Goal: Feedback & Contribution: Contribute content

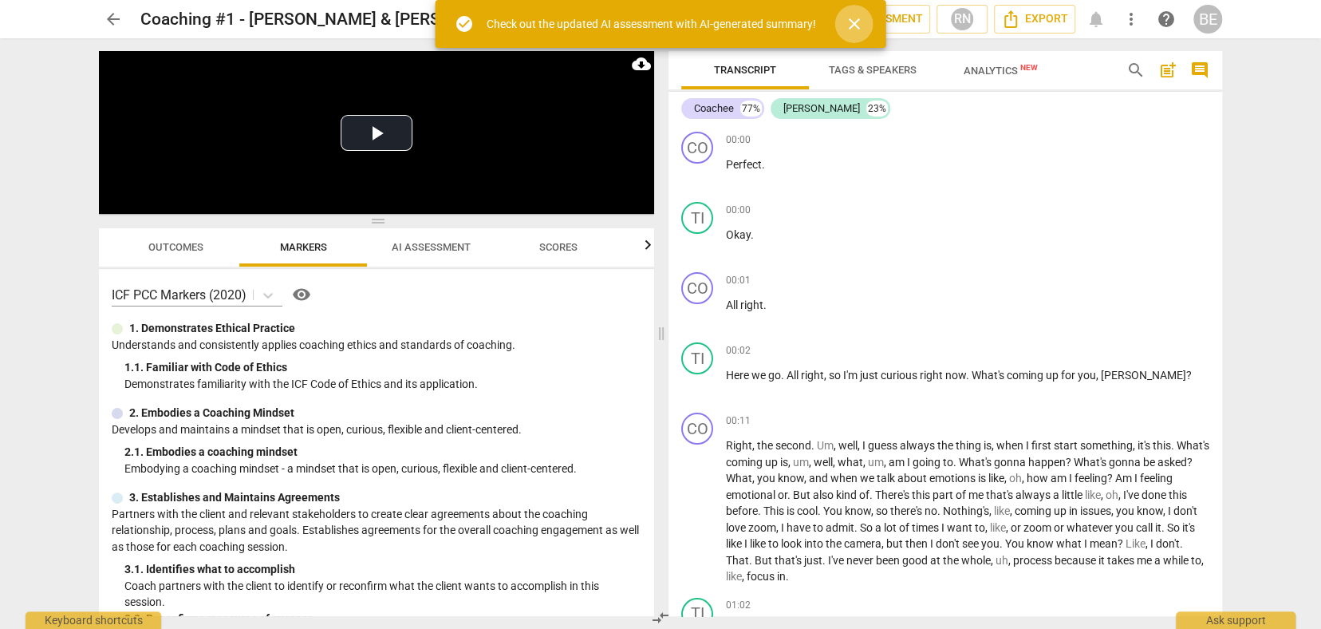
click at [862, 22] on span "close" at bounding box center [854, 23] width 19 height 19
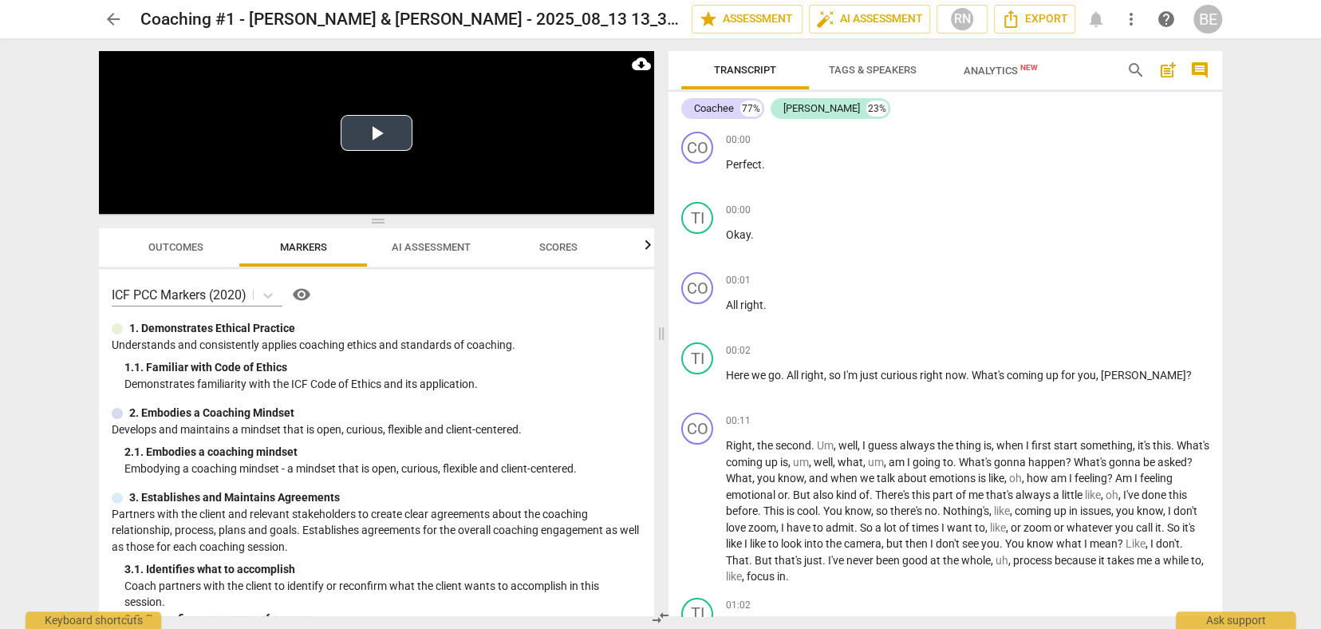
click at [356, 196] on video at bounding box center [376, 132] width 555 height 163
click at [378, 128] on button "Play Video" at bounding box center [377, 133] width 72 height 36
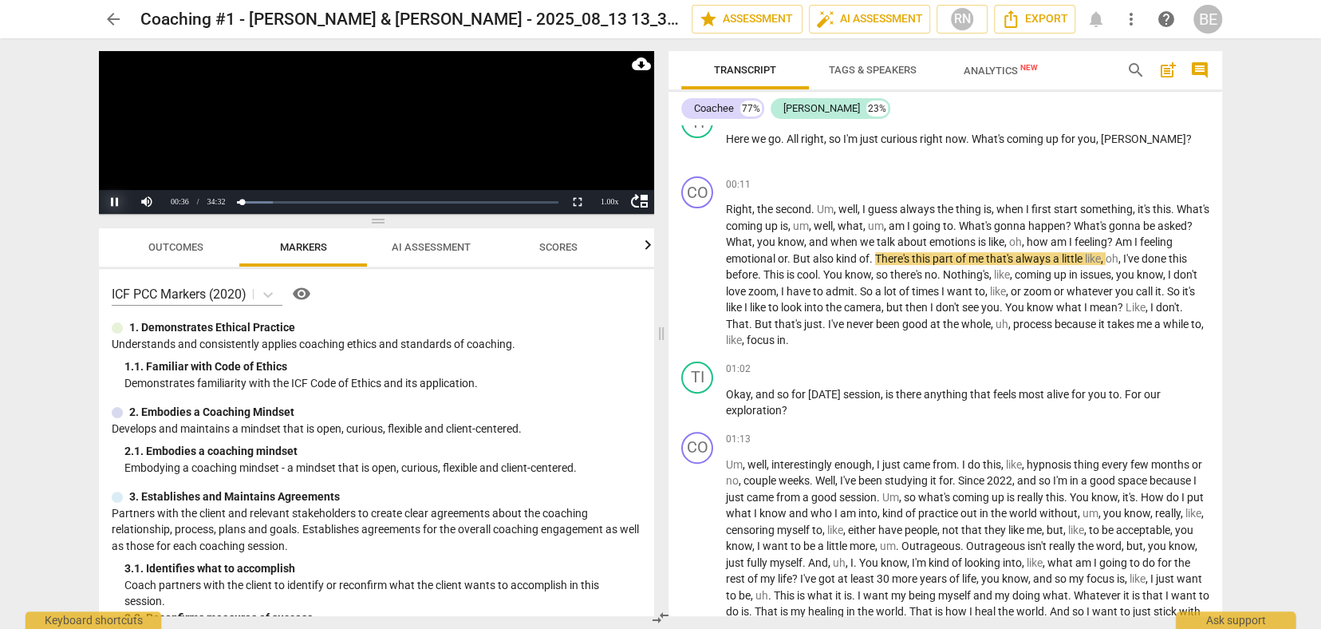
click at [116, 203] on button "Pause" at bounding box center [115, 202] width 32 height 24
drag, startPoint x: 144, startPoint y: 207, endPoint x: 184, endPoint y: 196, distance: 42.0
click at [184, 196] on div at bounding box center [179, 202] width 96 height 24
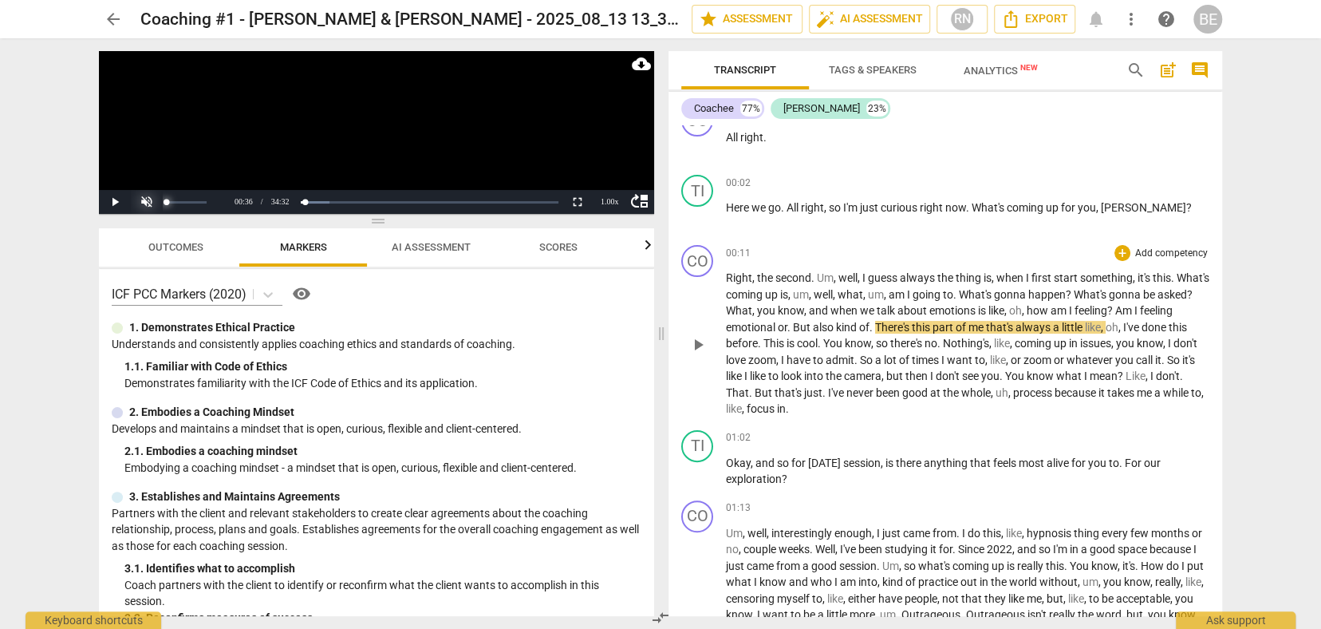
scroll to position [166, 0]
click at [696, 337] on span "play_arrow" at bounding box center [698, 346] width 19 height 19
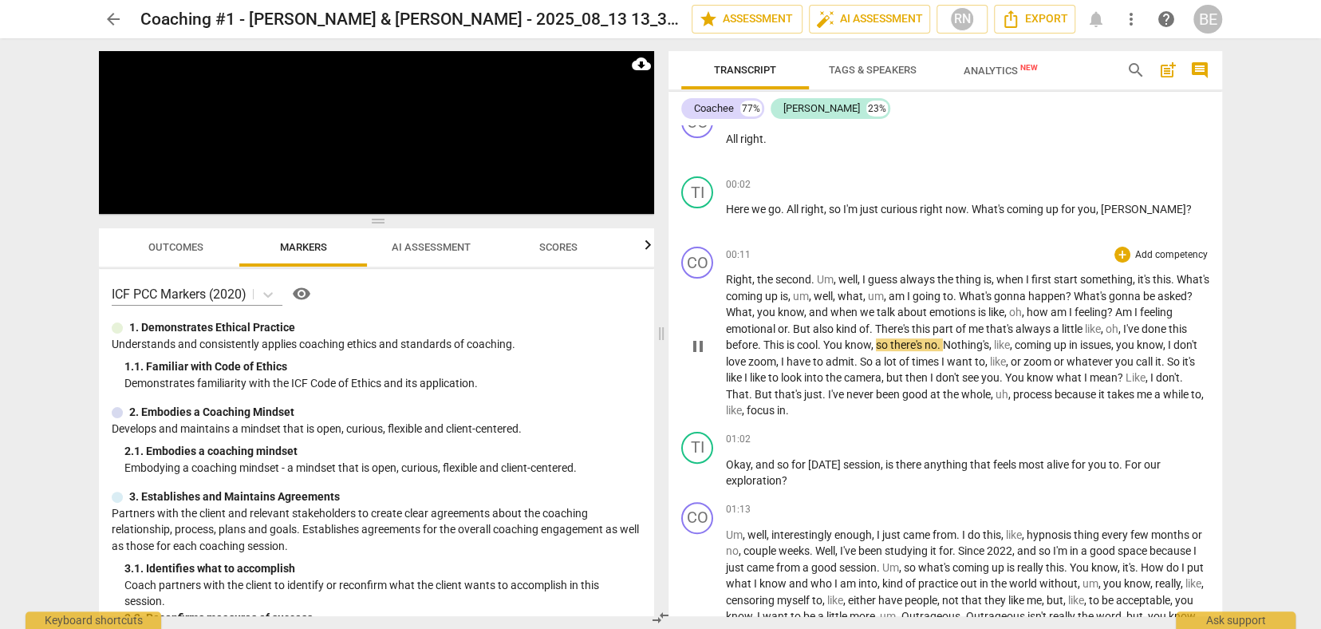
scroll to position [165, 0]
click at [700, 344] on span "pause" at bounding box center [698, 346] width 19 height 19
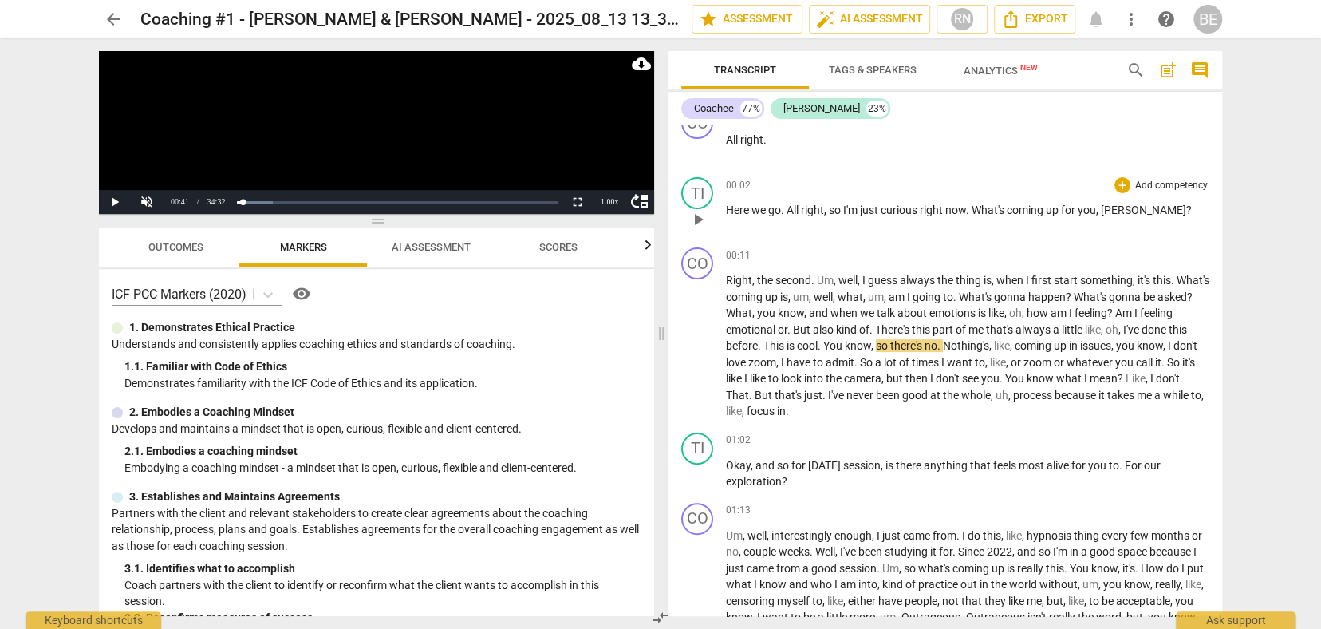
scroll to position [0, 0]
click at [1118, 181] on div "+" at bounding box center [1123, 185] width 16 height 16
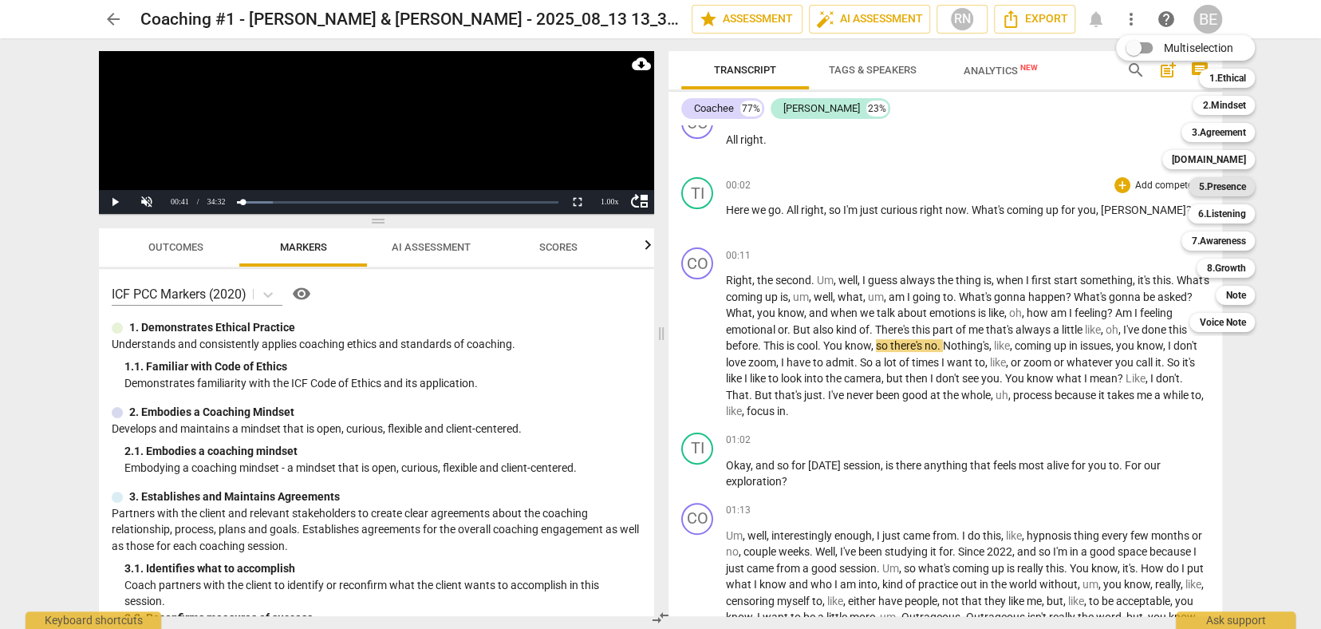
click at [1201, 184] on b "5.Presence" at bounding box center [1221, 186] width 47 height 19
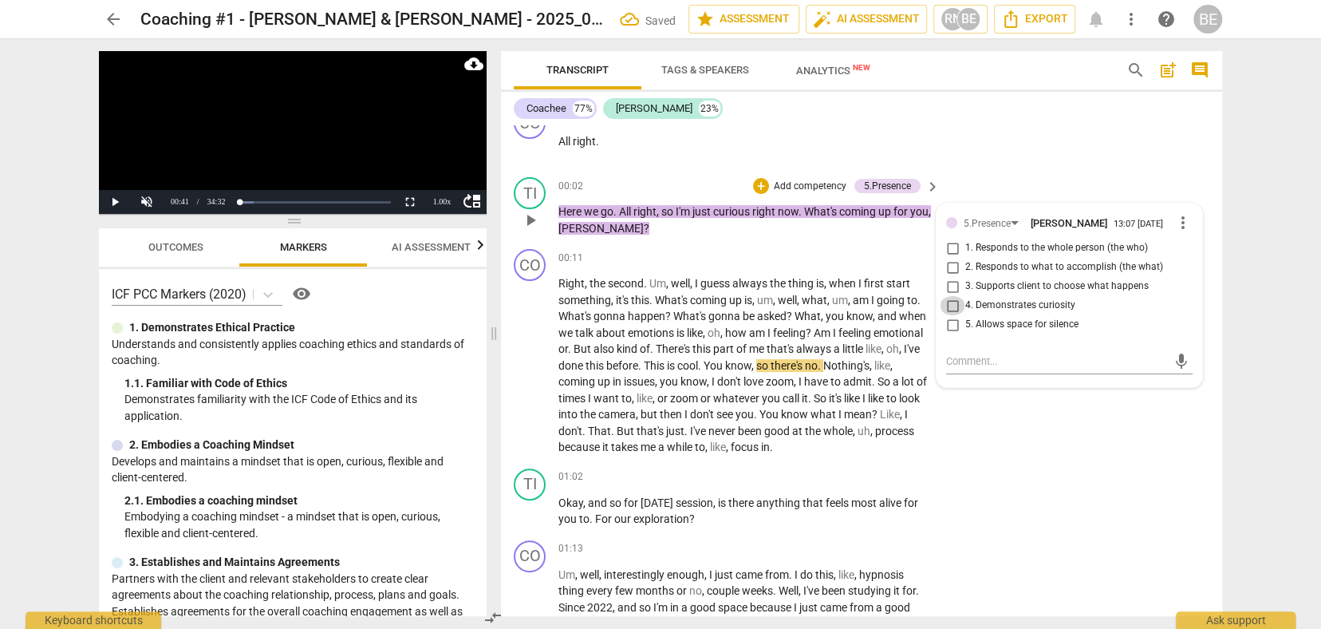
click at [951, 301] on input "4. Demonstrates curiosity" at bounding box center [953, 305] width 26 height 19
checkbox input "true"
click at [527, 356] on span "play_arrow" at bounding box center [530, 365] width 19 height 19
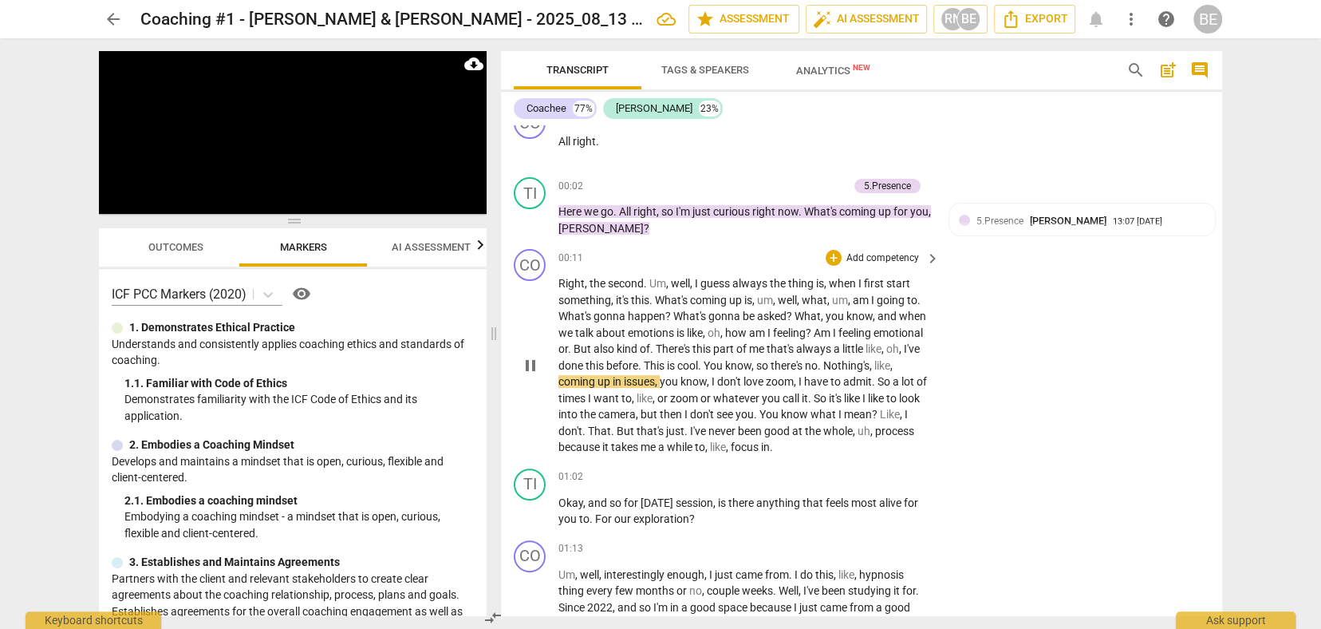
click at [650, 302] on span "." at bounding box center [652, 300] width 6 height 13
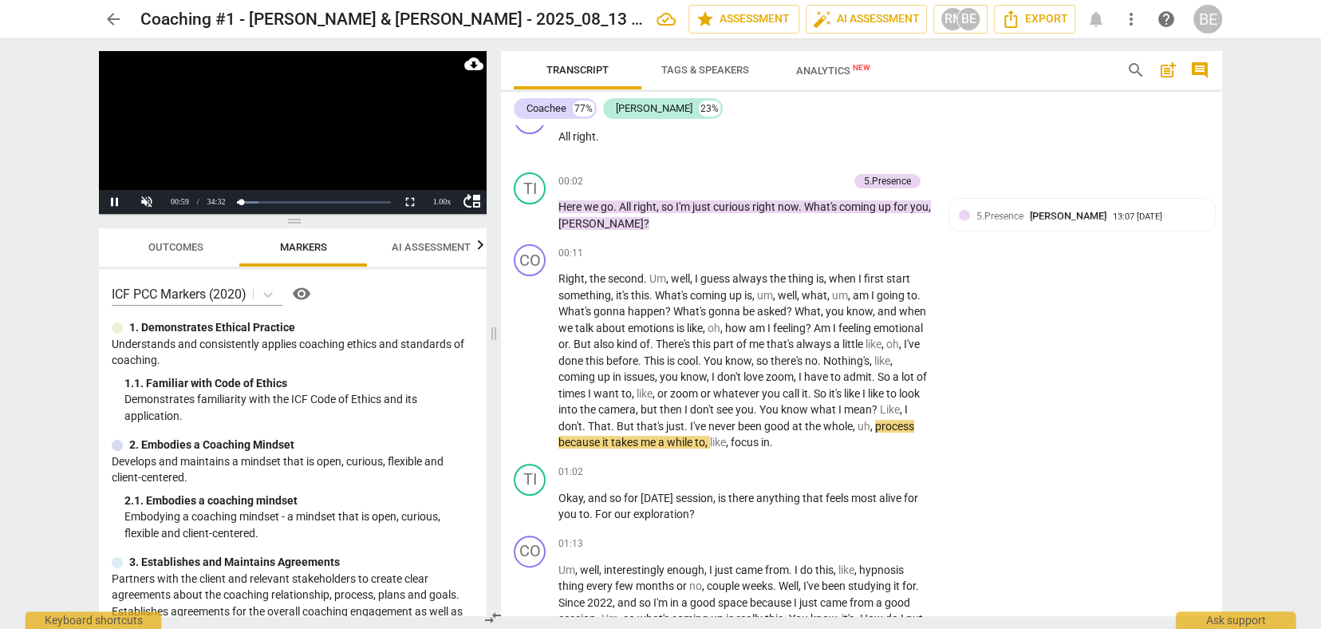
click at [294, 132] on video at bounding box center [293, 132] width 388 height 163
click at [144, 198] on div at bounding box center [179, 202] width 96 height 24
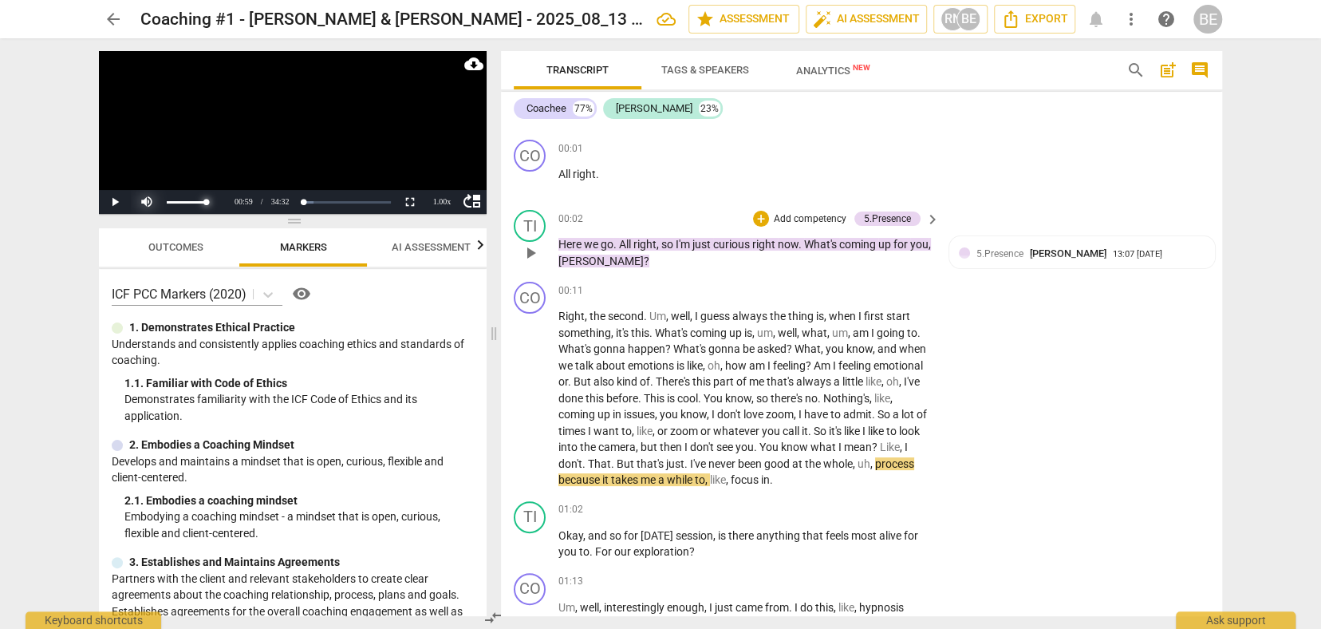
scroll to position [130, 0]
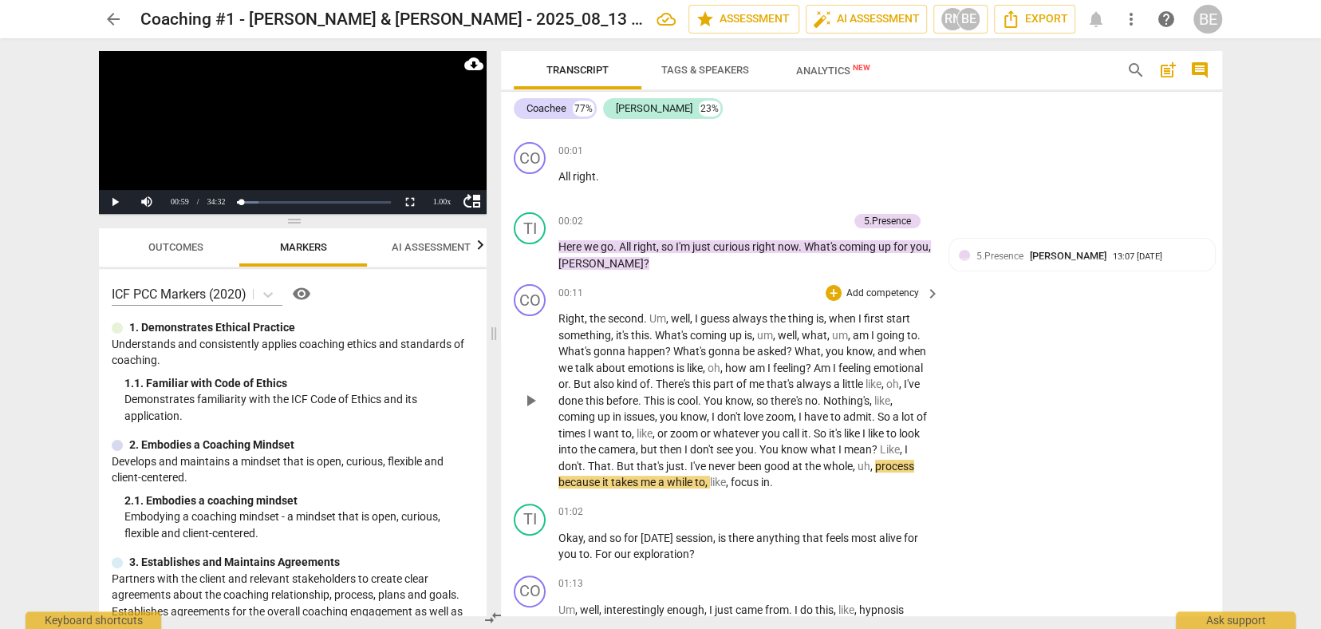
click at [559, 325] on p "Right , the second . Um , well , I guess always the thing is , when I first sta…" at bounding box center [744, 400] width 373 height 180
click at [558, 314] on span "Right" at bounding box center [571, 318] width 26 height 13
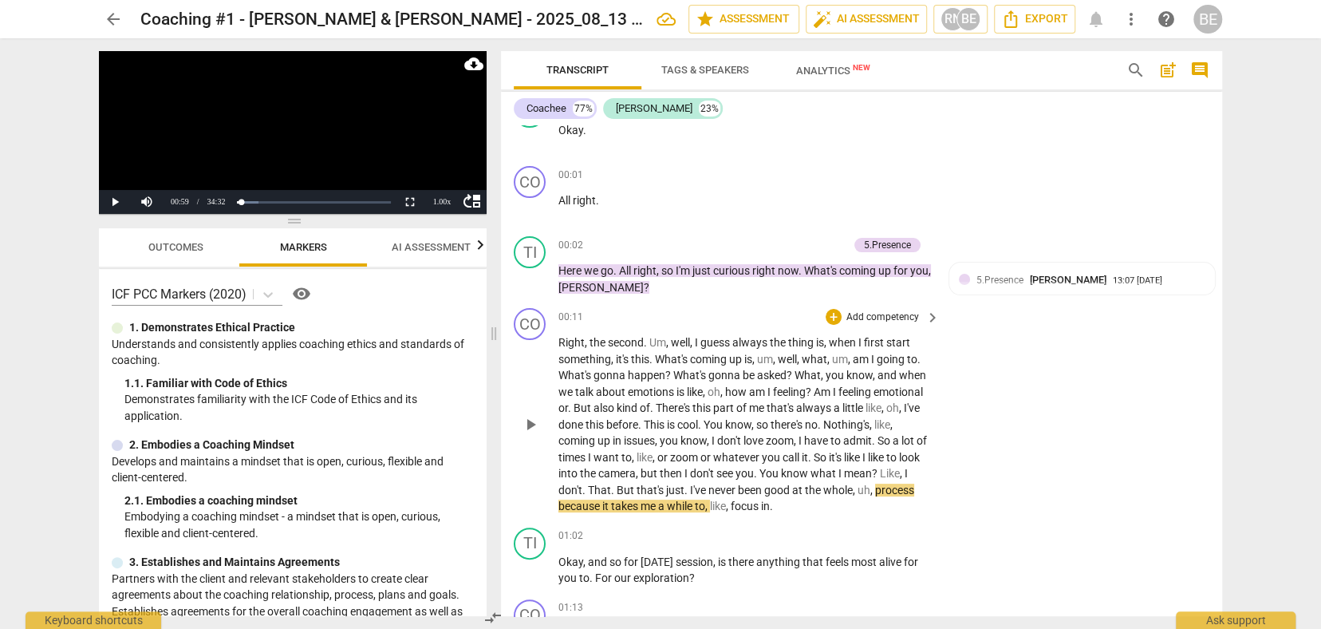
scroll to position [107, 0]
click at [528, 414] on span "play_arrow" at bounding box center [530, 423] width 19 height 19
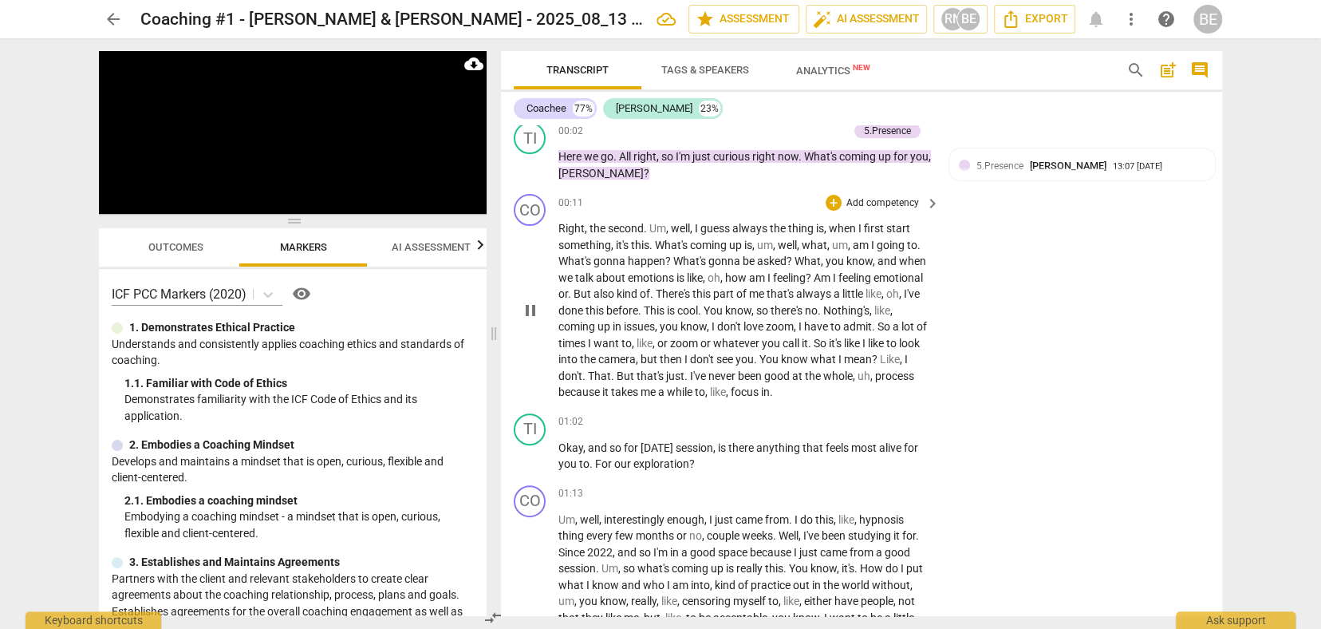
scroll to position [221, 0]
click at [531, 446] on span "pause" at bounding box center [530, 455] width 19 height 19
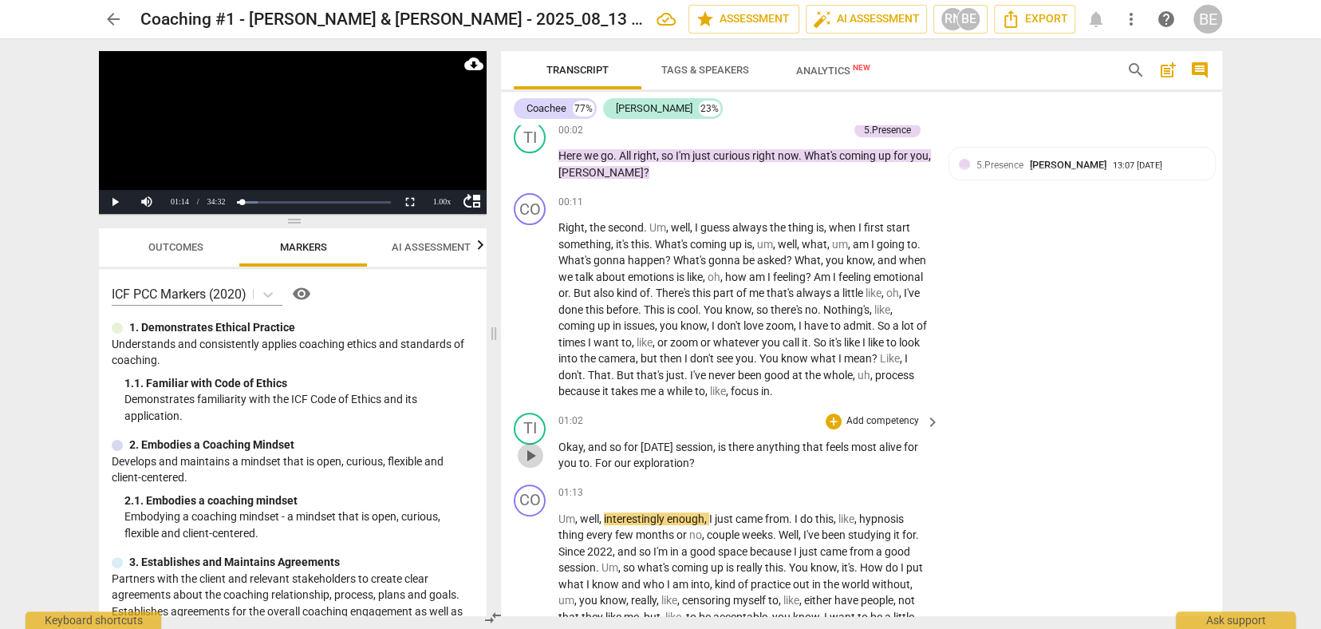
click at [531, 446] on span "play_arrow" at bounding box center [530, 455] width 19 height 19
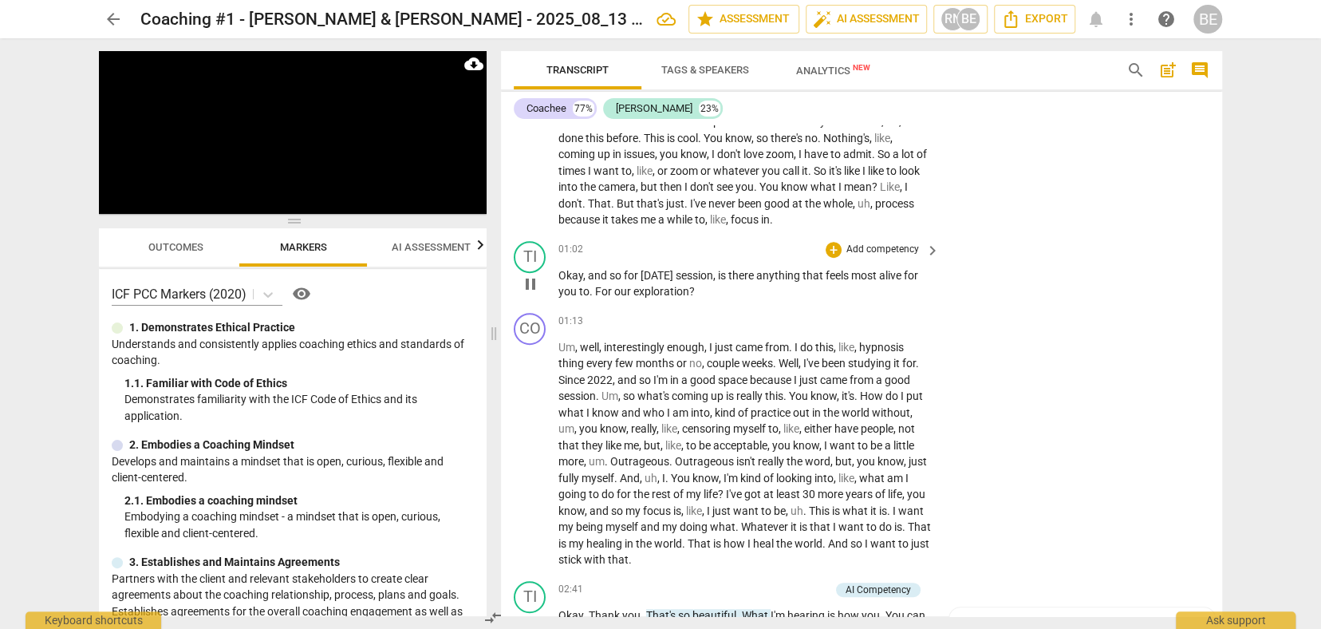
scroll to position [404, 0]
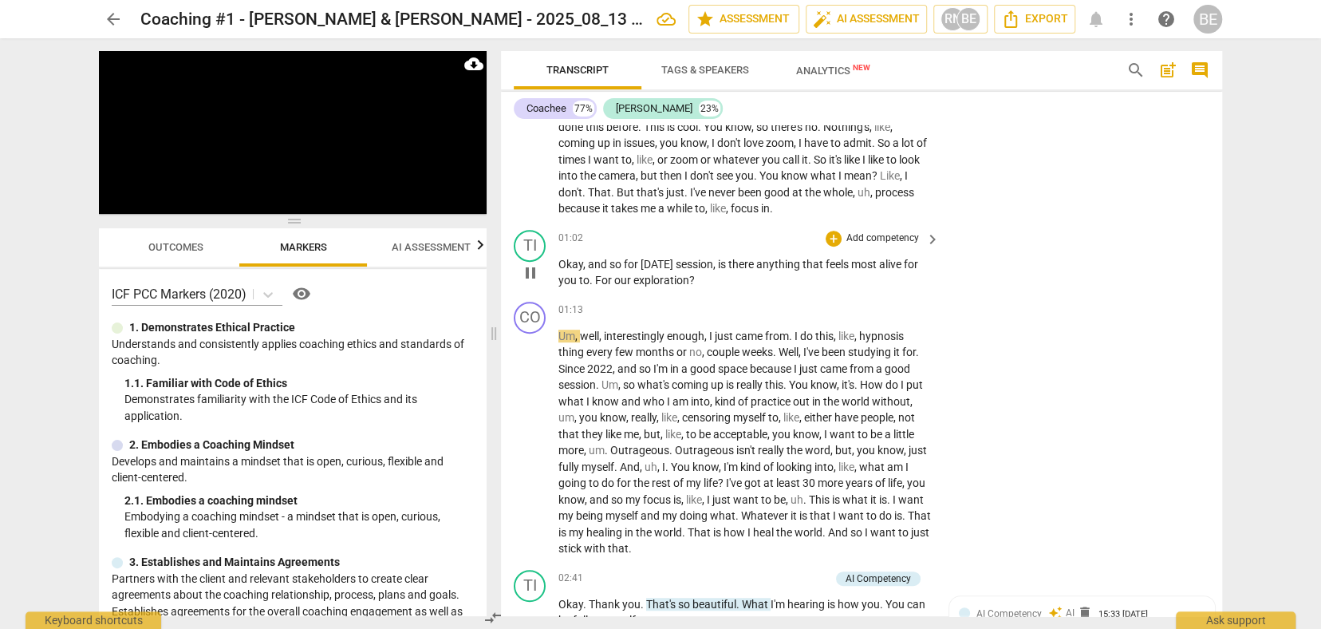
click at [527, 263] on span "pause" at bounding box center [530, 272] width 19 height 19
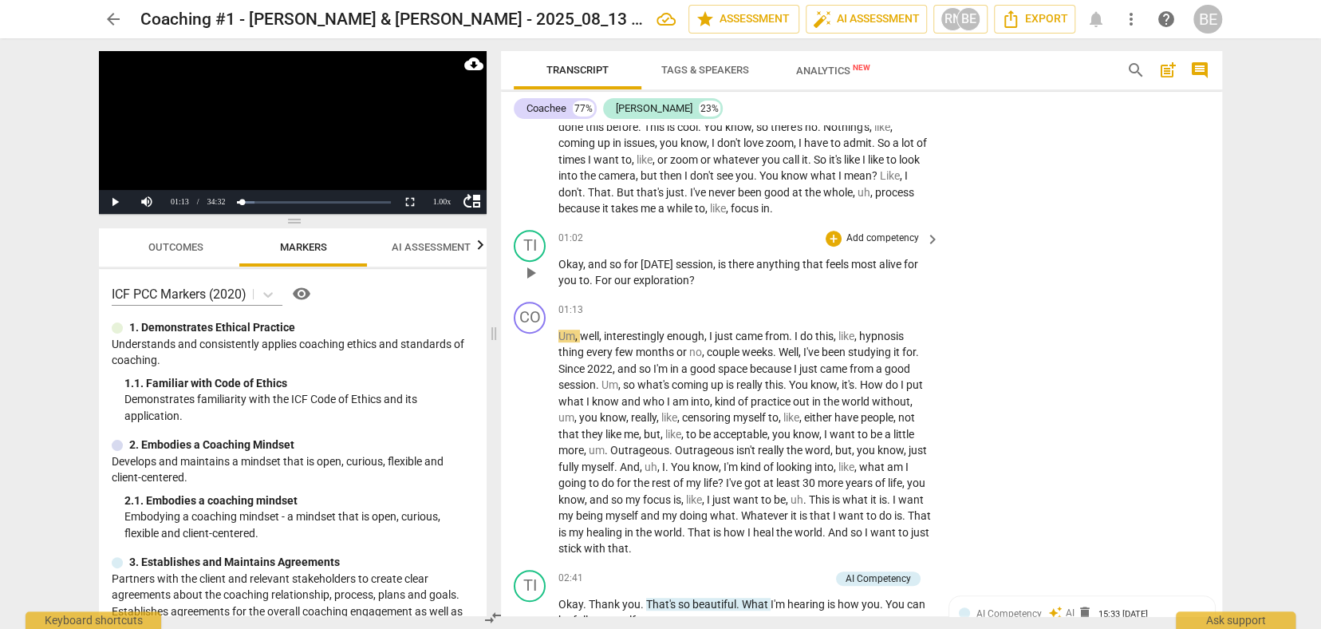
click at [898, 231] on p "Add competency" at bounding box center [883, 238] width 76 height 14
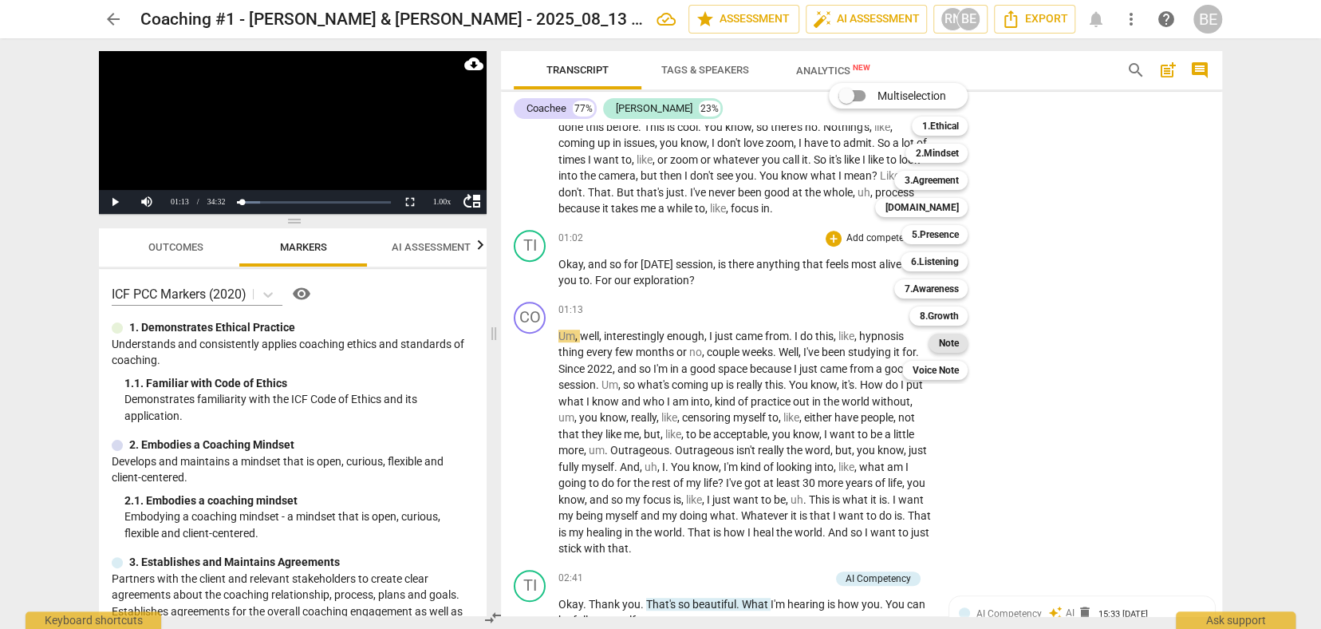
click at [951, 341] on b "Note" at bounding box center [948, 342] width 20 height 19
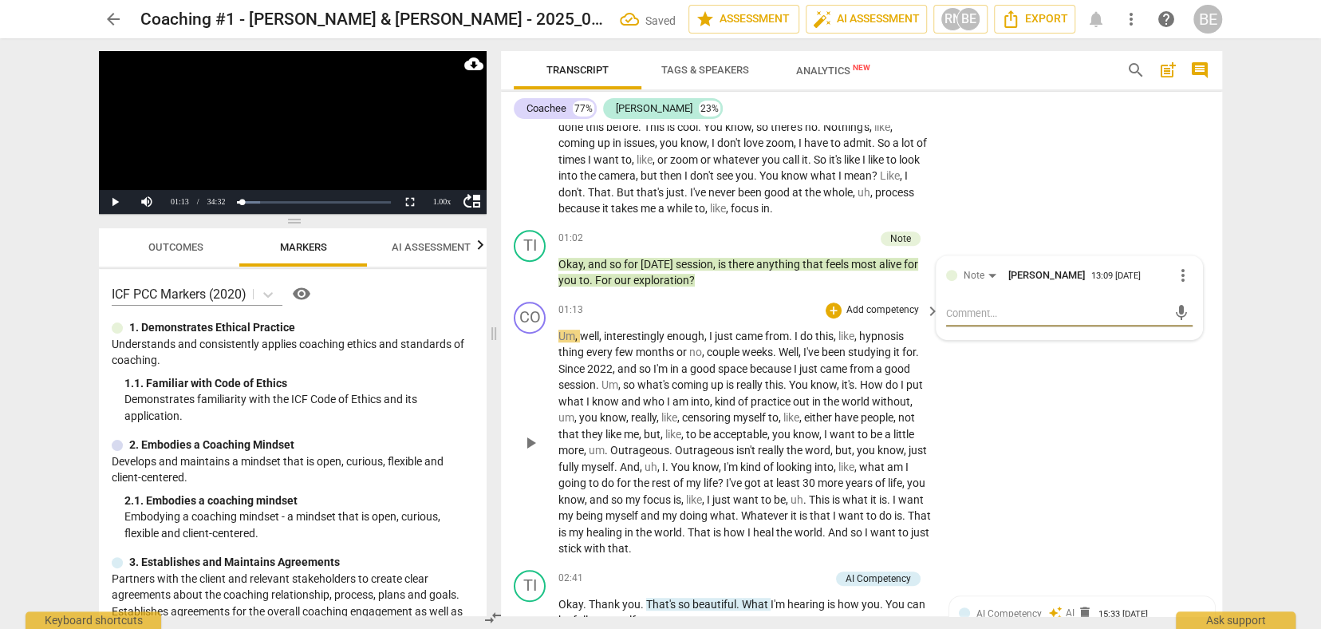
type textarea "H"
type textarea "He"
type textarea "Her"
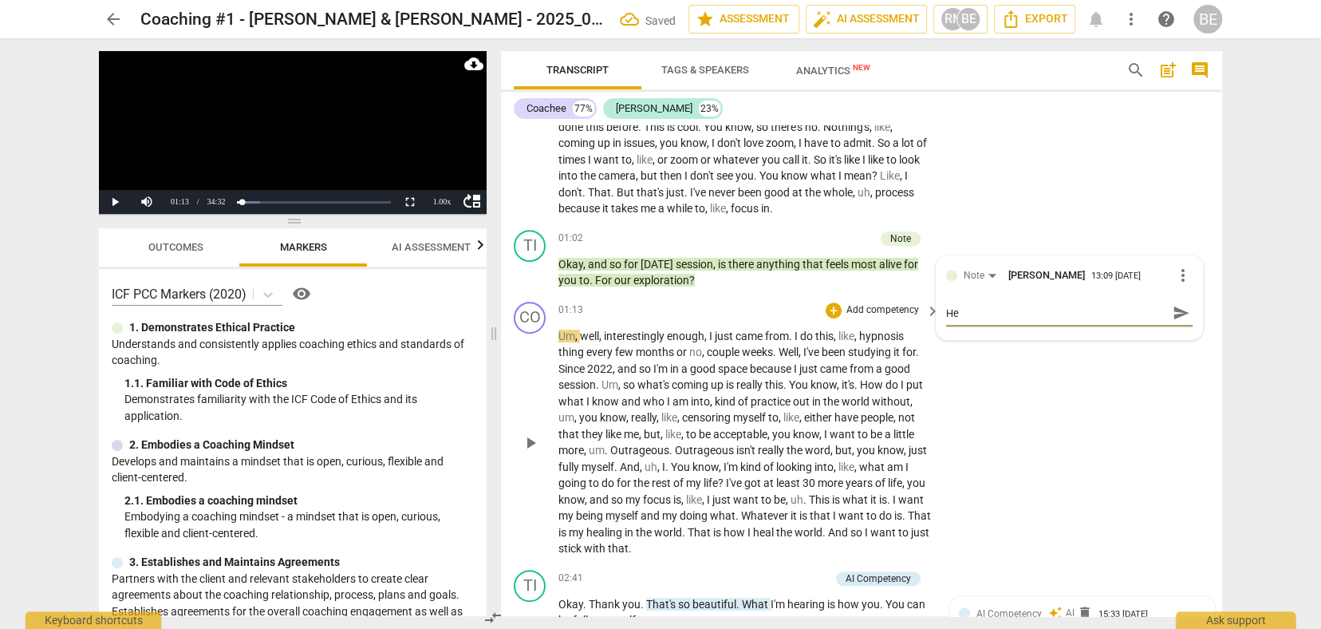
type textarea "Her"
type textarea "Here"
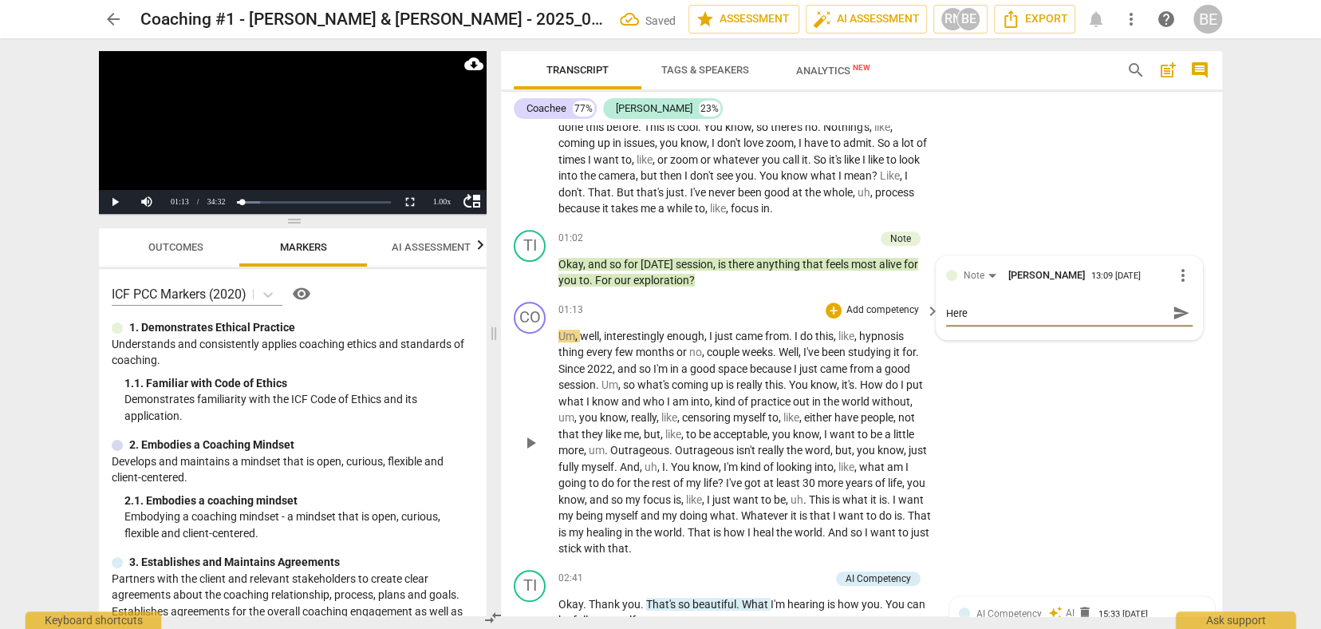
type textarea "Here b"
type textarea "Here be"
type textarea "Here bef"
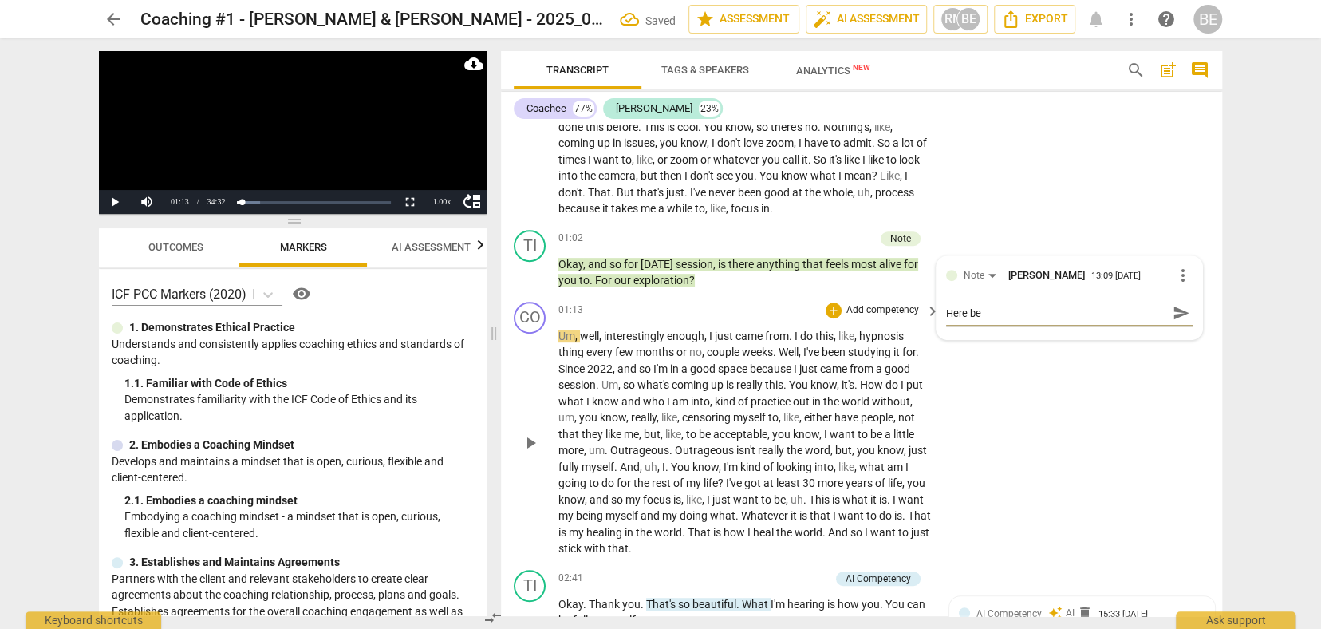
type textarea "Here bef"
type textarea "Here befo"
type textarea "Here befor"
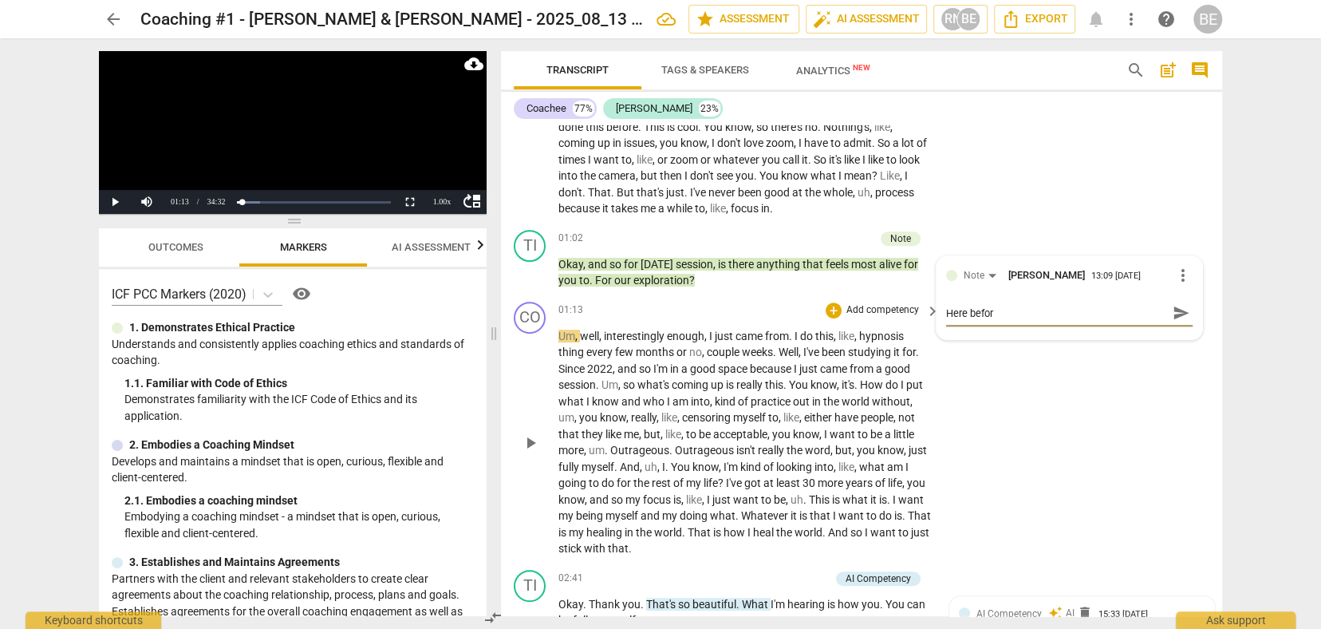
type textarea "Here before"
type textarea "Here before g"
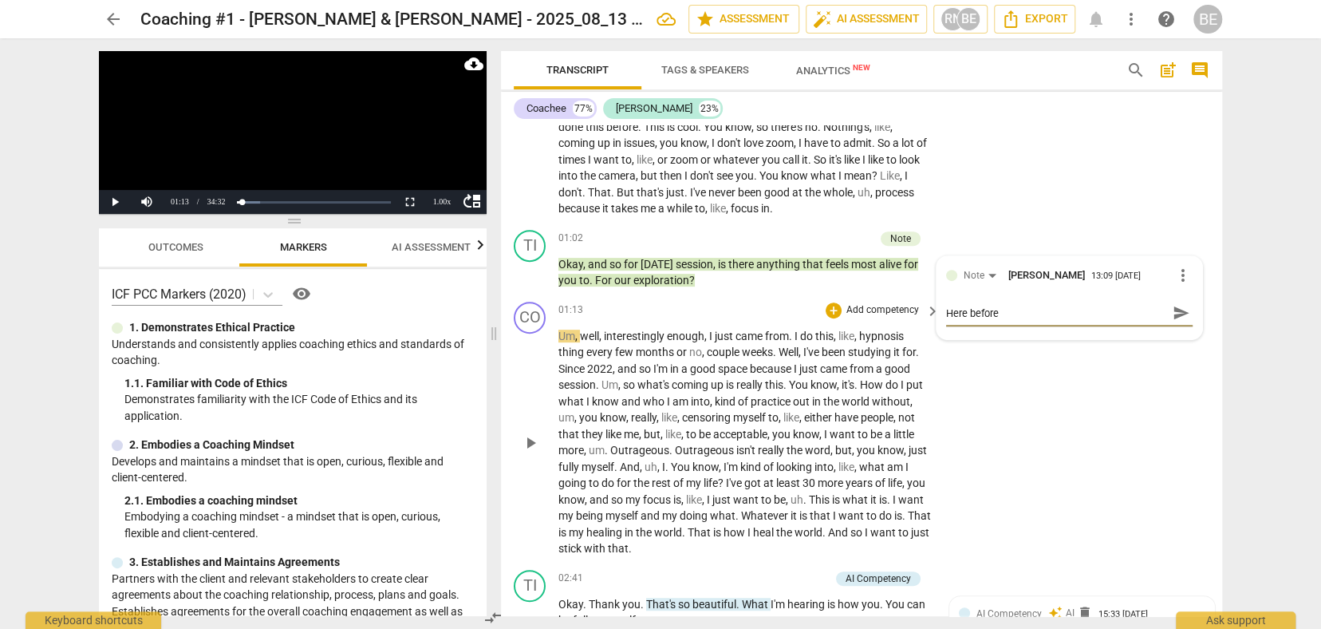
type textarea "Here before g"
type textarea "Here before go"
type textarea "Here before goi"
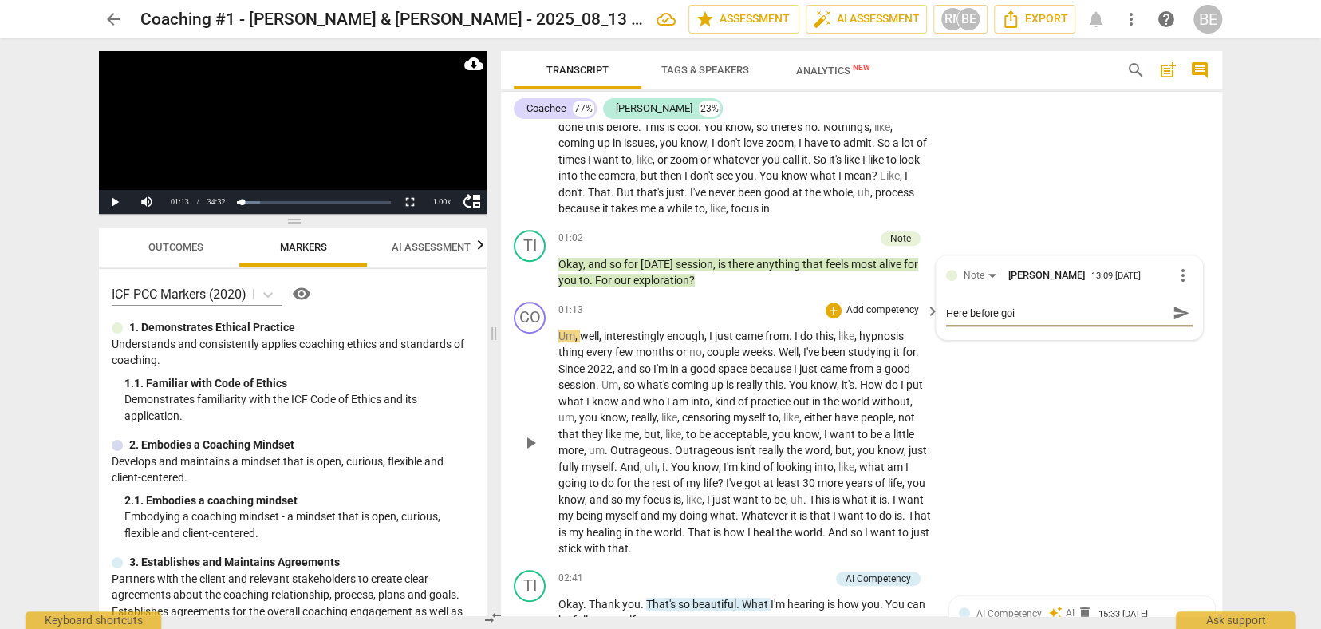
type textarea "Here before goin"
type textarea "Here before going"
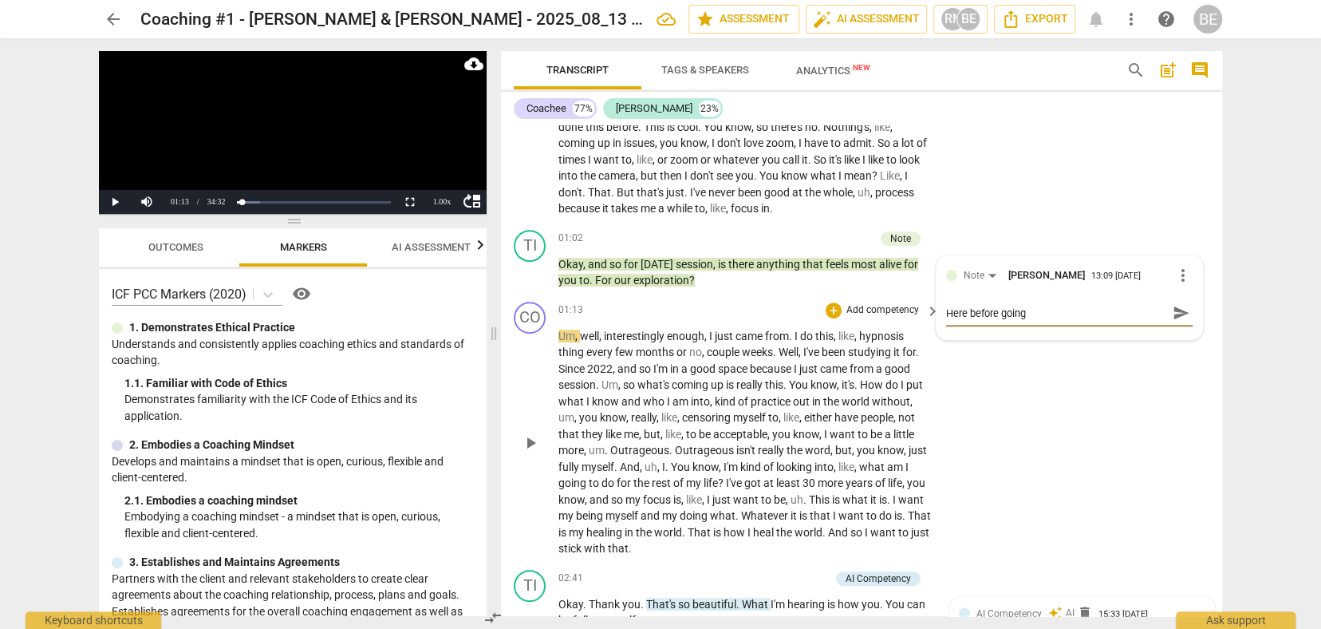
type textarea "Here before going"
type textarea "Here before going o"
type textarea "Here before going on"
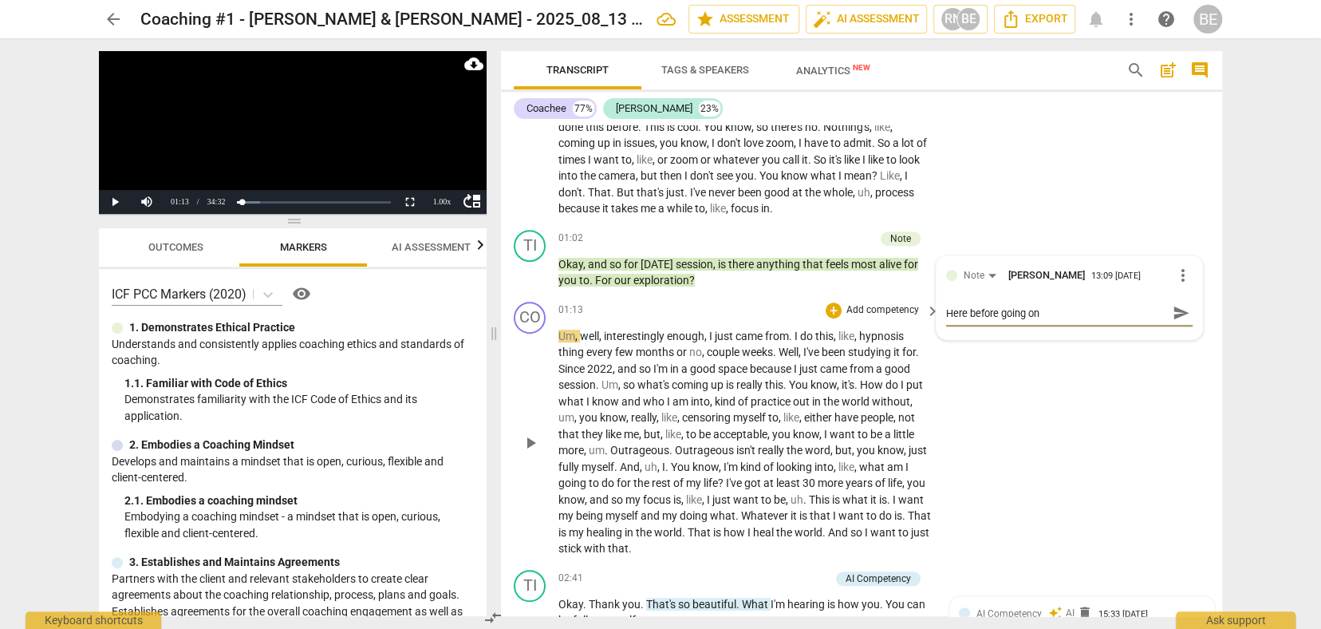
type textarea "Here before going on"
type textarea "Here before going on w"
type textarea "Here before going on wi"
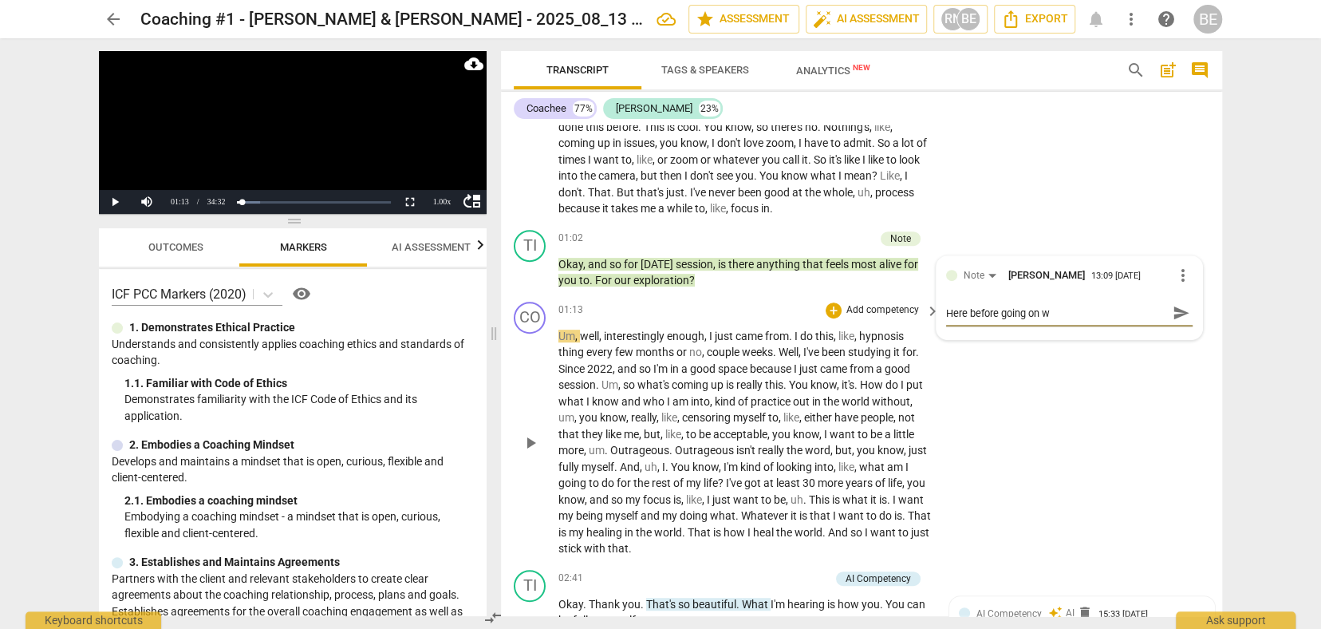
type textarea "Here before going on wi"
type textarea "Here before going on wit"
type textarea "Here before going on with"
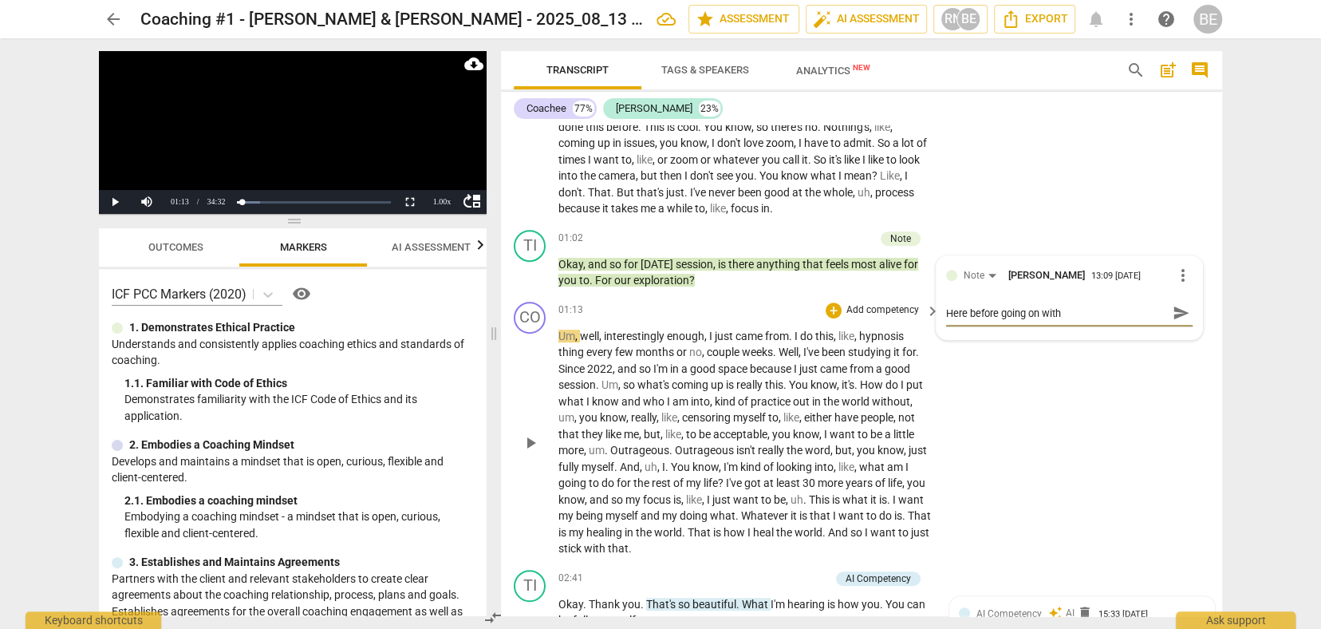
type textarea "Here before going on with"
type textarea "Here before going on with o"
type textarea "Here before going on with ou"
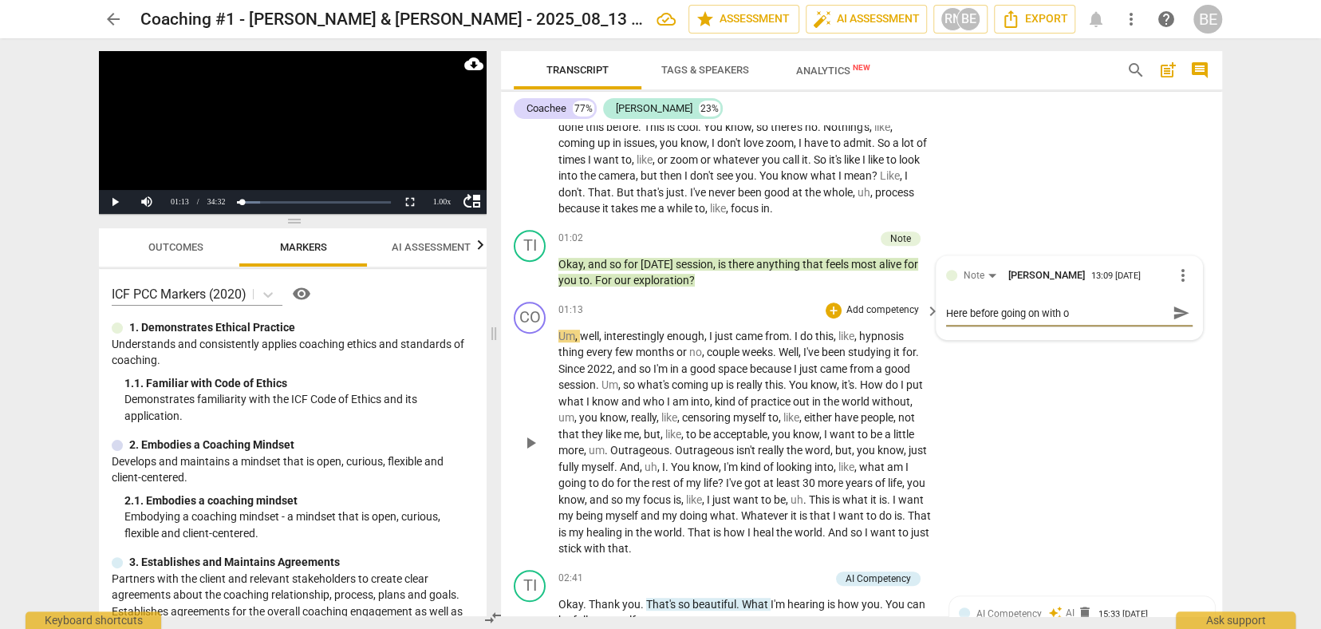
type textarea "Here before going on with ou"
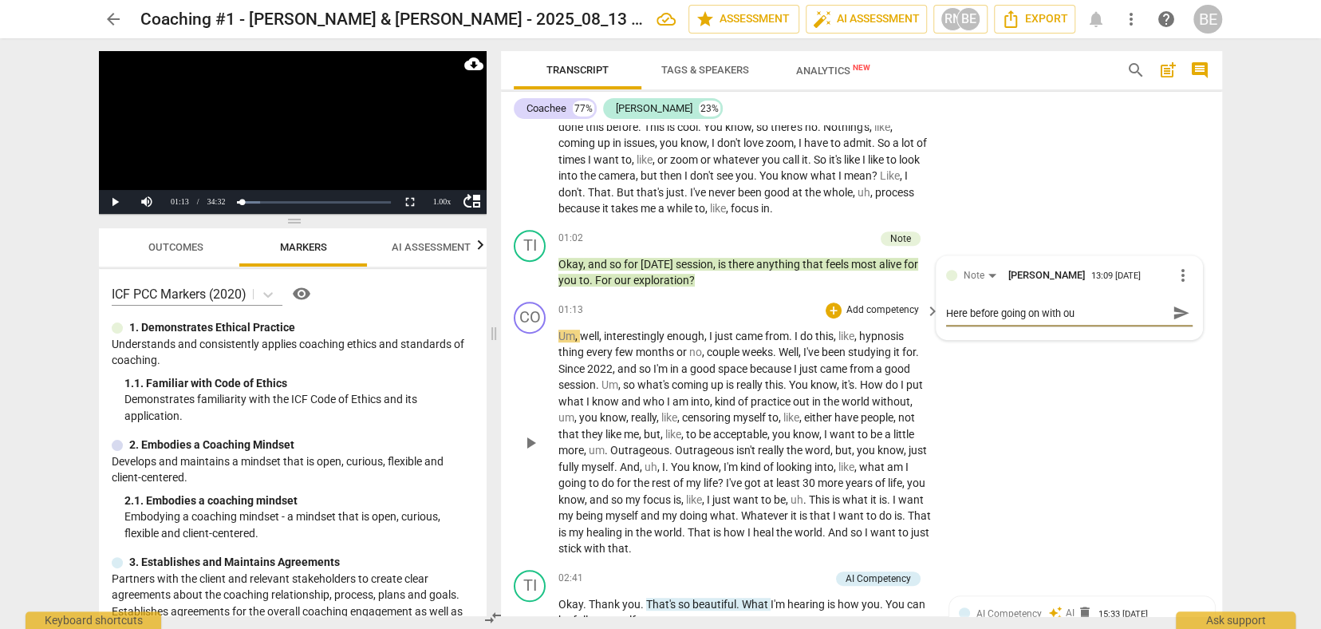
type textarea "Here before going on with o"
type textarea "Here before going on with"
type textarea "Here before going on with y"
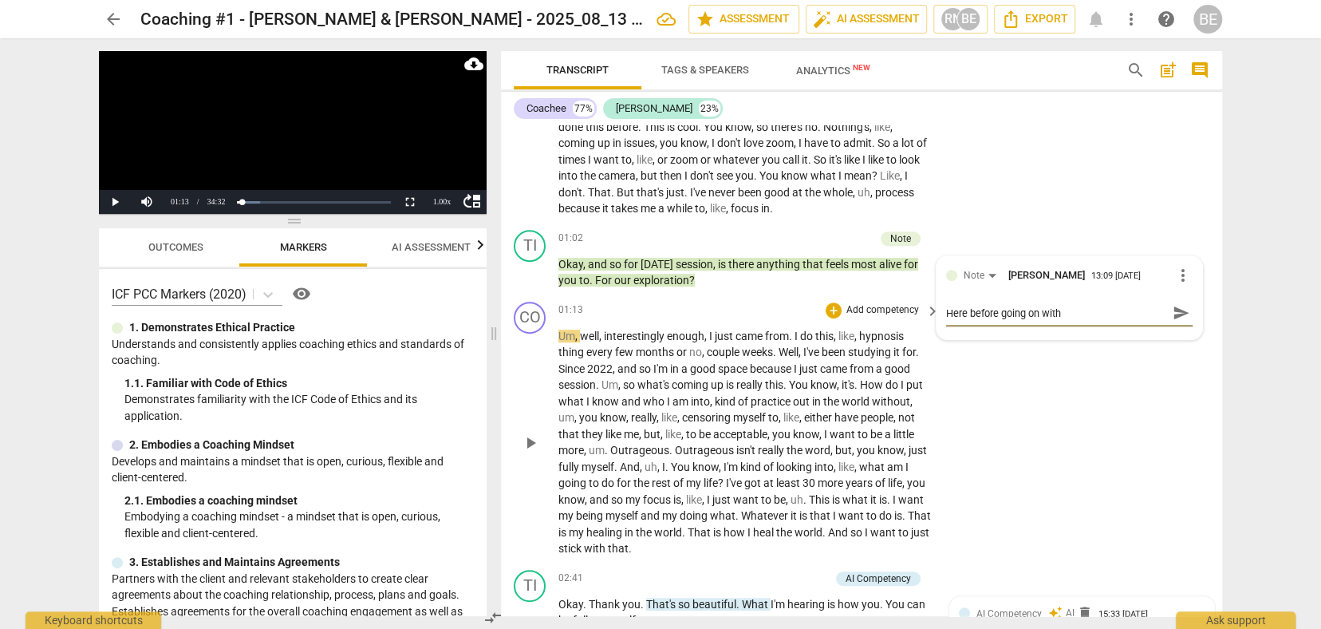
type textarea "Here before going on with y"
type textarea "Here before going on with yo"
type textarea "Here before going on with you"
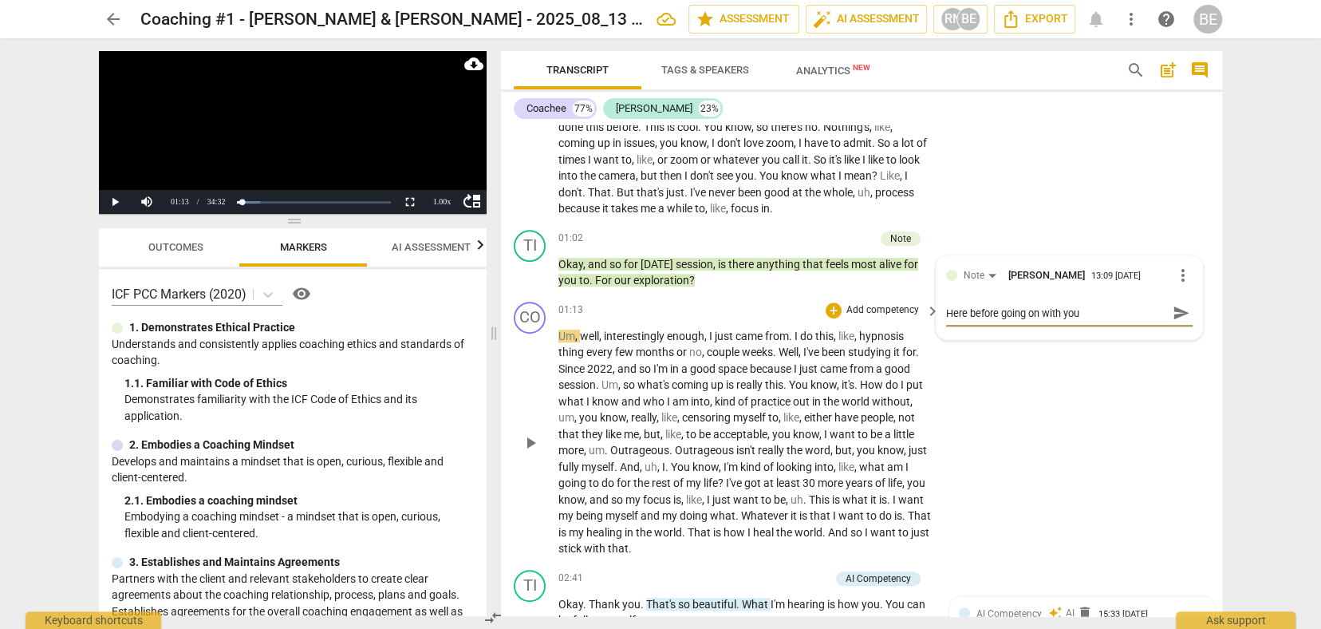
type textarea "Here before going on with your"
type textarea "Here before going on with your q"
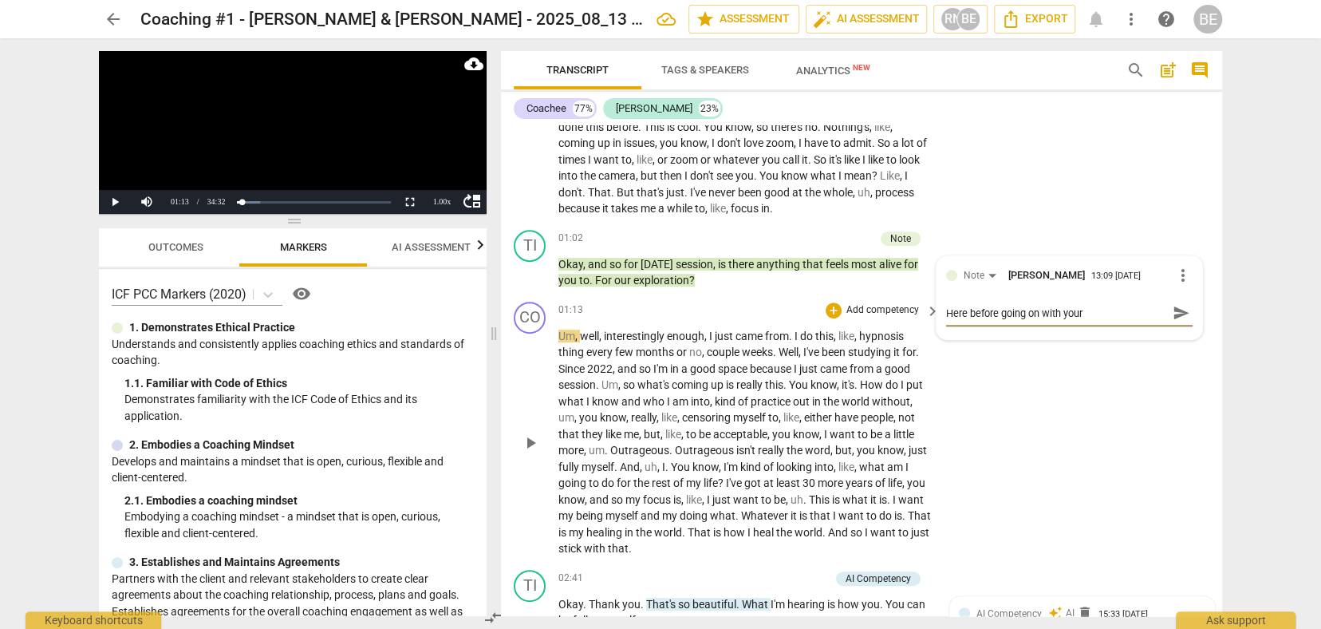
type textarea "Here before going on with your q"
type textarea "Here before going on with your qu"
type textarea "Here before going on with your que"
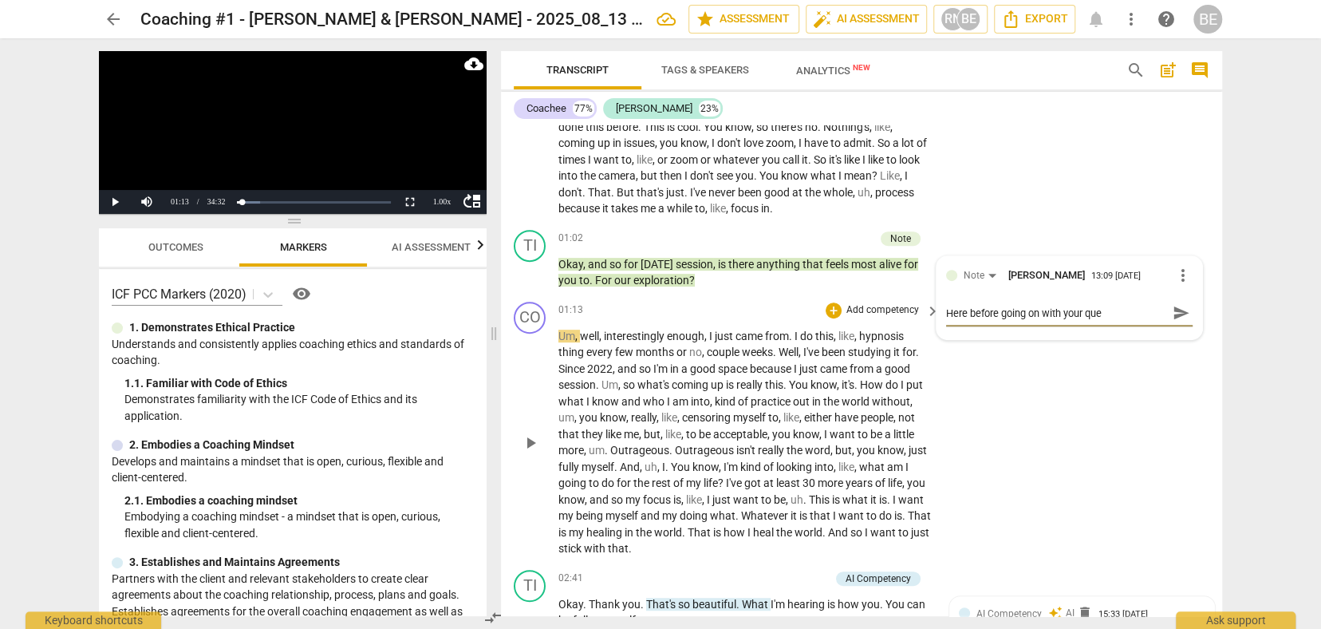
type textarea "Here before going on with your ques"
type textarea "Here before going on with your quest"
type textarea "Here before going on with your questi"
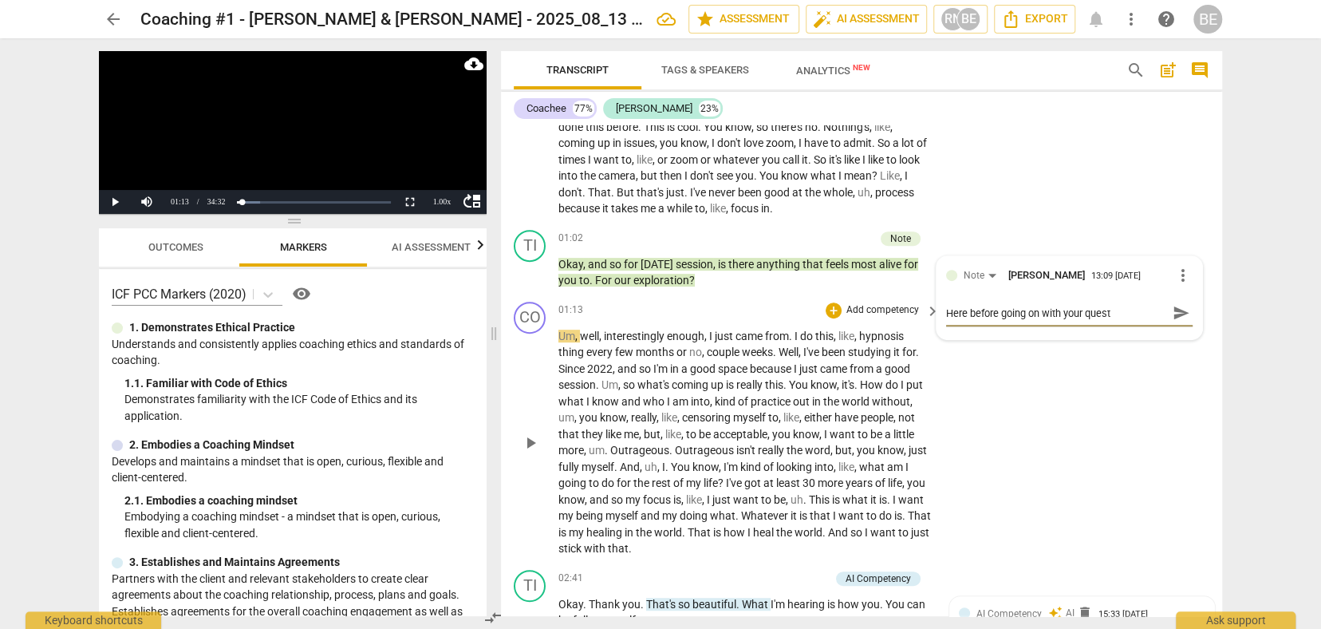
type textarea "Here before going on with your questi"
type textarea "Here before going on with your questio"
type textarea "Here before going on with your question"
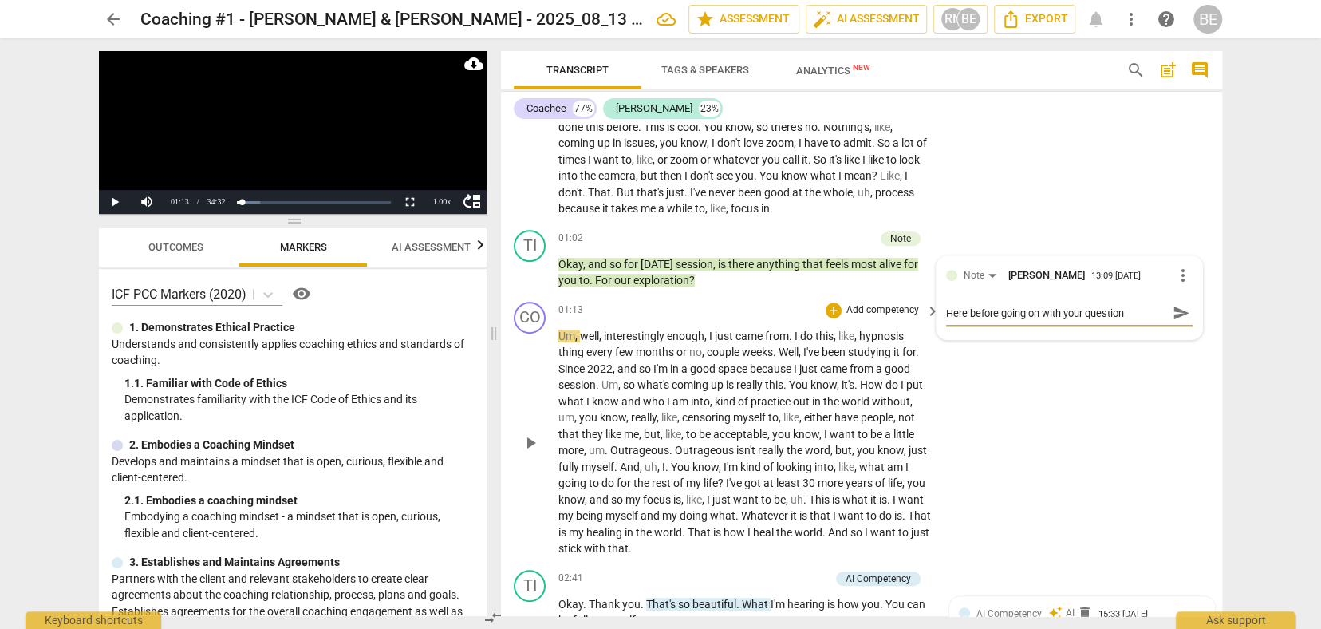
type textarea "Here before going on with your question"
type textarea "Here before going on with your question I"
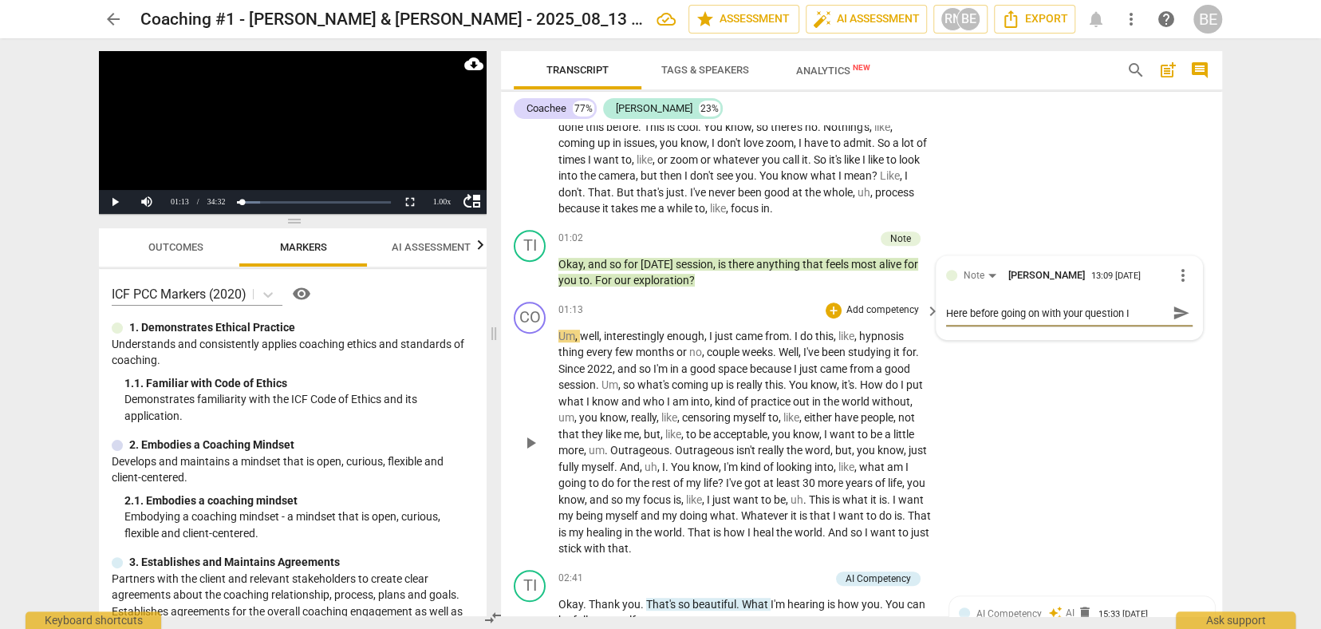
type textarea "Here before going on with your question I"
type textarea "Here before going on with your question I w"
type textarea "Here before going on with your question I wo"
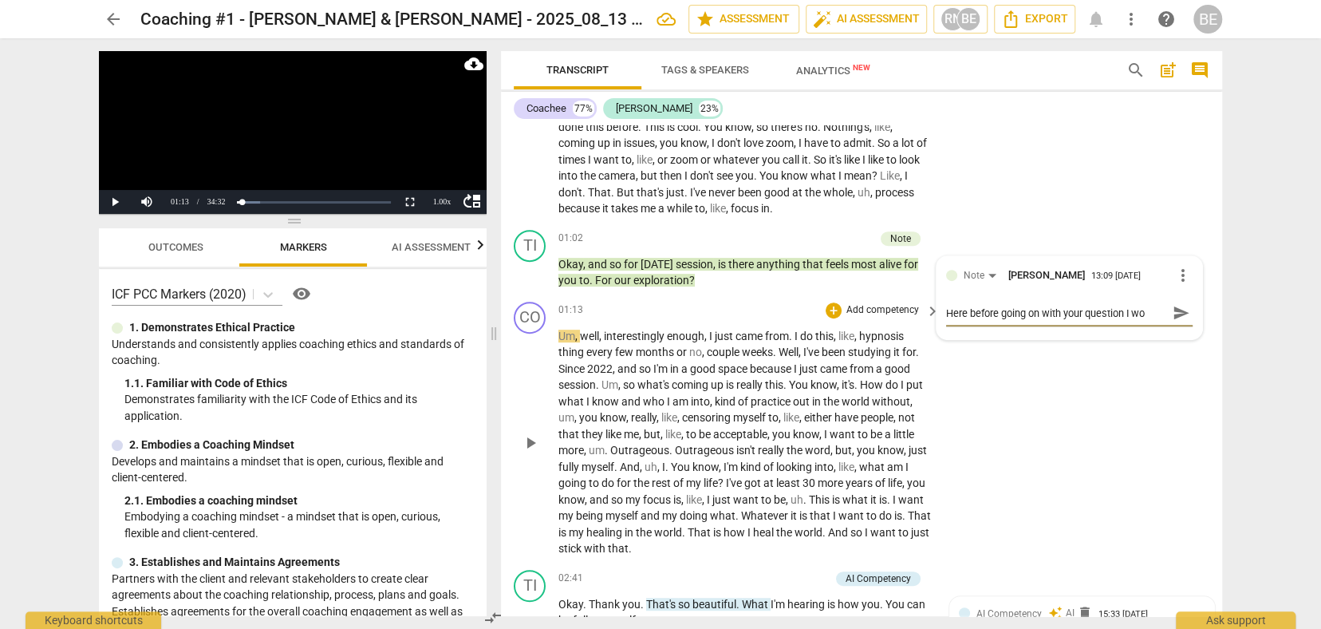
type textarea "Here before going on with your question I wou"
type textarea "Here before going on with your question I woul"
type textarea "Here before going on with your question I would"
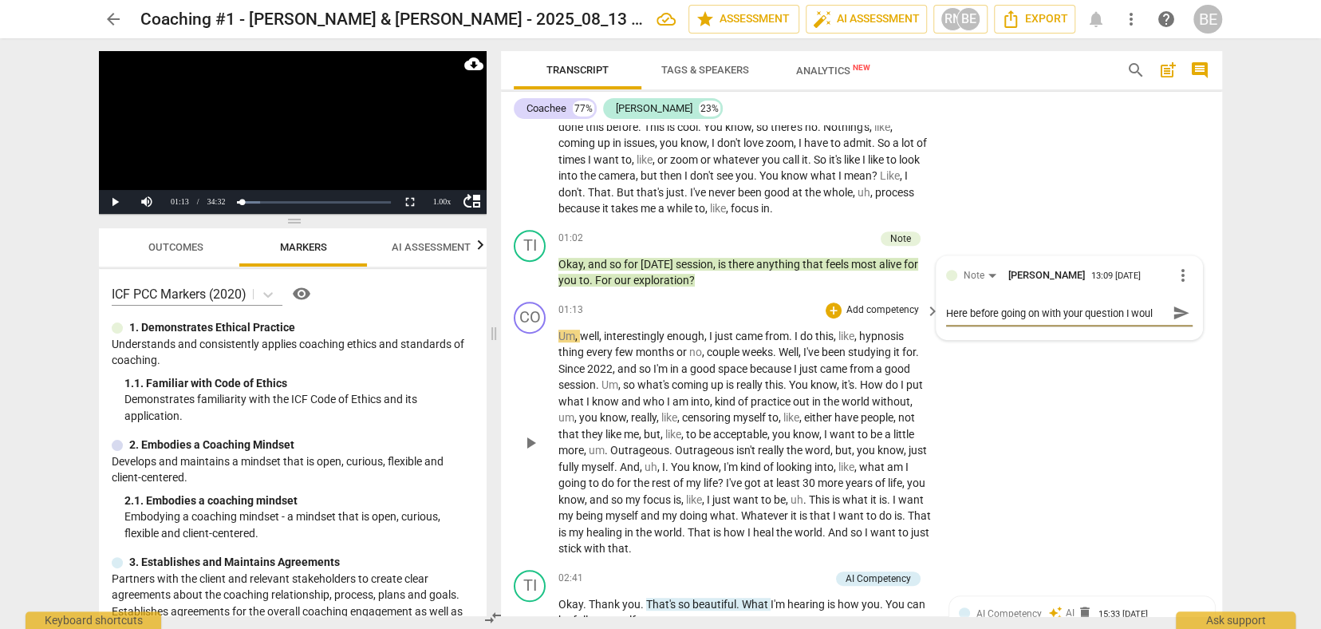
type textarea "Here before going on with your question I would"
type textarea "Here before going on with your question I would a"
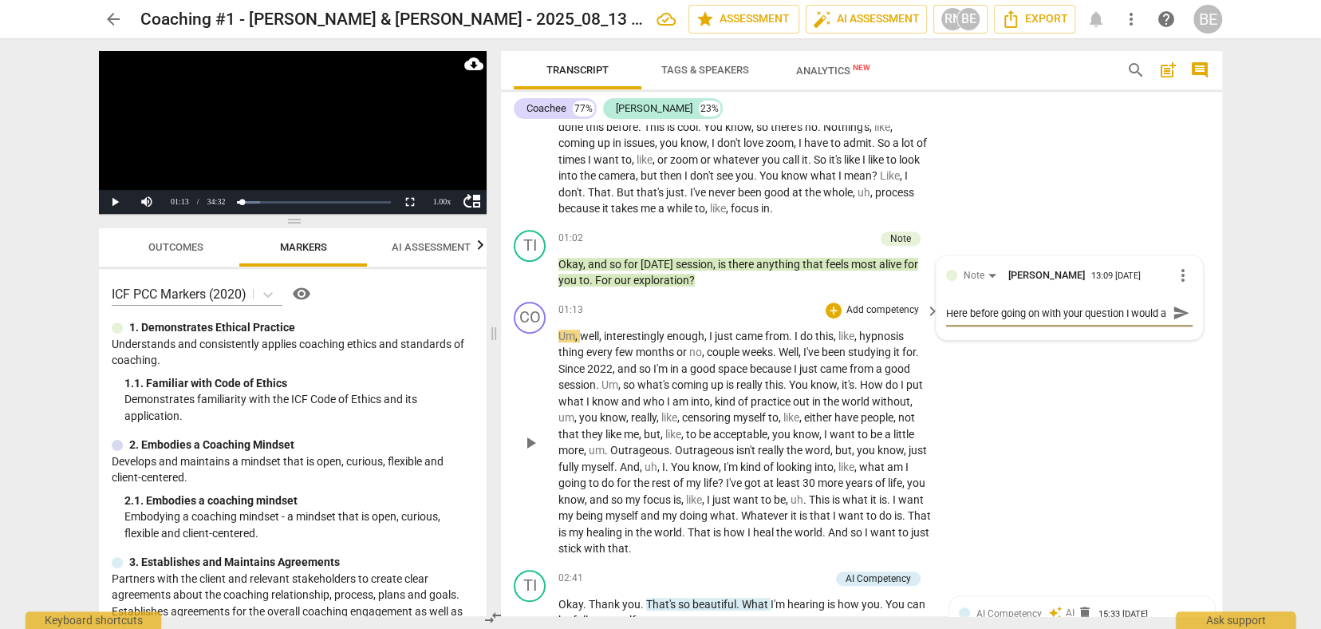
scroll to position [14, 0]
type textarea "Here before going on with your question I would ac"
type textarea "Here before going on with your question I would ack"
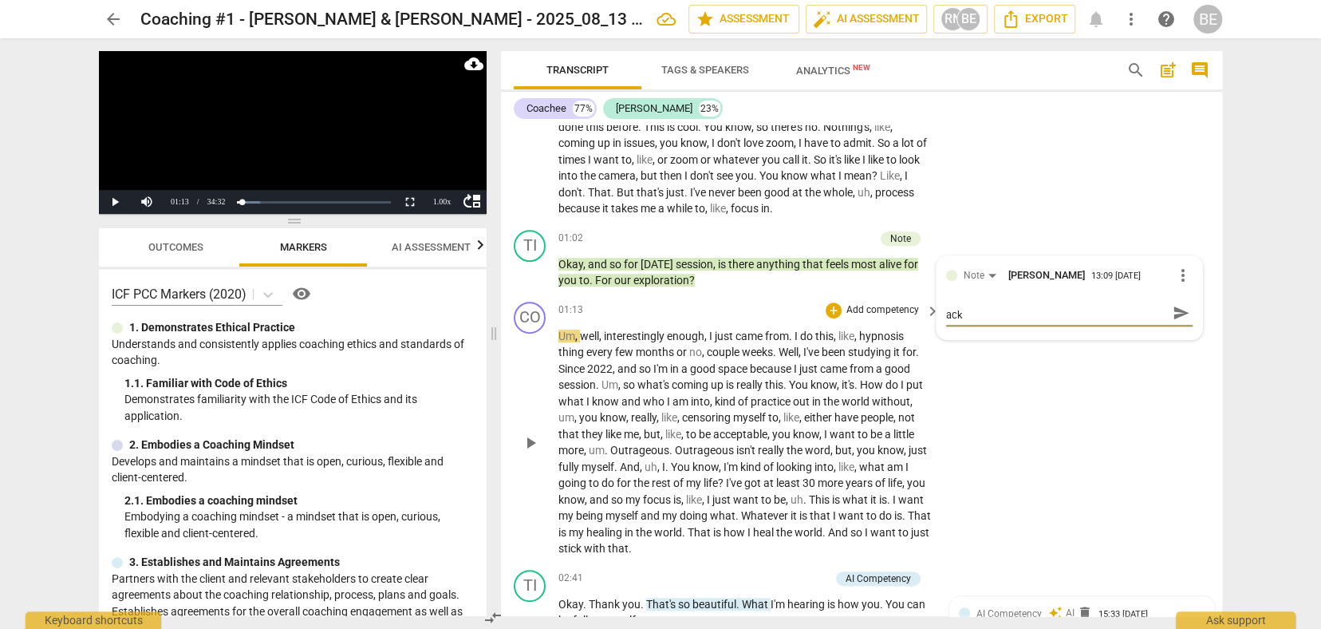
type textarea "Here before going on with your question I would ackn"
type textarea "Here before going on with your question I would ackno"
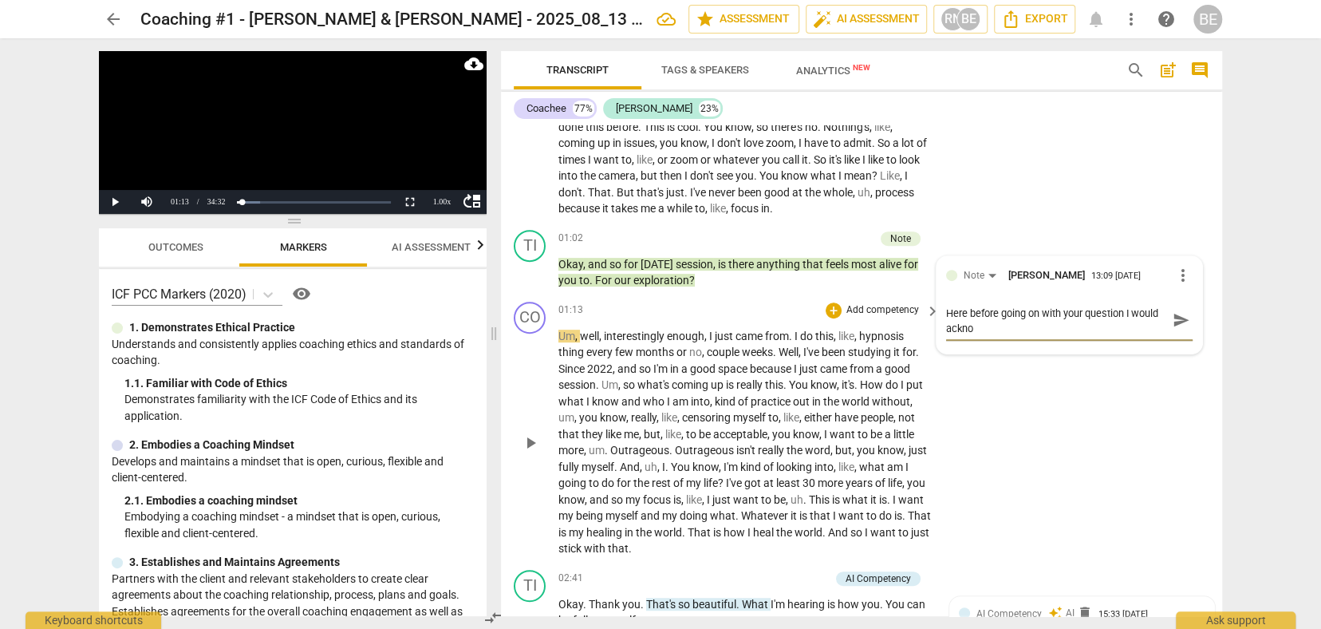
type textarea "Here before going on with your question I would acknow"
type textarea "Here before going on with your question I would acknowl"
type textarea "Here before going on with your question I would acknowle"
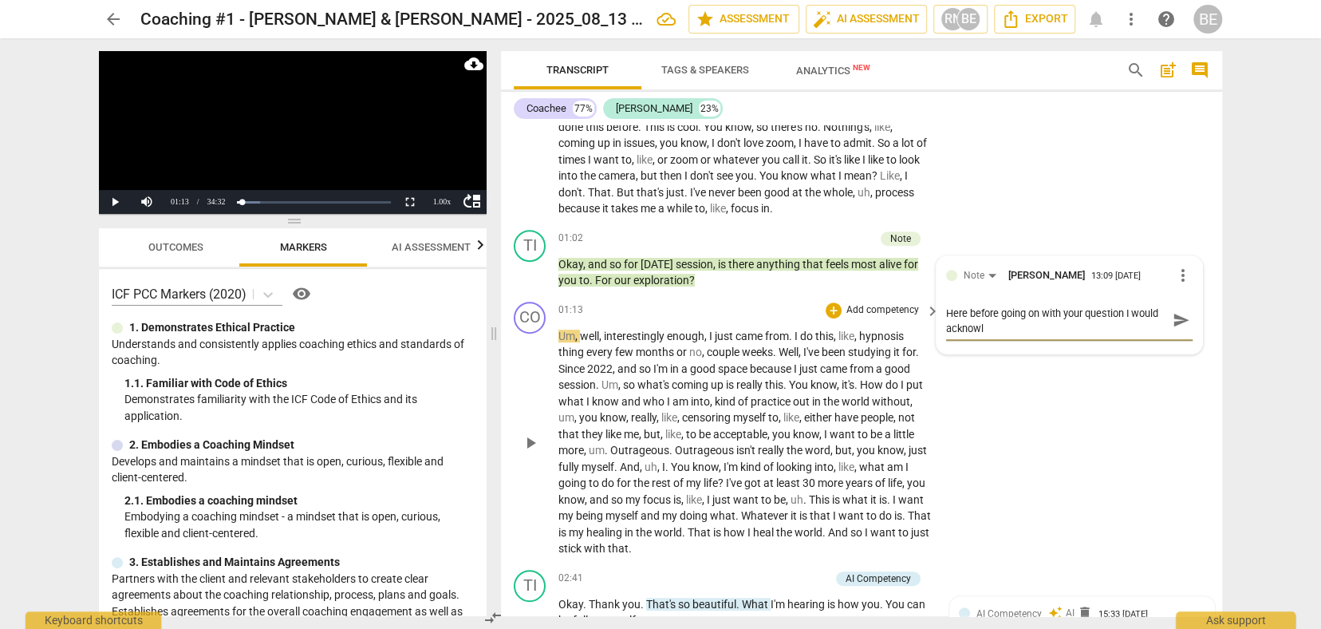
type textarea "Here before going on with your question I would acknowle"
type textarea "Here before going on with your question I would acknowled"
type textarea "Here before going on with your question I would acknowledg"
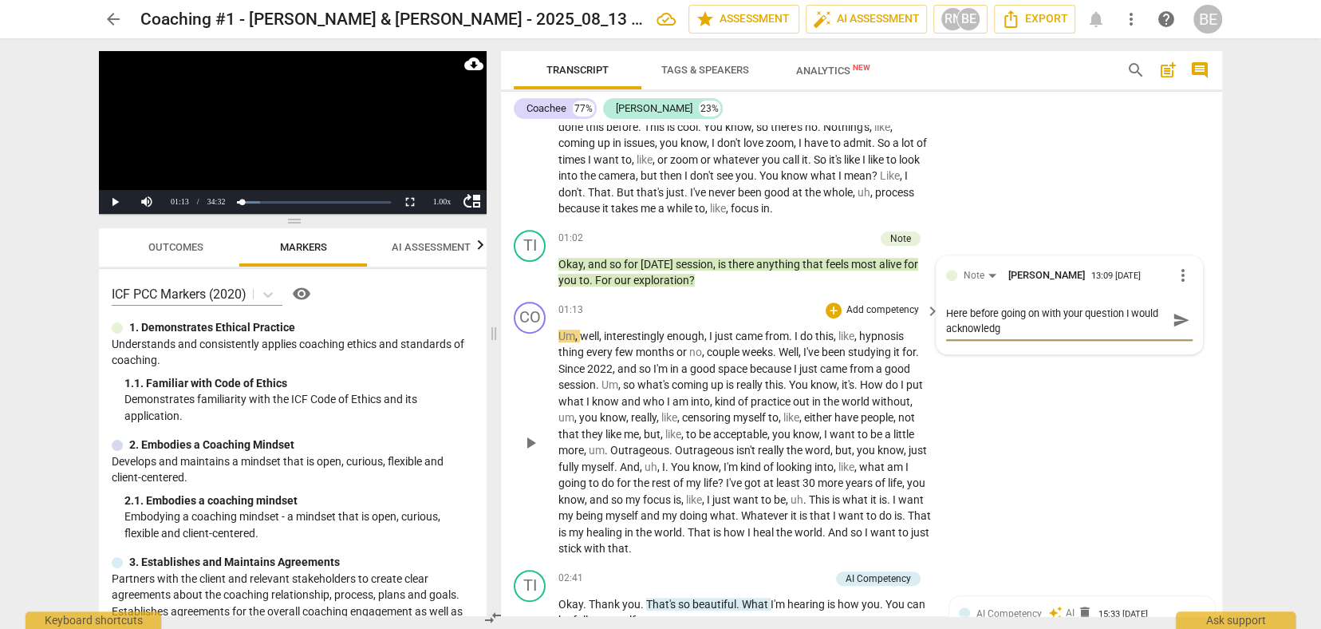
type textarea "Here before going on with your question I would acknowledge"
type textarea "Here before going on with your question I would acknowledge h"
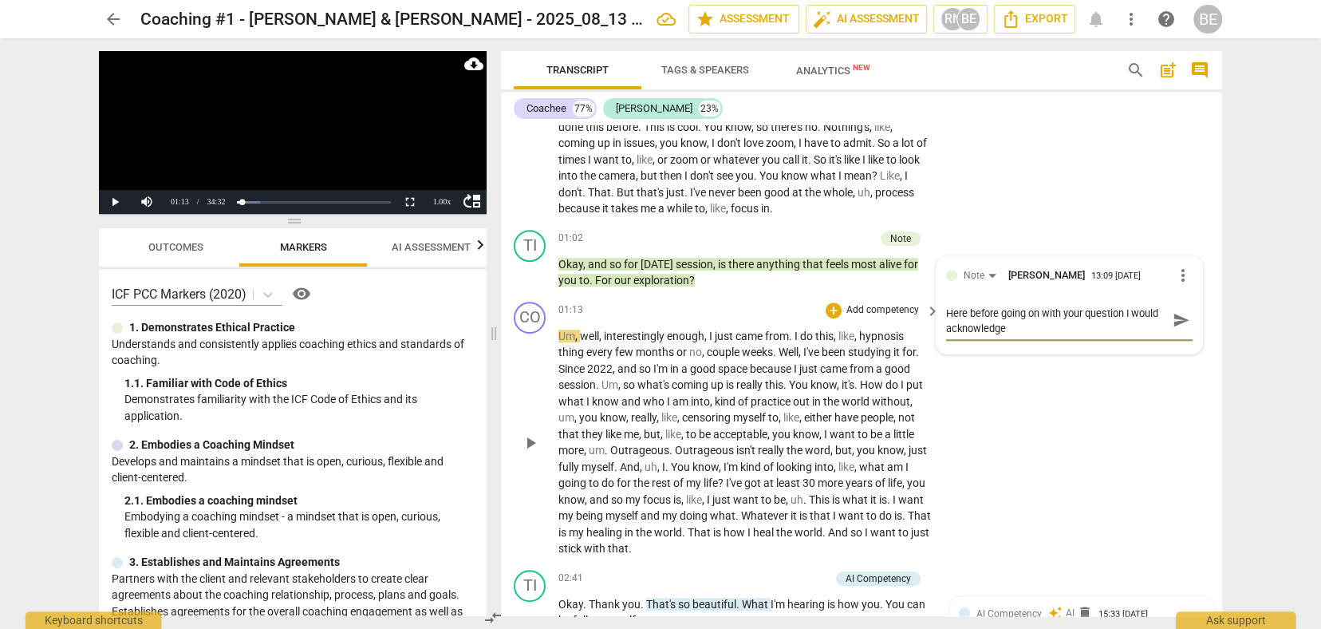
type textarea "Here before going on with your question I would acknowledge h"
type textarea "Here before going on with your question I would acknowledge ho"
type textarea "Here before going on with your question I would acknowledge how"
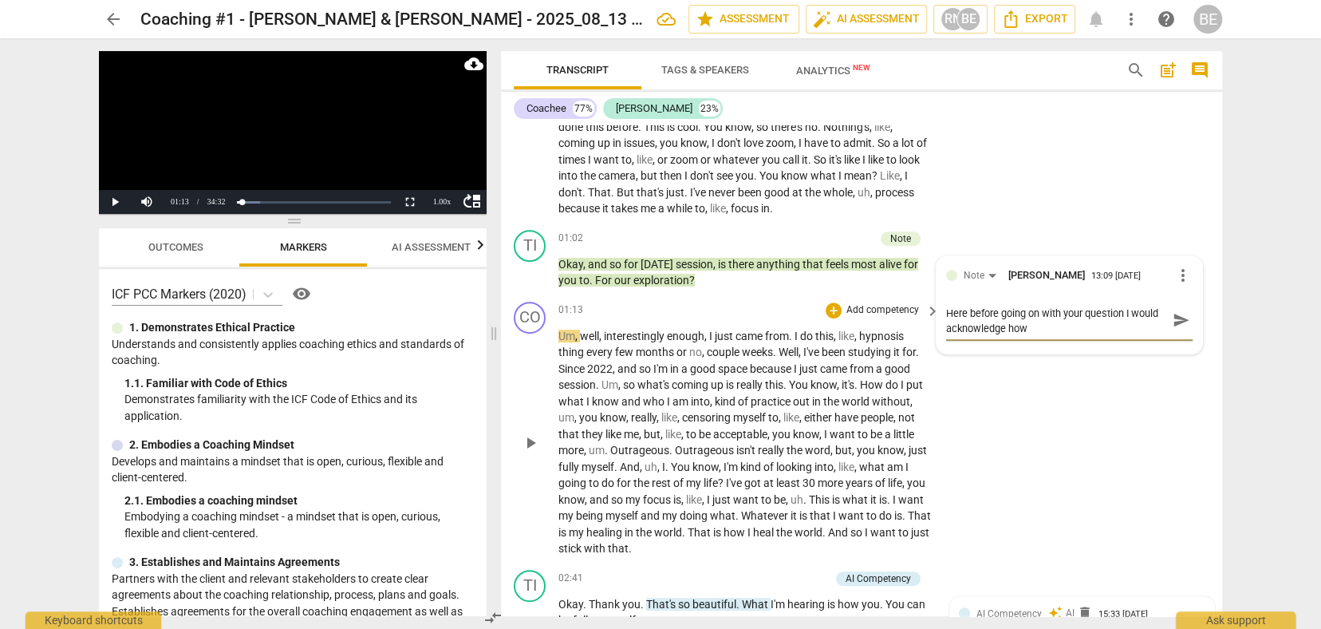
type textarea "Here before going on with your question I would acknowledge how"
type textarea "Here before going on with your question I would acknowledge how s"
type textarea "Here before going on with your question I would acknowledge how sh"
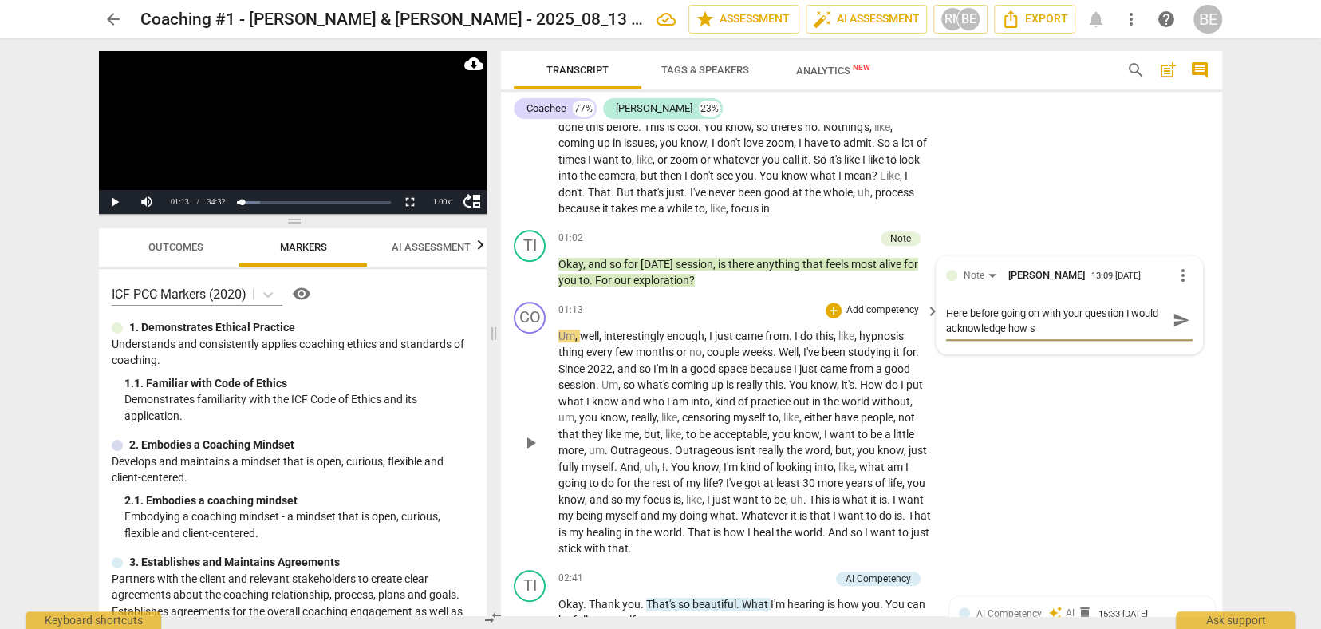
type textarea "Here before going on with your question I would acknowledge how sh"
type textarea "Here before going on with your question I would acknowledge how she"
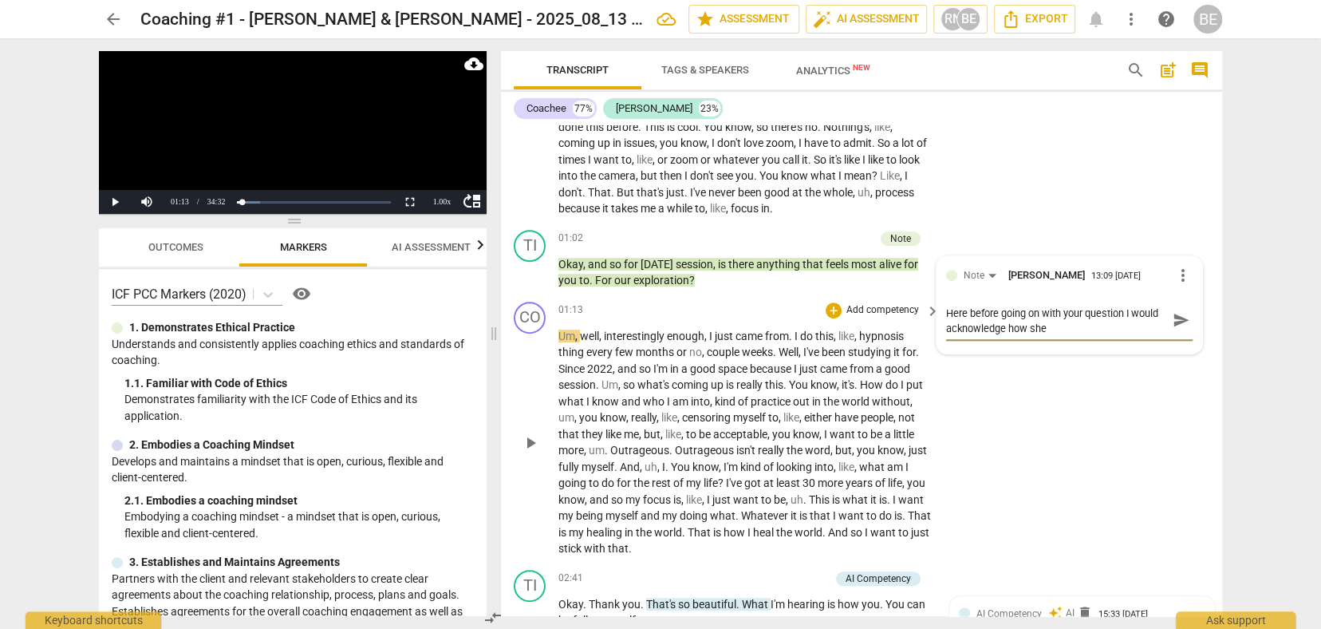
type textarea "Here before going on with your question I would acknowledge how she i"
type textarea "Here before going on with your question I would acknowledge how she is"
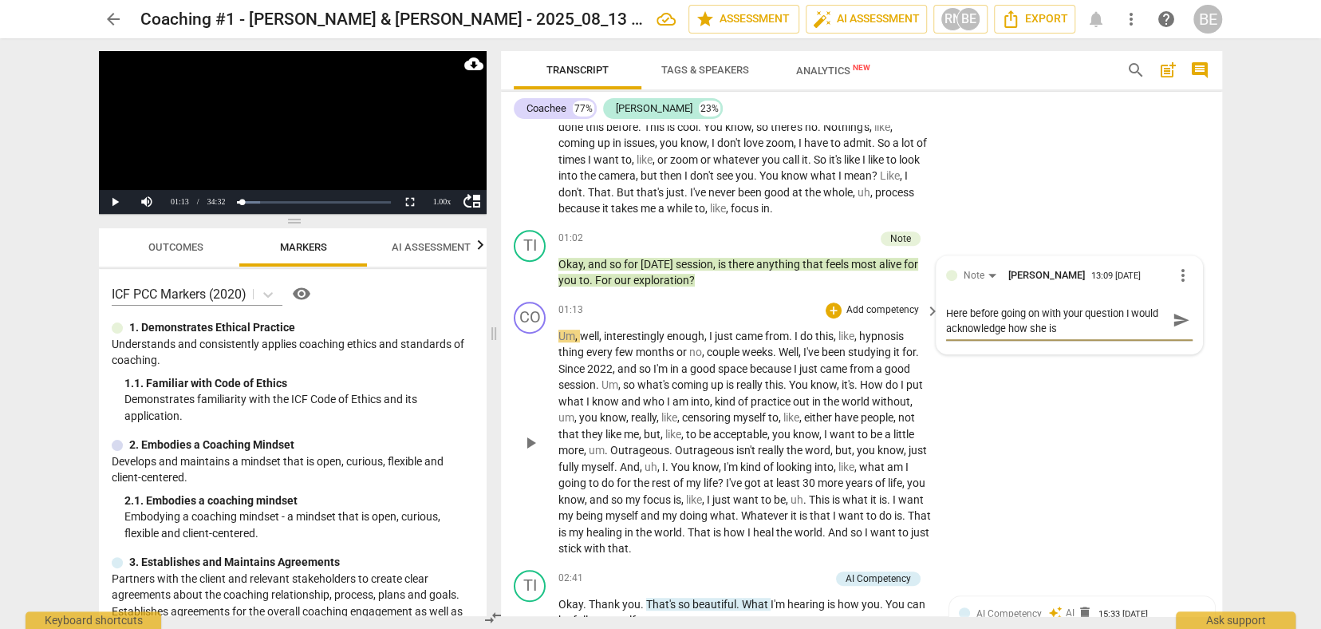
type textarea "Here before going on with your question I would acknowledge how she is"
type textarea "Here before going on with your question I would acknowledge how she is f"
type textarea "Here before going on with your question I would acknowledge how she is fe"
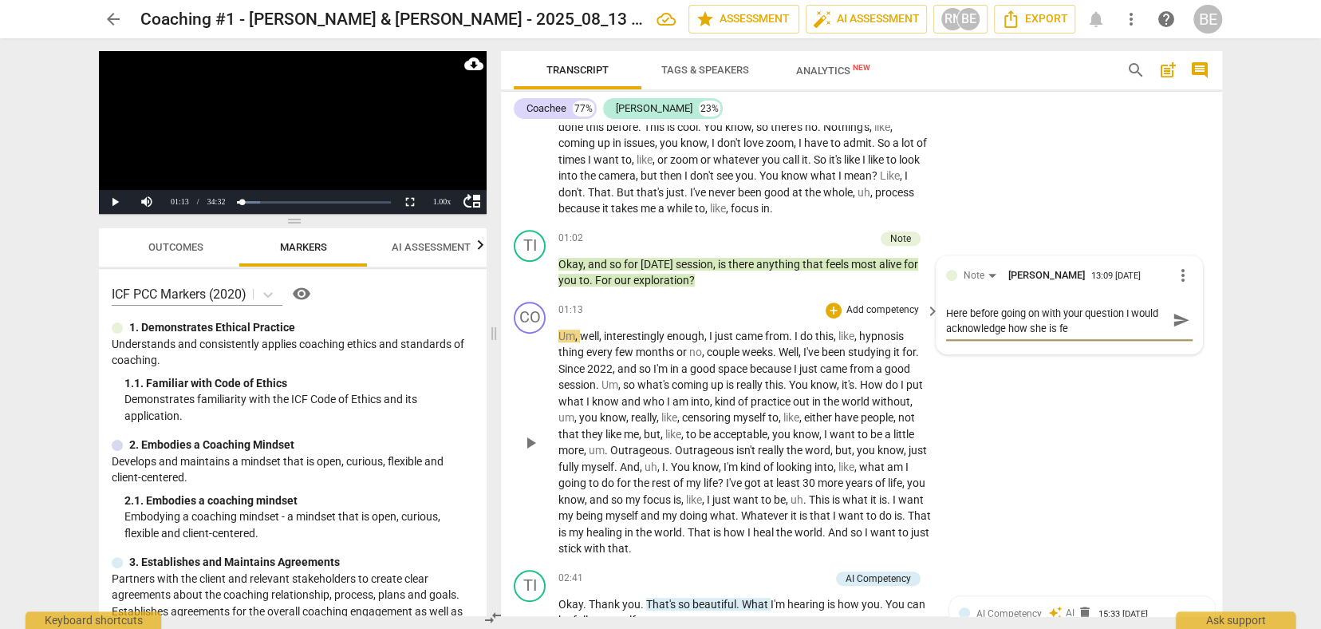
type textarea "Here before going on with your question I would acknowledge how she is fee"
type textarea "Here before going on with your question I would acknowledge how she is feel"
type textarea "Here before going on with your question I would acknowledge how she is feeli"
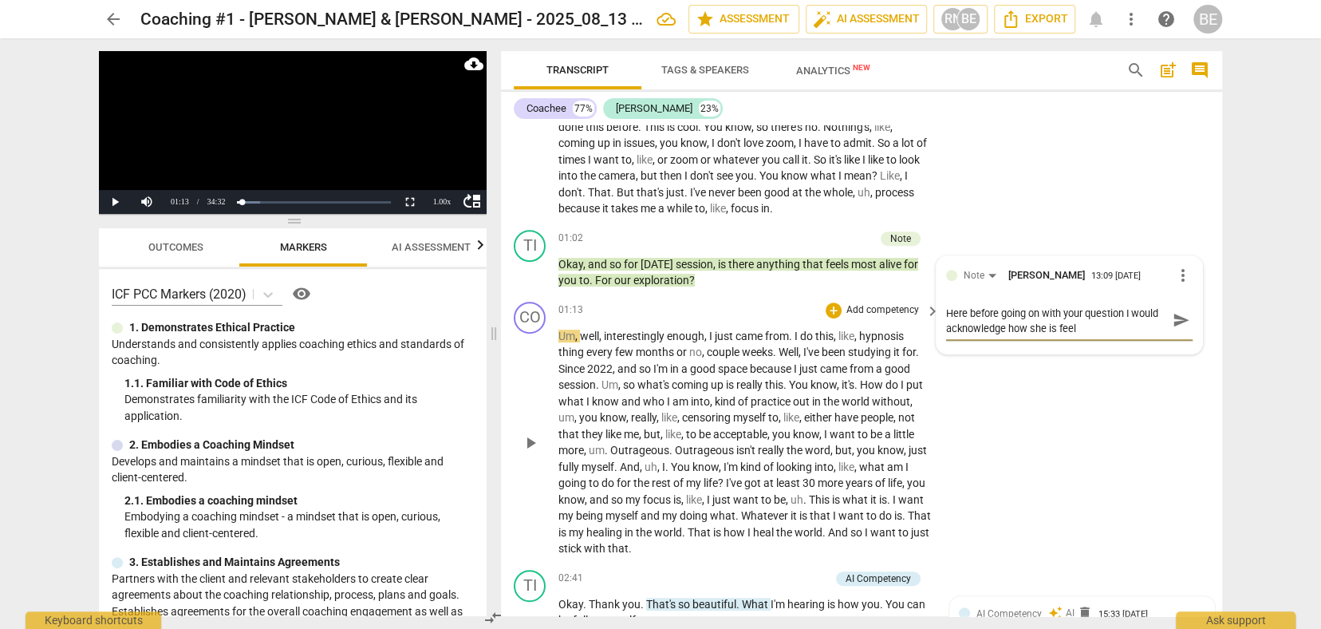
type textarea "Here before going on with your question I would acknowledge how she is feeli"
type textarea "Here before going on with your question I would acknowledge how she is feelin"
type textarea "Here before going on with your question I would acknowledge how she is feeling"
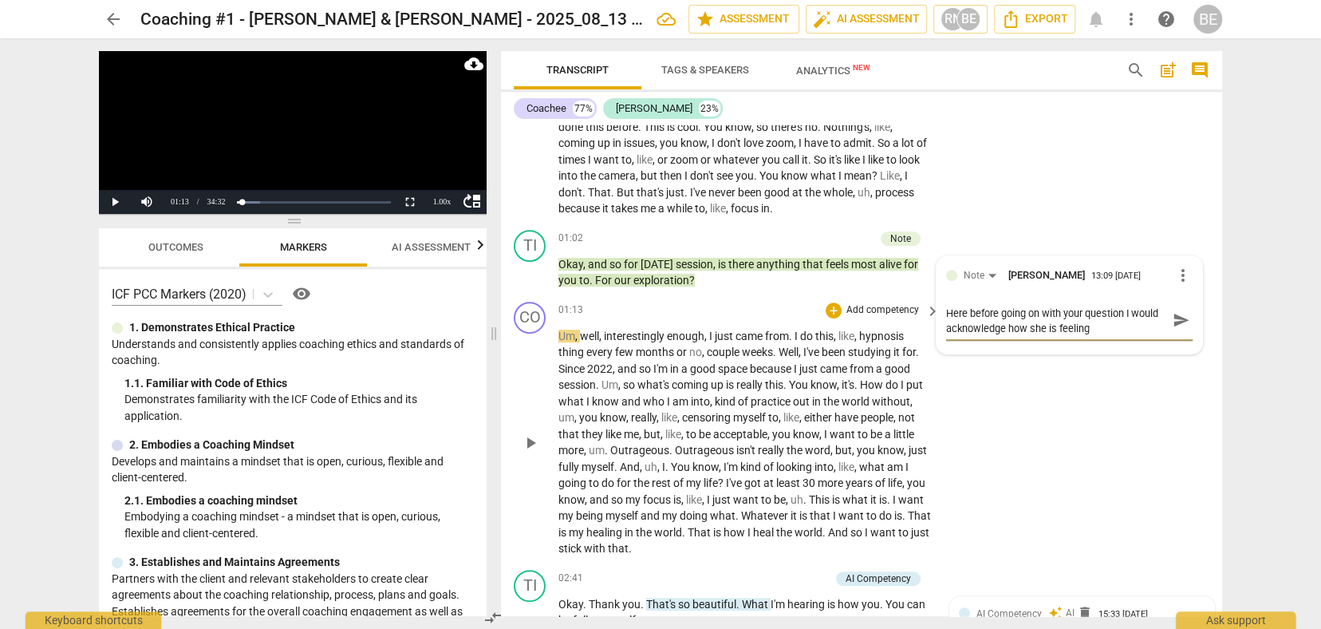
type textarea "Here before going on with your question I would acknowledge how she is feeling."
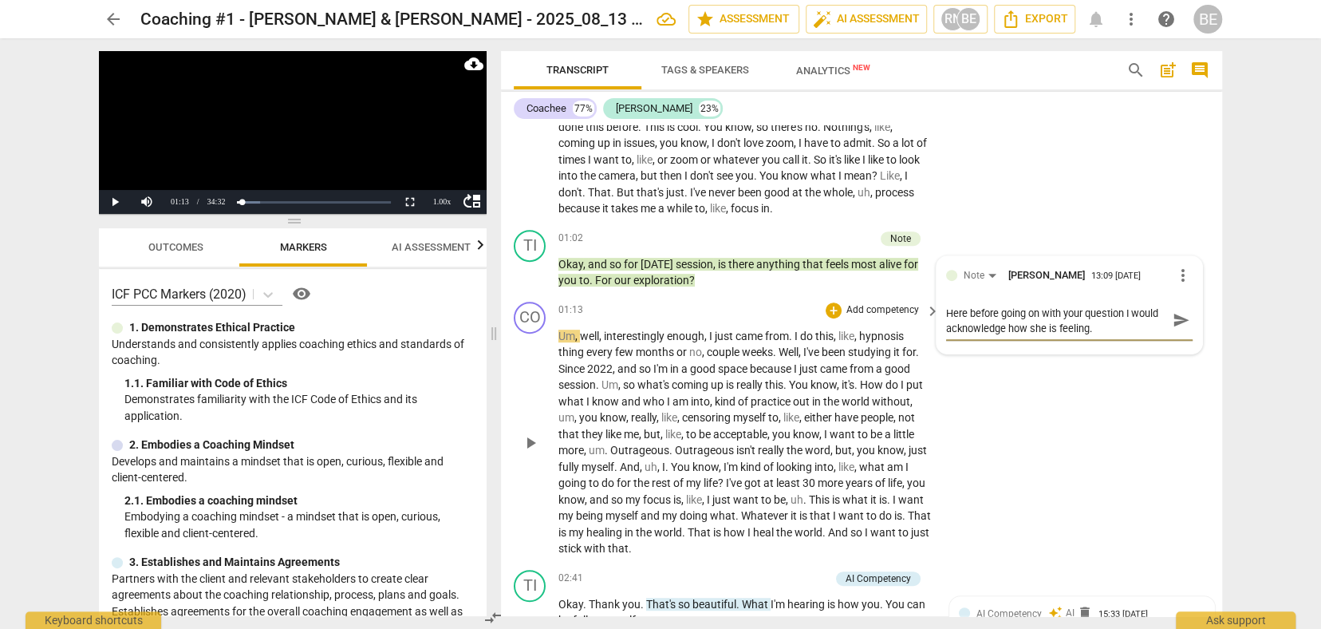
type textarea "Here before going on with your question I would acknowledge how she is feeling."
type textarea "Here before going on with your question I would acknowledge how she is feeling.…"
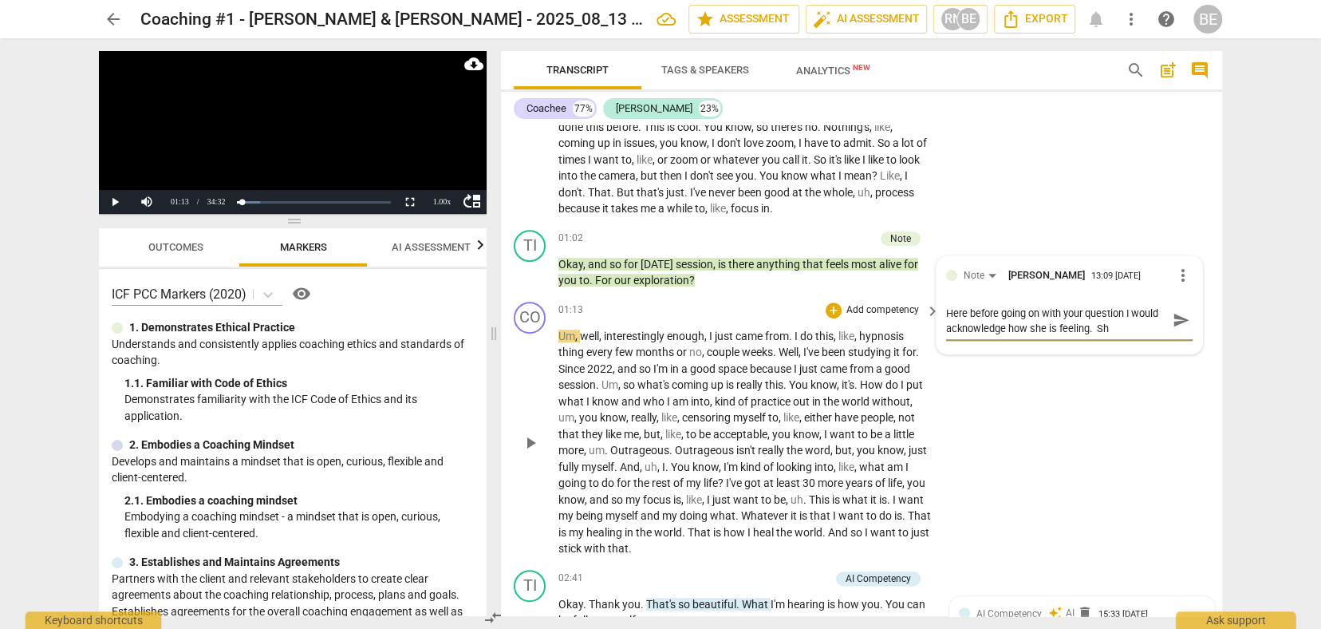
type textarea "Here before going on with your question I would acknowledge how she is feeling.…"
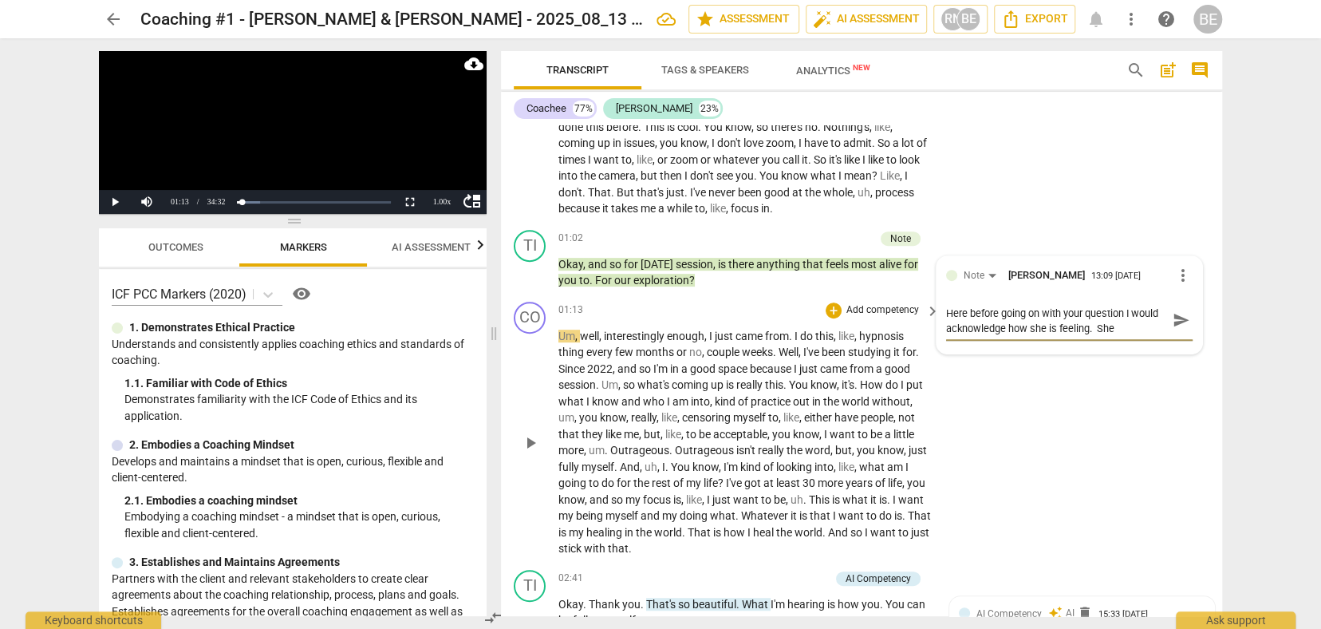
type textarea "Here before going on with your question I would acknowledge how she is feeling.…"
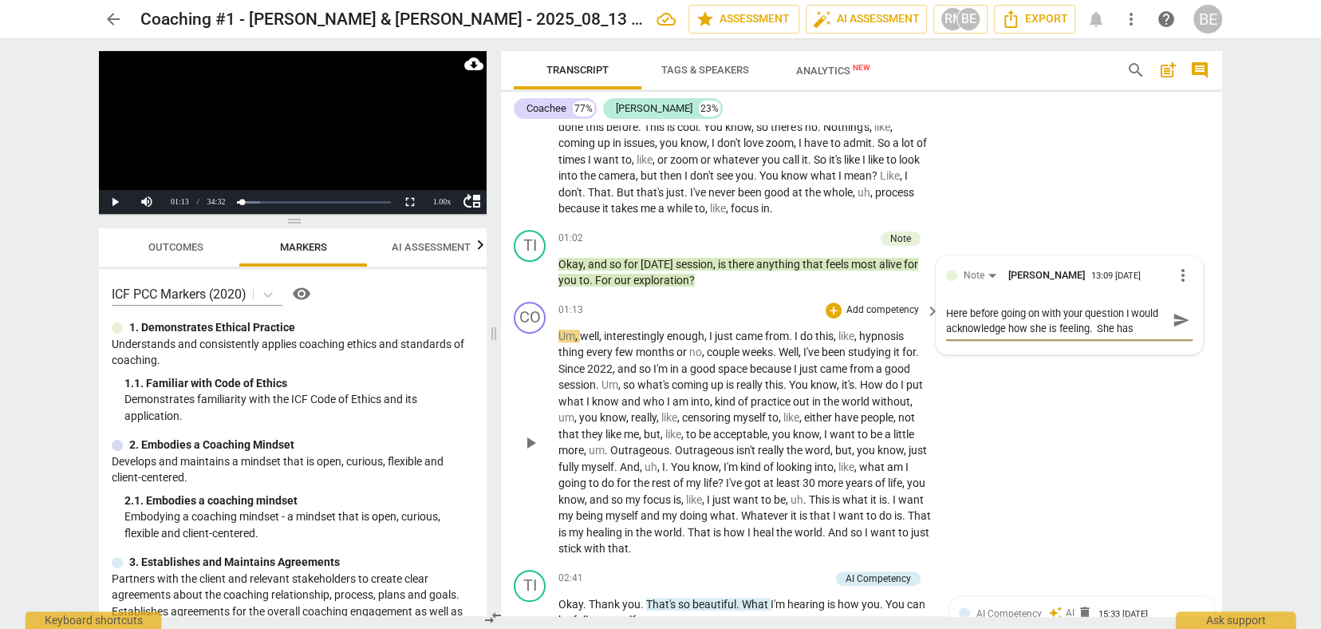
type textarea "Here before going on with your question I would acknowledge how she is feeling.…"
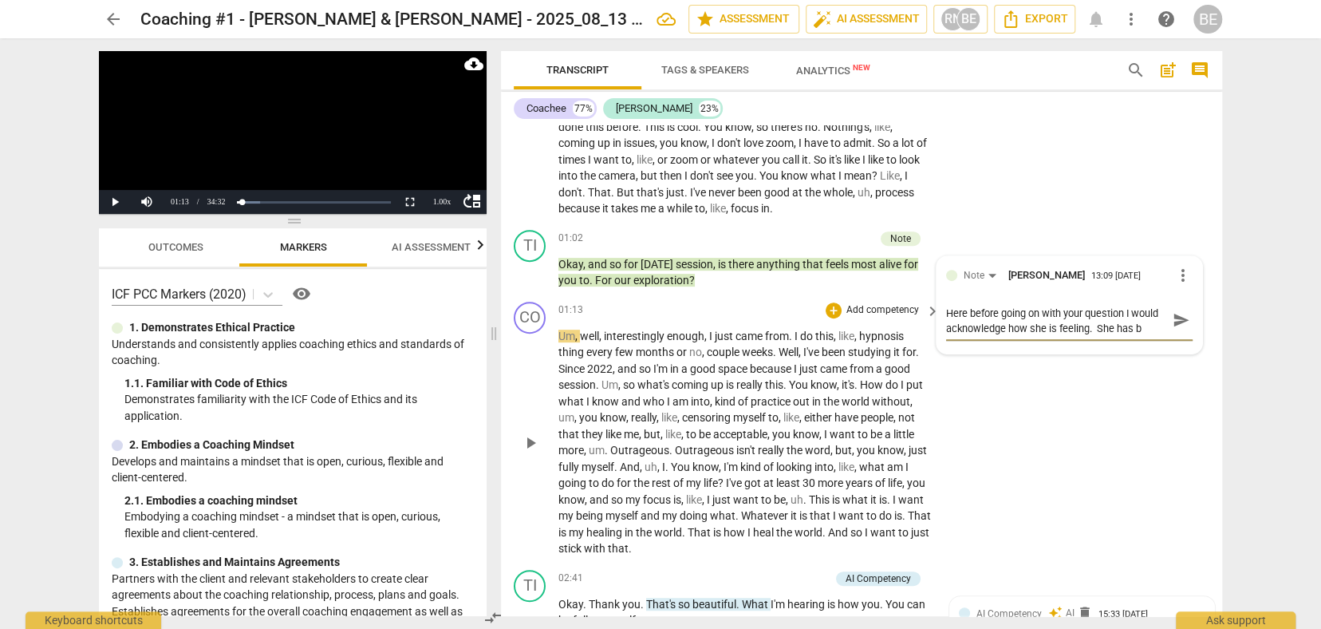
type textarea "Here before going on with your question I would acknowledge how she is feeling.…"
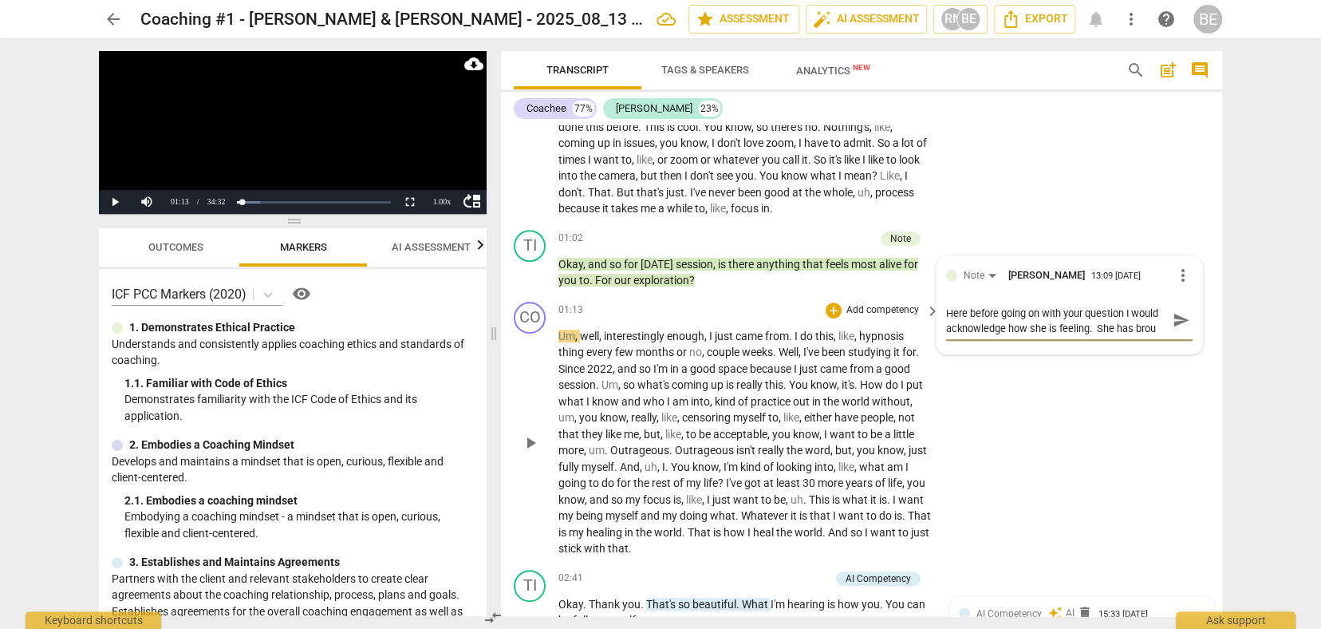
type textarea "Here before going on with your question I would acknowledge how she is feeling.…"
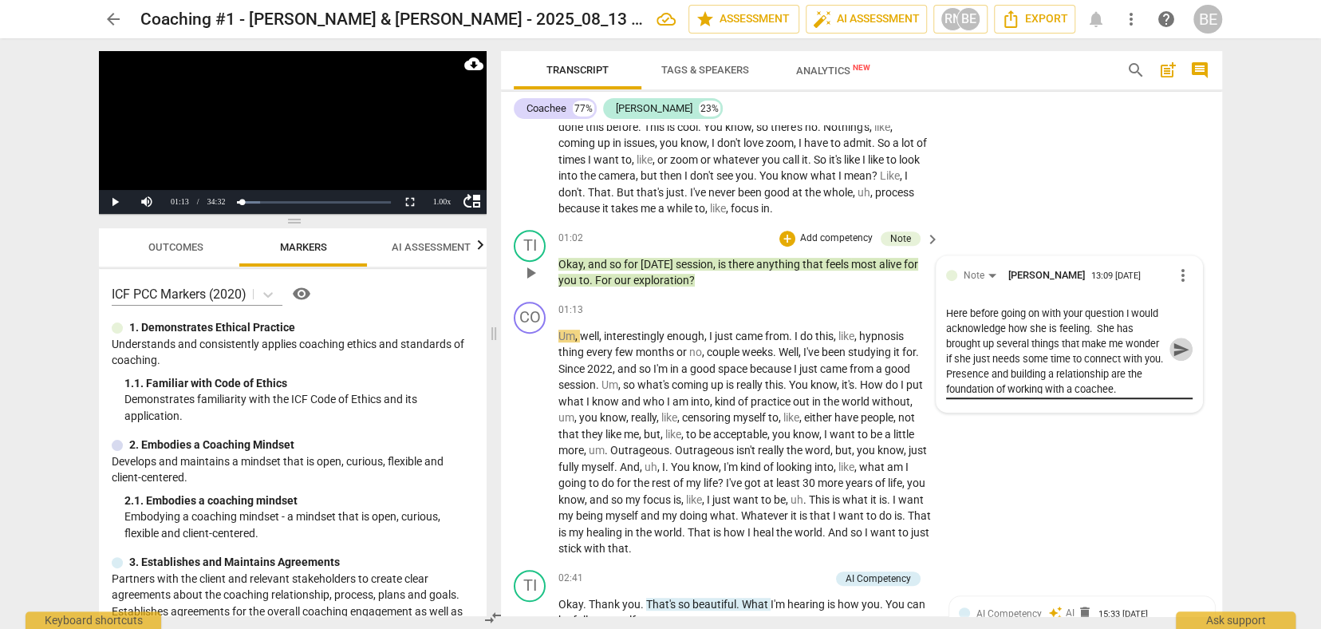
click at [1173, 341] on span "send" at bounding box center [1182, 350] width 18 height 18
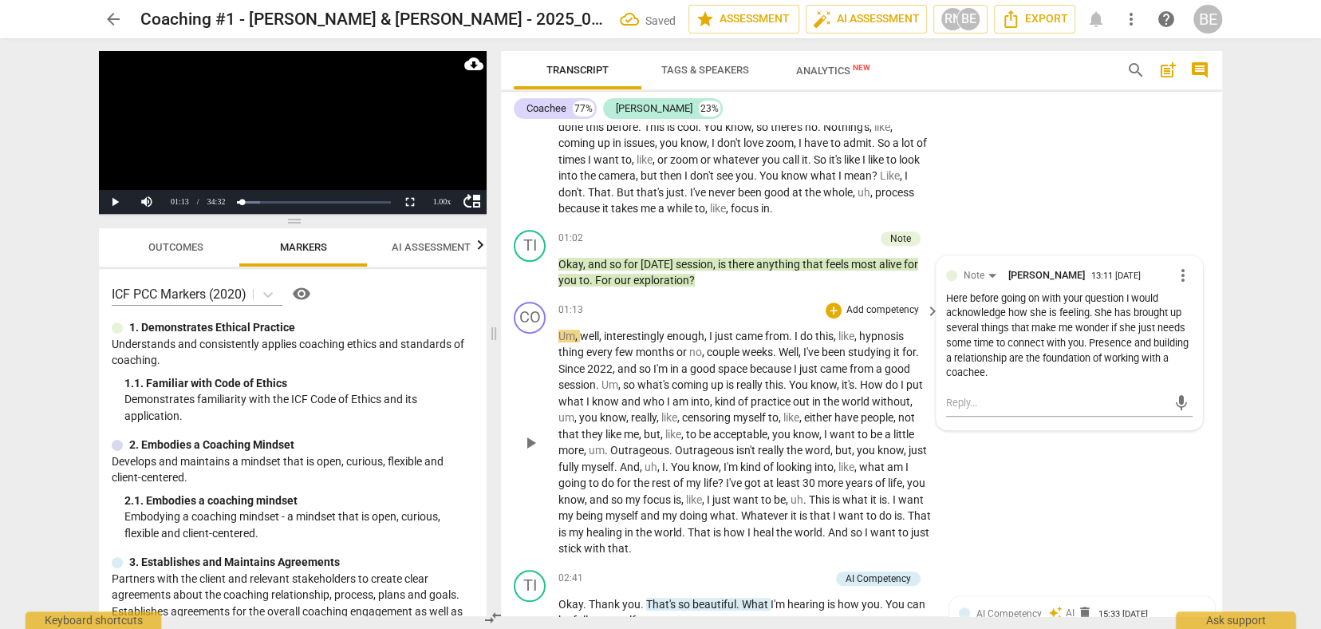
scroll to position [405, 0]
click at [536, 432] on span "play_arrow" at bounding box center [530, 441] width 19 height 19
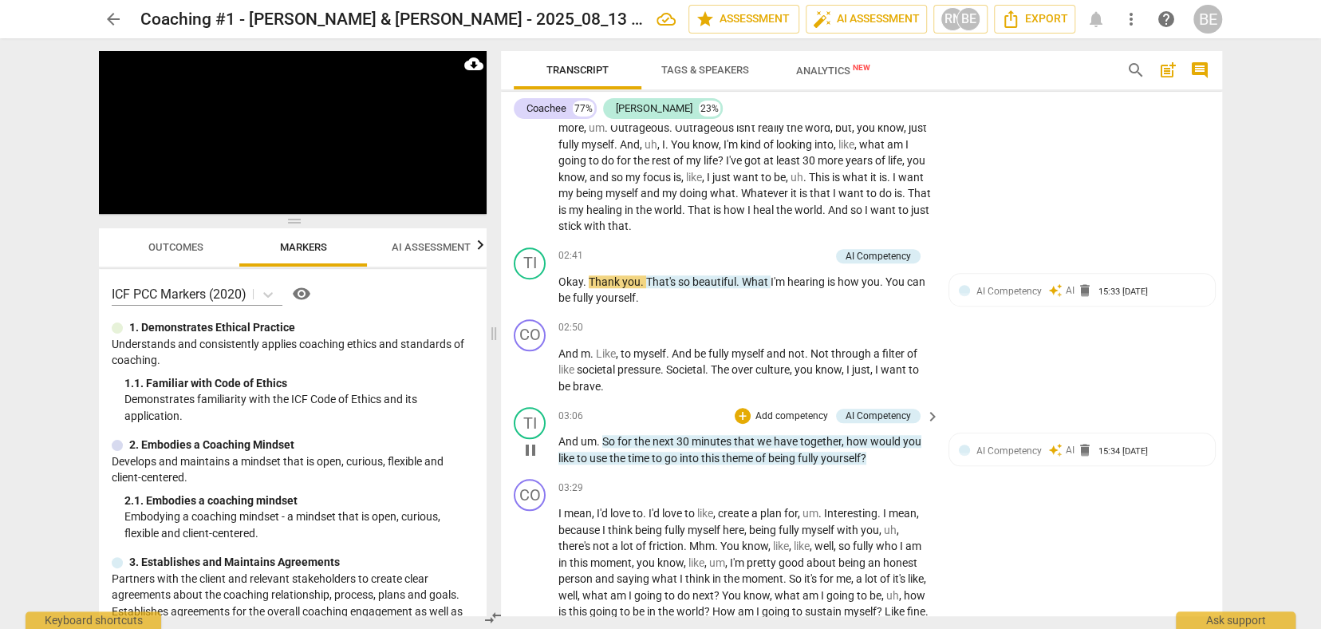
scroll to position [727, 0]
click at [531, 280] on span "pause" at bounding box center [530, 289] width 19 height 19
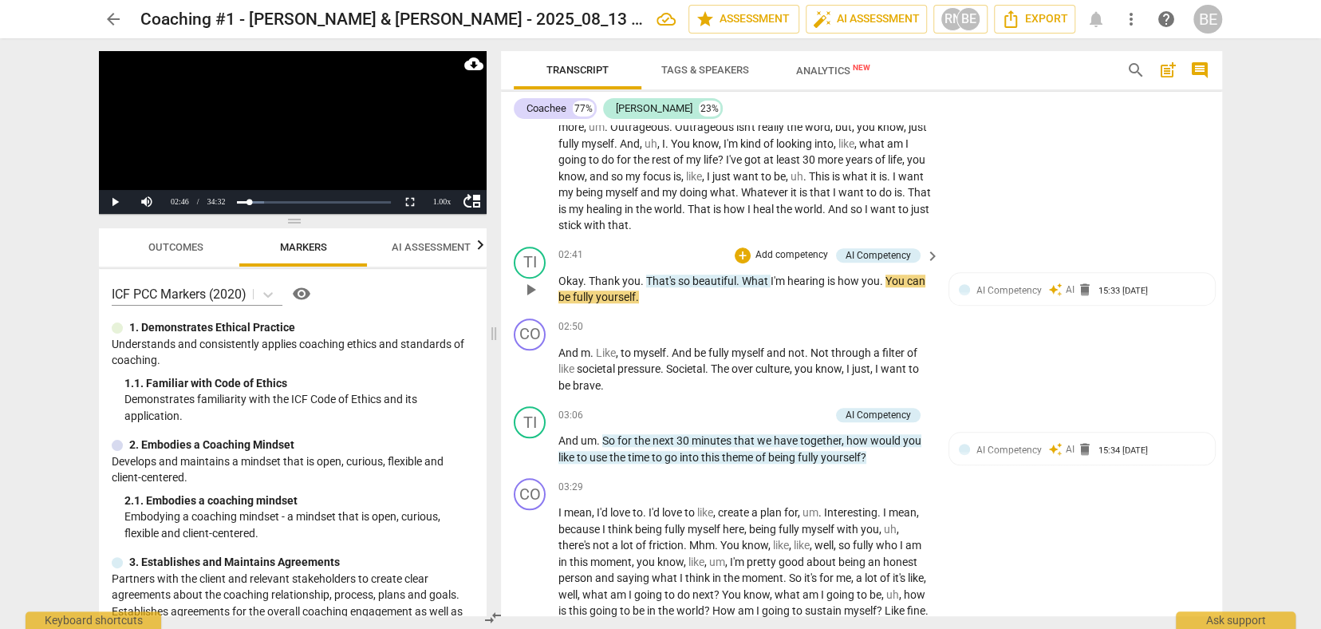
scroll to position [0, 0]
click at [866, 248] on div "AI Competency" at bounding box center [878, 255] width 65 height 14
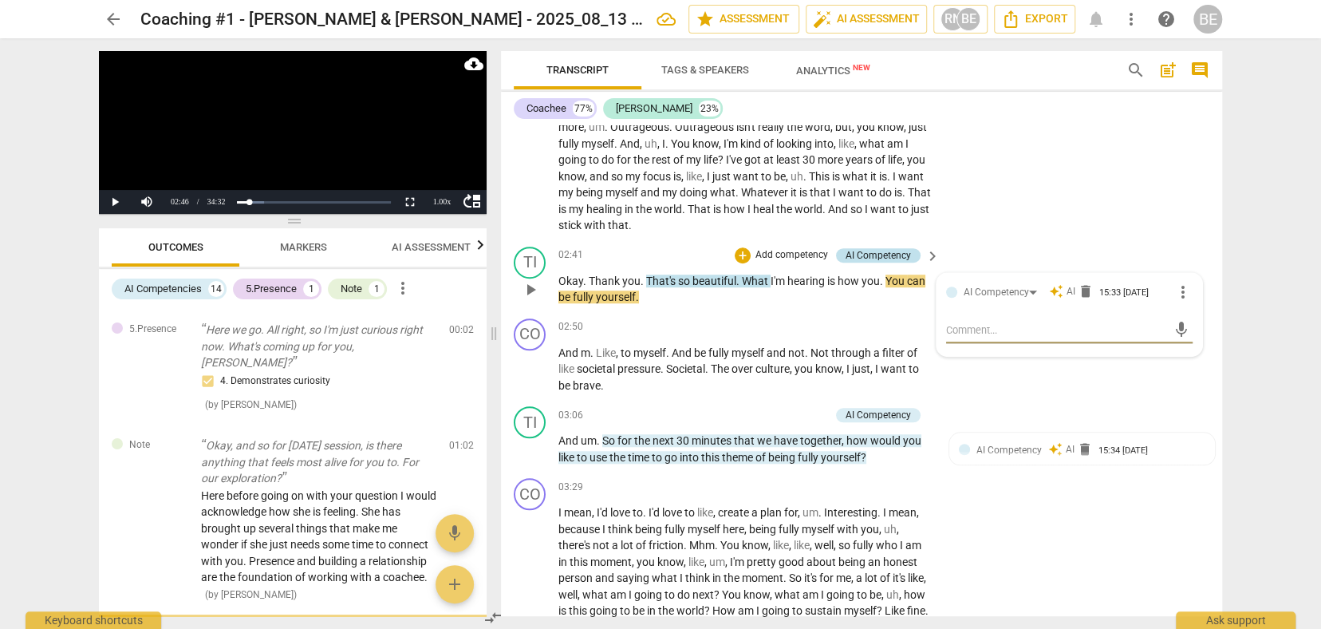
scroll to position [163, 0]
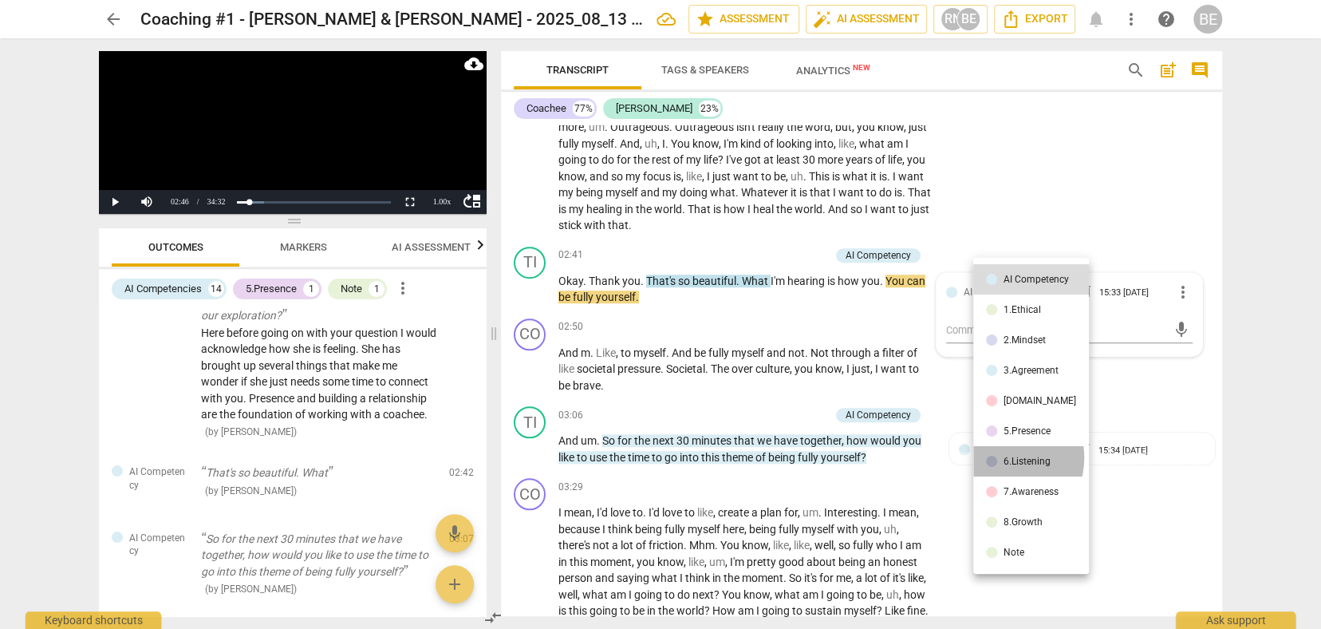
click at [1005, 457] on div "6.Listening" at bounding box center [1027, 461] width 47 height 10
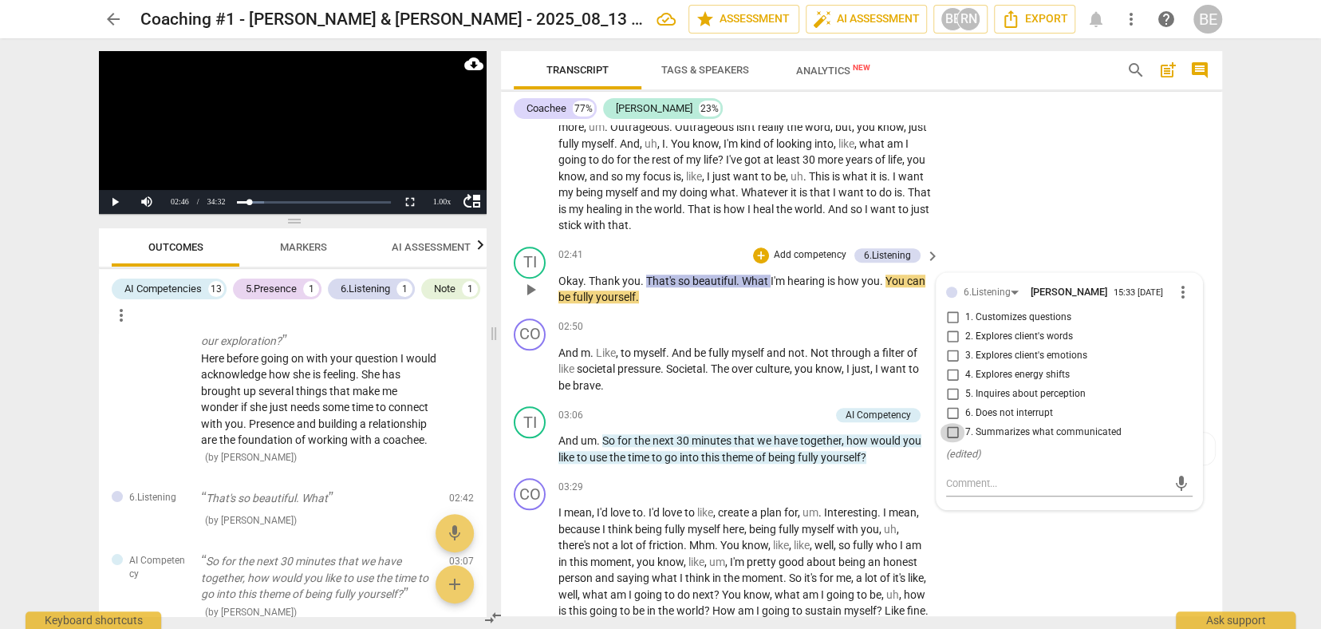
click at [948, 423] on input "7. Summarizes what communicated" at bounding box center [953, 432] width 26 height 19
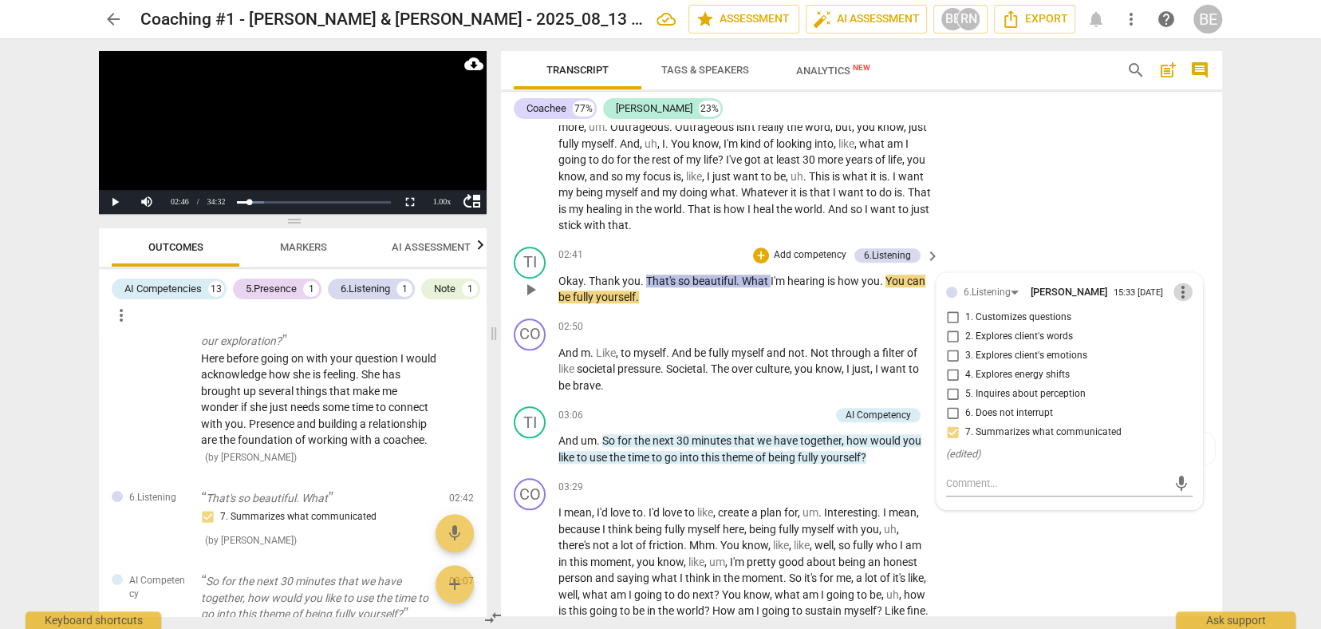
click at [1174, 282] on span "more_vert" at bounding box center [1183, 291] width 19 height 19
click at [1173, 359] on div at bounding box center [660, 314] width 1321 height 629
click at [831, 248] on p "Add competency" at bounding box center [810, 255] width 76 height 14
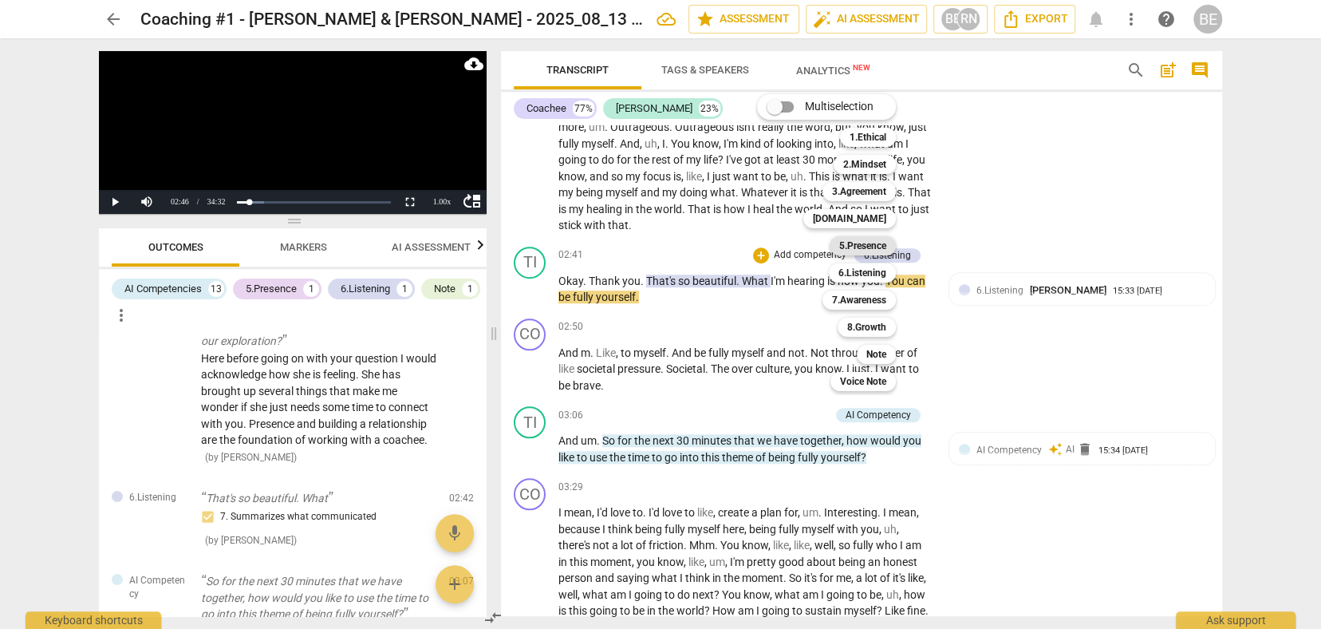
click at [878, 241] on b "5.Presence" at bounding box center [862, 245] width 47 height 19
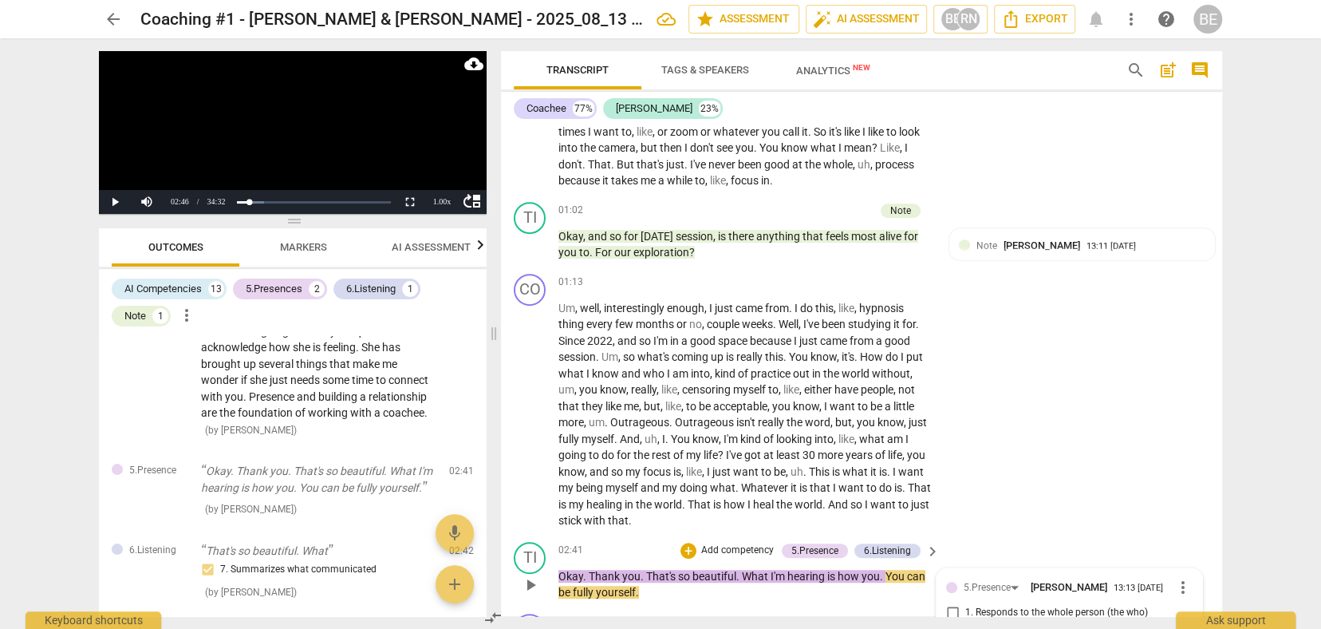
scroll to position [420, 0]
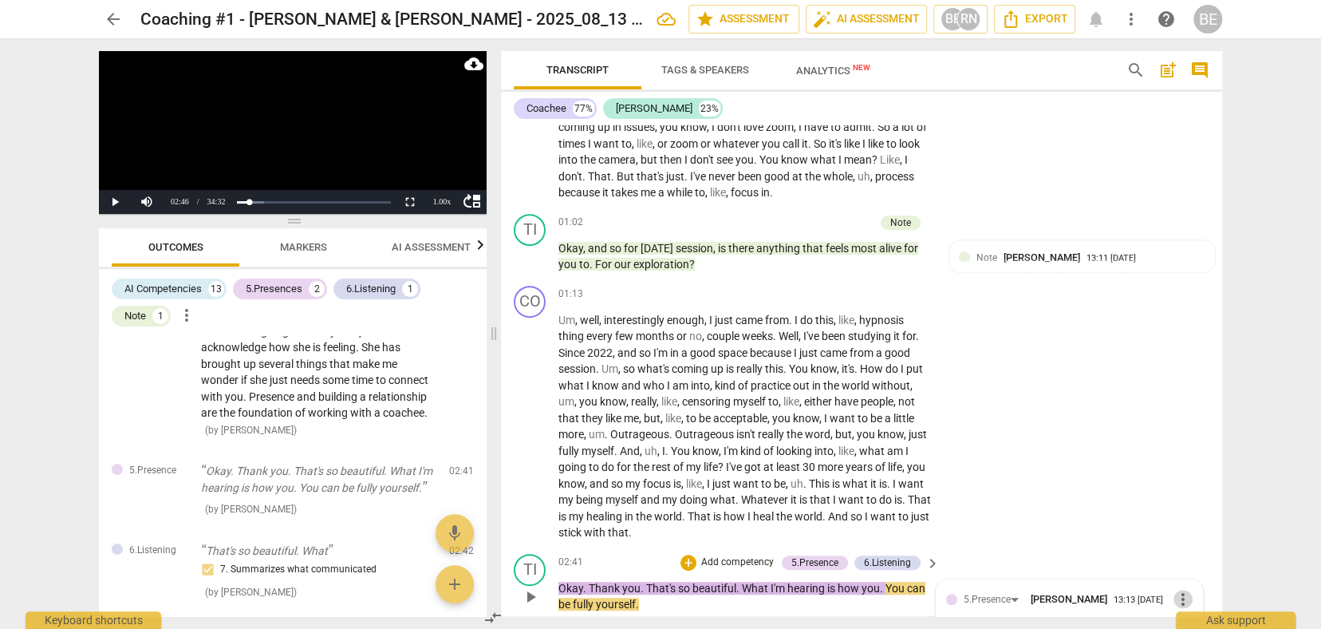
click at [1174, 590] on span "more_vert" at bounding box center [1183, 599] width 19 height 19
drag, startPoint x: 1186, startPoint y: 591, endPoint x: 1178, endPoint y: 586, distance: 9.3
click at [1178, 586] on li "Delete" at bounding box center [1195, 595] width 55 height 30
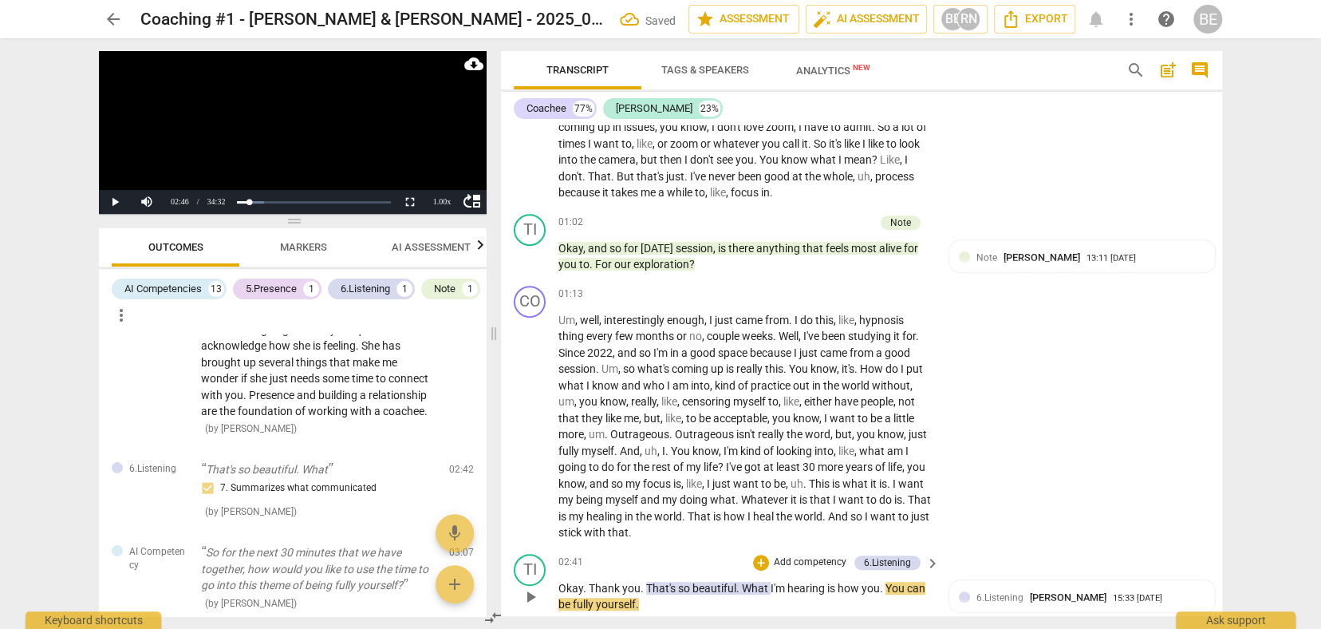
click at [786, 555] on p "Add competency" at bounding box center [810, 562] width 76 height 14
click at [878, 433] on b "[DOMAIN_NAME]" at bounding box center [849, 438] width 73 height 19
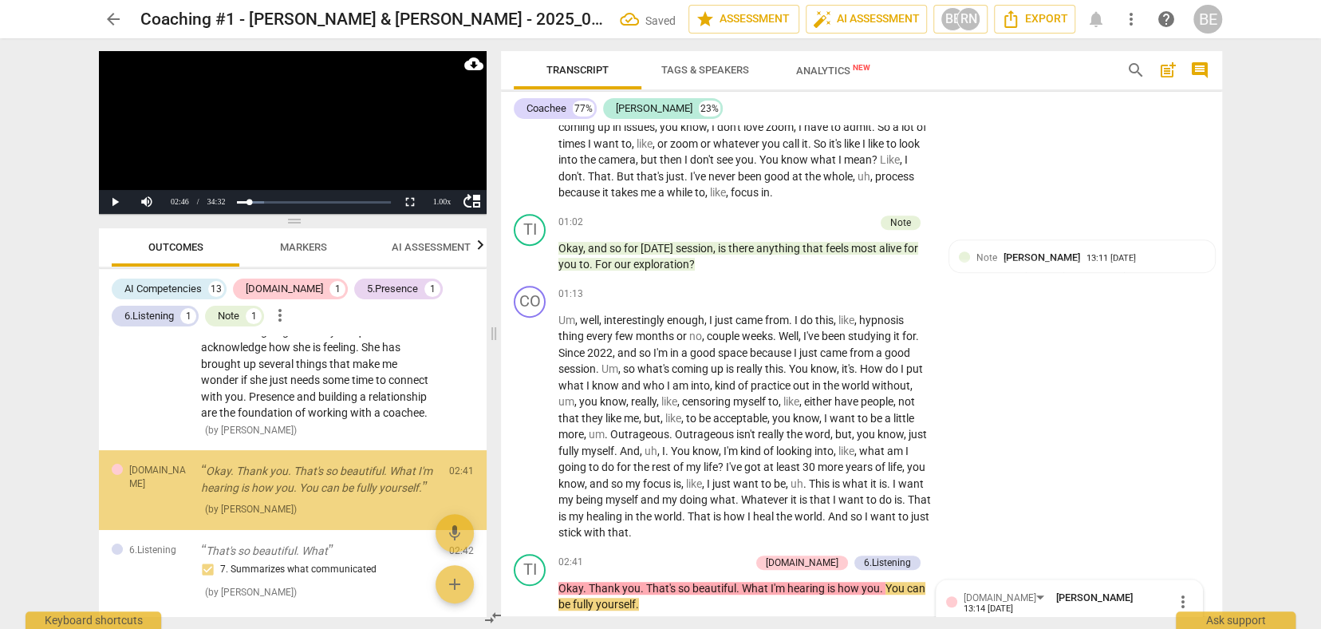
scroll to position [755, 0]
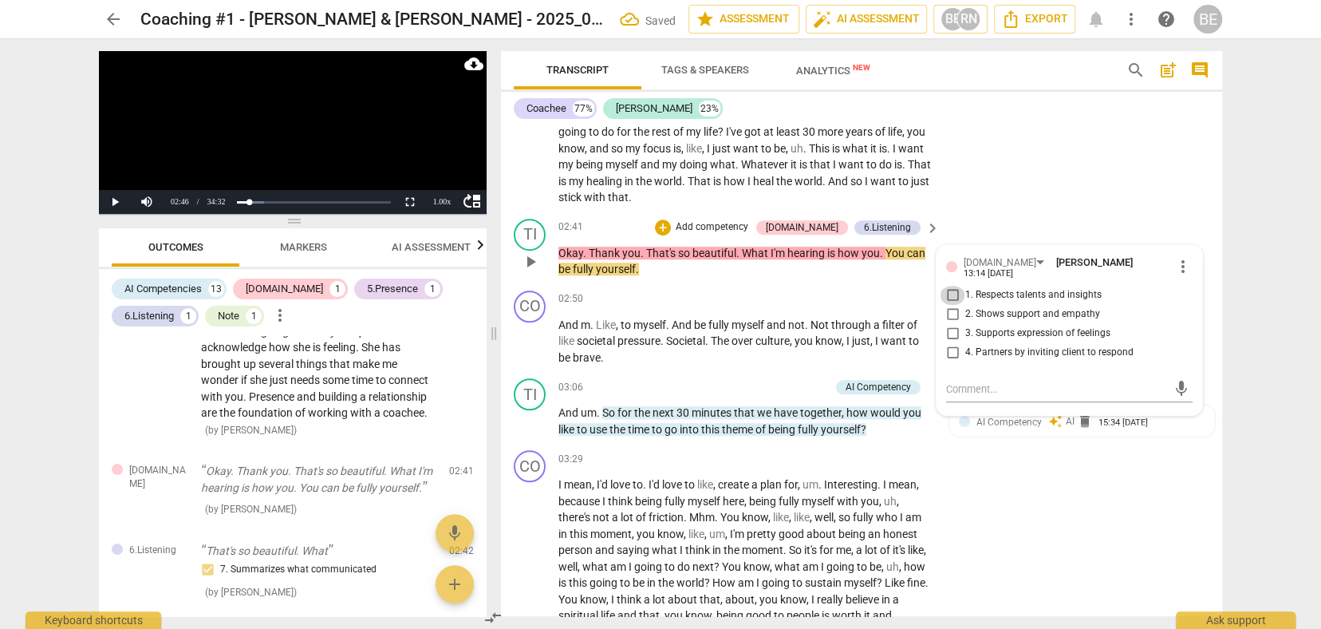
click at [954, 286] on input "1. Respects talents and insights" at bounding box center [953, 295] width 26 height 19
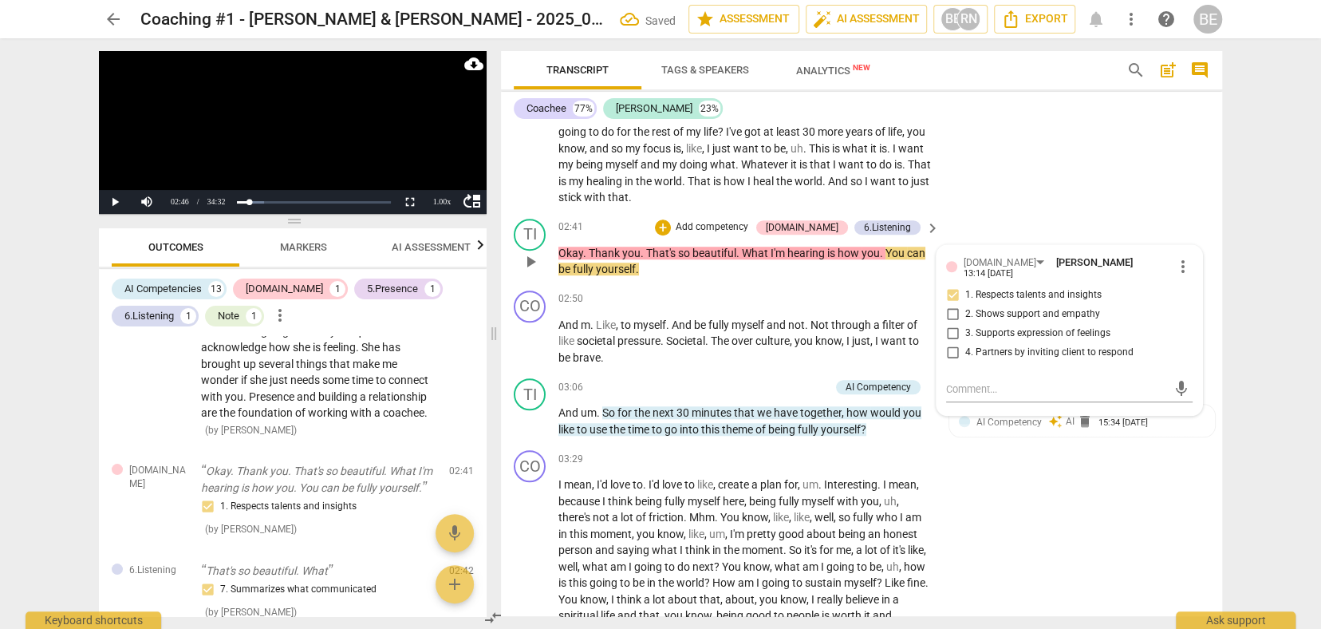
scroll to position [0, 0]
click at [948, 305] on input "2. Shows support and empathy" at bounding box center [953, 314] width 26 height 19
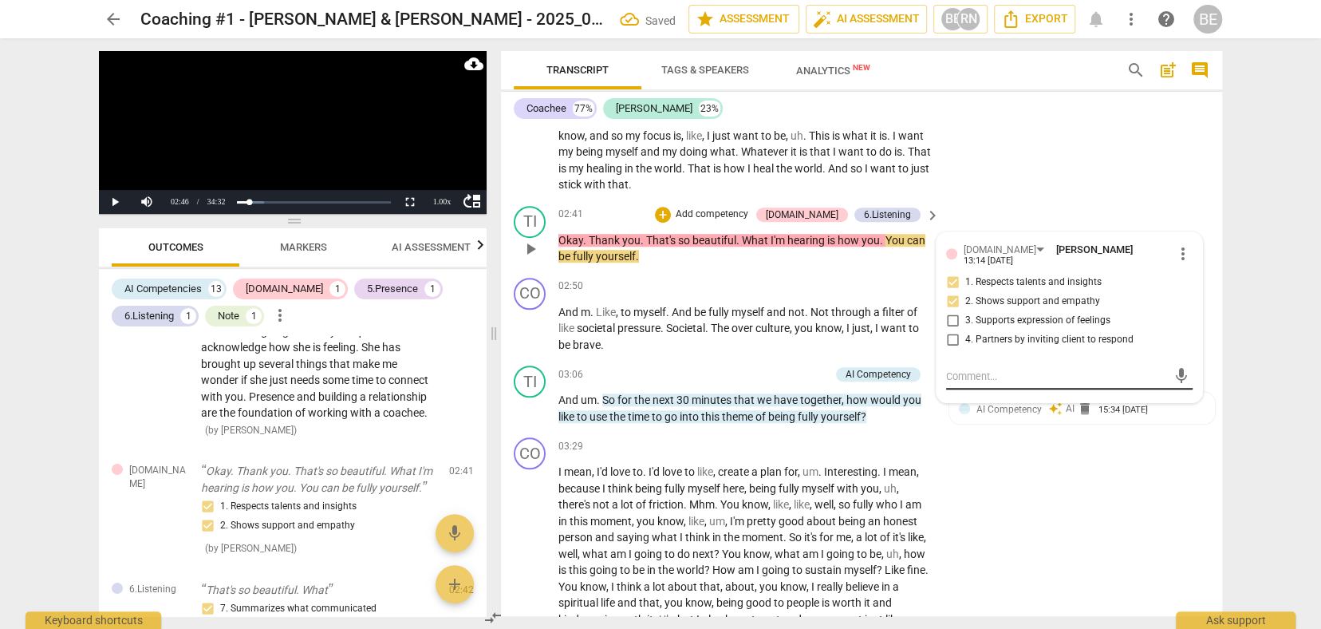
click at [1017, 374] on div "[DOMAIN_NAME] [PERSON_NAME] 13:14 [DATE] more_vert 1. Respects talents and insi…" at bounding box center [1070, 317] width 266 height 170
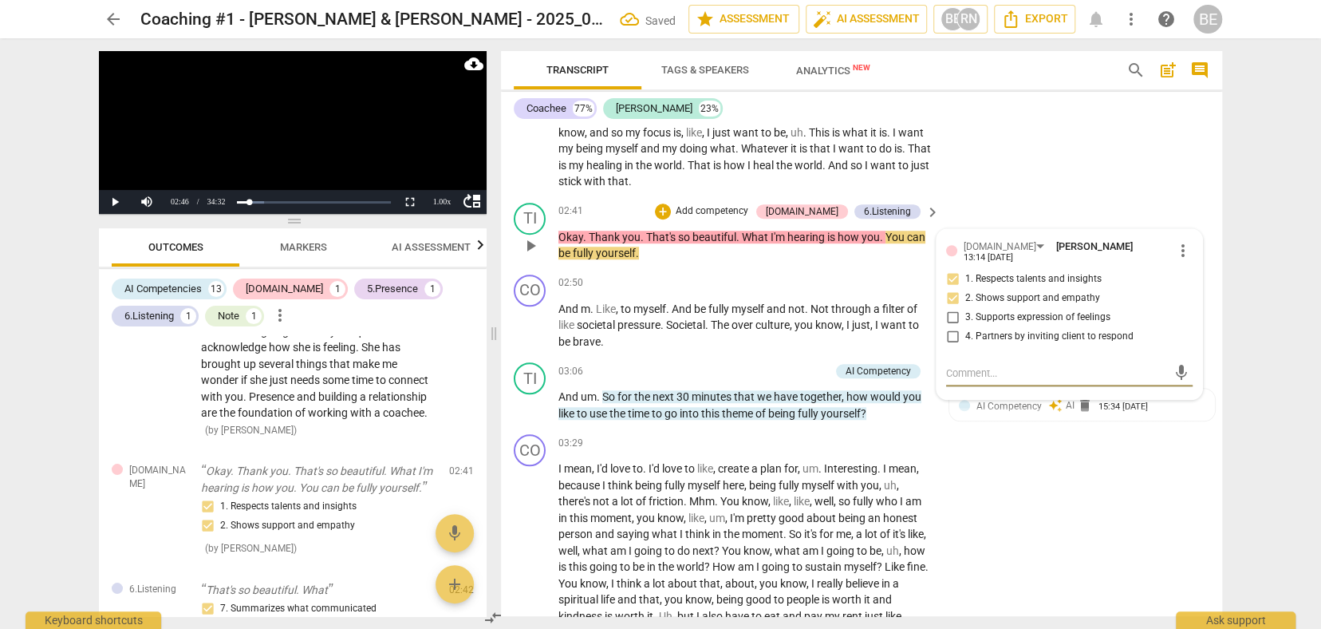
click at [976, 365] on textarea at bounding box center [1056, 372] width 221 height 15
click at [1178, 371] on span "send" at bounding box center [1182, 380] width 18 height 18
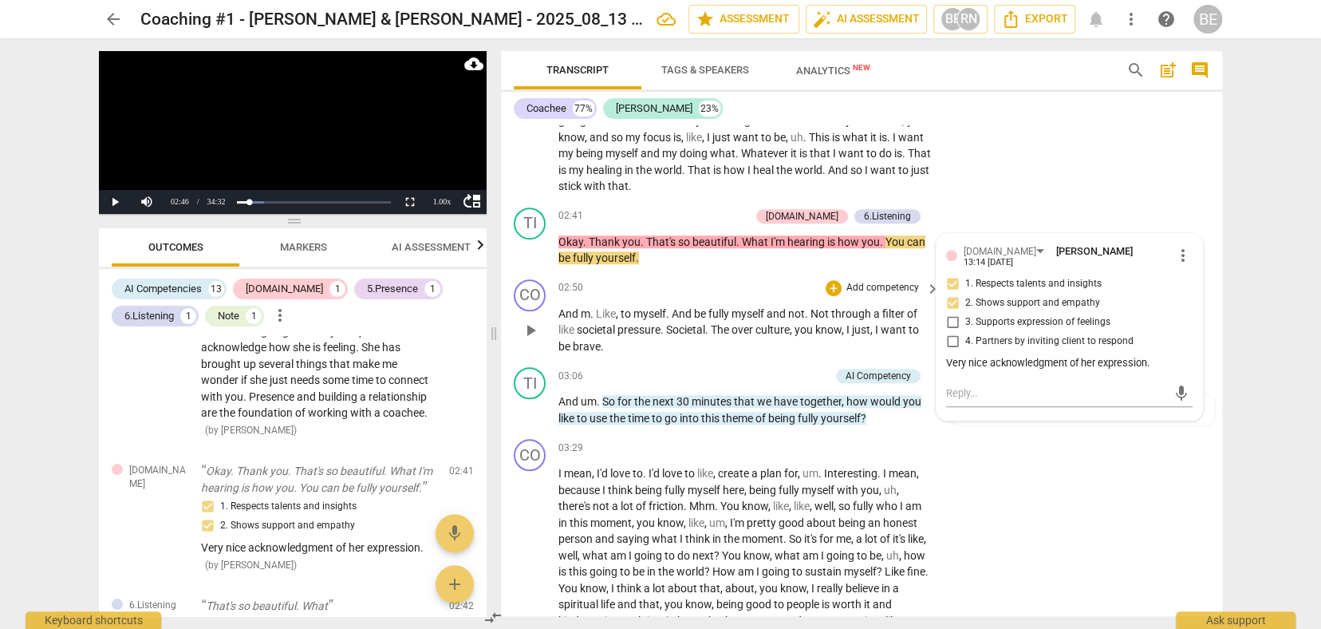
click at [528, 321] on span "play_arrow" at bounding box center [530, 330] width 19 height 19
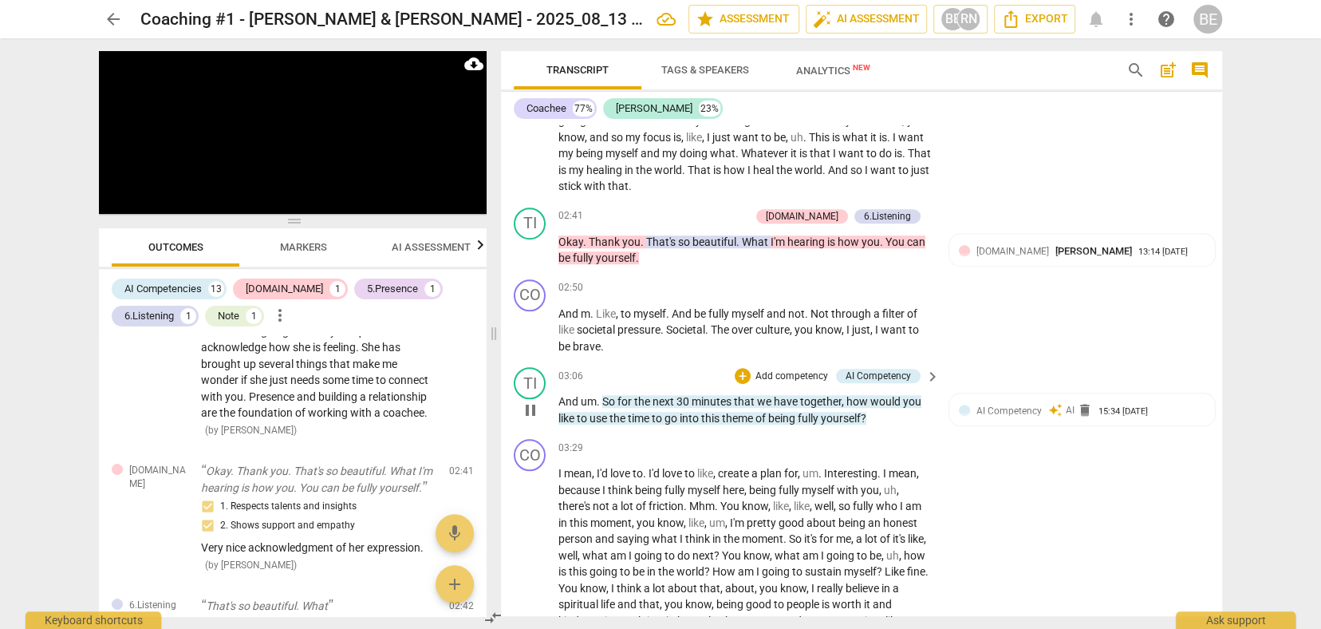
click at [795, 369] on p "Add competency" at bounding box center [792, 376] width 76 height 14
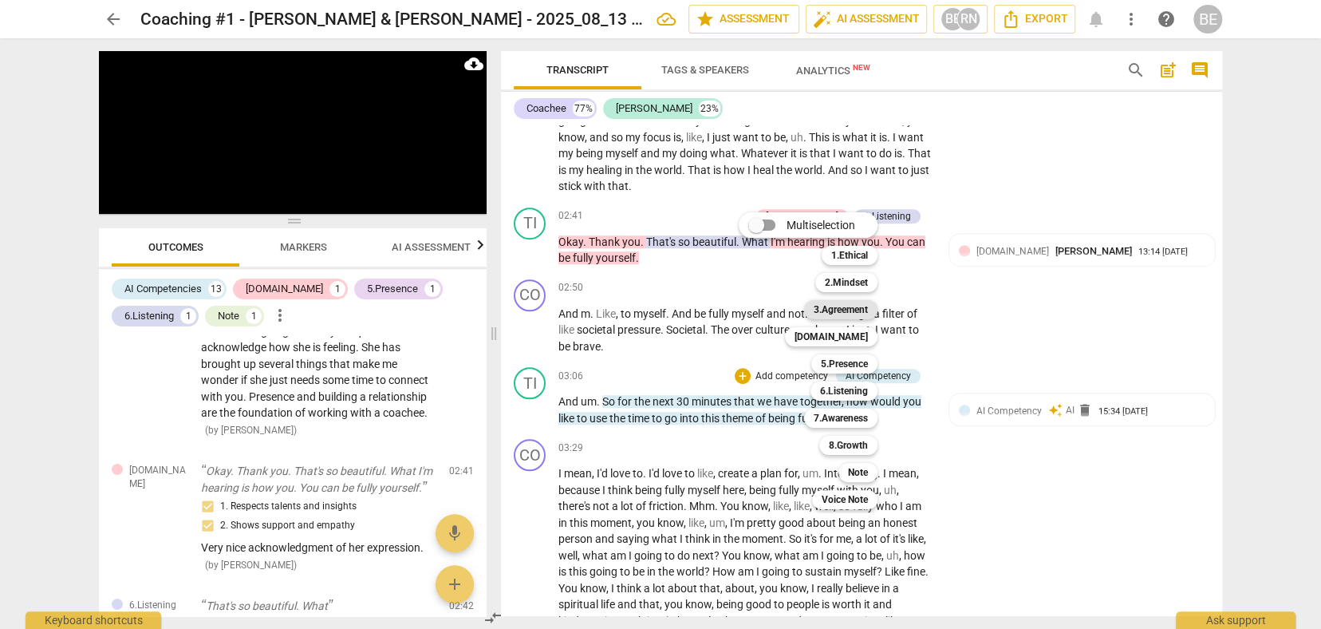
click at [848, 304] on b "3.Agreement" at bounding box center [841, 309] width 54 height 19
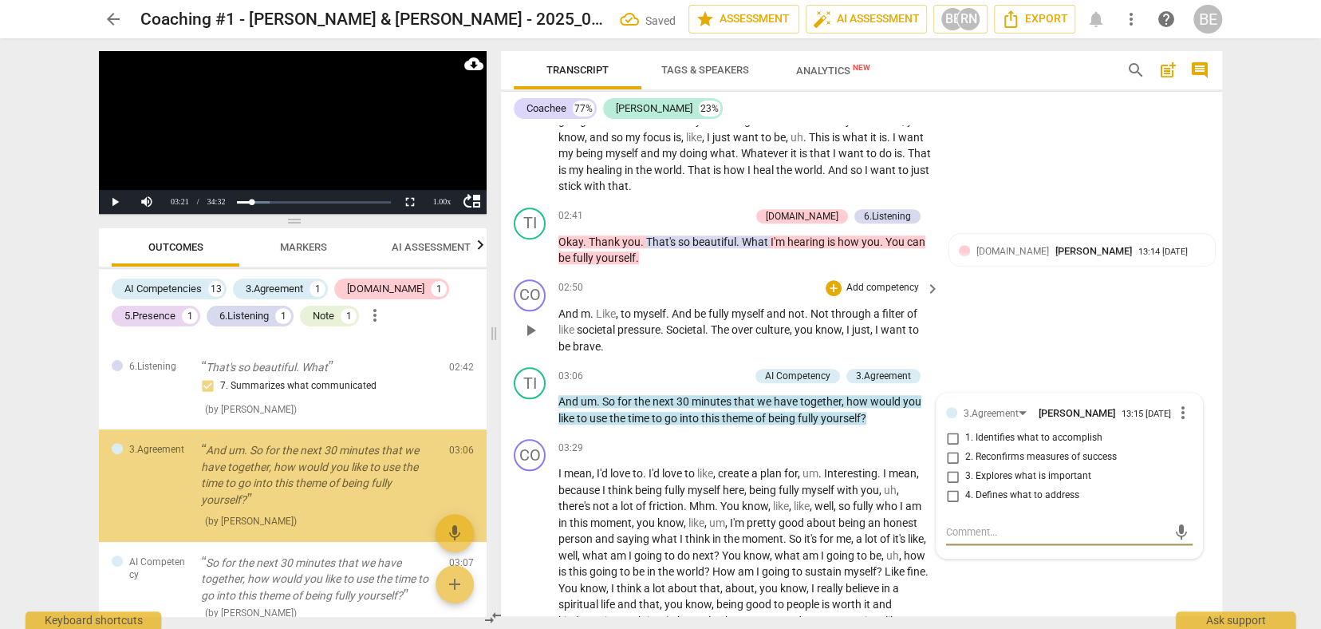
scroll to position [431, 0]
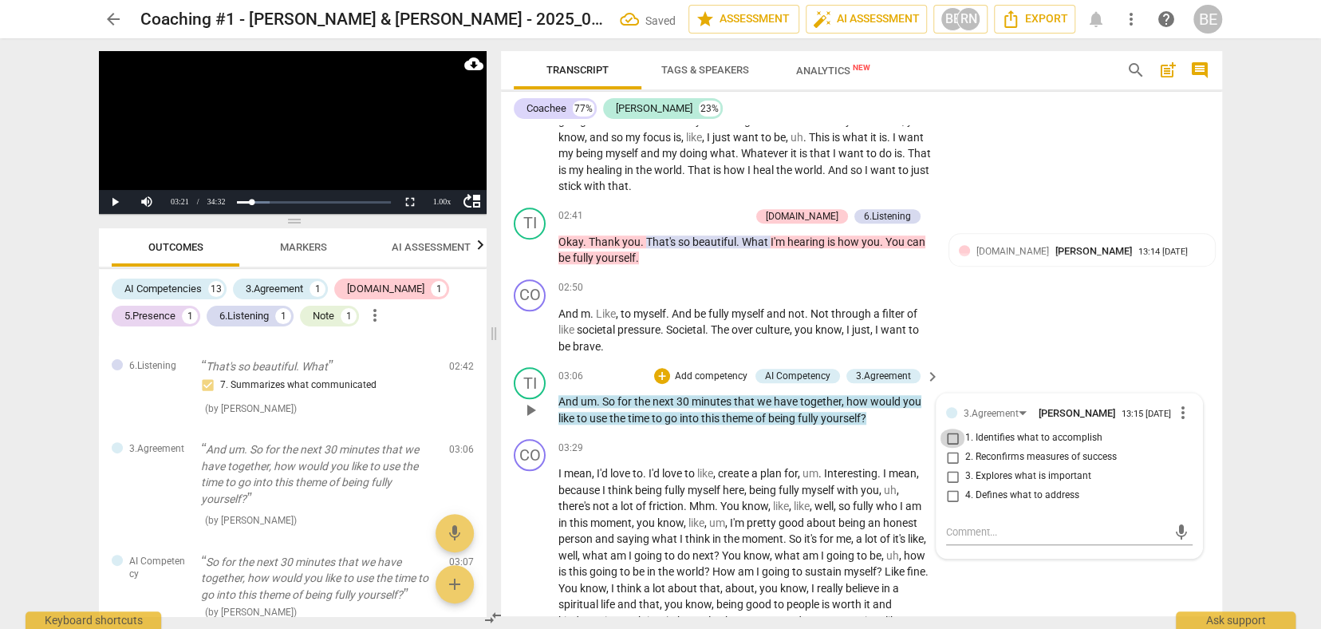
click at [952, 428] on input "1. Identifies what to accomplish" at bounding box center [953, 437] width 26 height 19
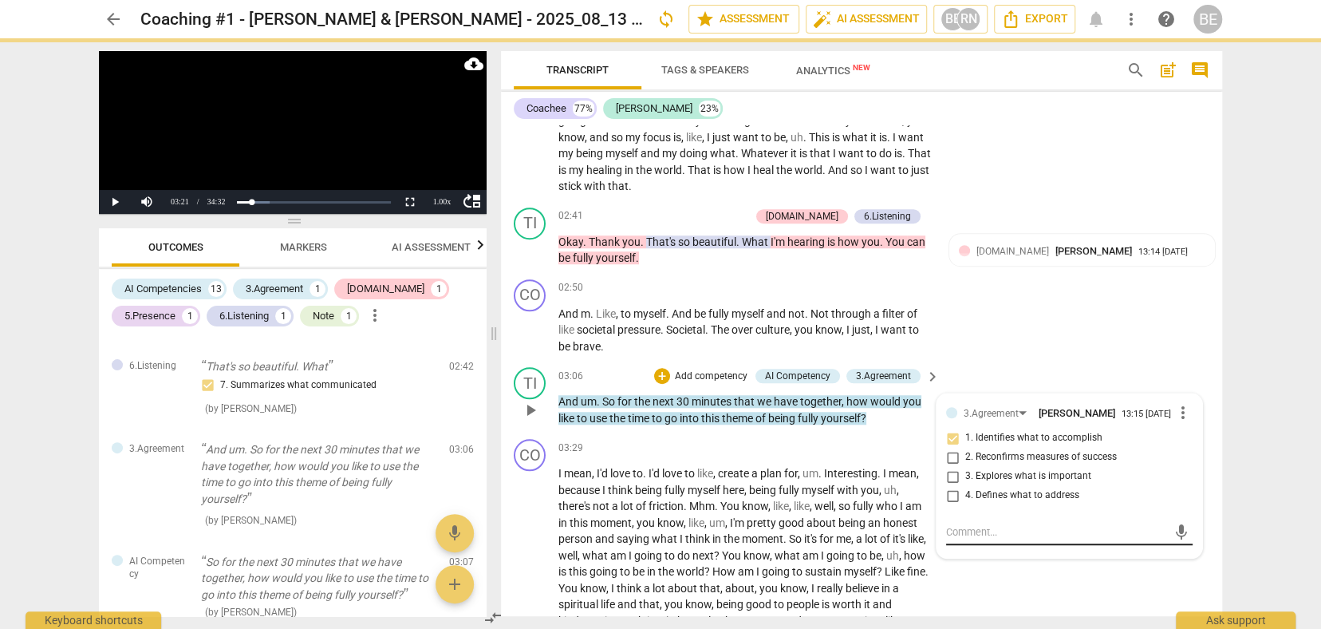
click at [974, 524] on textarea at bounding box center [1056, 531] width 221 height 15
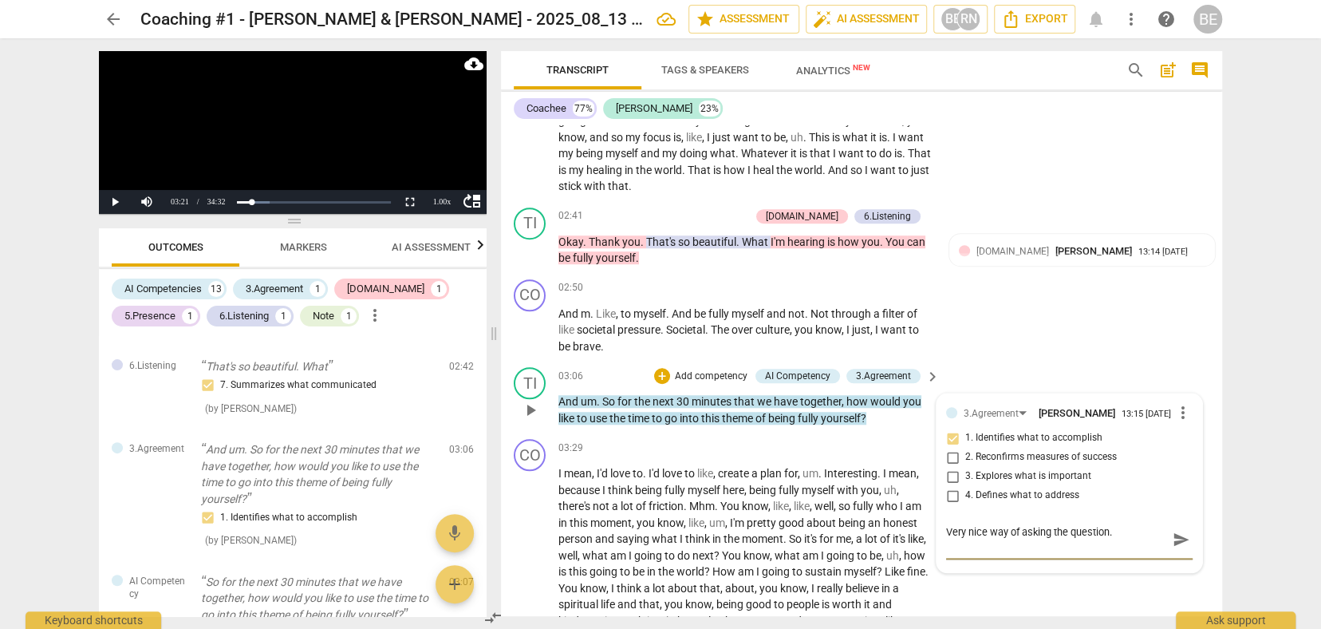
scroll to position [0, 0]
click at [1179, 531] on span "send" at bounding box center [1182, 540] width 18 height 18
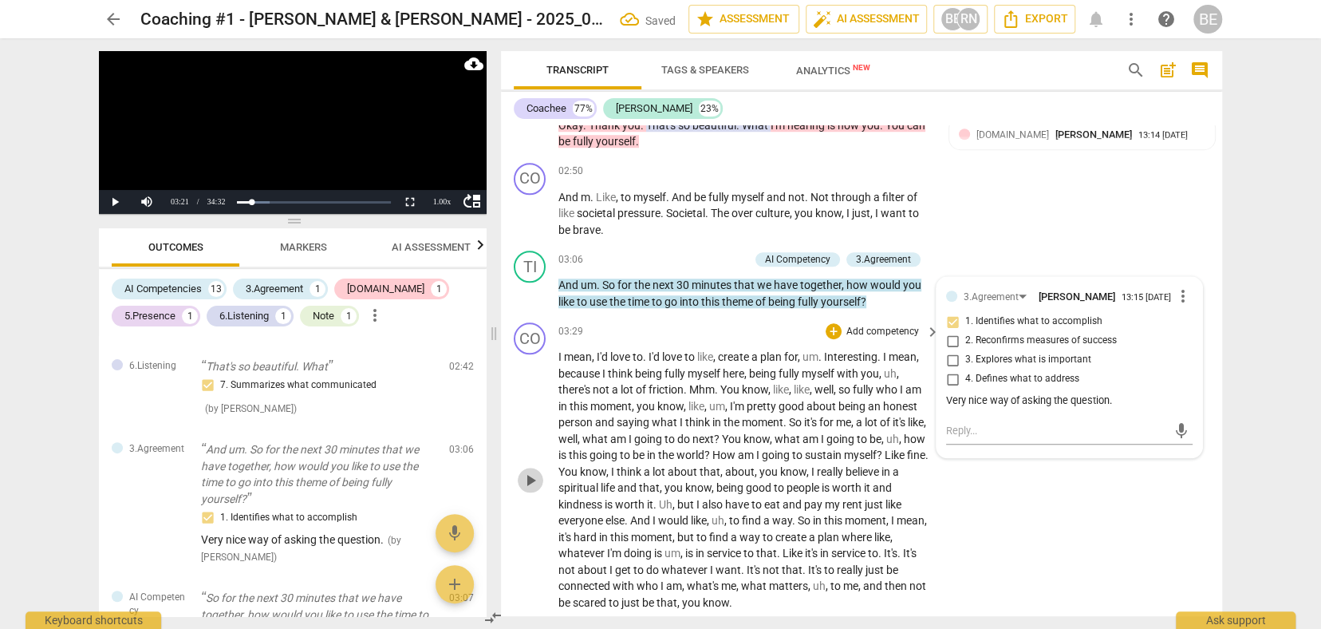
click at [531, 471] on span "play_arrow" at bounding box center [530, 480] width 19 height 19
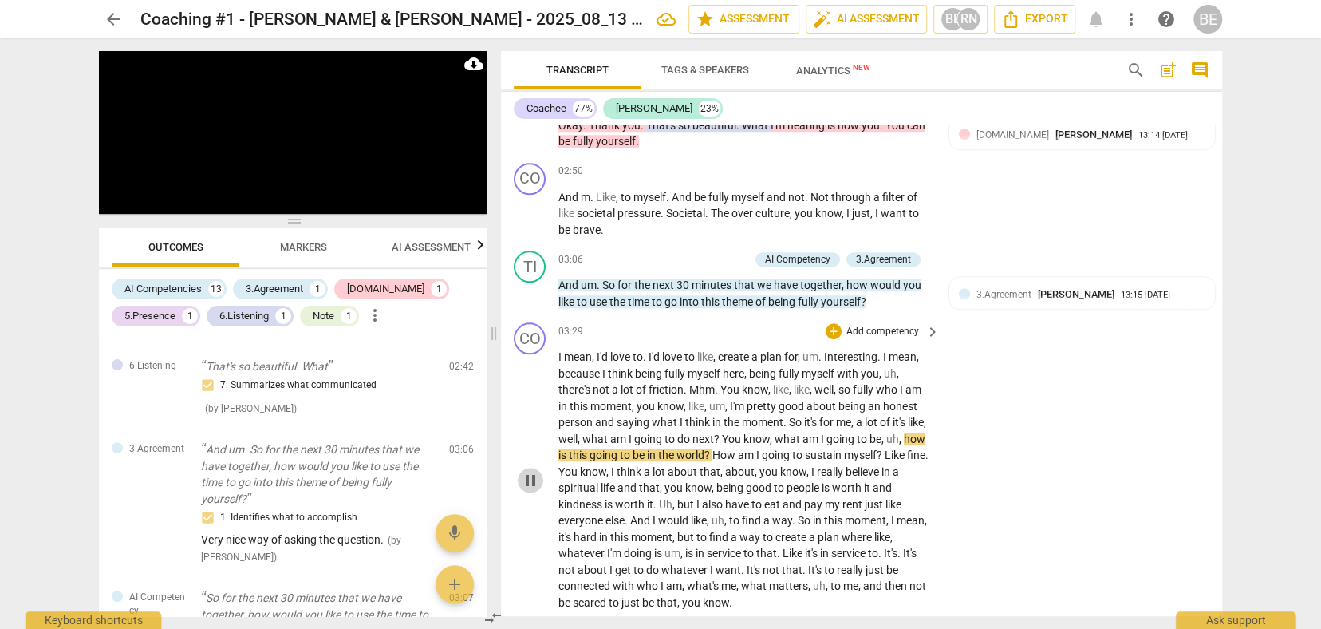
click at [531, 471] on span "pause" at bounding box center [530, 480] width 19 height 19
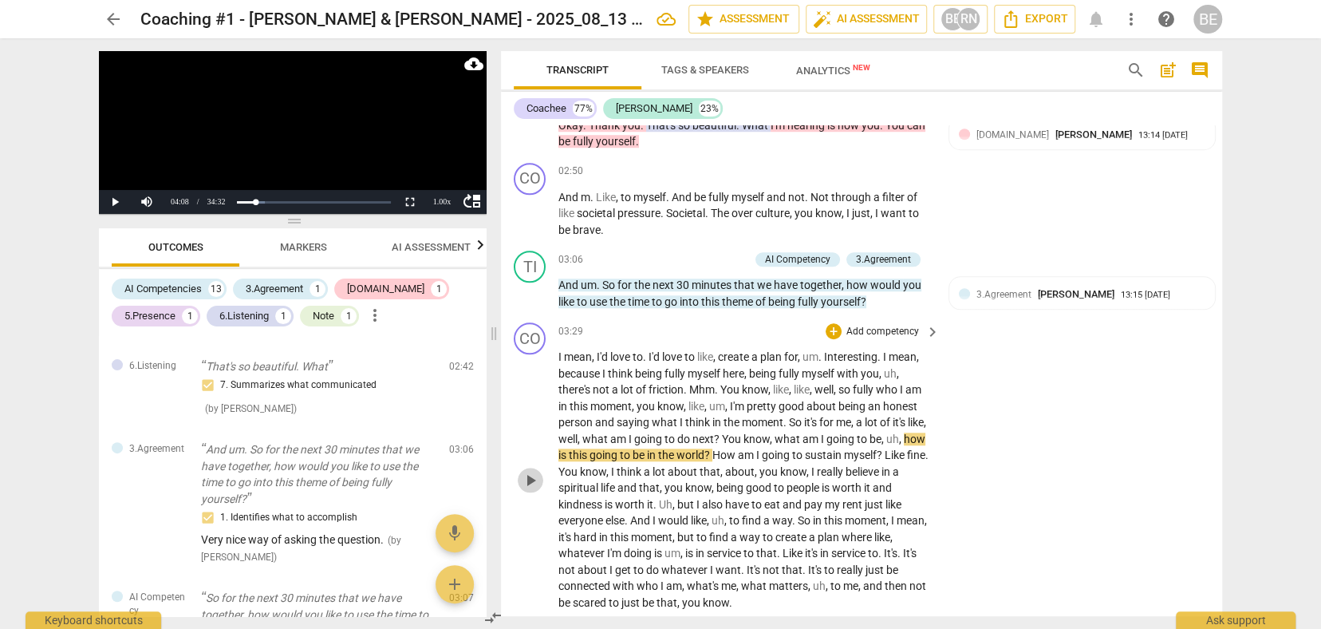
click at [531, 471] on span "play_arrow" at bounding box center [530, 480] width 19 height 19
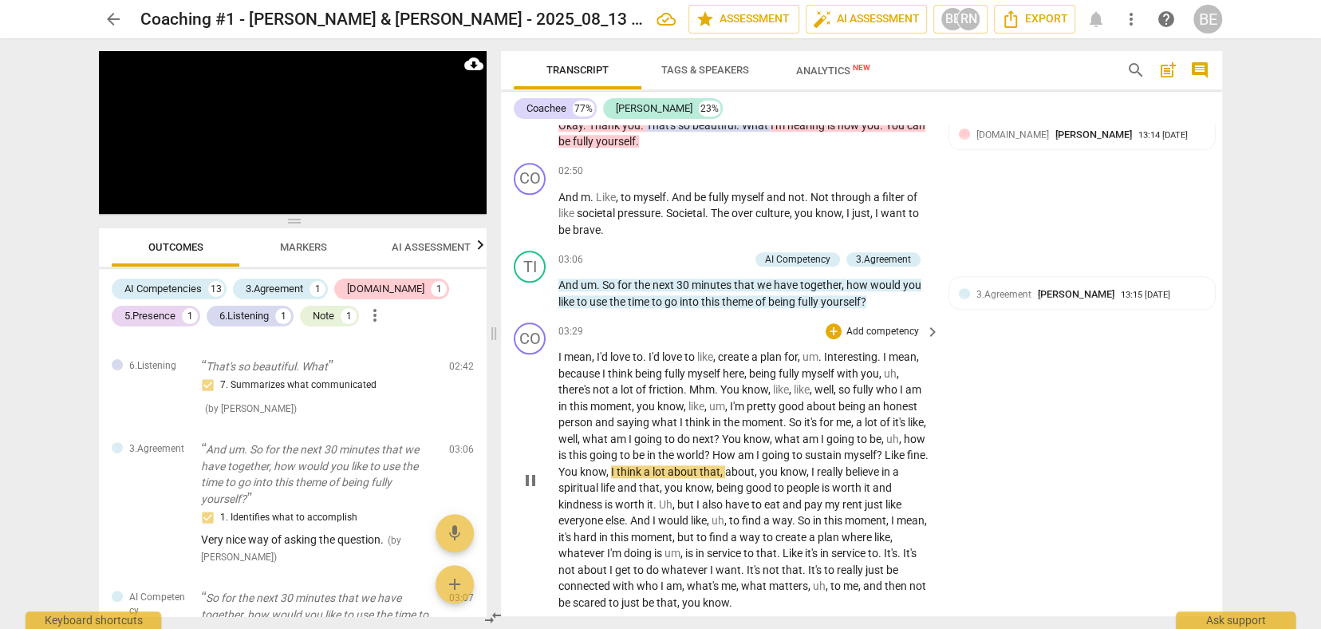
click at [752, 383] on span "know" at bounding box center [755, 389] width 26 height 13
click at [737, 383] on span "You" at bounding box center [731, 389] width 22 height 13
click at [736, 383] on span "You" at bounding box center [731, 389] width 22 height 13
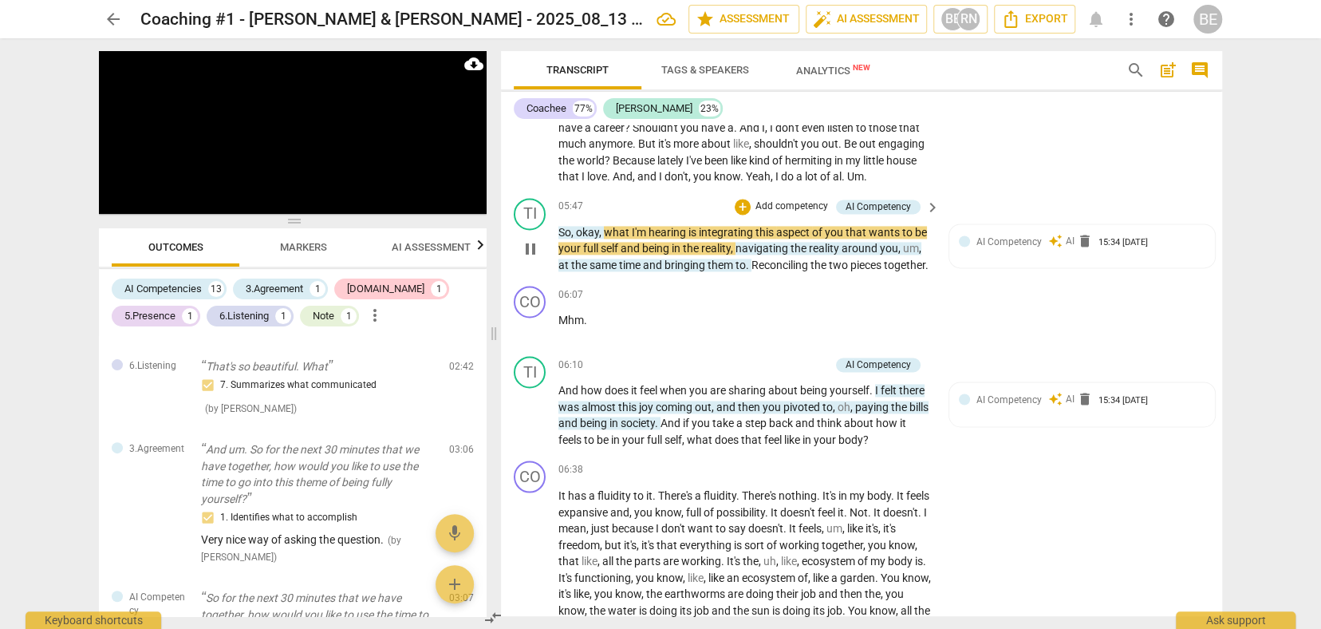
scroll to position [1523, 0]
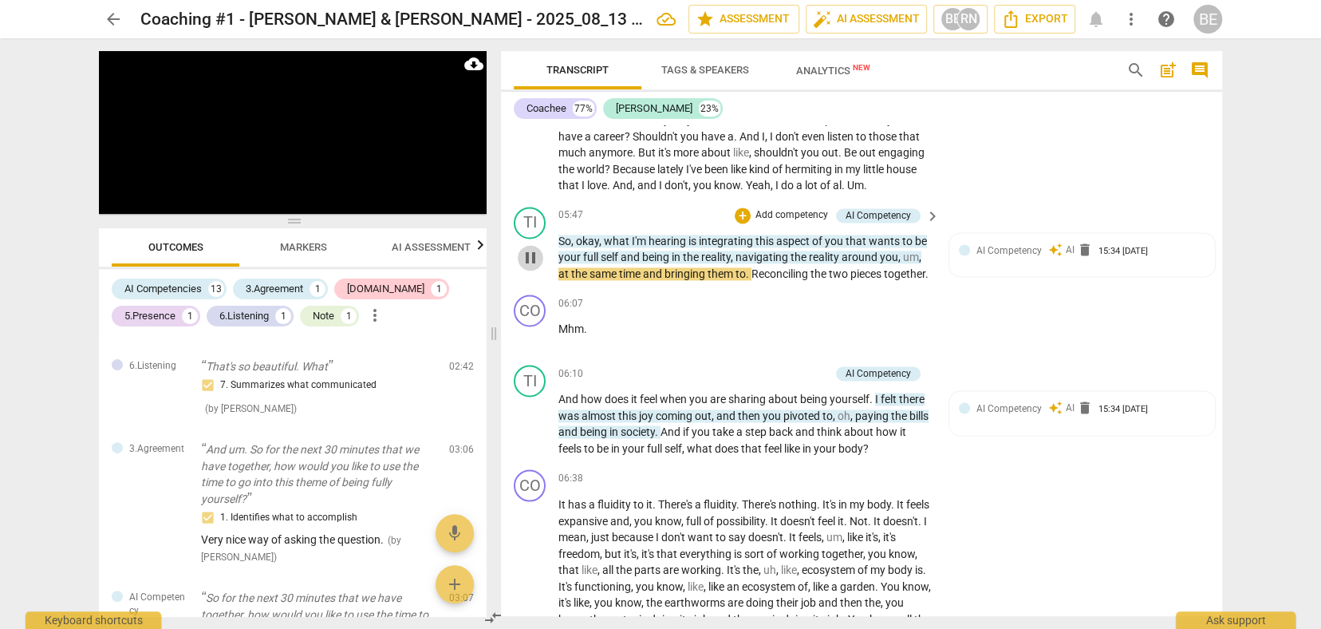
click at [531, 248] on span "pause" at bounding box center [530, 257] width 19 height 19
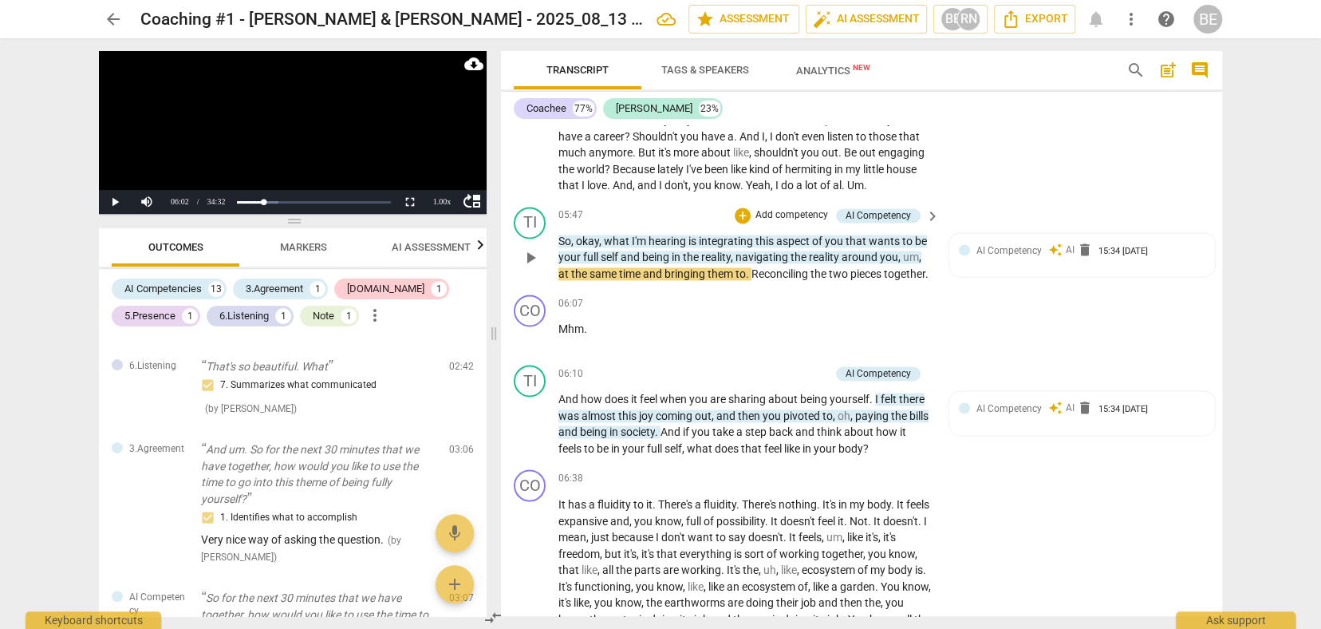
click at [772, 208] on p "Add competency" at bounding box center [792, 215] width 76 height 14
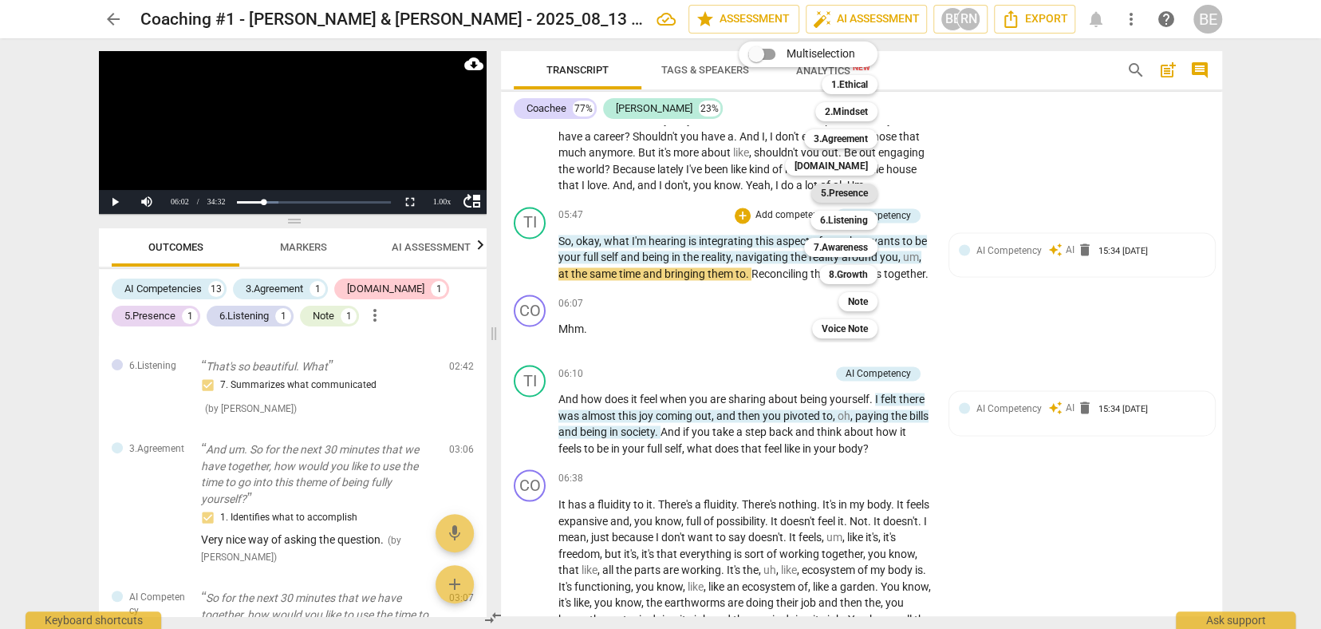
click at [853, 190] on b "5.Presence" at bounding box center [844, 193] width 47 height 19
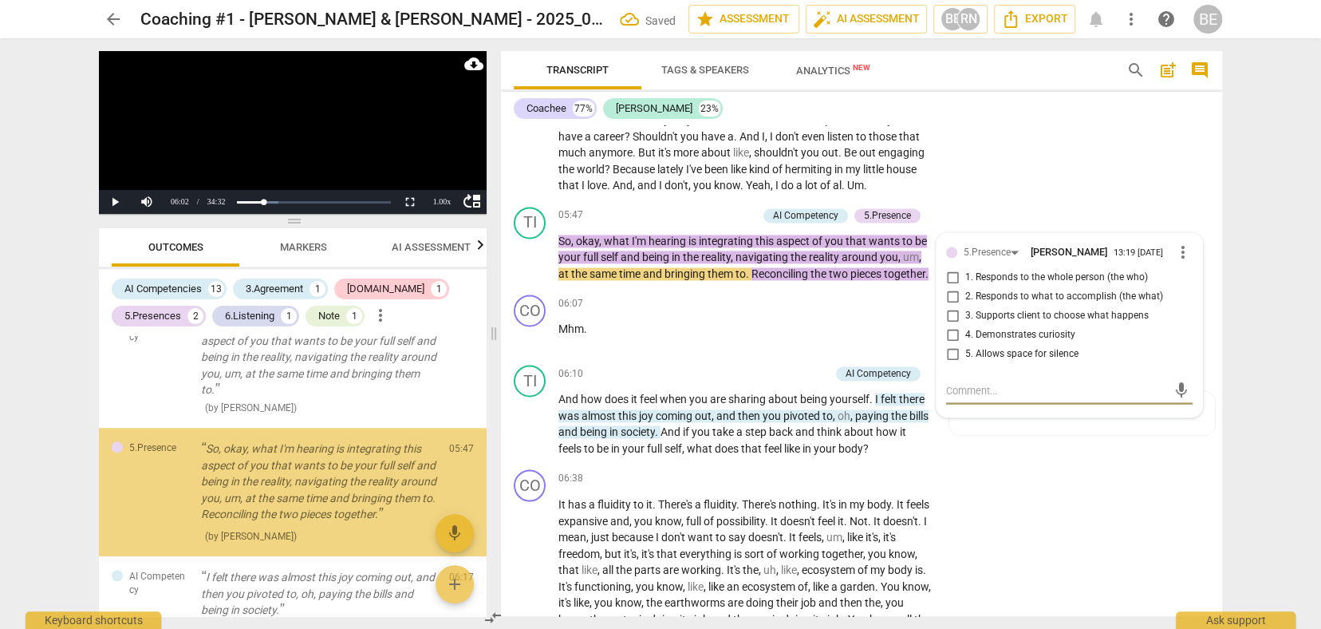
scroll to position [798, 0]
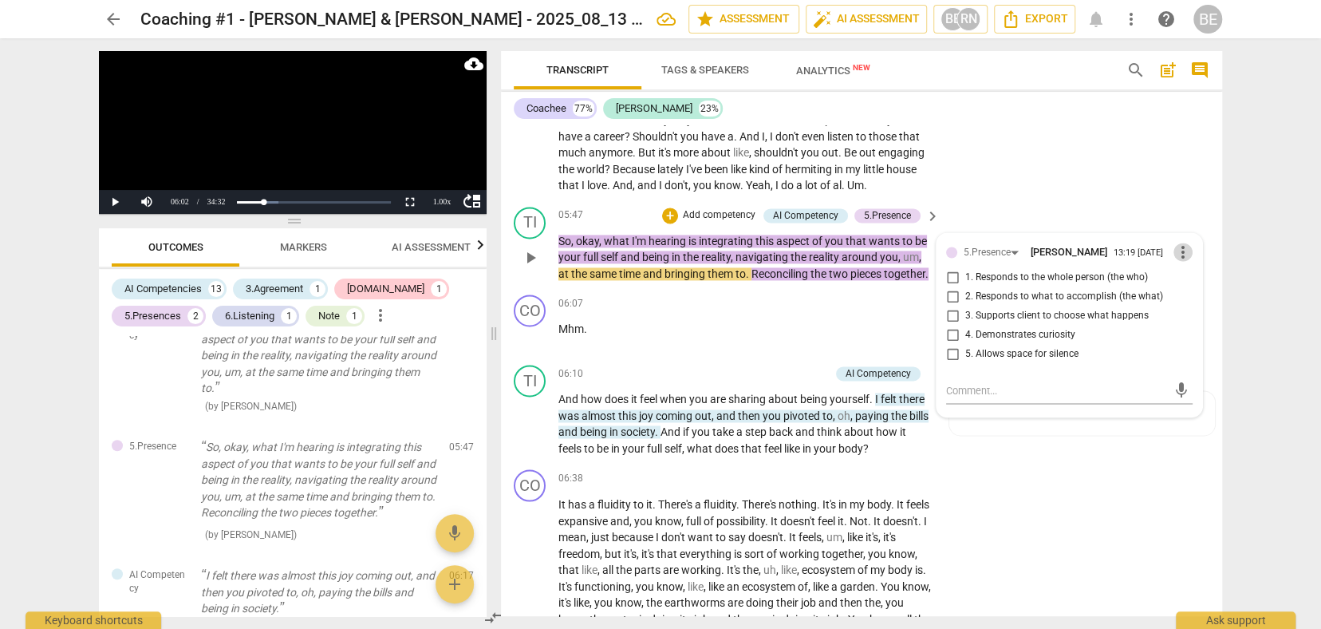
click at [1186, 243] on span "more_vert" at bounding box center [1183, 252] width 19 height 19
click at [1200, 255] on li "Delete" at bounding box center [1195, 257] width 55 height 30
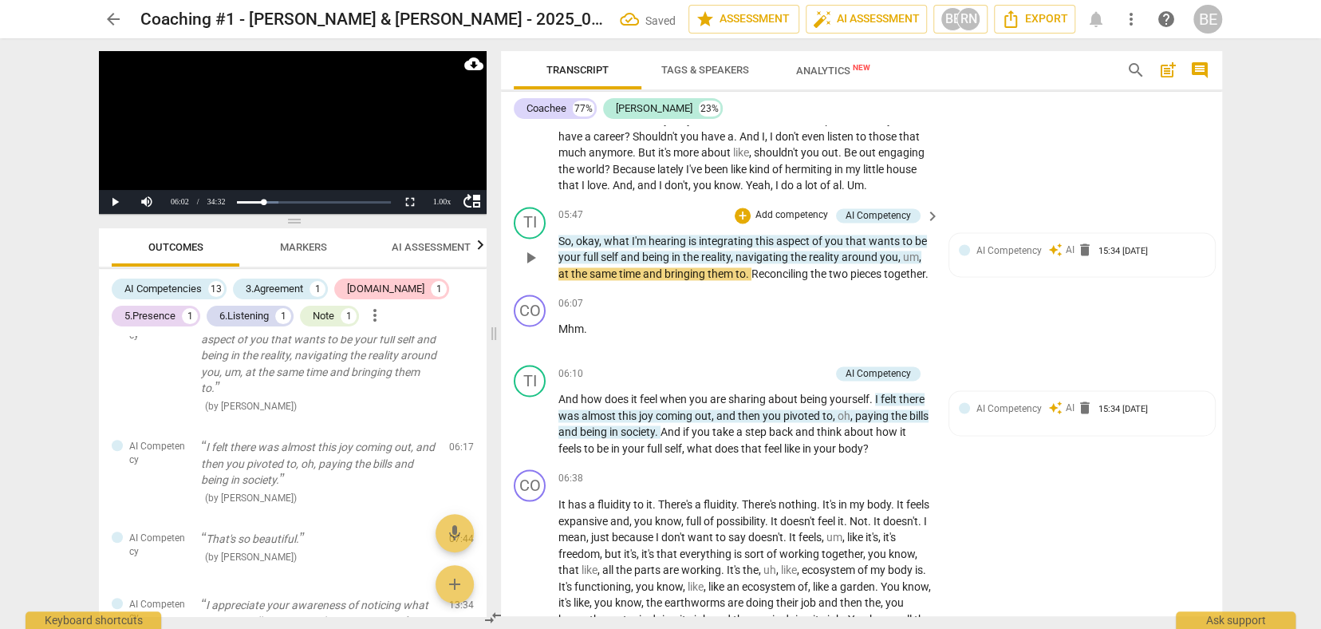
click at [807, 208] on p "Add competency" at bounding box center [792, 215] width 76 height 14
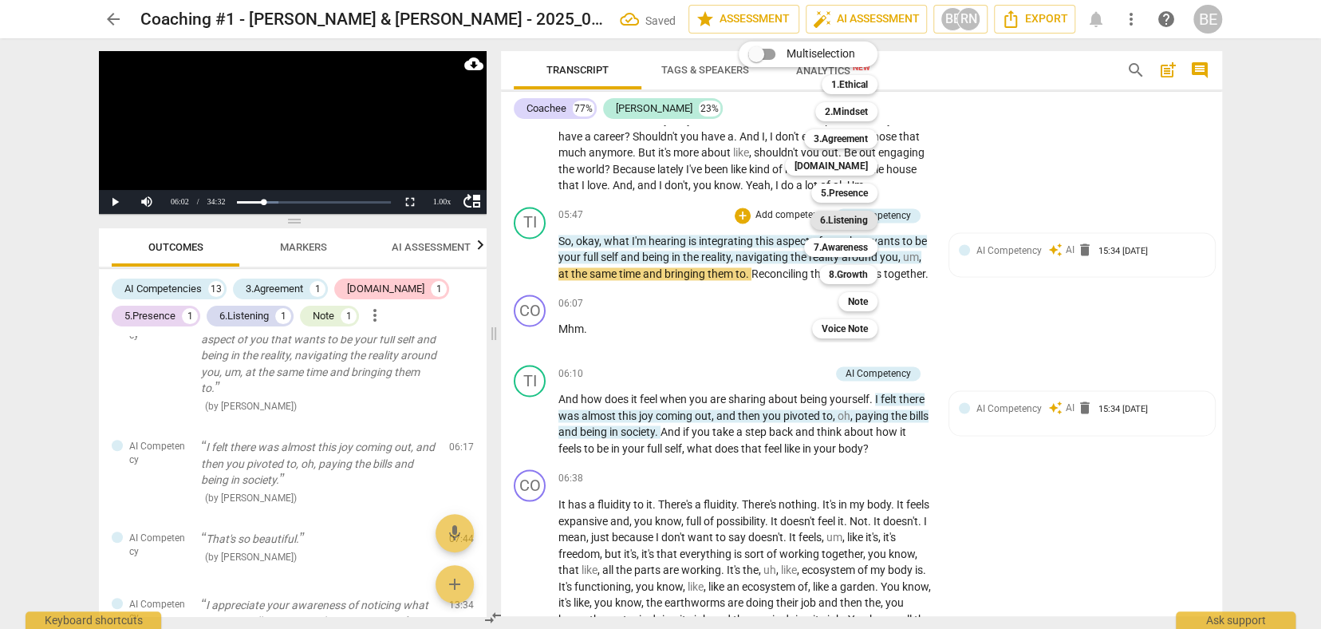
click at [858, 216] on b "6.Listening" at bounding box center [844, 220] width 48 height 19
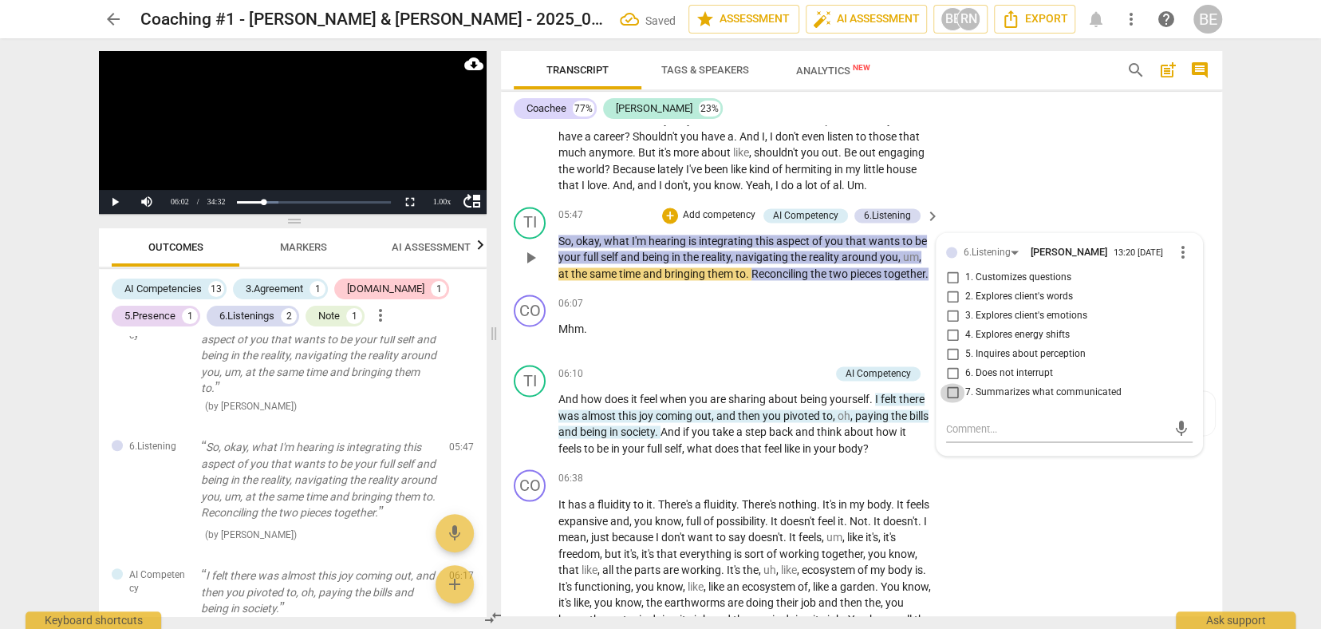
click at [950, 383] on input "7. Summarizes what communicated" at bounding box center [953, 392] width 26 height 19
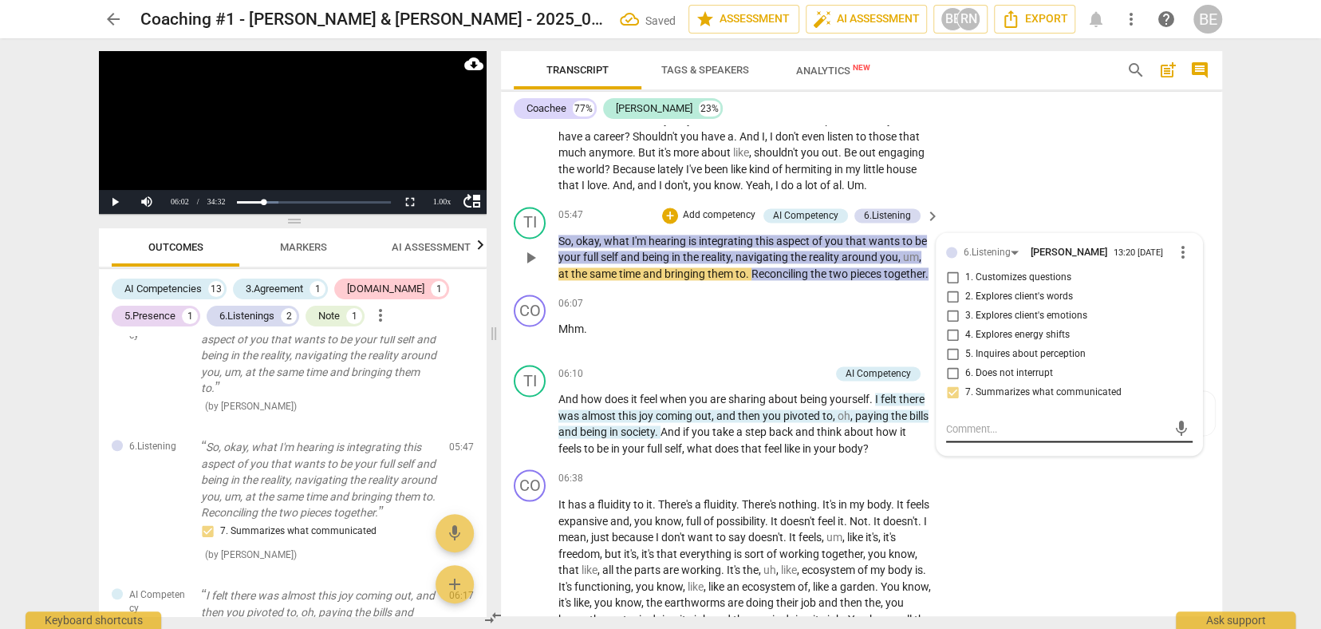
click at [1137, 416] on div "mic" at bounding box center [1069, 429] width 247 height 26
click at [1130, 432] on div "TI play_arrow pause 06:10 + Add competency AI Competency keyboard_arrow_right A…" at bounding box center [861, 410] width 721 height 105
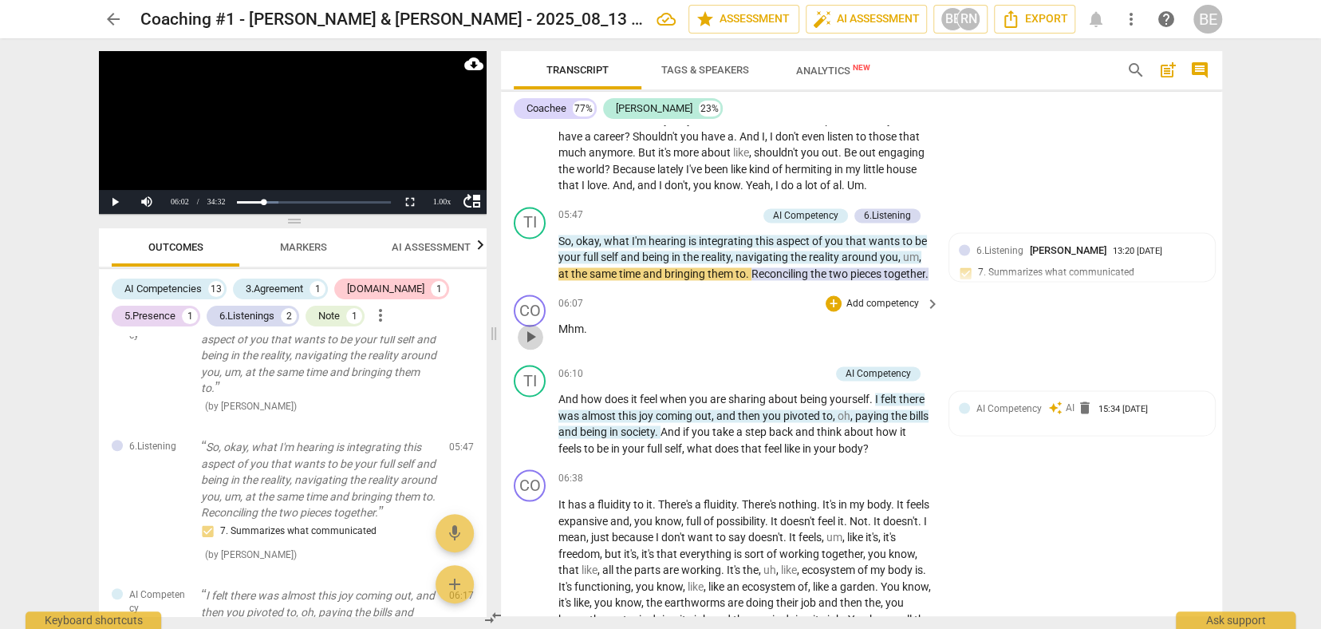
click at [531, 327] on span "play_arrow" at bounding box center [530, 336] width 19 height 19
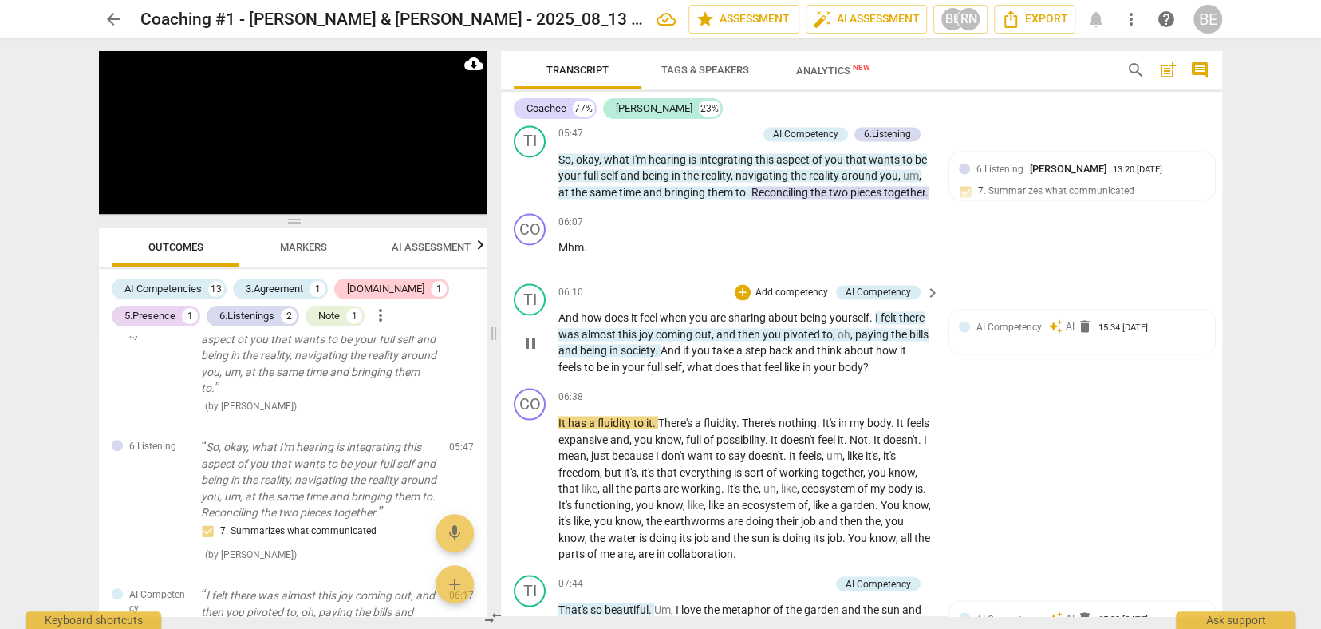
click at [792, 286] on p "Add competency" at bounding box center [792, 293] width 76 height 14
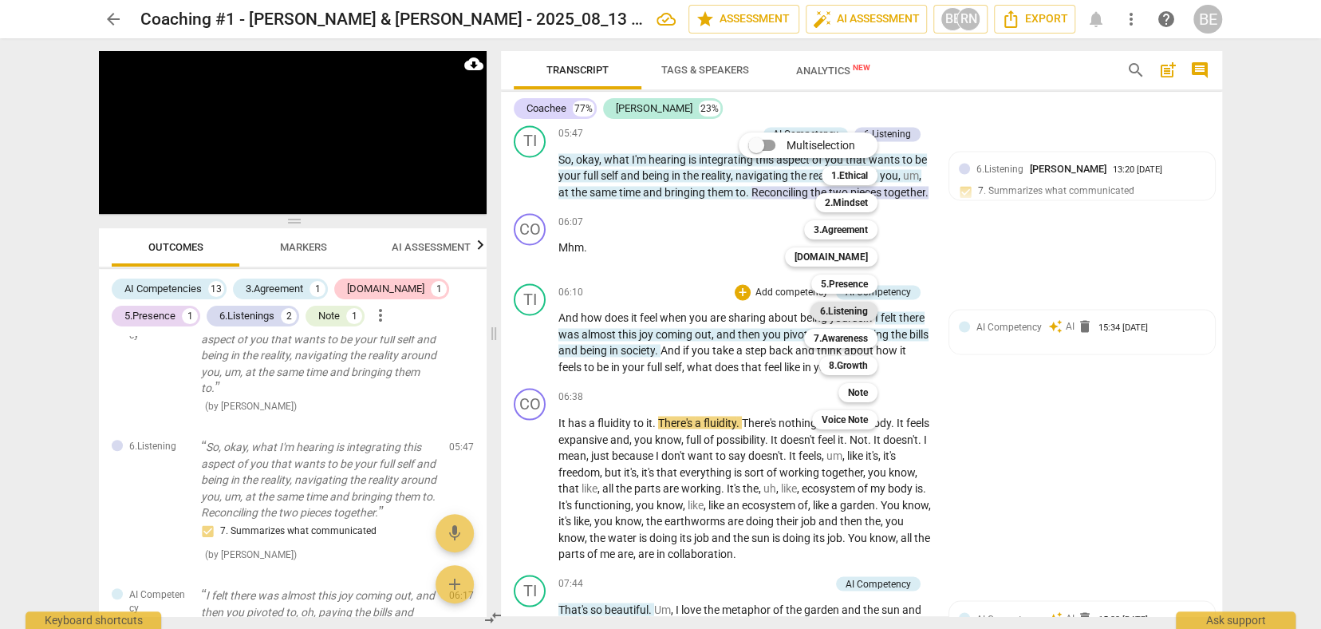
click at [833, 311] on b "6.Listening" at bounding box center [844, 311] width 48 height 19
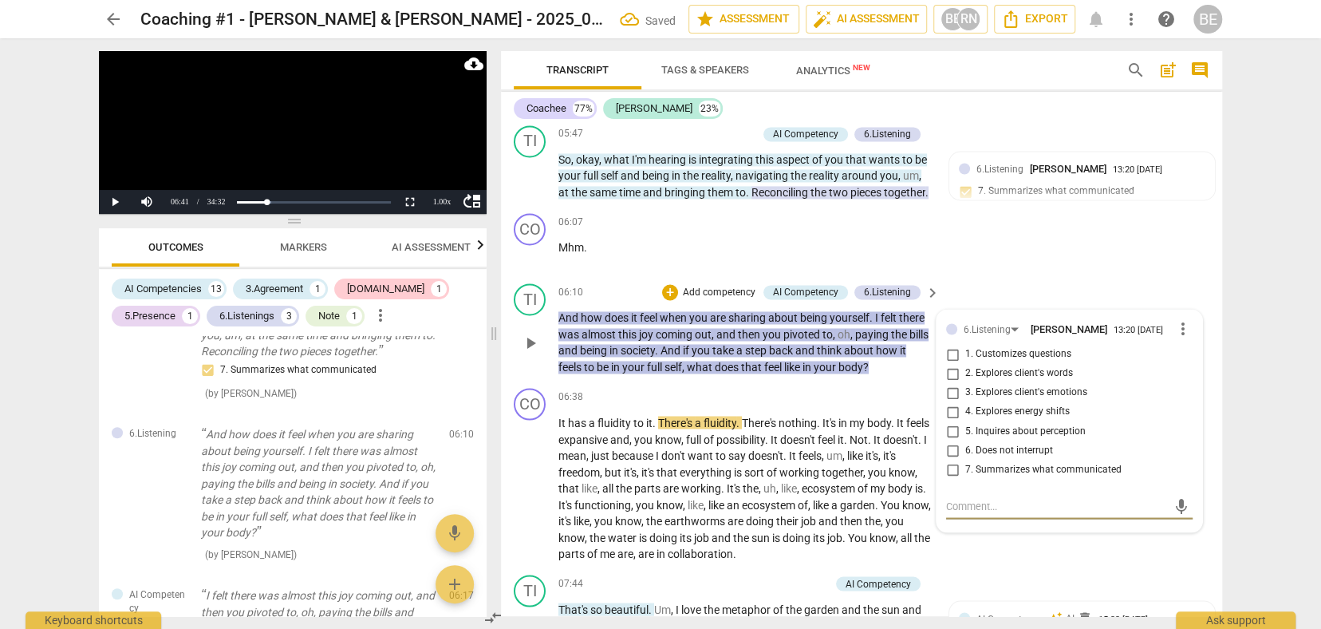
click at [974, 347] on span "1. Customizes questions" at bounding box center [1018, 354] width 106 height 14
click at [965, 345] on input "1. Customizes questions" at bounding box center [953, 354] width 26 height 19
click at [953, 421] on input "5. Inquires about perception" at bounding box center [953, 430] width 26 height 19
click at [709, 286] on p "Add competency" at bounding box center [719, 293] width 76 height 14
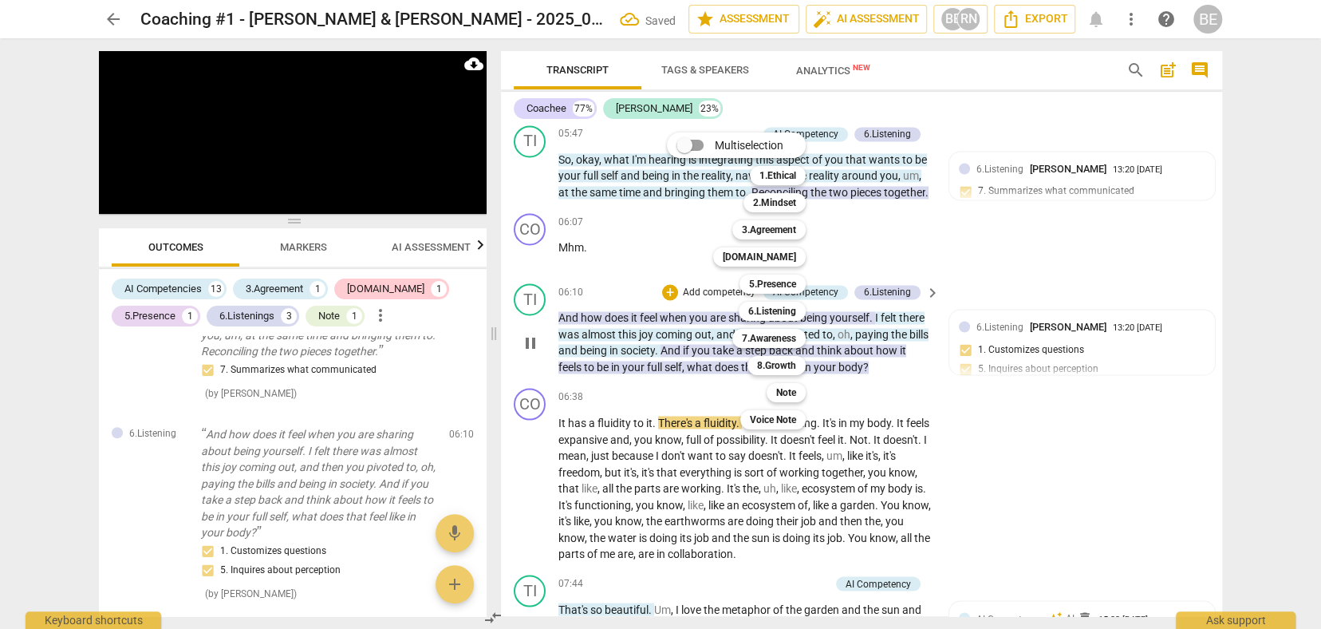
scroll to position [1604, 0]
click at [764, 284] on b "5.Presence" at bounding box center [772, 283] width 47 height 19
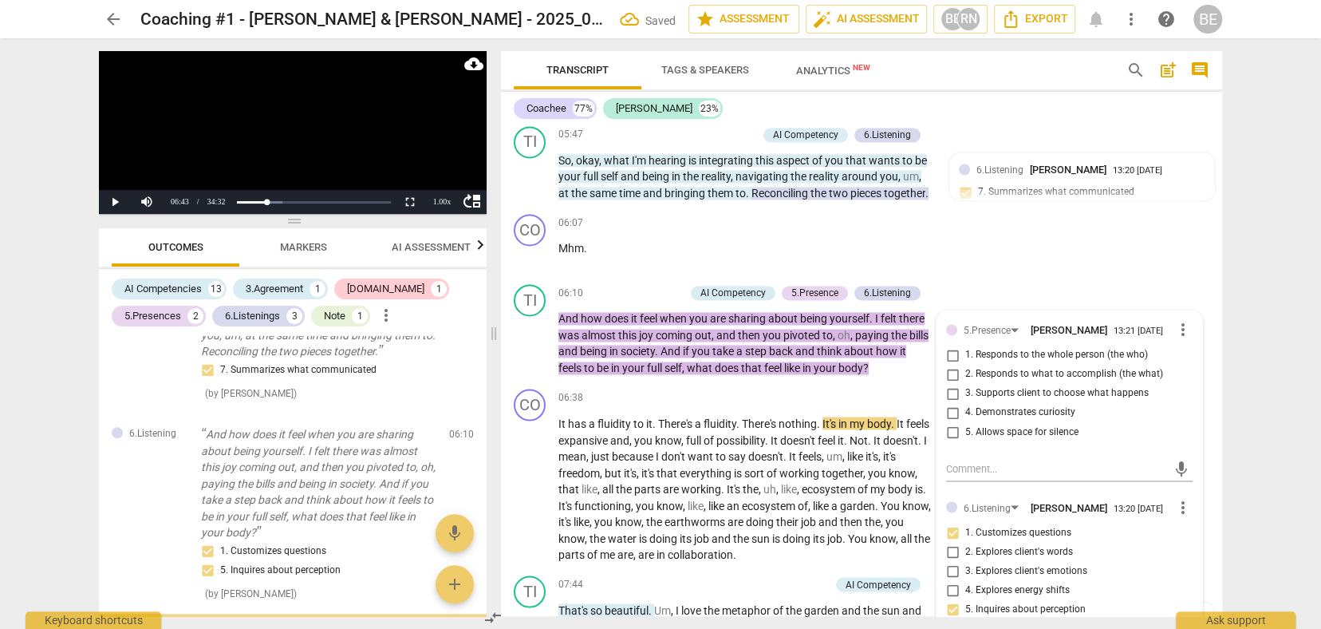
scroll to position [1156, 0]
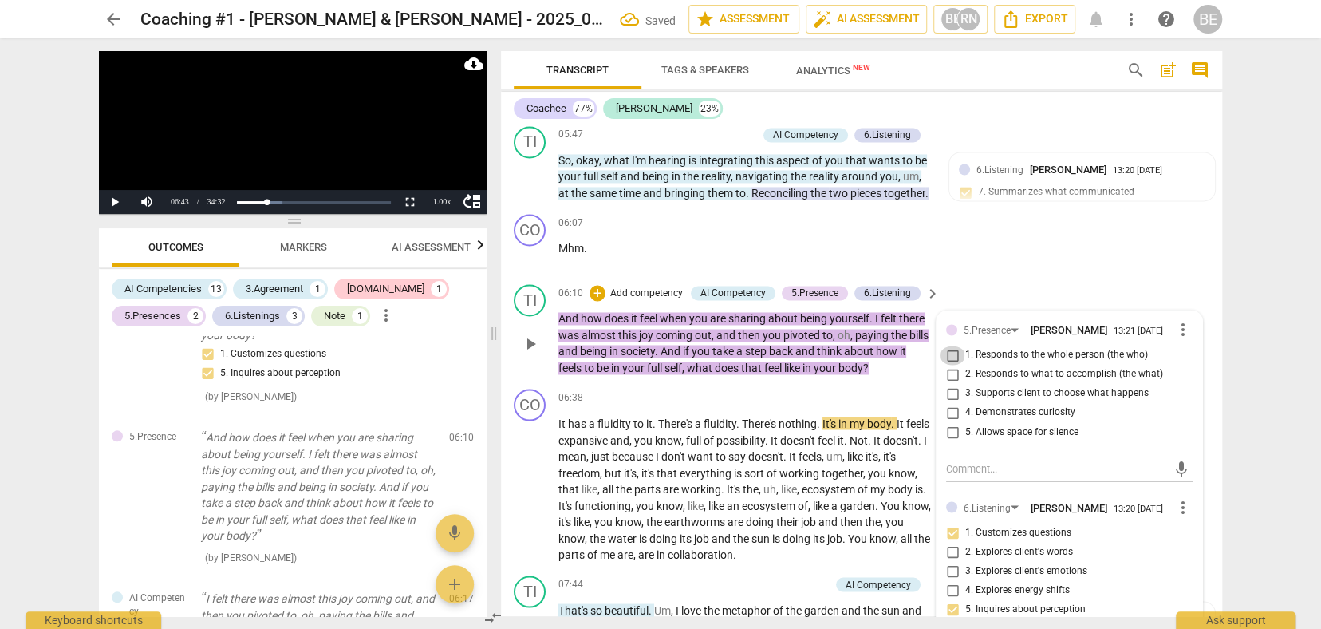
click at [953, 345] on input "1. Responds to the whole person (the who)" at bounding box center [953, 354] width 26 height 19
click at [952, 403] on input "4. Demonstrates curiosity" at bounding box center [953, 412] width 26 height 19
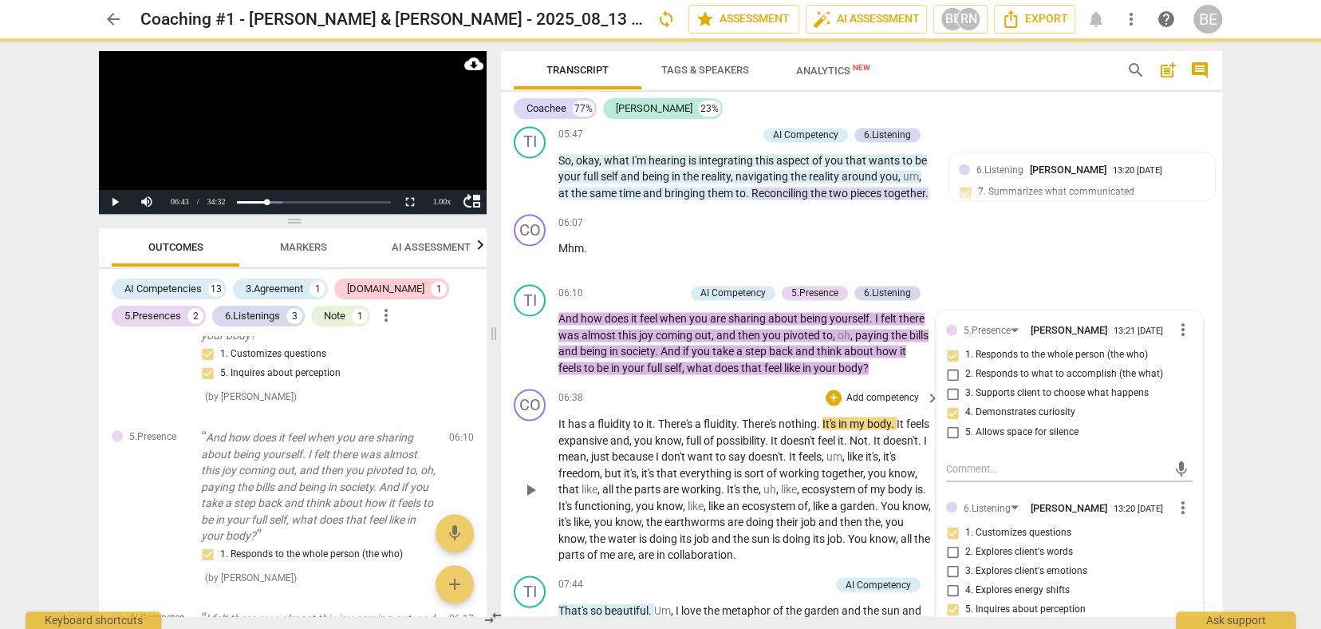
click at [730, 389] on div "06:38 + Add competency keyboard_arrow_right" at bounding box center [749, 398] width 383 height 18
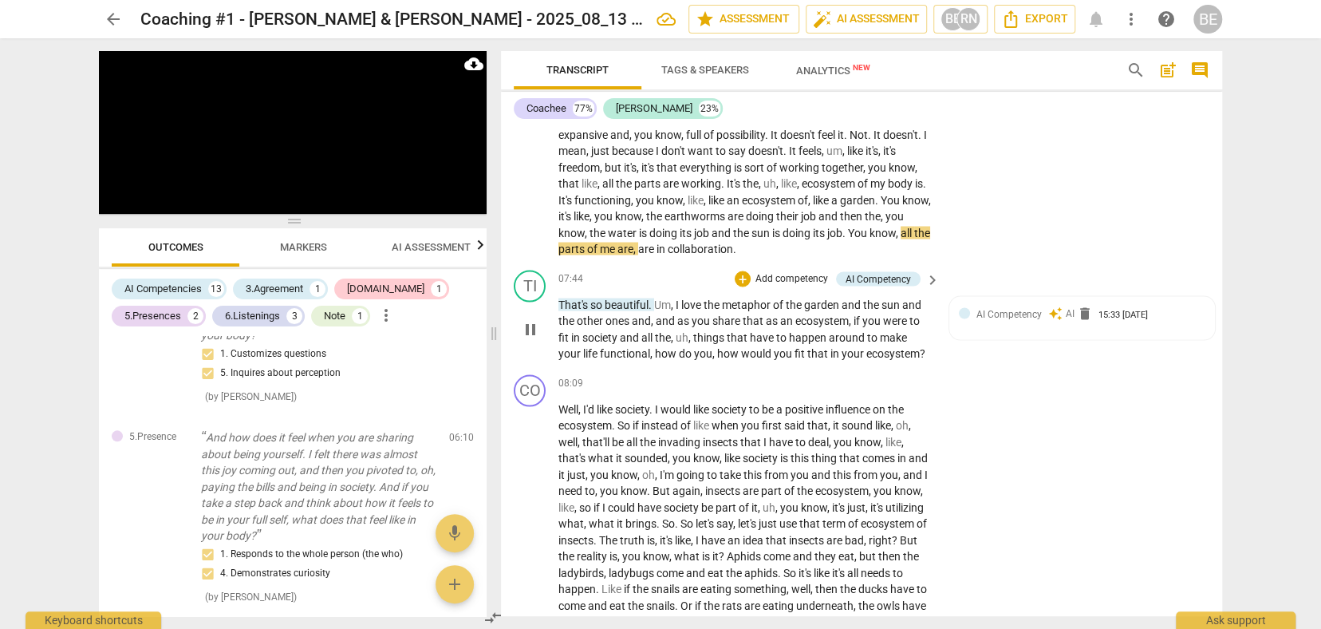
scroll to position [1912, 0]
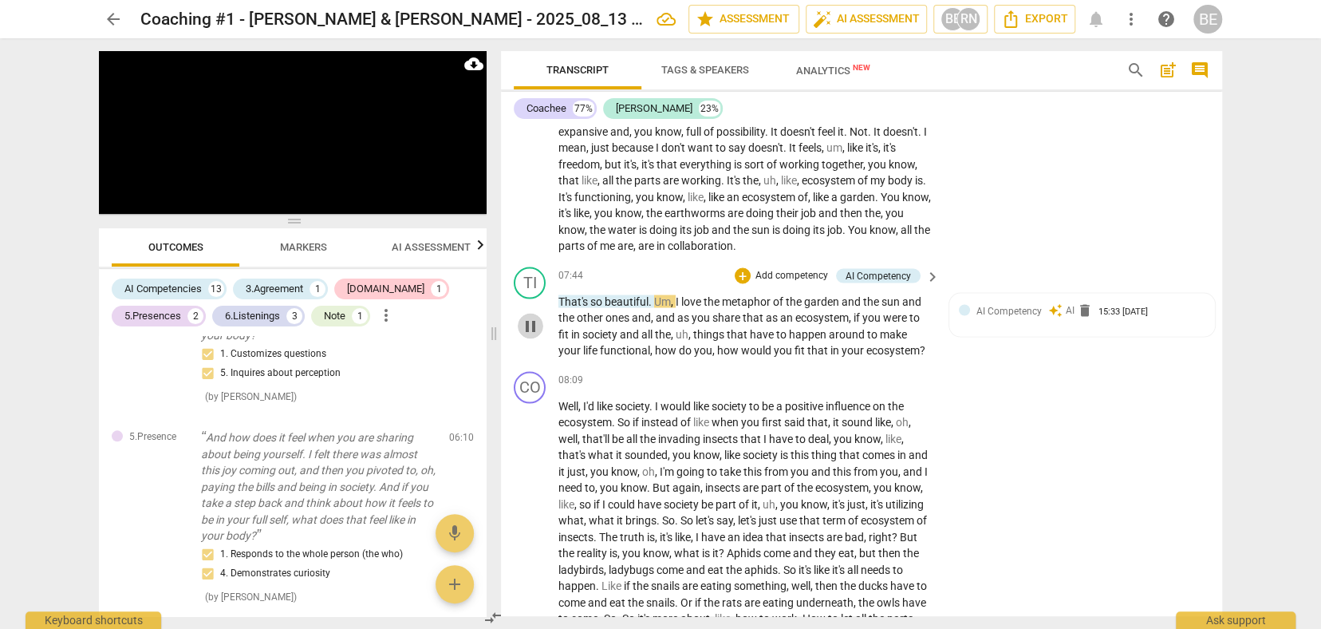
click at [526, 316] on span "pause" at bounding box center [530, 325] width 19 height 19
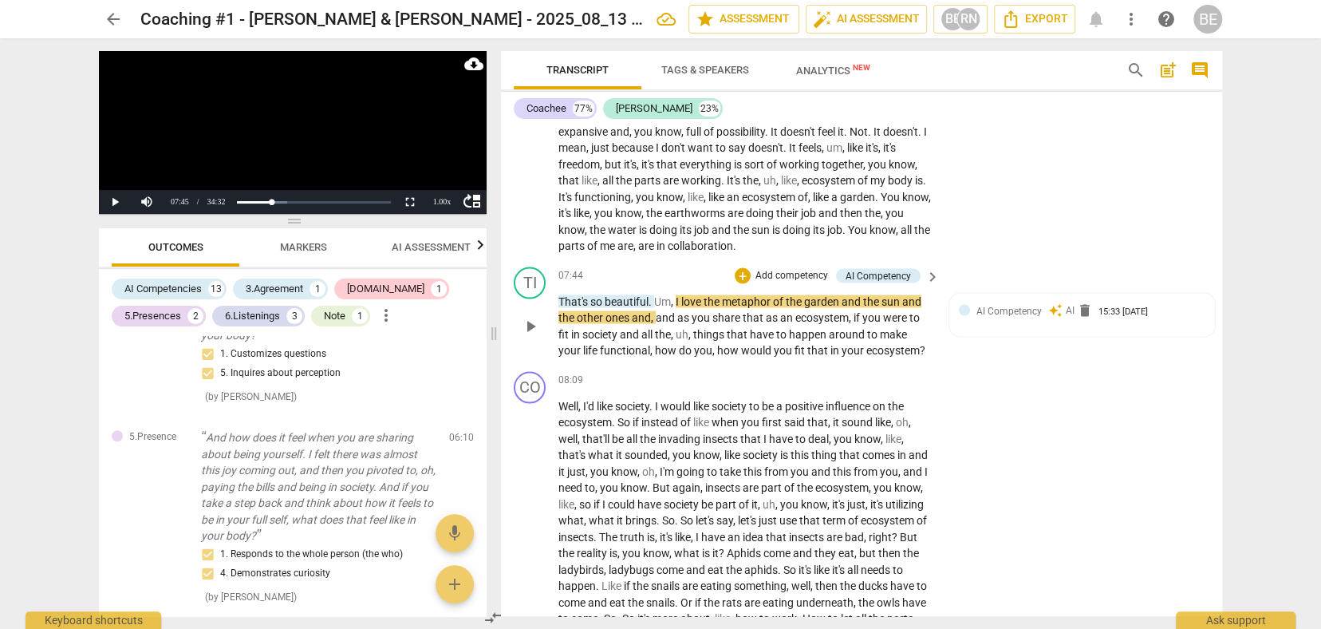
click at [792, 268] on p "Add competency" at bounding box center [792, 275] width 76 height 14
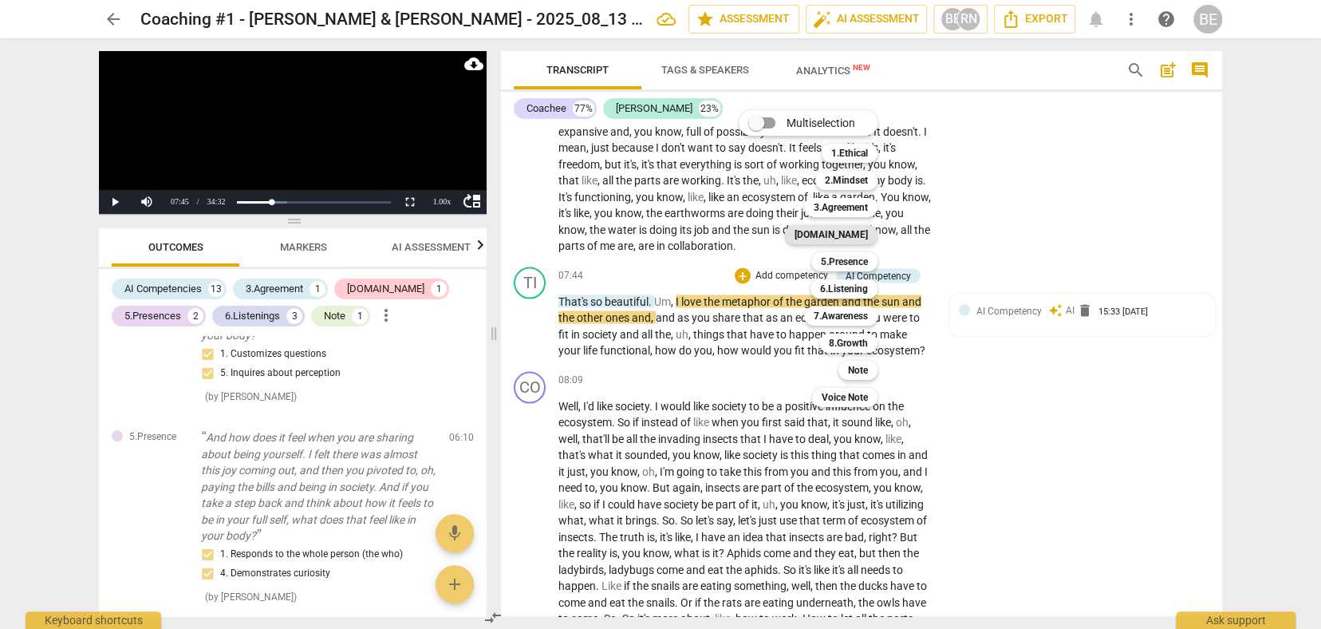
click at [852, 235] on b "[DOMAIN_NAME]" at bounding box center [831, 234] width 73 height 19
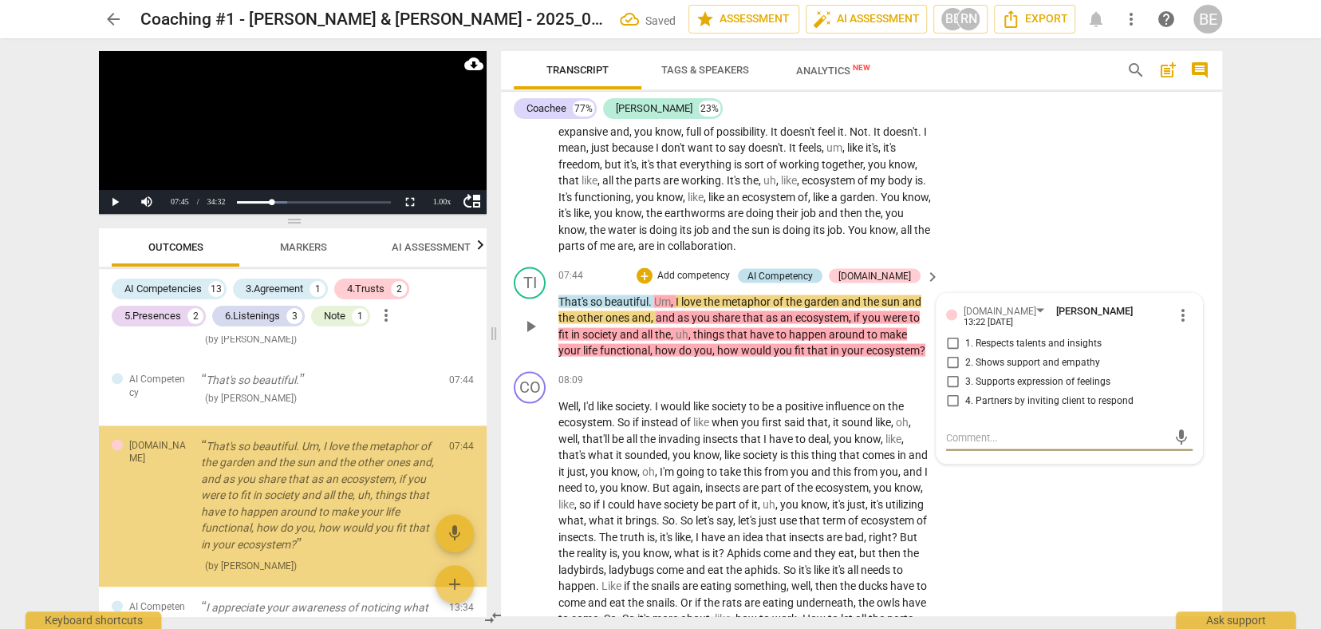
scroll to position [1507, 0]
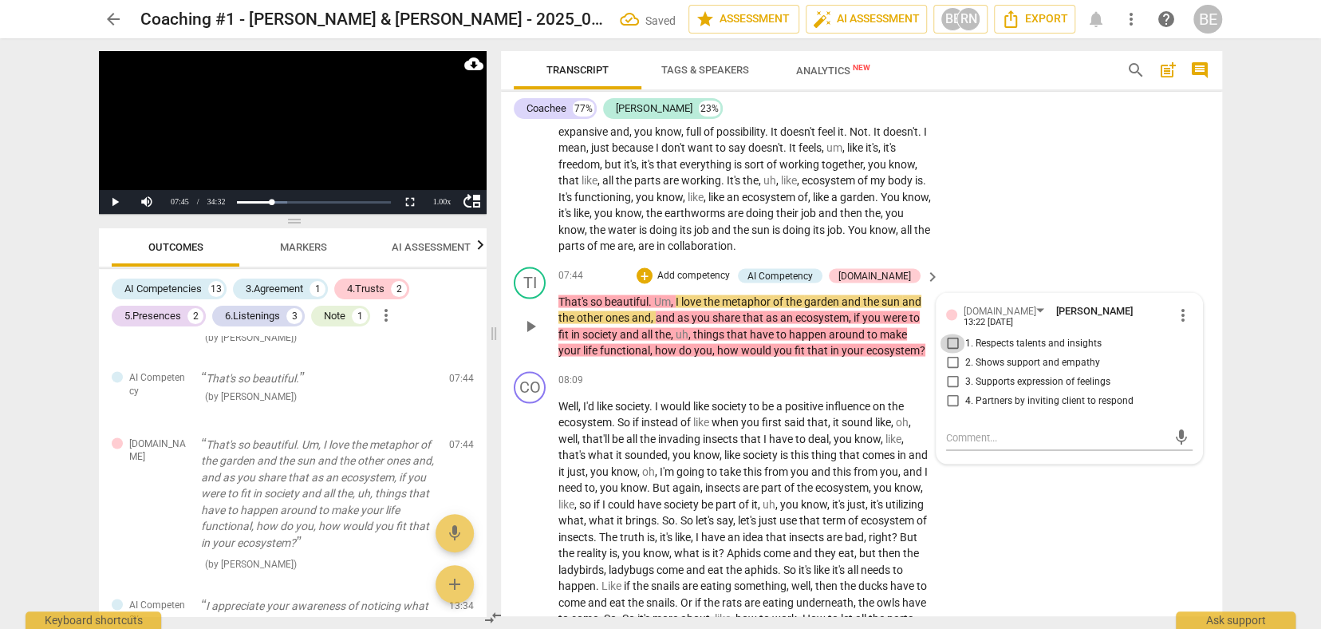
click at [951, 333] on input "1. Respects talents and insights" at bounding box center [953, 342] width 26 height 19
click at [949, 372] on input "3. Supports expression of feelings" at bounding box center [953, 381] width 26 height 19
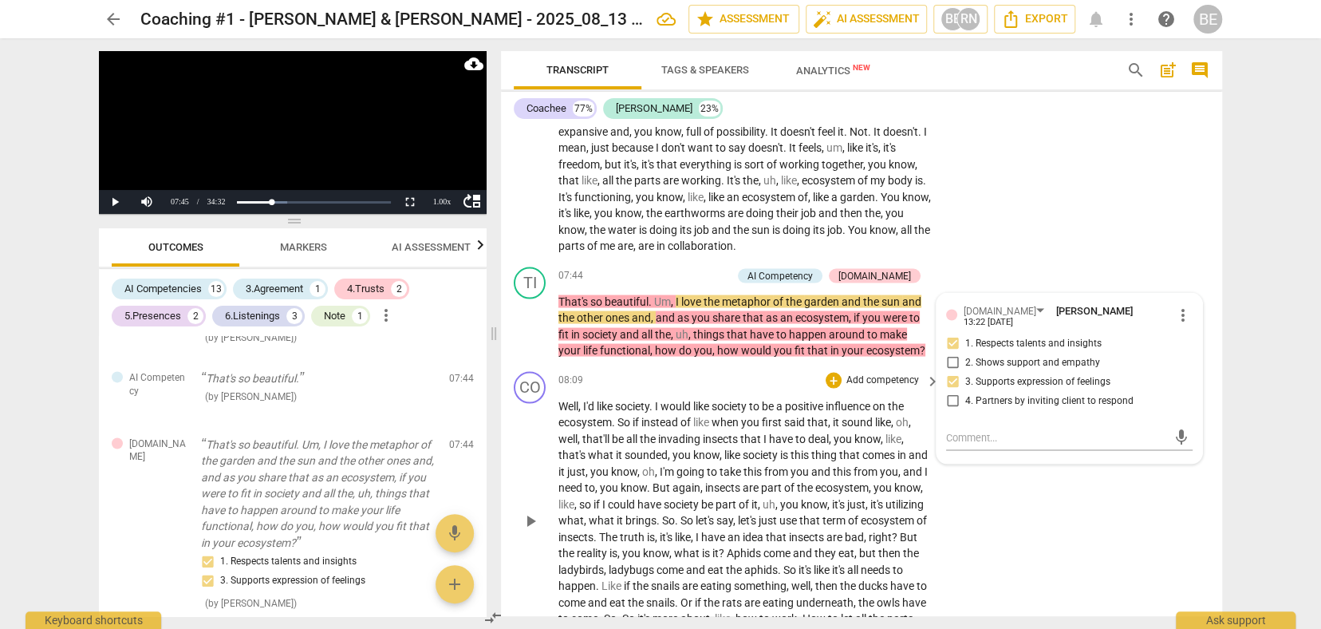
click at [656, 365] on div "CO play_arrow pause 08:09 + Add competency keyboard_arrow_right Well , I'd like…" at bounding box center [861, 507] width 721 height 285
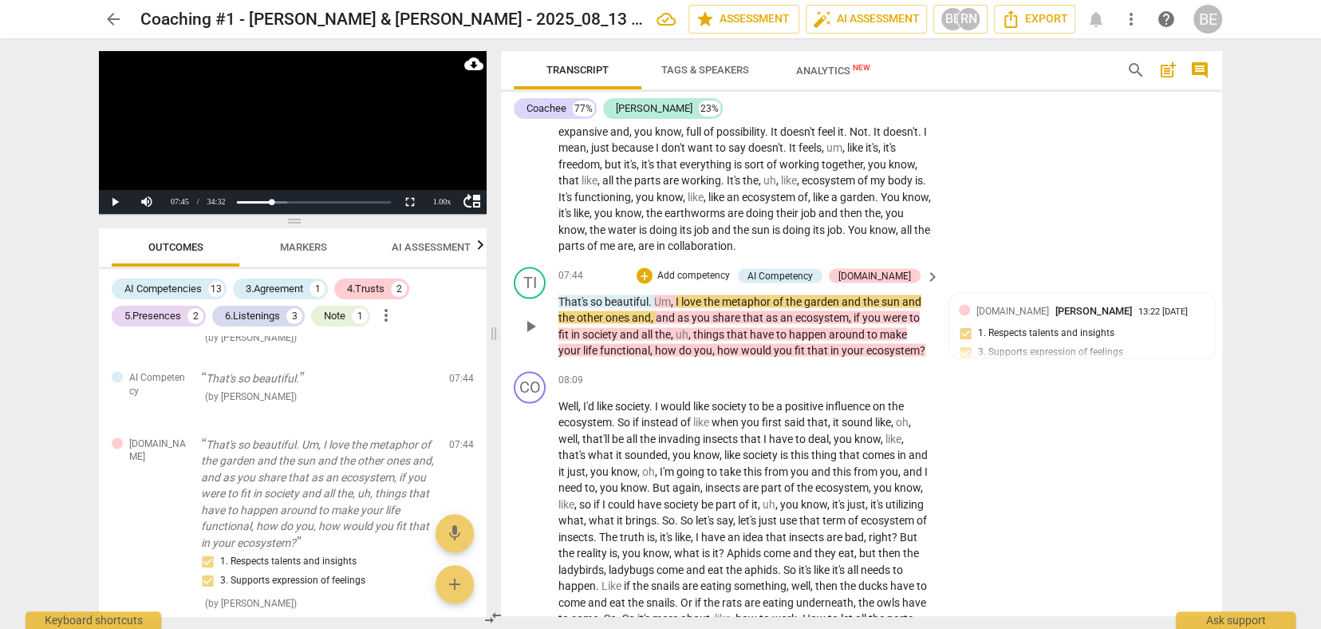
click at [679, 343] on div "TI play_arrow pause 07:44 + Add competency AI Competency [DOMAIN_NAME] keyboard…" at bounding box center [861, 312] width 721 height 105
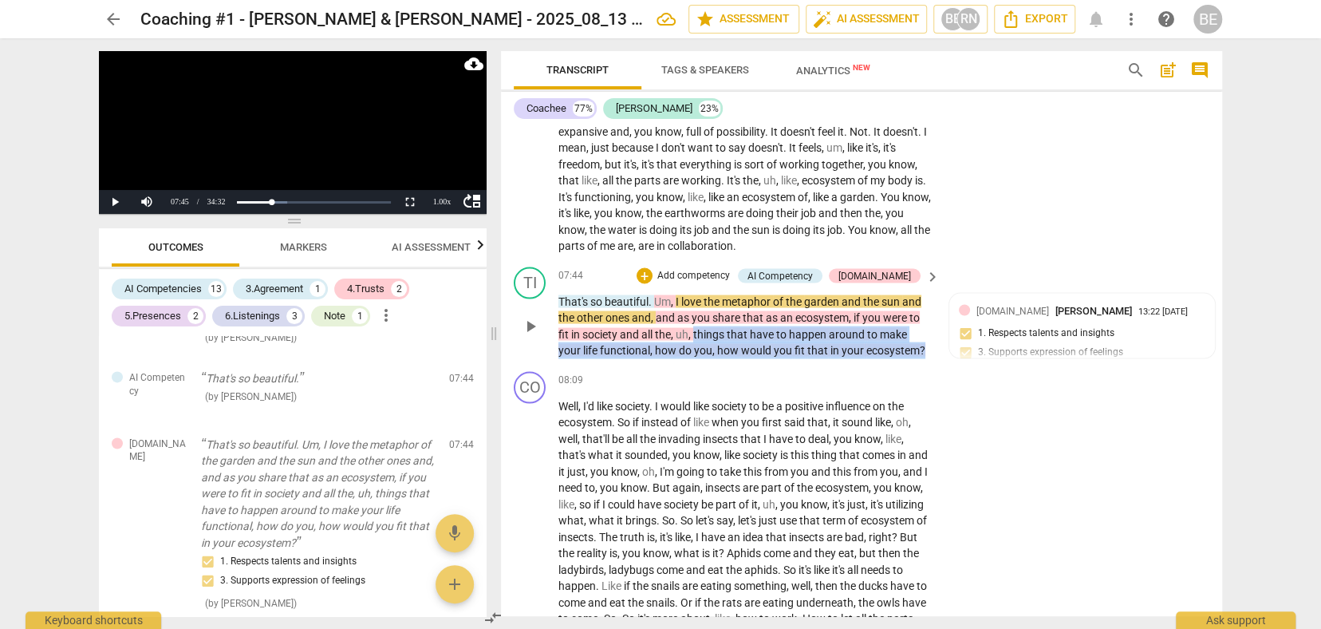
drag, startPoint x: 694, startPoint y: 311, endPoint x: 923, endPoint y: 330, distance: 229.7
click at [923, 330] on p "That's so beautiful . Um , I love the metaphor of the garden and the sun and th…" at bounding box center [744, 325] width 373 height 65
click at [957, 310] on icon "button" at bounding box center [960, 308] width 10 height 11
drag, startPoint x: 691, startPoint y: 314, endPoint x: 918, endPoint y: 337, distance: 227.8
click at [918, 337] on p "That's so beautiful . Um , I love the metaphor of the garden and the sun and th…" at bounding box center [744, 325] width 373 height 65
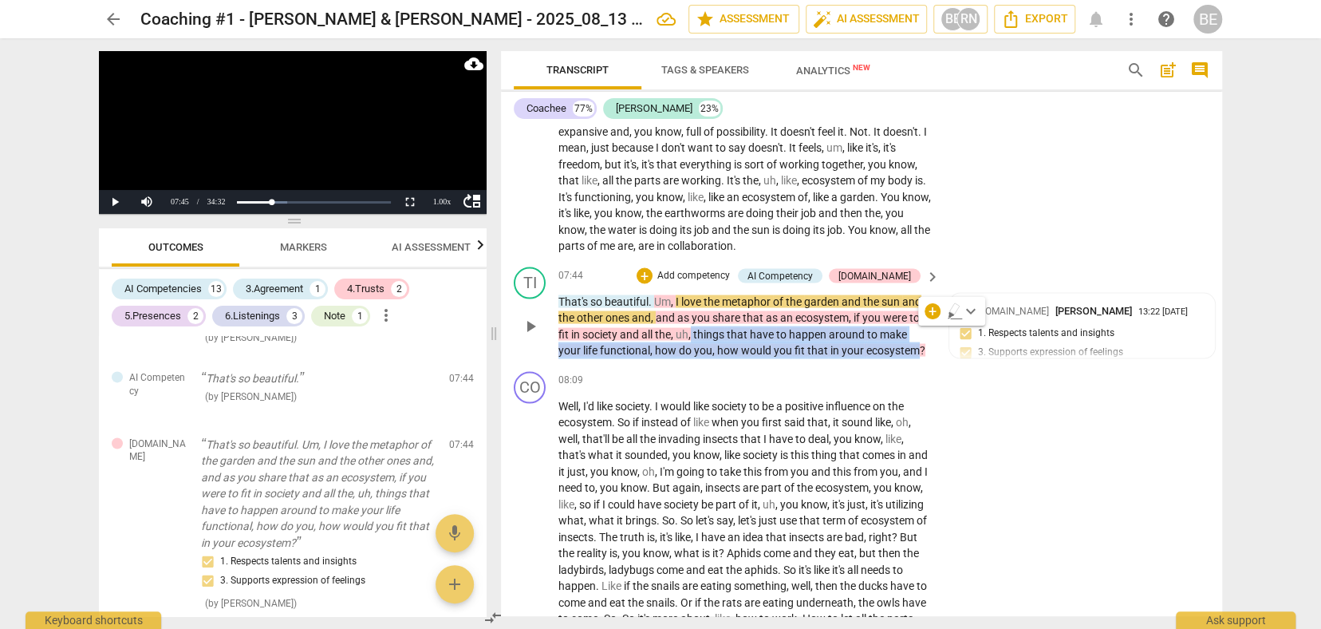
scroll to position [0, 0]
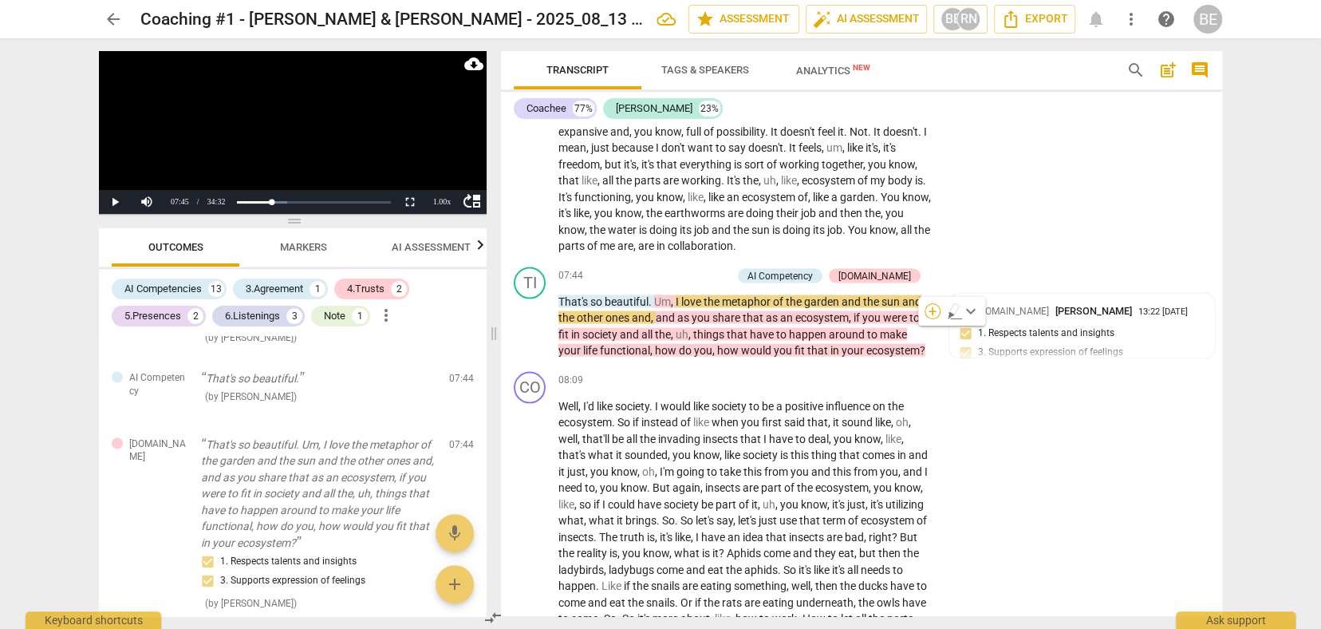
click at [933, 311] on div "+" at bounding box center [933, 311] width 16 height 16
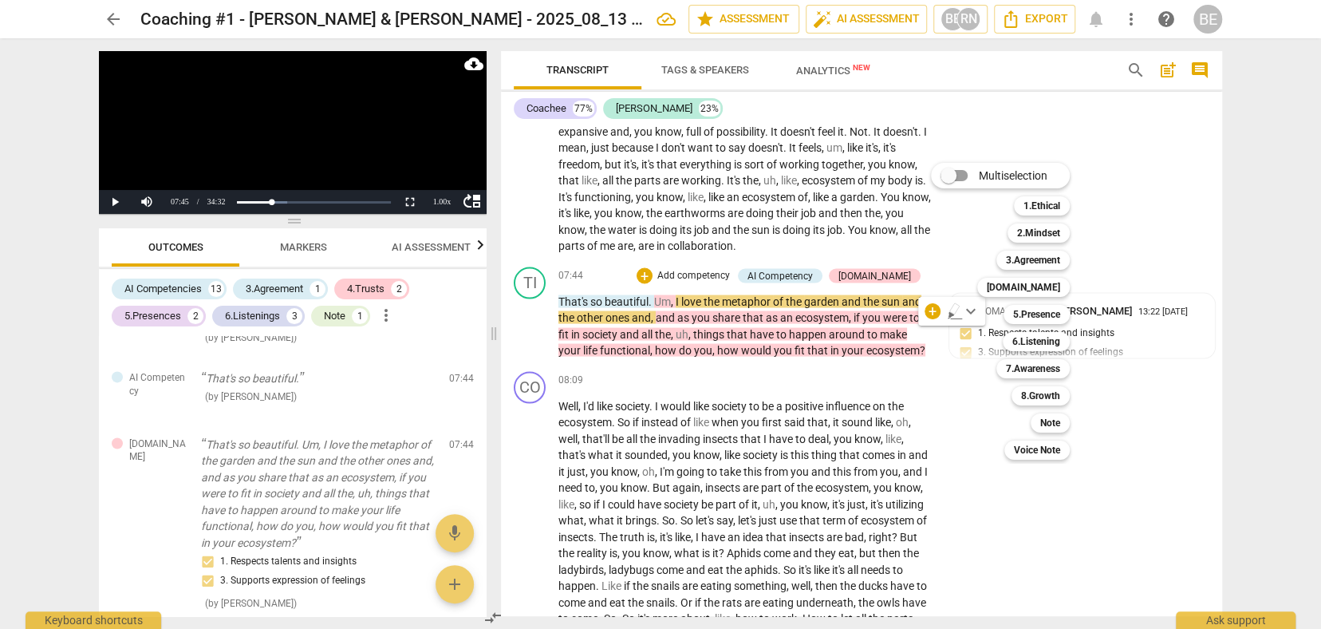
click at [934, 361] on div "Multiselection m 1.Ethical 1 2.Mindset 2 3.Agreement 3 [DOMAIN_NAME] 4 5.Presen…" at bounding box center [1013, 311] width 176 height 305
drag, startPoint x: 696, startPoint y: 314, endPoint x: 913, endPoint y: 331, distance: 217.7
click at [913, 331] on div at bounding box center [660, 314] width 1321 height 629
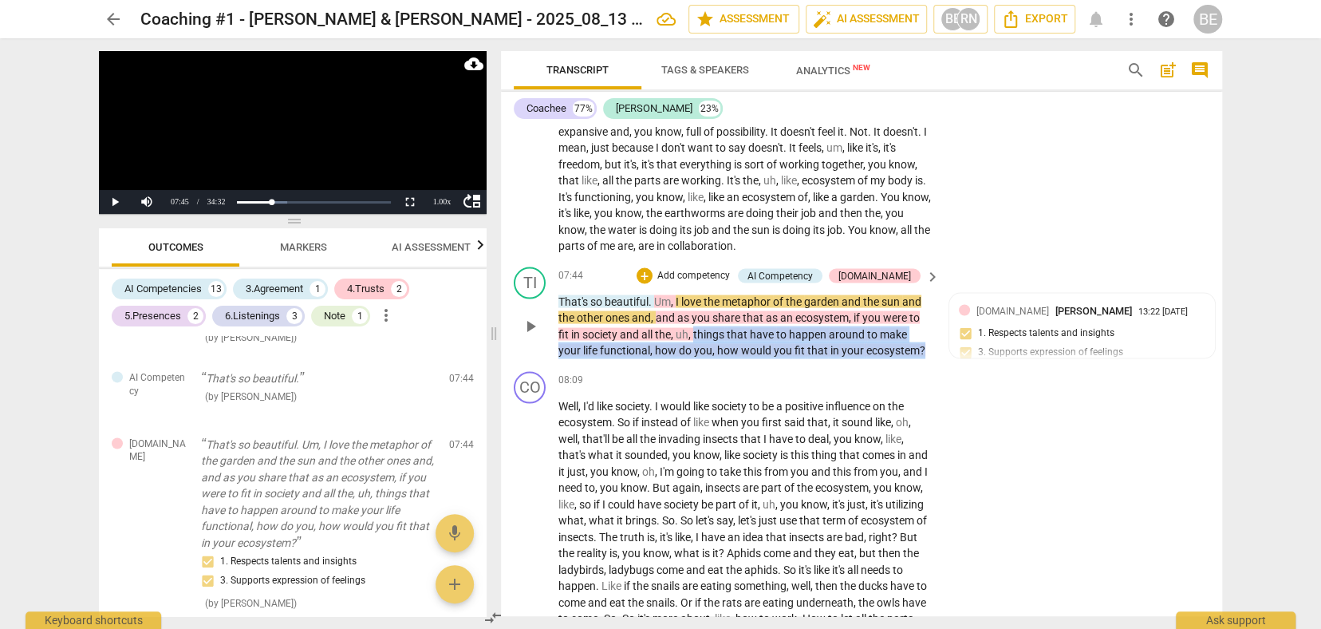
drag, startPoint x: 695, startPoint y: 312, endPoint x: 934, endPoint y: 343, distance: 241.4
click at [934, 343] on div "TI play_arrow pause 07:44 + Add competency AI Competency [DOMAIN_NAME] keyboard…" at bounding box center [861, 312] width 721 height 105
click at [978, 309] on span "keyboard_arrow_down" at bounding box center [976, 311] width 19 height 19
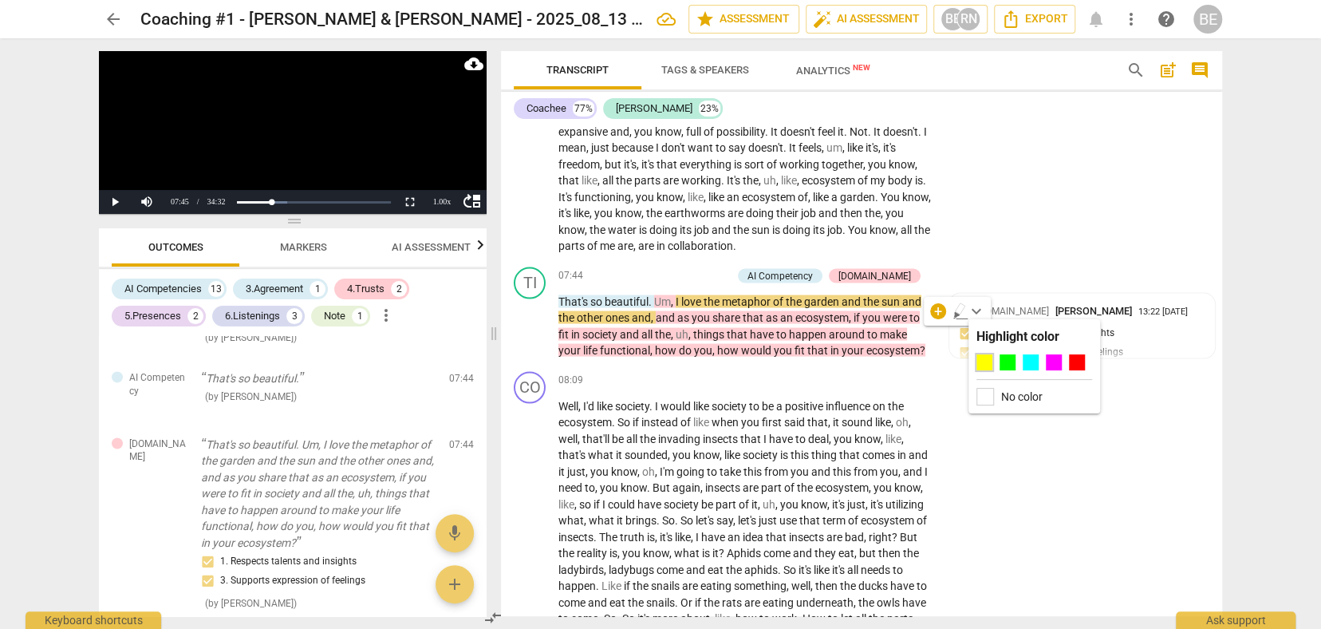
click at [985, 362] on div at bounding box center [985, 362] width 16 height 16
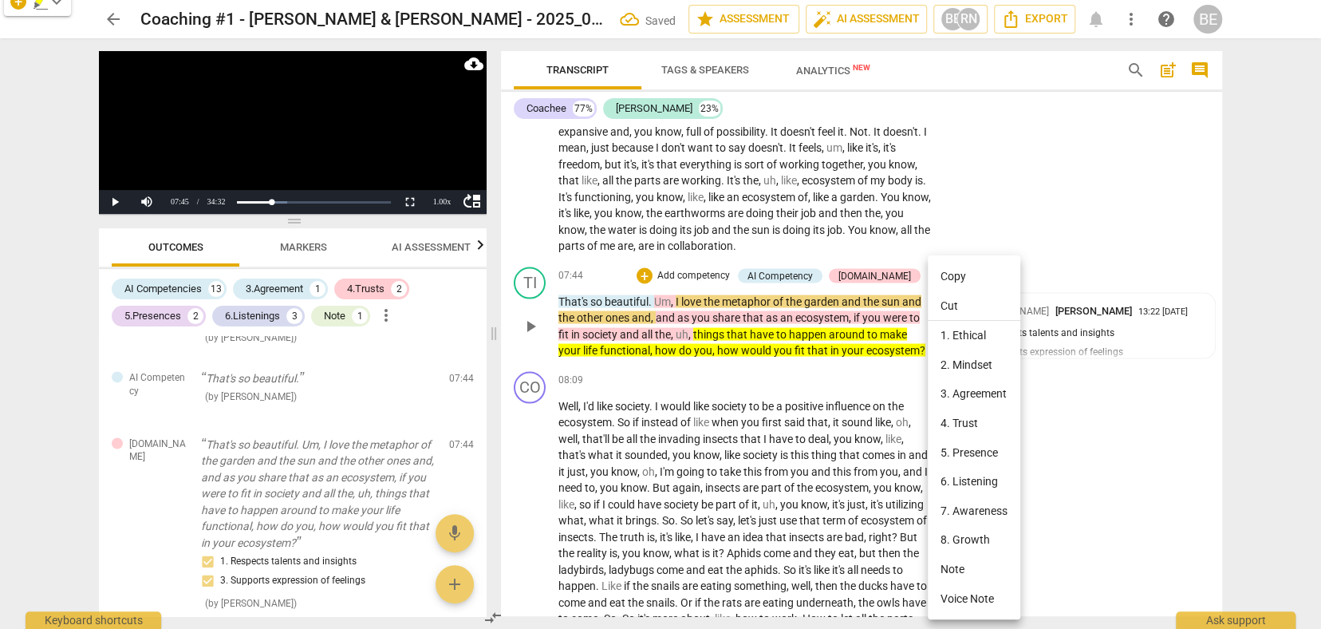
click at [789, 341] on div at bounding box center [660, 314] width 1321 height 629
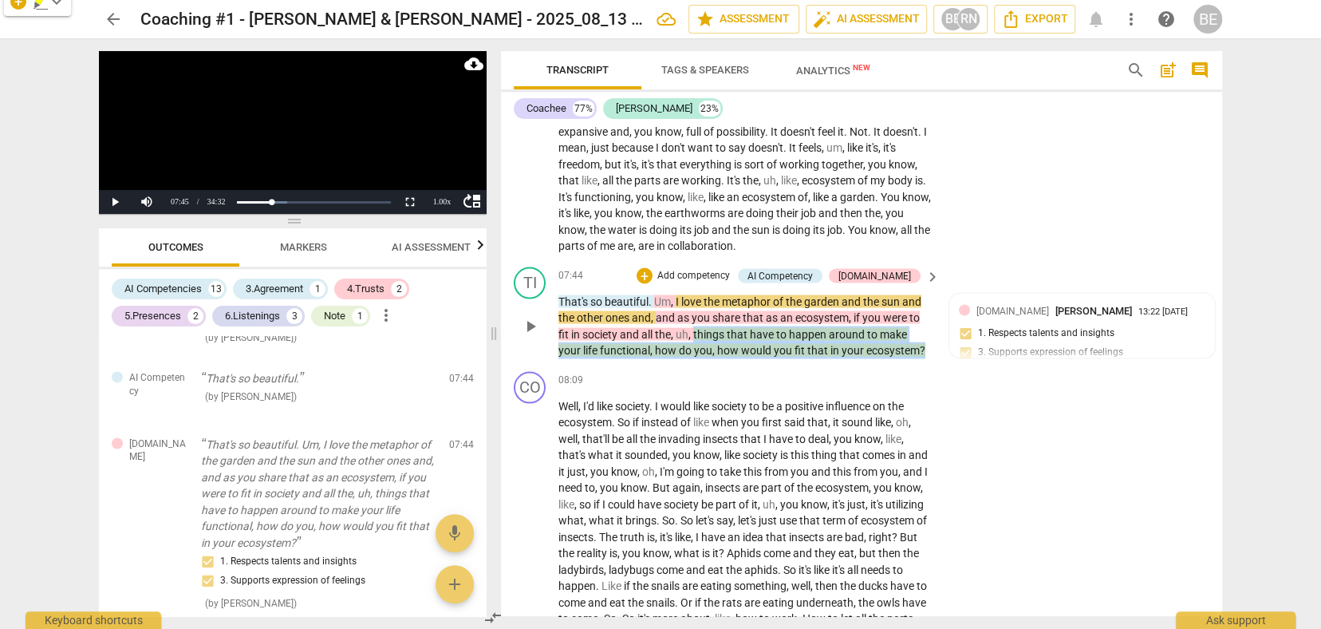
drag, startPoint x: 696, startPoint y: 319, endPoint x: 890, endPoint y: 334, distance: 194.5
click at [923, 353] on div "CO play_arrow pause 00:00 + Add competency keyboard_arrow_right Perfect . TI pl…" at bounding box center [861, 370] width 721 height 491
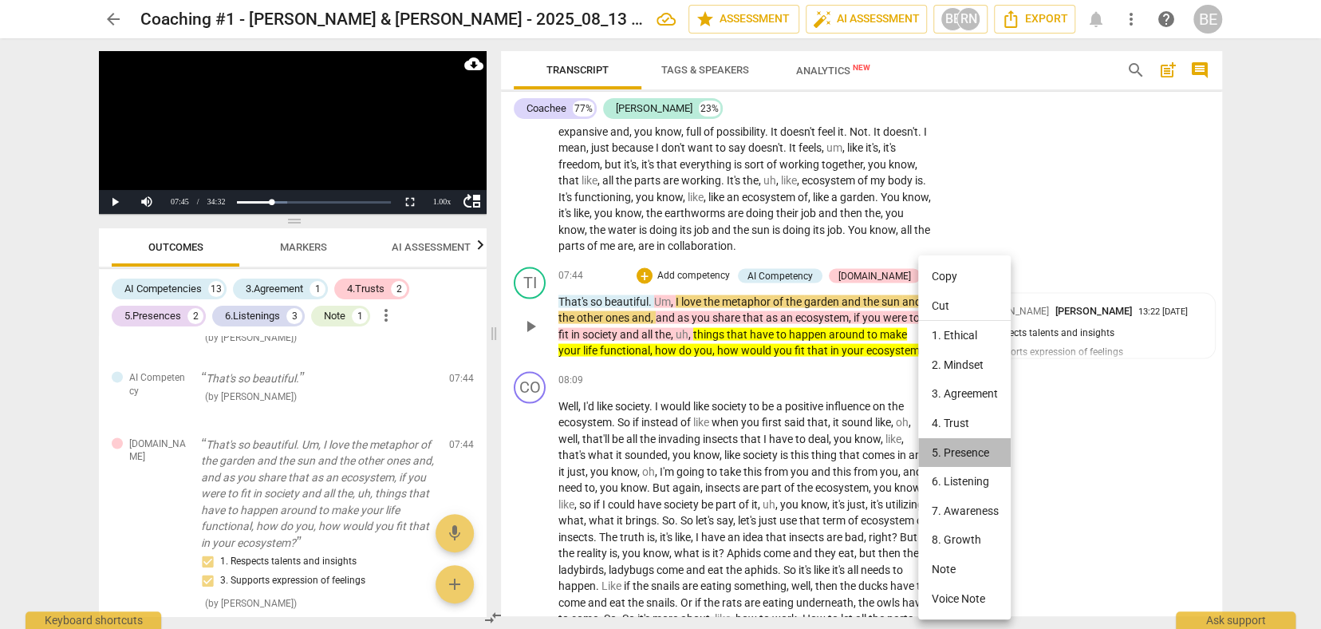
click at [955, 446] on li "5. Presence" at bounding box center [964, 453] width 93 height 30
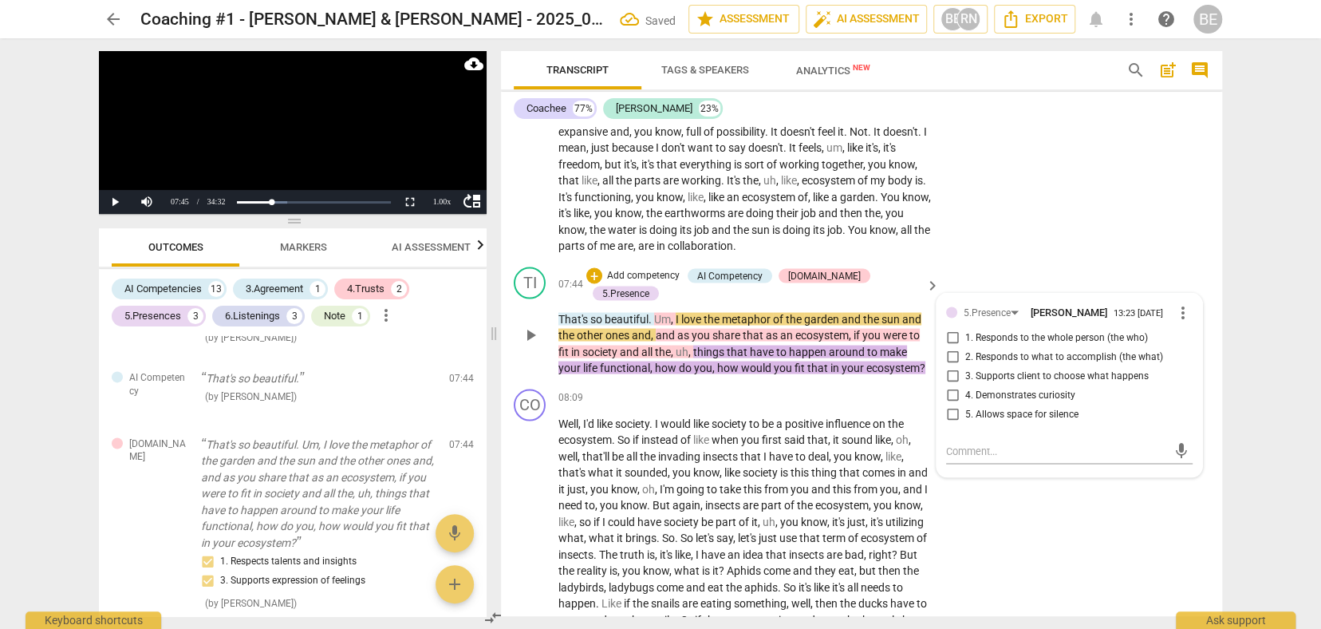
scroll to position [1672, 0]
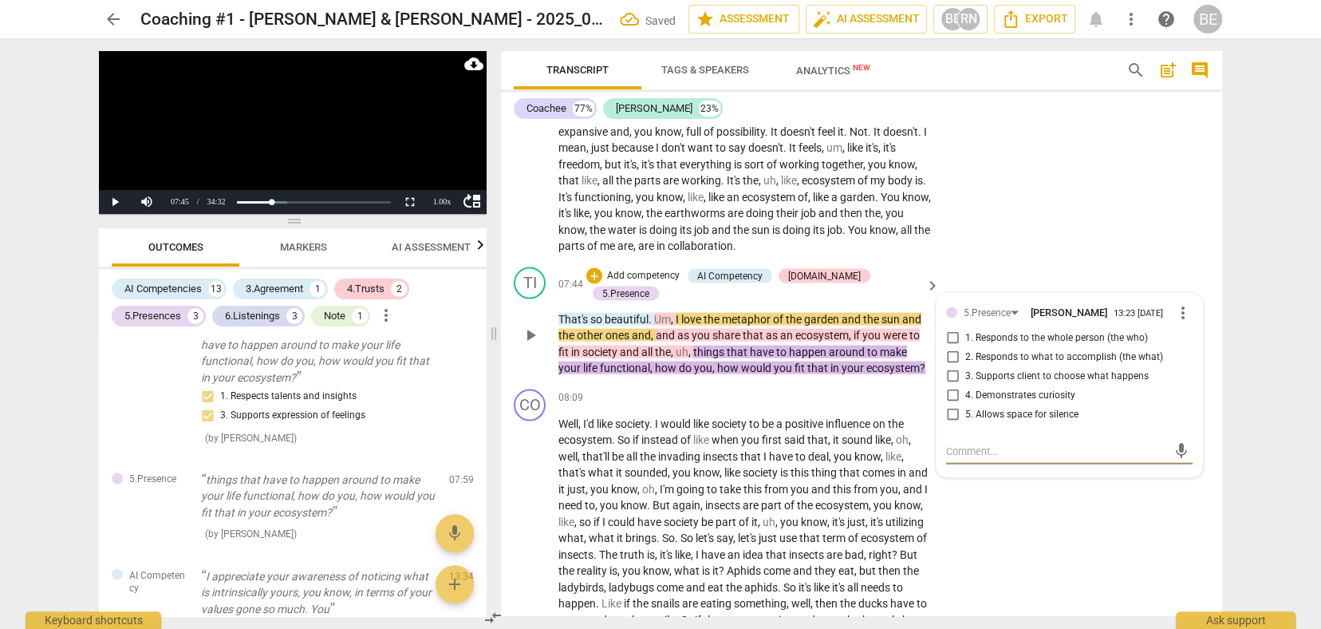
click at [948, 385] on input "4. Demonstrates curiosity" at bounding box center [953, 394] width 26 height 19
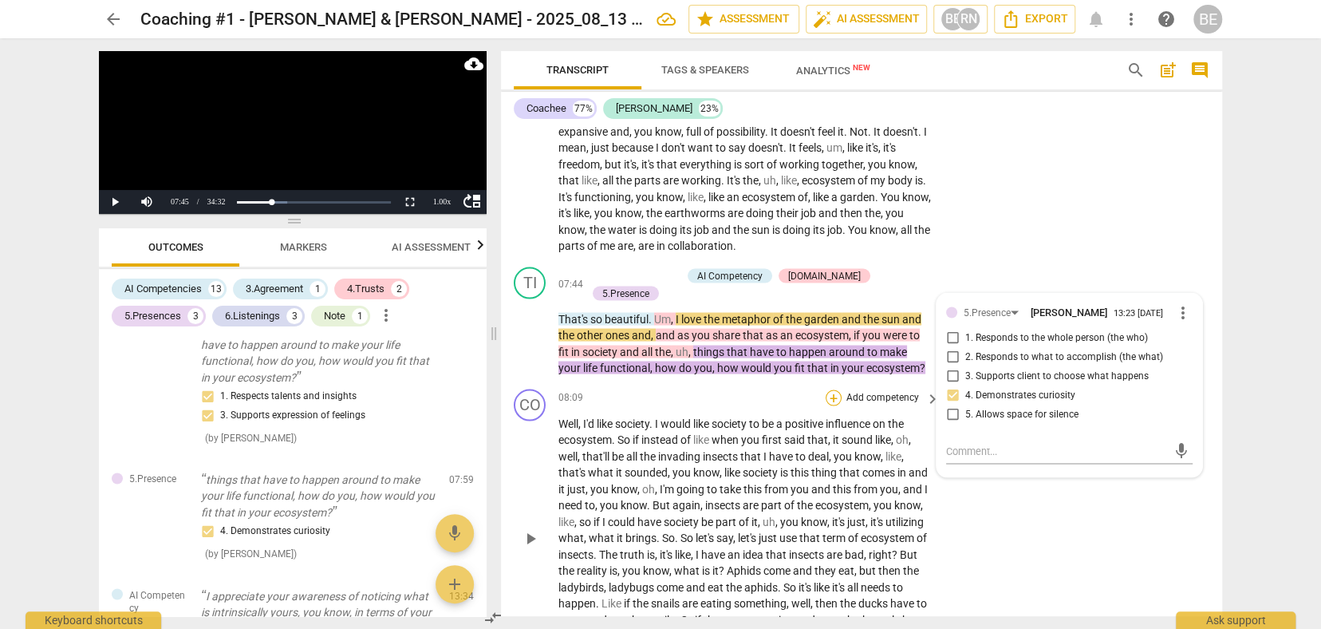
click at [834, 389] on div "+" at bounding box center [834, 397] width 16 height 16
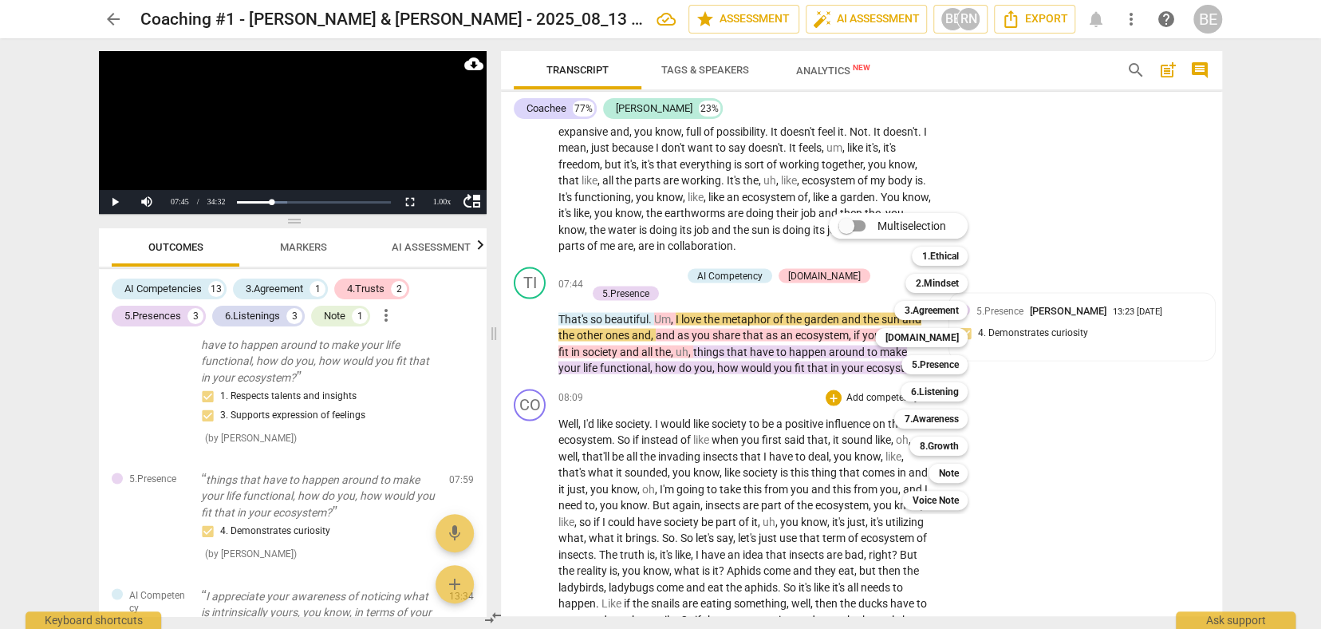
click at [834, 358] on div "Multiselection m 1.Ethical 1 2.Mindset 2 3.Agreement 3 [DOMAIN_NAME] 4 5.Presen…" at bounding box center [911, 361] width 176 height 305
click at [1032, 388] on div at bounding box center [660, 314] width 1321 height 629
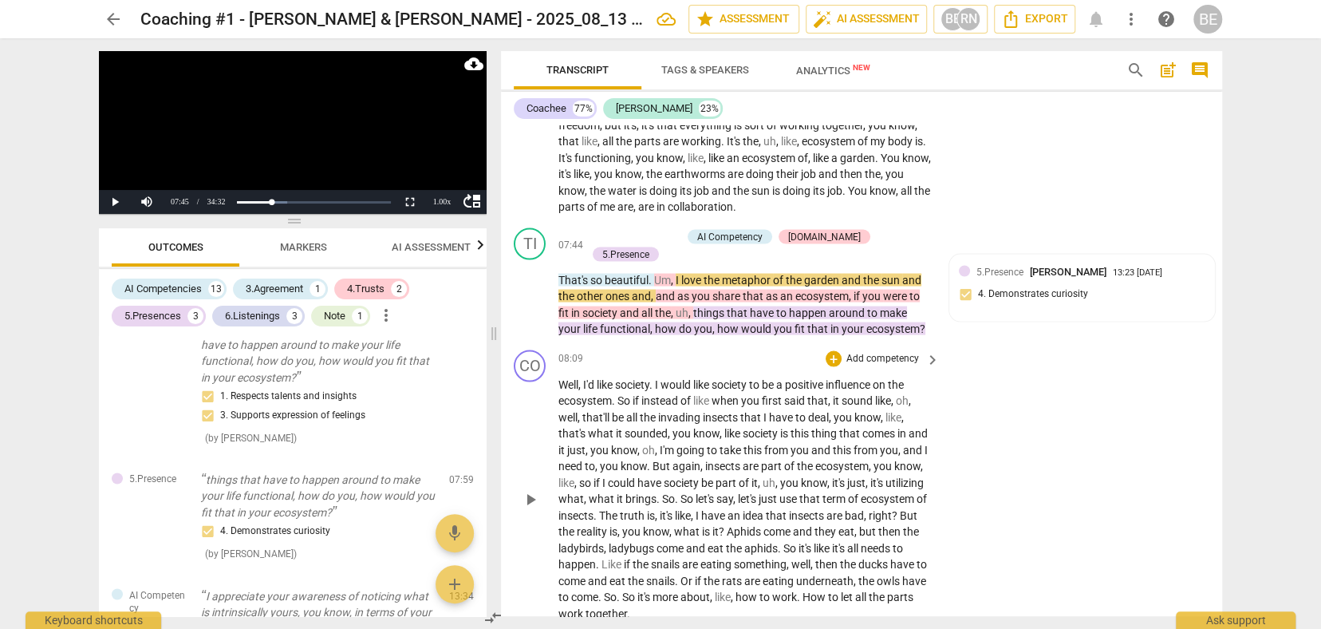
scroll to position [0, 0]
click at [712, 273] on span "the" at bounding box center [713, 279] width 18 height 13
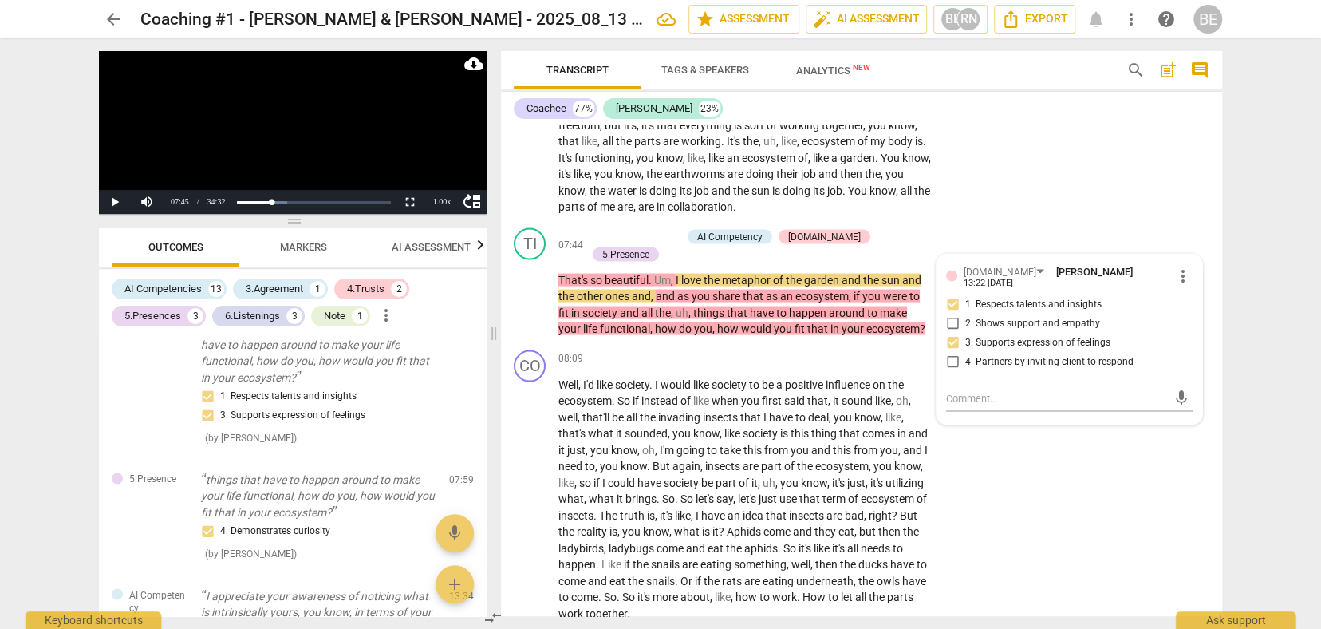
click at [715, 306] on span "things" at bounding box center [710, 312] width 34 height 13
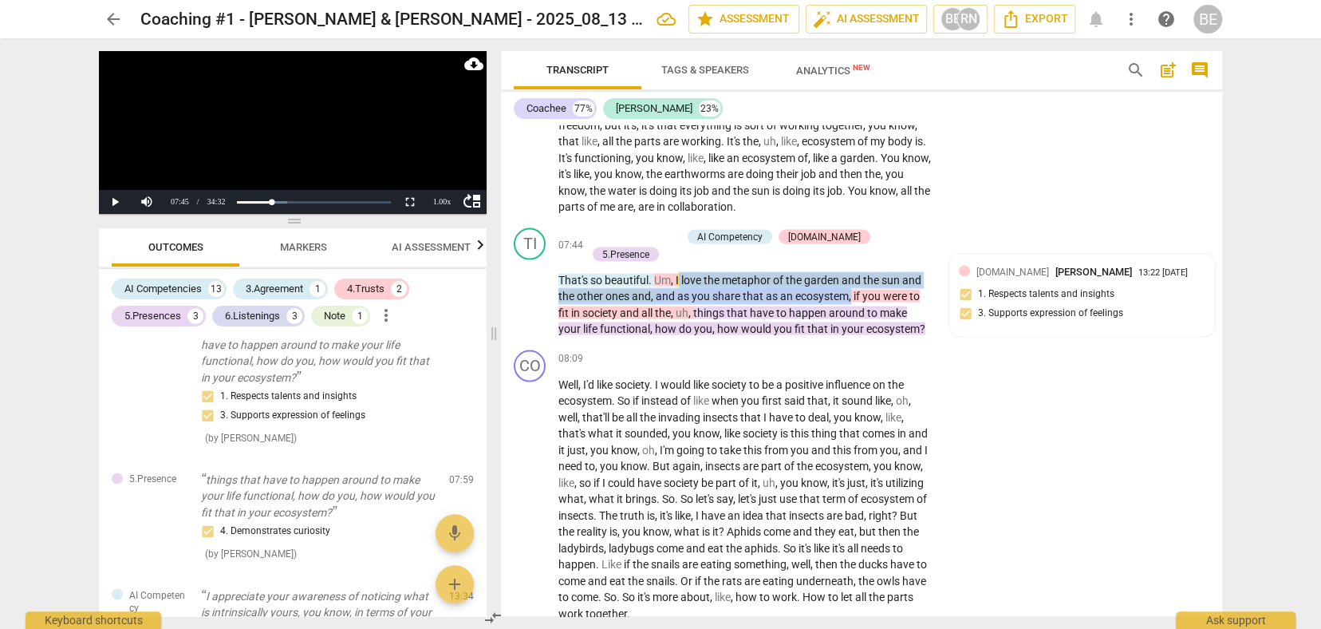
drag, startPoint x: 681, startPoint y: 239, endPoint x: 850, endPoint y: 263, distance: 171.6
click at [850, 271] on p "That's so beautiful . Um , I love the metaphor of the garden and the sun and th…" at bounding box center [744, 303] width 373 height 65
click at [892, 238] on icon "button" at bounding box center [890, 238] width 10 height 11
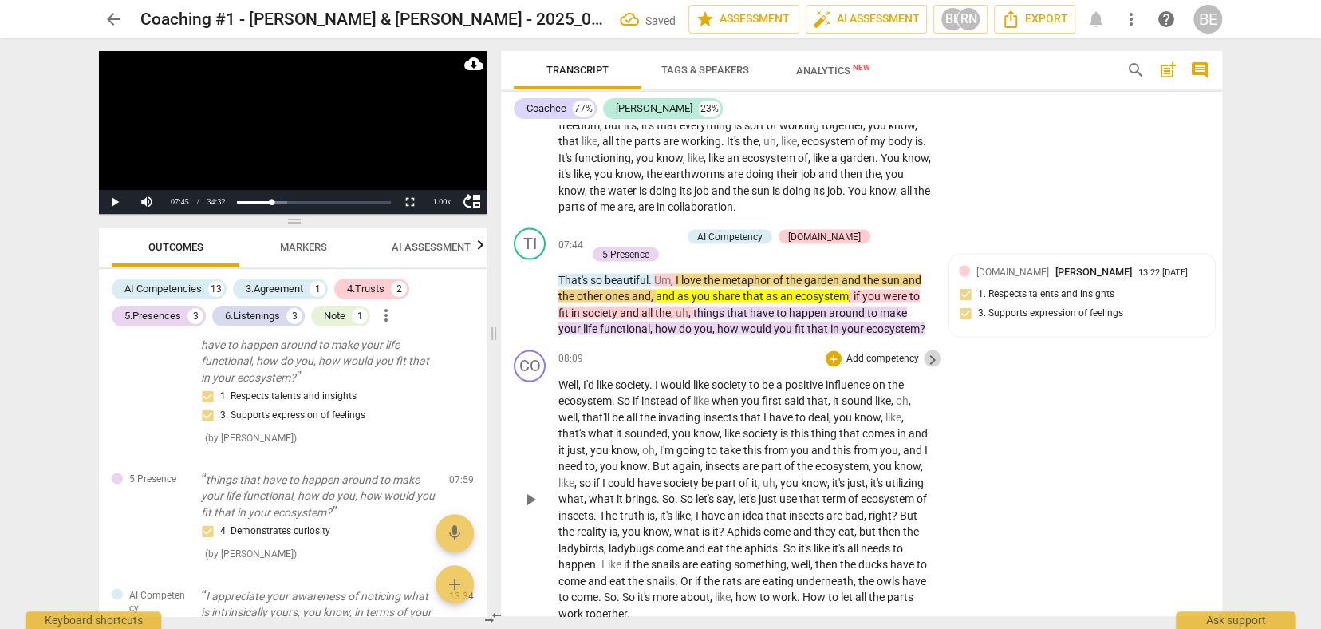
click at [937, 349] on span "keyboard_arrow_right" at bounding box center [932, 358] width 19 height 19
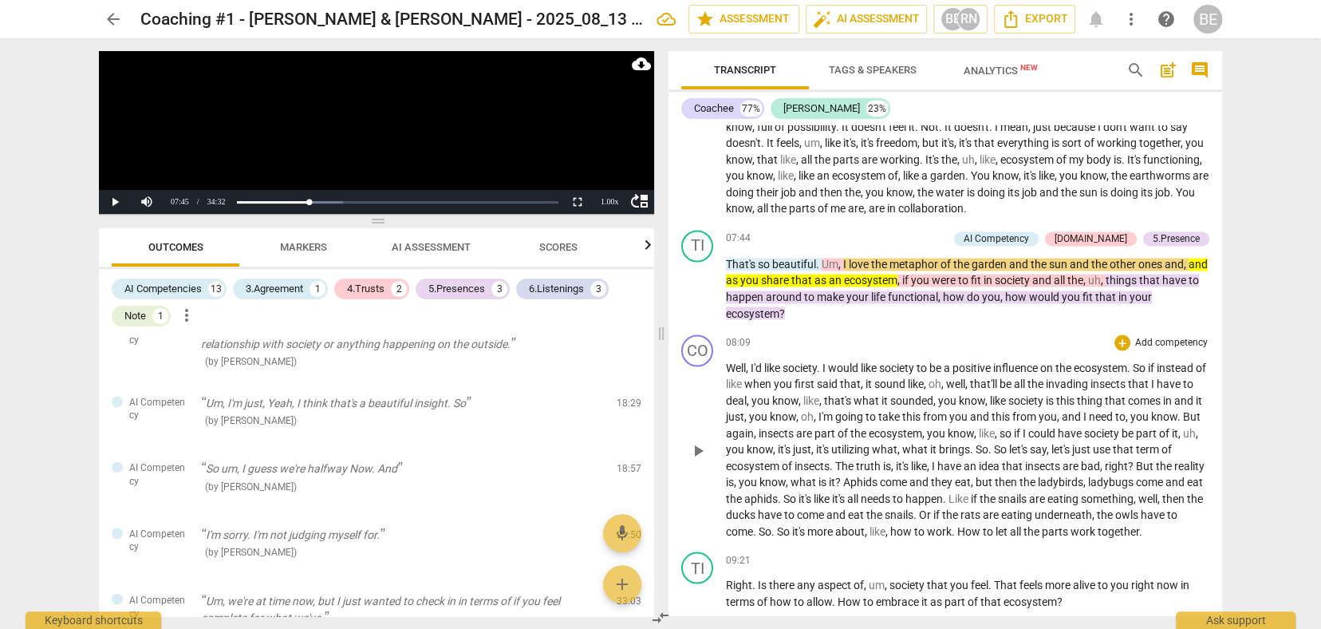
scroll to position [1711, 0]
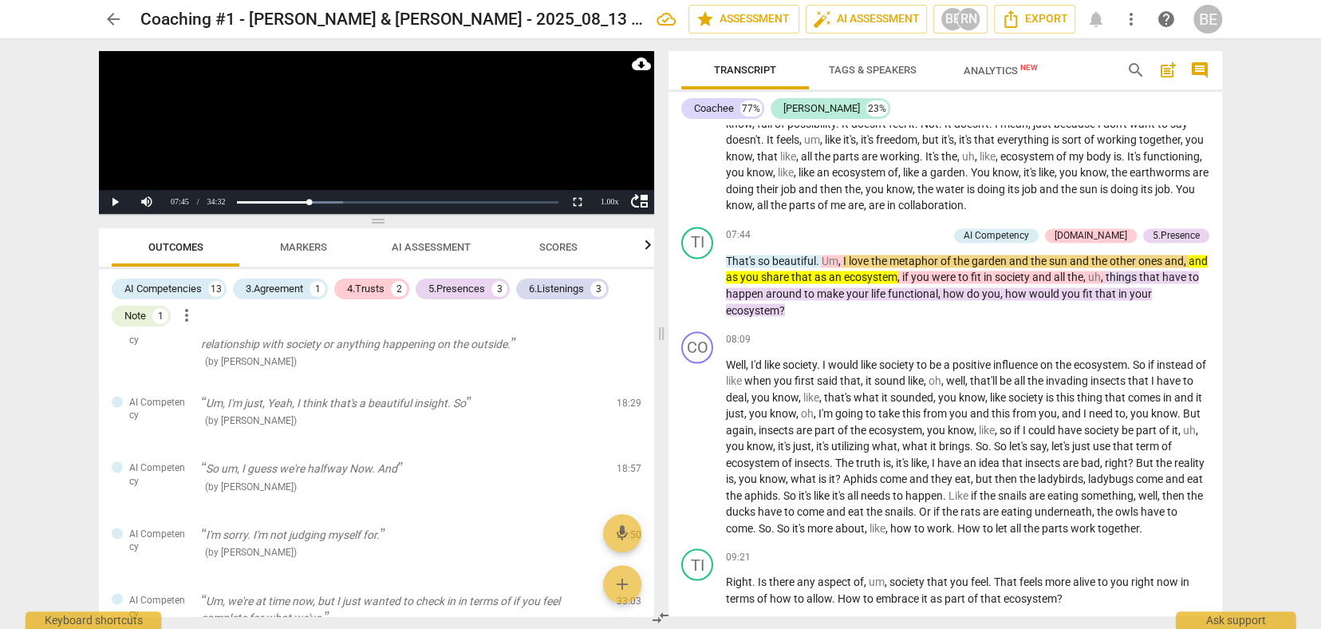
drag, startPoint x: 1131, startPoint y: 249, endPoint x: 1084, endPoint y: 247, distance: 47.1
click at [1131, 270] on span "things" at bounding box center [1123, 276] width 34 height 13
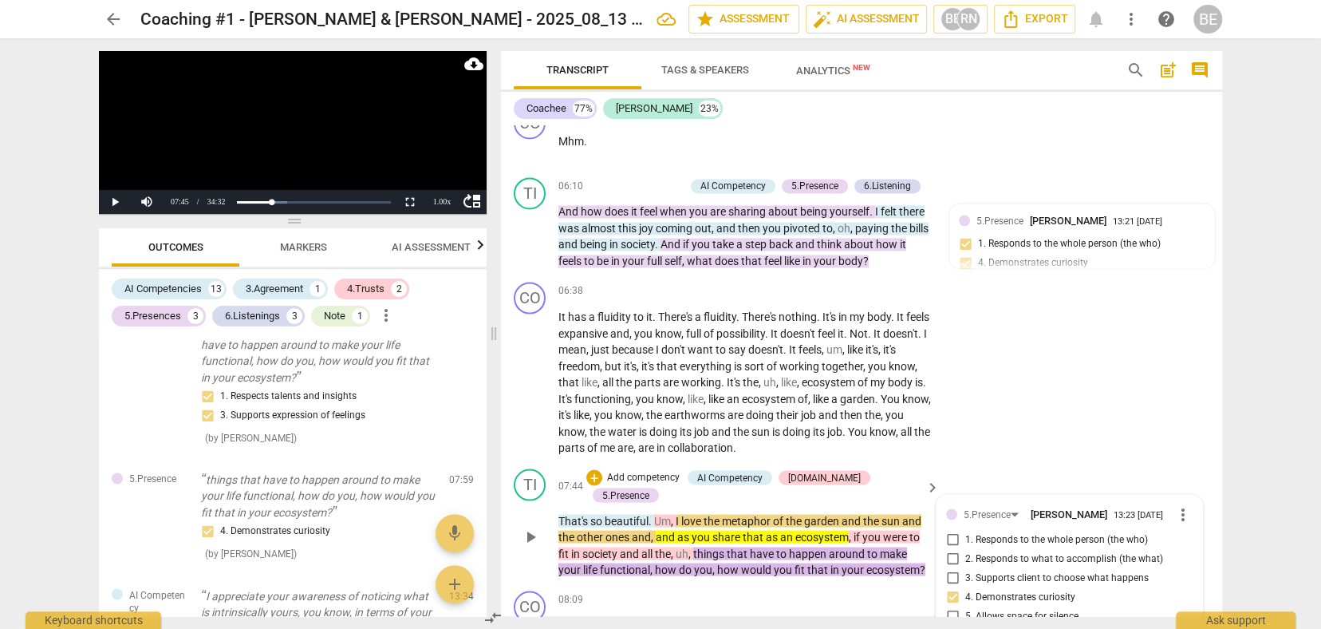
scroll to position [1976, 0]
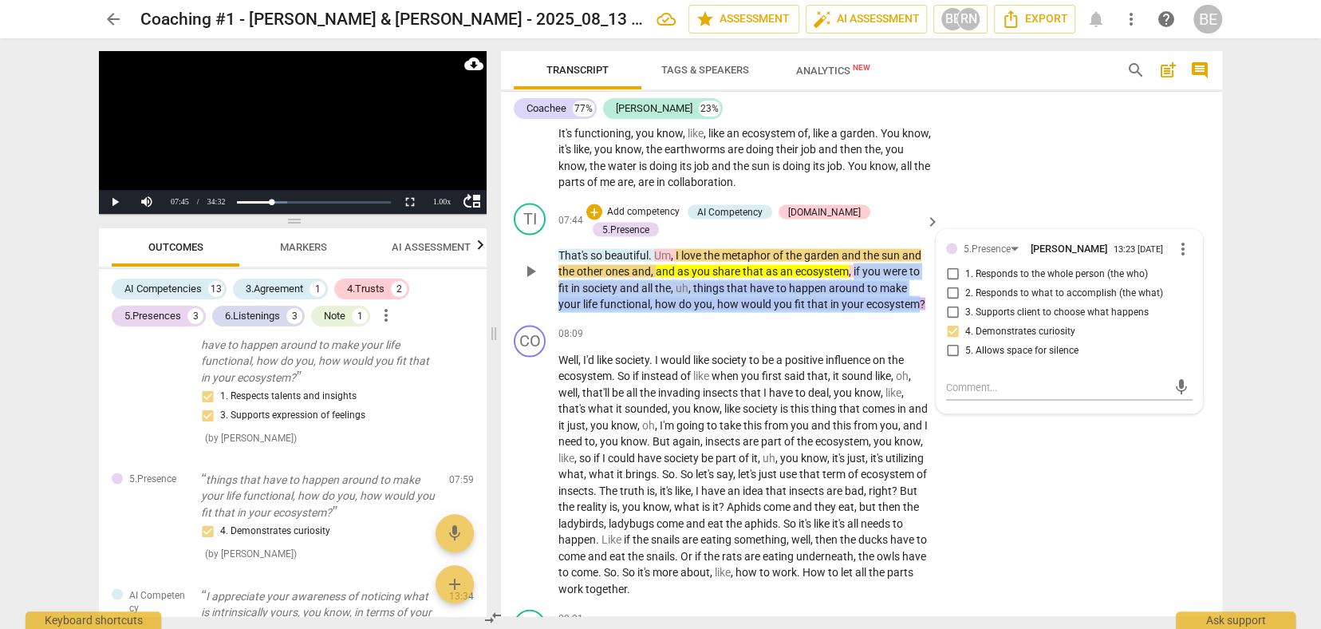
drag, startPoint x: 854, startPoint y: 234, endPoint x: 918, endPoint y: 268, distance: 72.5
click at [920, 268] on p "That's so beautiful . Um , I love the metaphor of the garden and the sun and th…" at bounding box center [744, 279] width 373 height 65
click at [957, 246] on icon "button" at bounding box center [954, 244] width 10 height 11
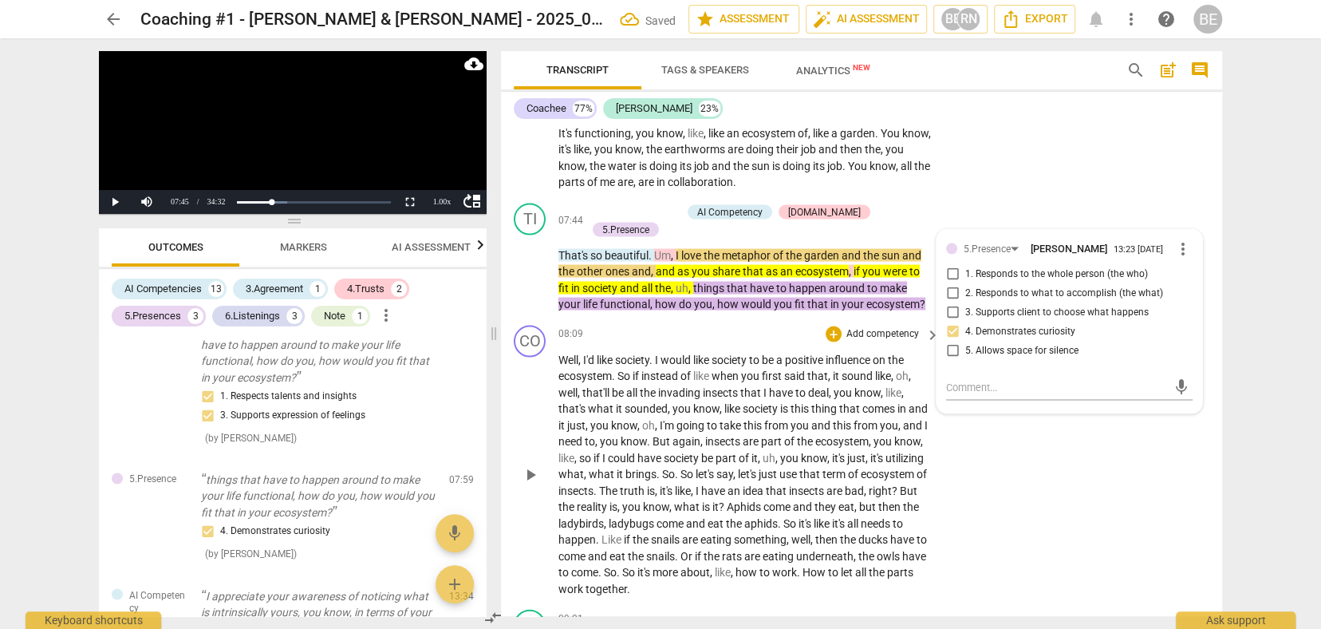
click at [840, 318] on div "CO play_arrow pause 08:09 + Add competency keyboard_arrow_right Well , I'd like…" at bounding box center [861, 460] width 721 height 285
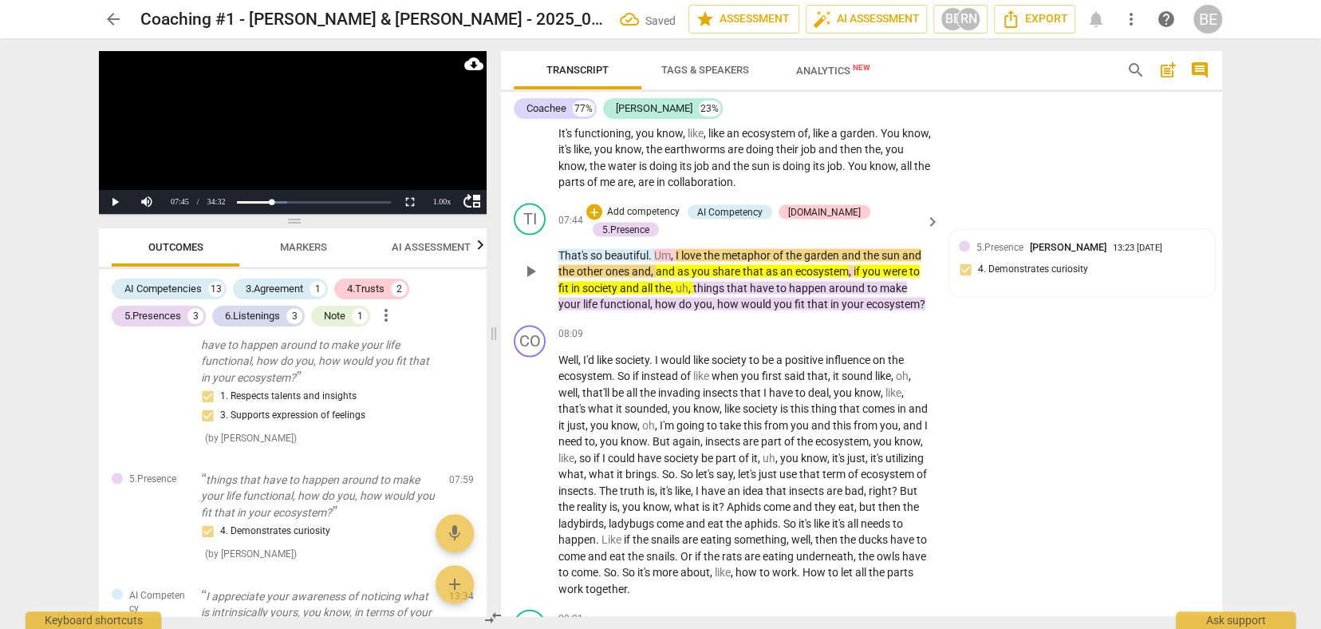
click at [707, 281] on span "things" at bounding box center [710, 287] width 34 height 13
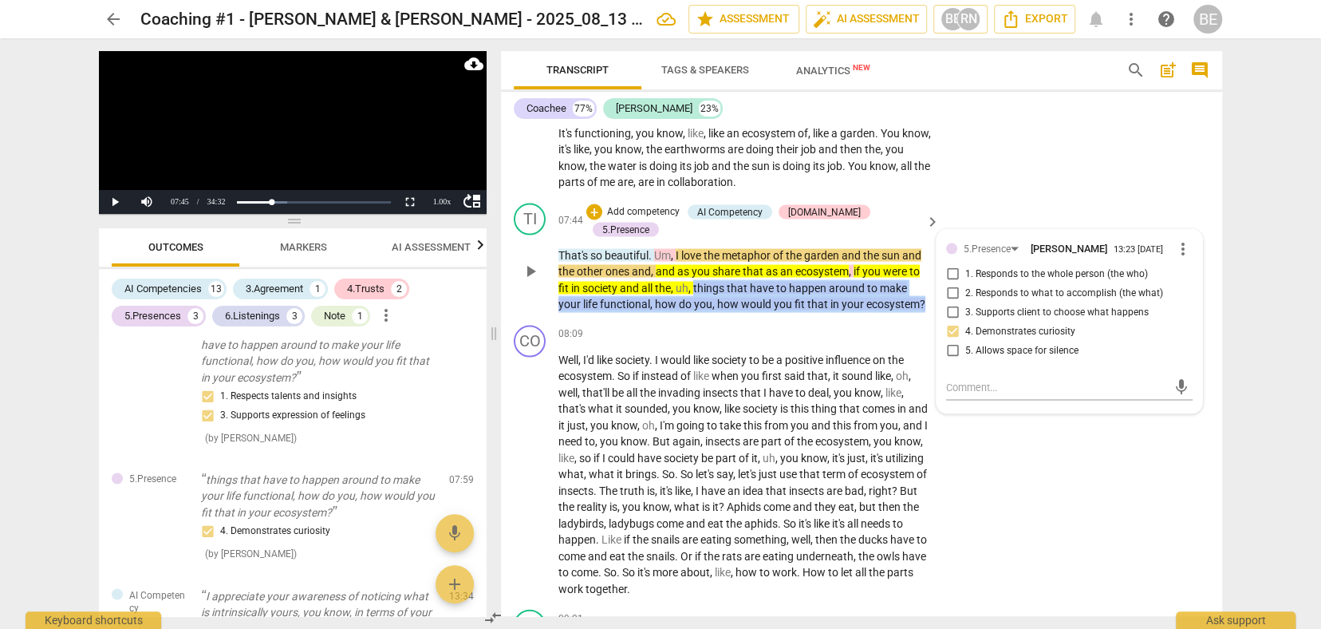
drag, startPoint x: 696, startPoint y: 250, endPoint x: 922, endPoint y: 266, distance: 226.4
click at [922, 266] on p "That's so beautiful . Um , I love the metaphor of the garden and the sun and th…" at bounding box center [744, 279] width 373 height 65
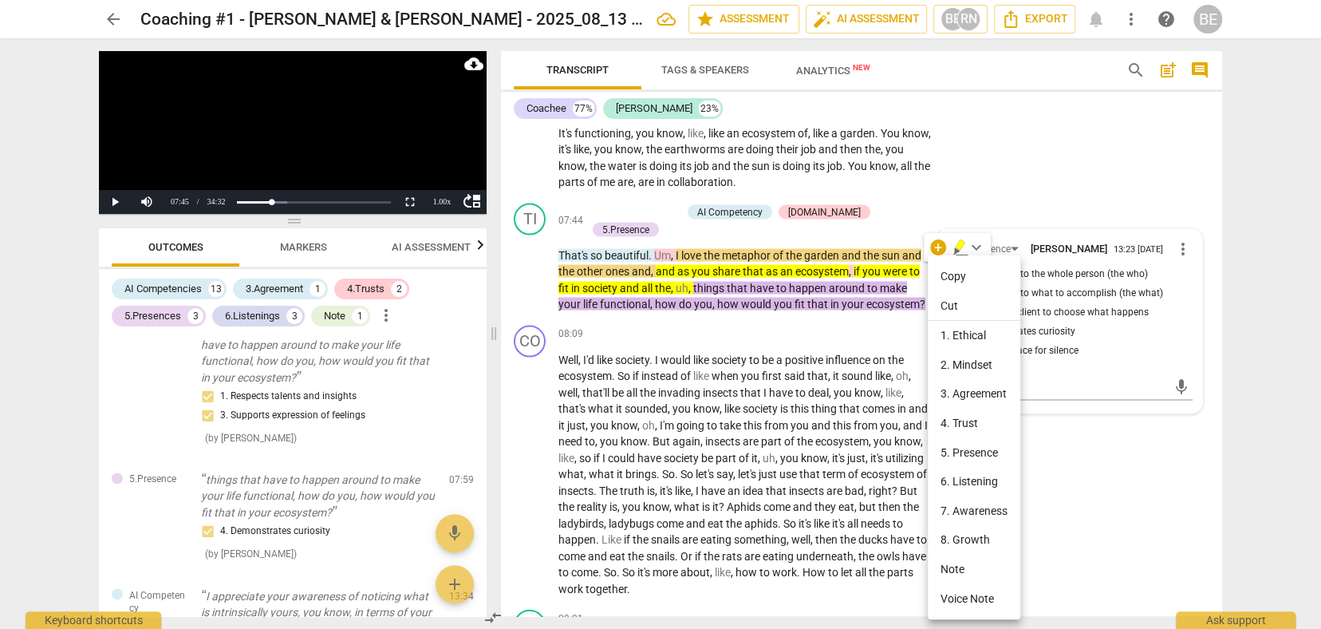
click at [956, 247] on div at bounding box center [660, 314] width 1321 height 629
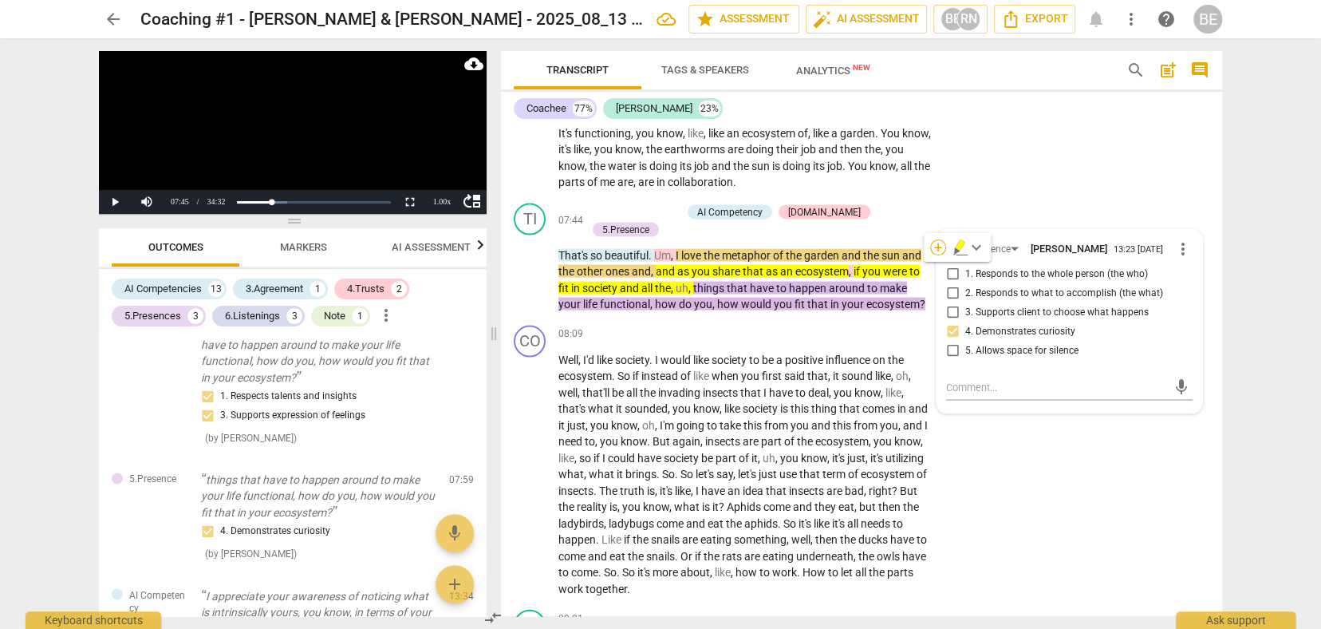
click at [933, 246] on div "+" at bounding box center [938, 247] width 16 height 16
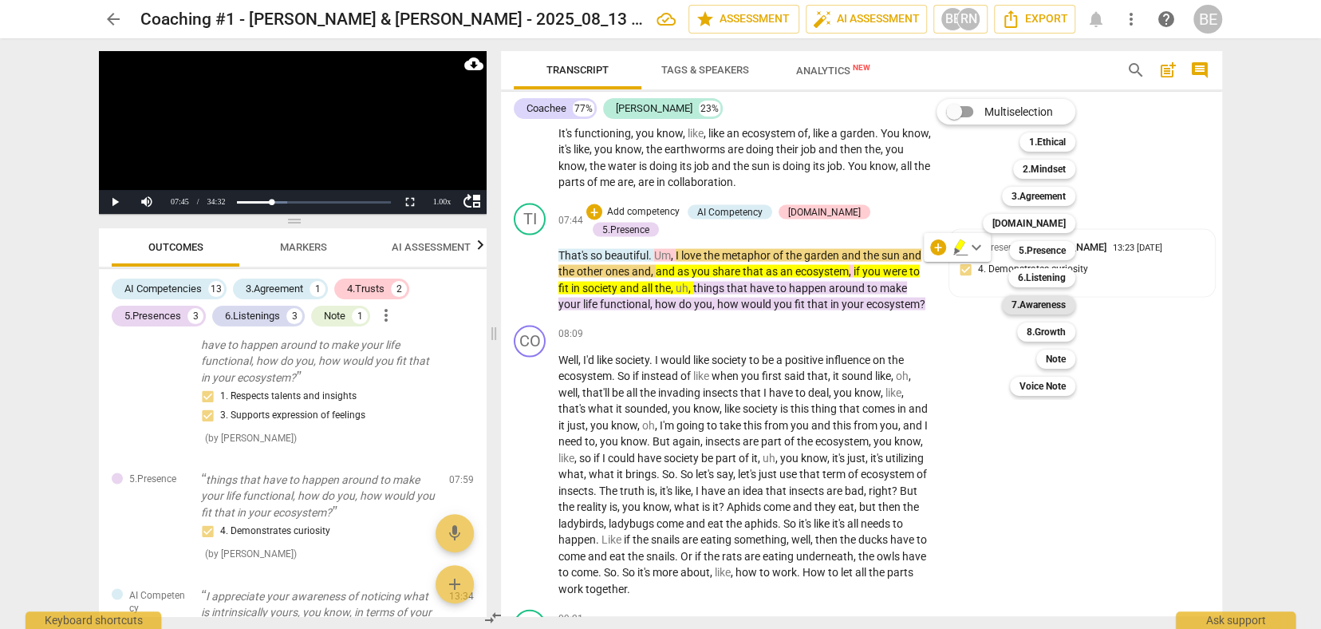
click at [1048, 300] on b "7.Awareness" at bounding box center [1039, 304] width 54 height 19
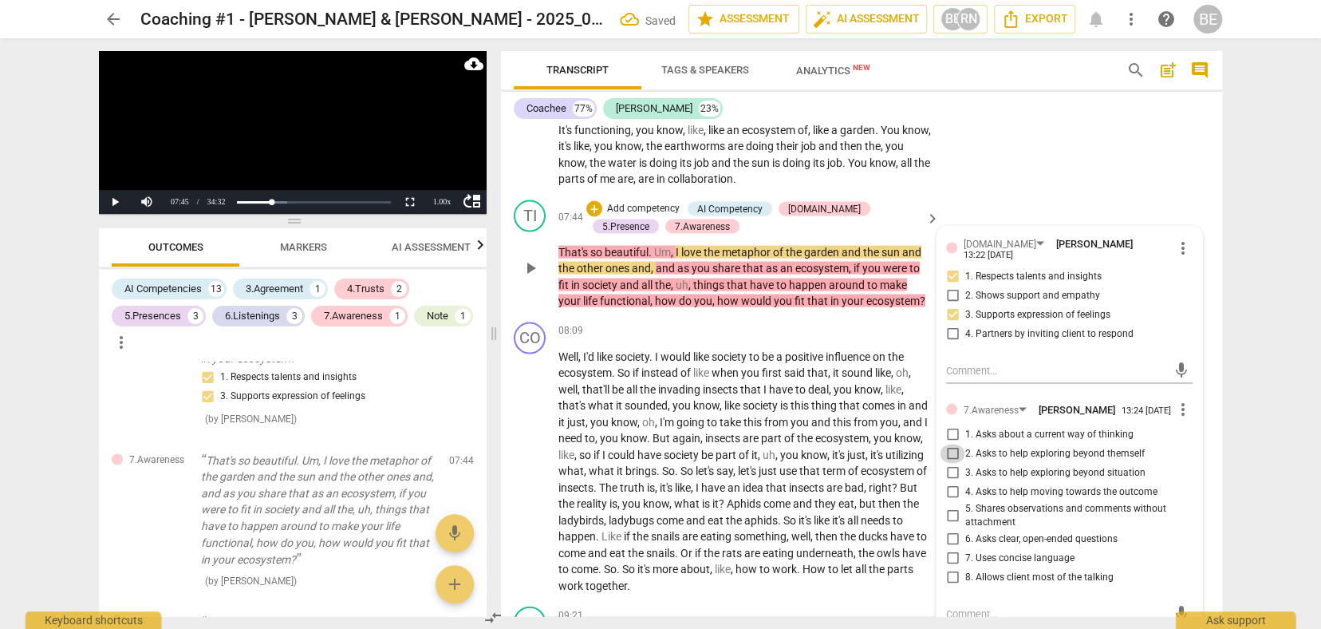
click at [946, 444] on input "2. Asks to help exploring beyond themself" at bounding box center [953, 453] width 26 height 19
click at [953, 463] on input "3. Asks to help exploring beyond situation" at bounding box center [953, 472] width 26 height 19
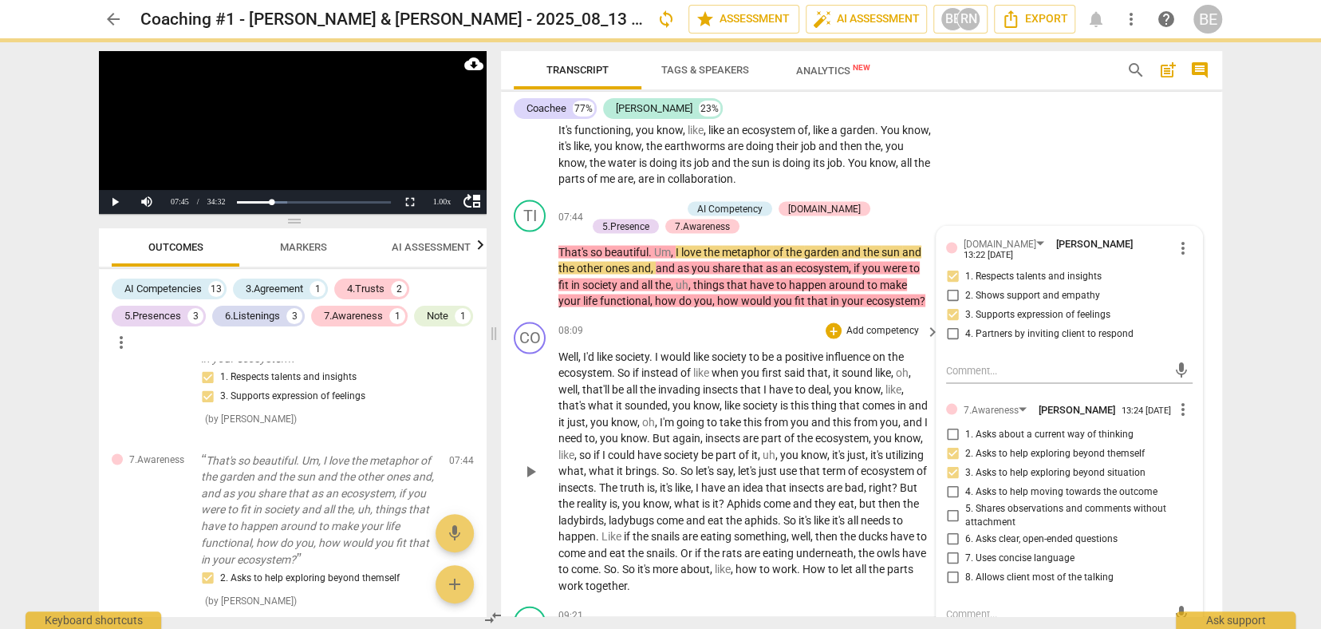
click at [912, 323] on p "Add competency" at bounding box center [883, 330] width 76 height 14
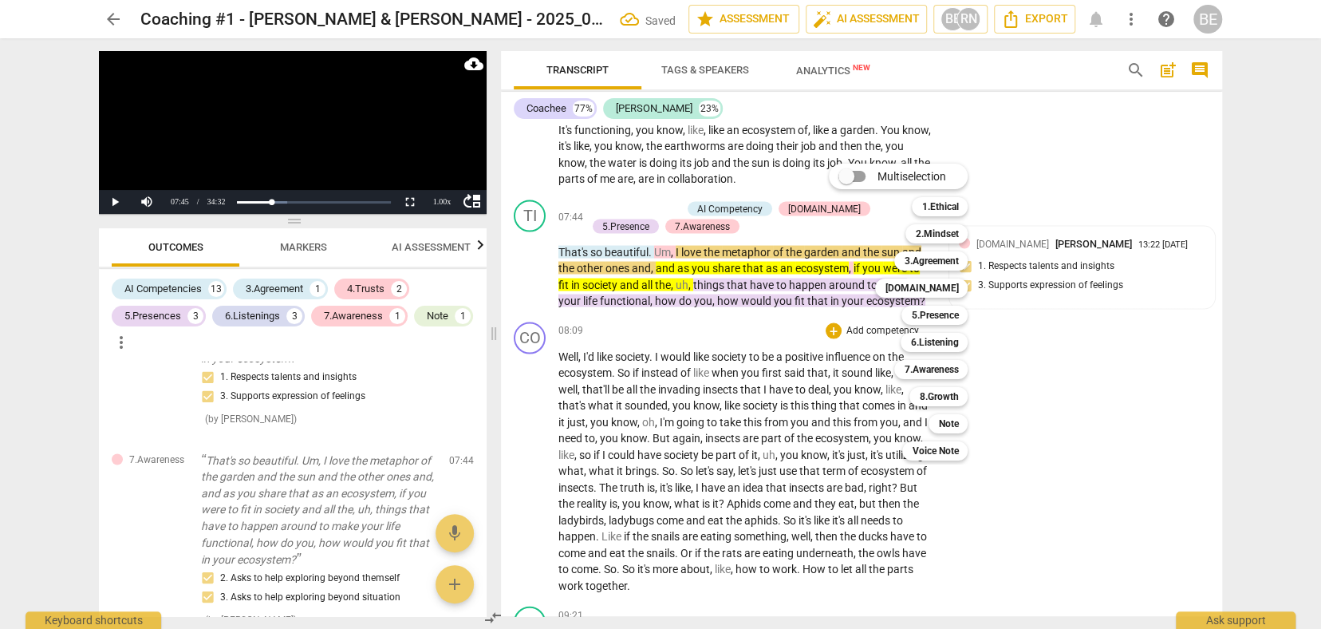
click at [1131, 334] on div at bounding box center [660, 314] width 1321 height 629
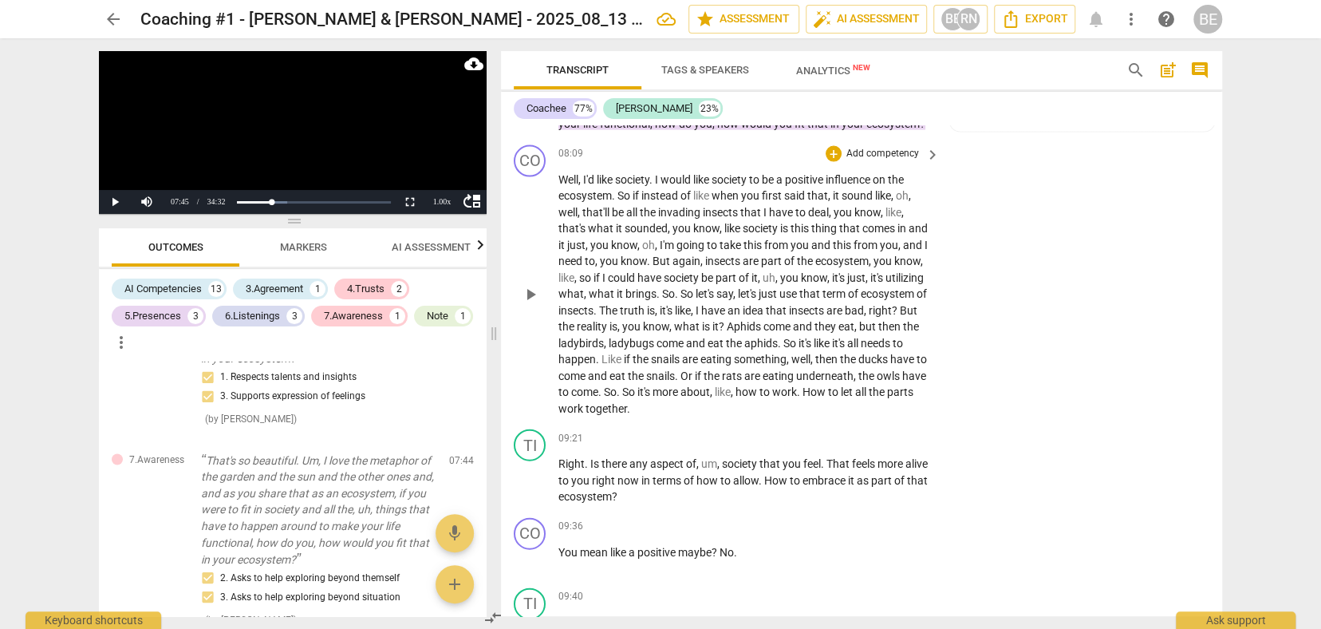
scroll to position [2167, 0]
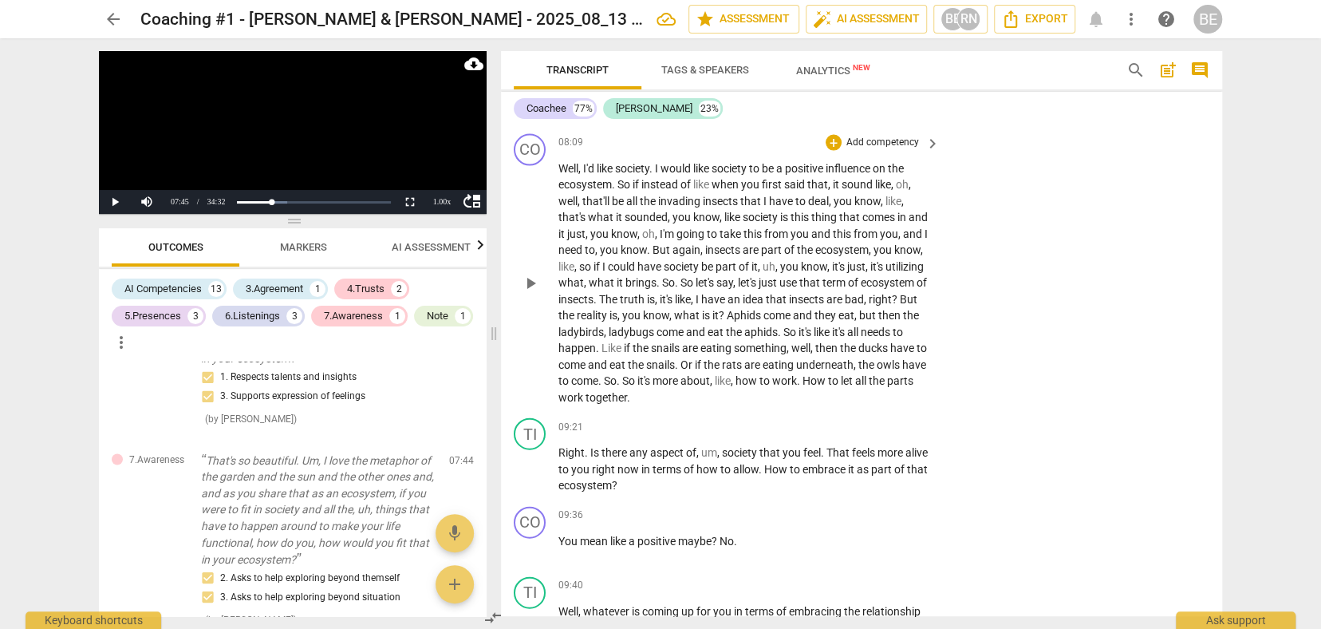
click at [561, 162] on span "Well" at bounding box center [568, 168] width 20 height 13
click at [534, 275] on span "play_arrow" at bounding box center [530, 284] width 19 height 19
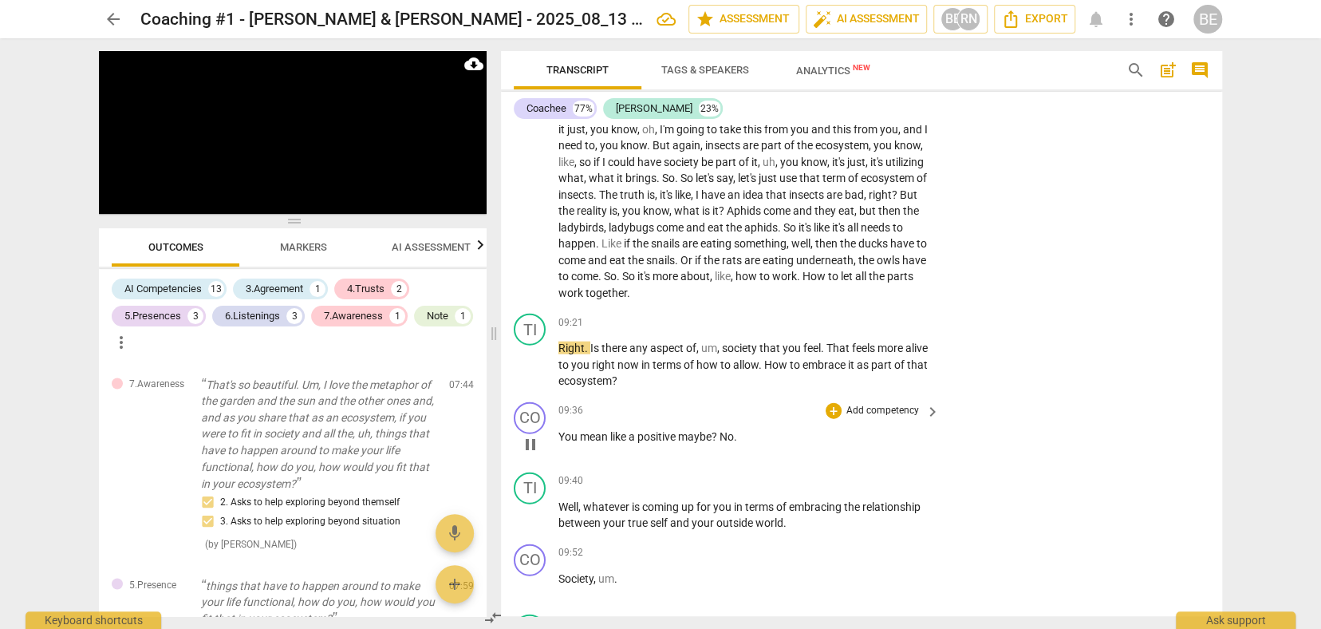
scroll to position [2273, 0]
click at [532, 353] on span "pause" at bounding box center [530, 362] width 19 height 19
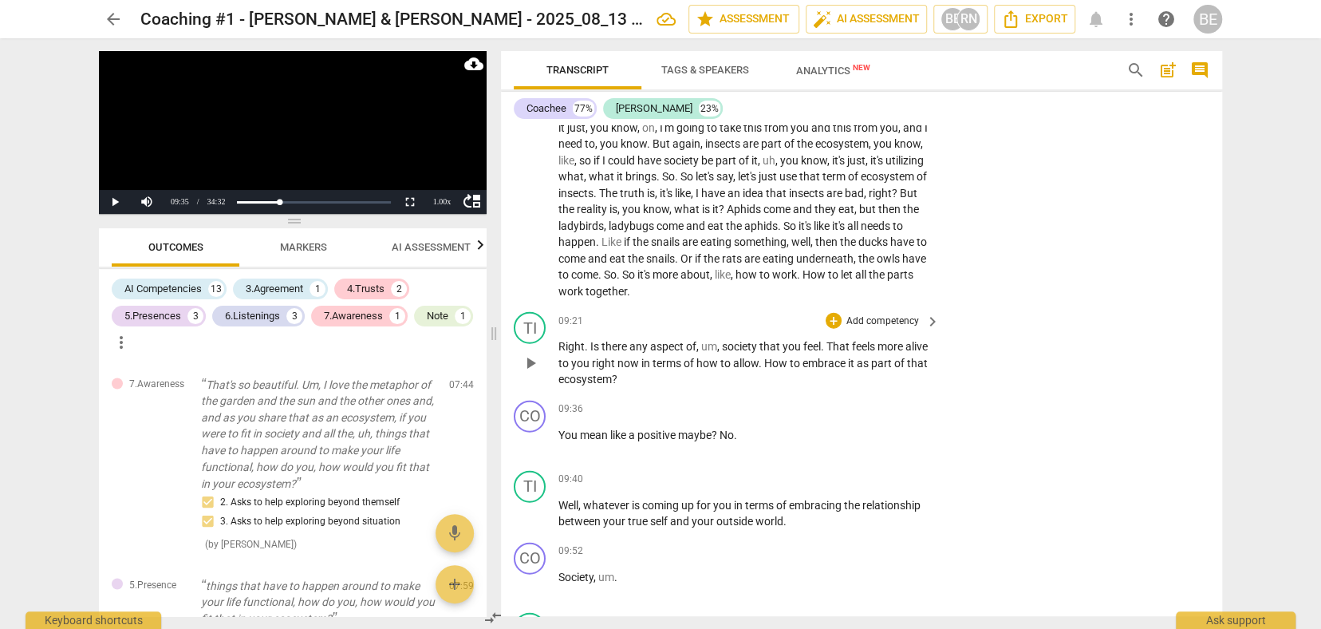
click at [877, 314] on p "Add competency" at bounding box center [883, 321] width 76 height 14
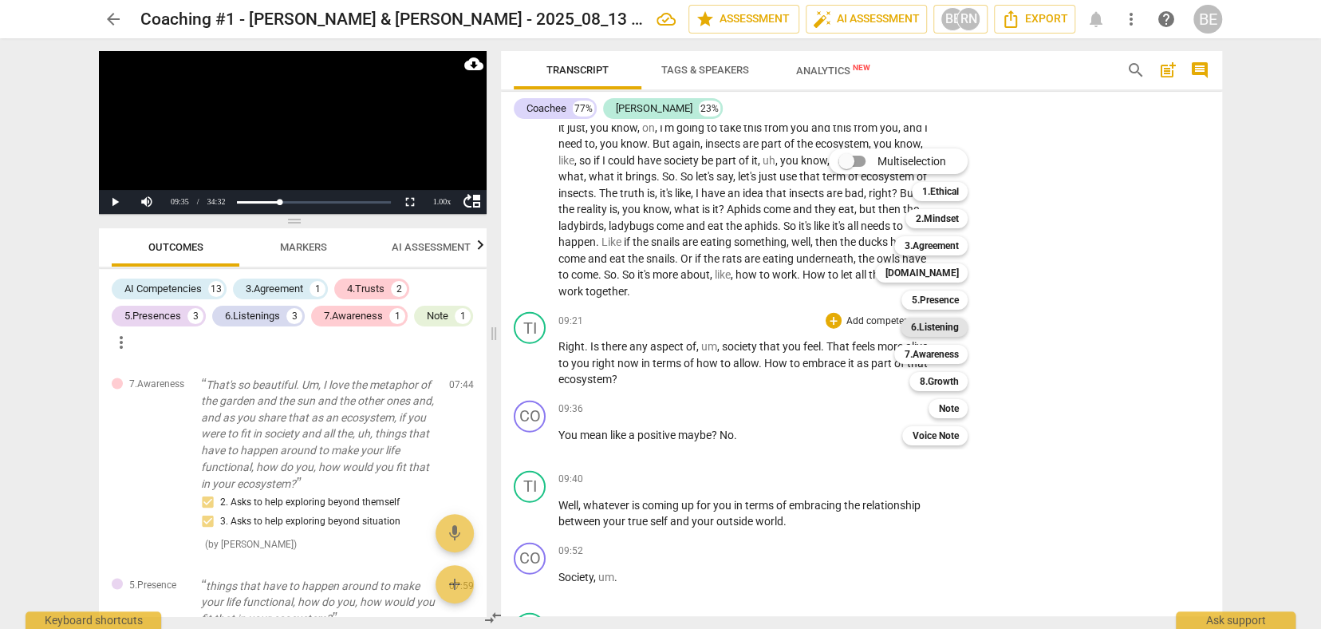
click at [948, 327] on b "6.Listening" at bounding box center [934, 327] width 48 height 19
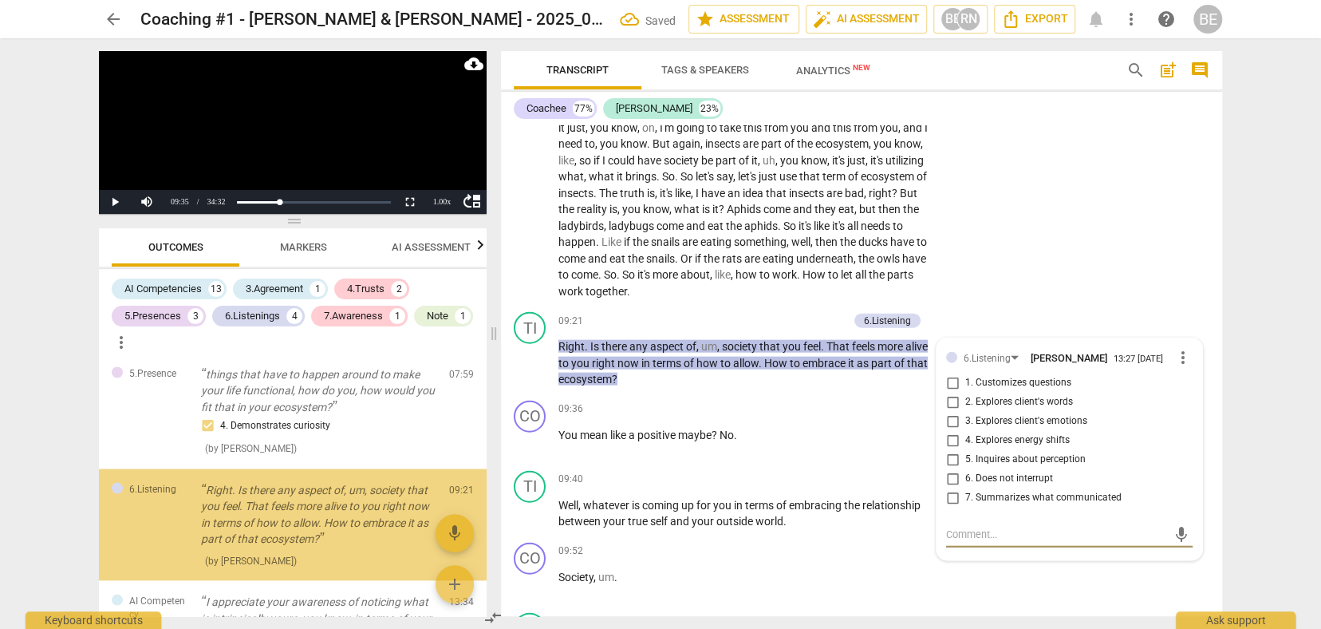
scroll to position [2005, 0]
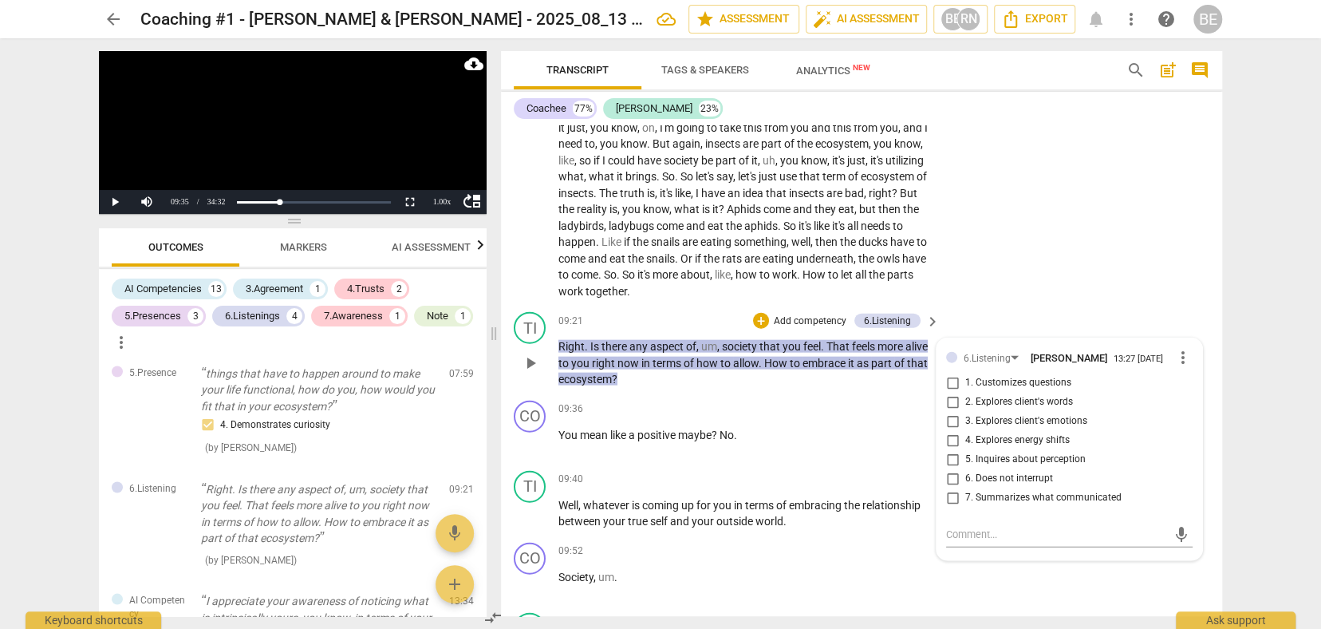
click at [1005, 395] on span "2. Explores client's words" at bounding box center [1019, 402] width 108 height 14
click at [965, 393] on input "2. Explores client's words" at bounding box center [953, 402] width 26 height 19
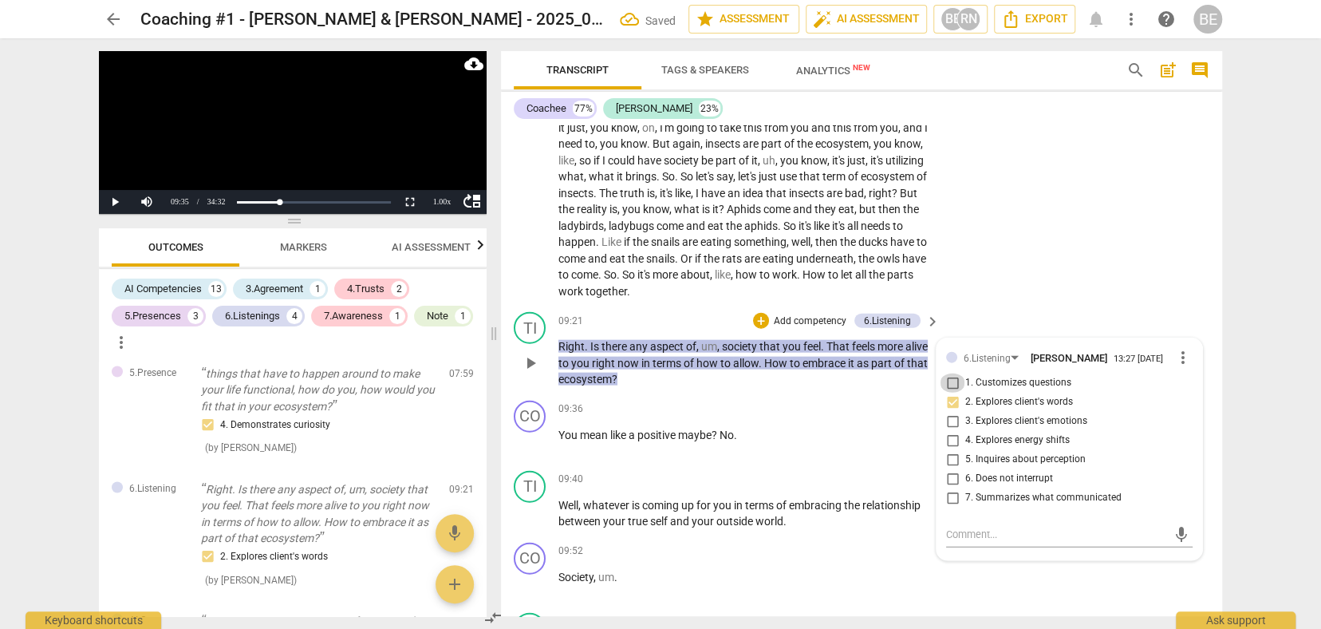
drag, startPoint x: 945, startPoint y: 353, endPoint x: 949, endPoint y: 379, distance: 26.6
click at [946, 373] on input "1. Customizes questions" at bounding box center [953, 382] width 26 height 19
click at [1010, 527] on textarea at bounding box center [1056, 534] width 221 height 15
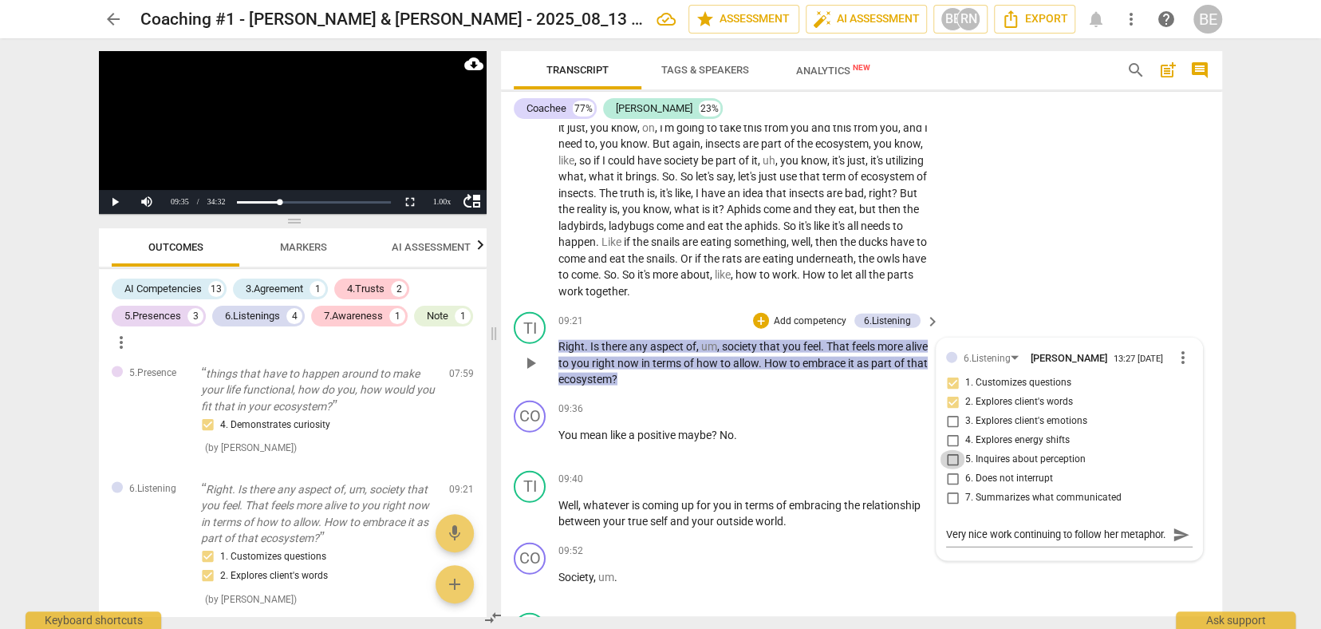
click at [952, 450] on input "5. Inquires about perception" at bounding box center [953, 459] width 26 height 19
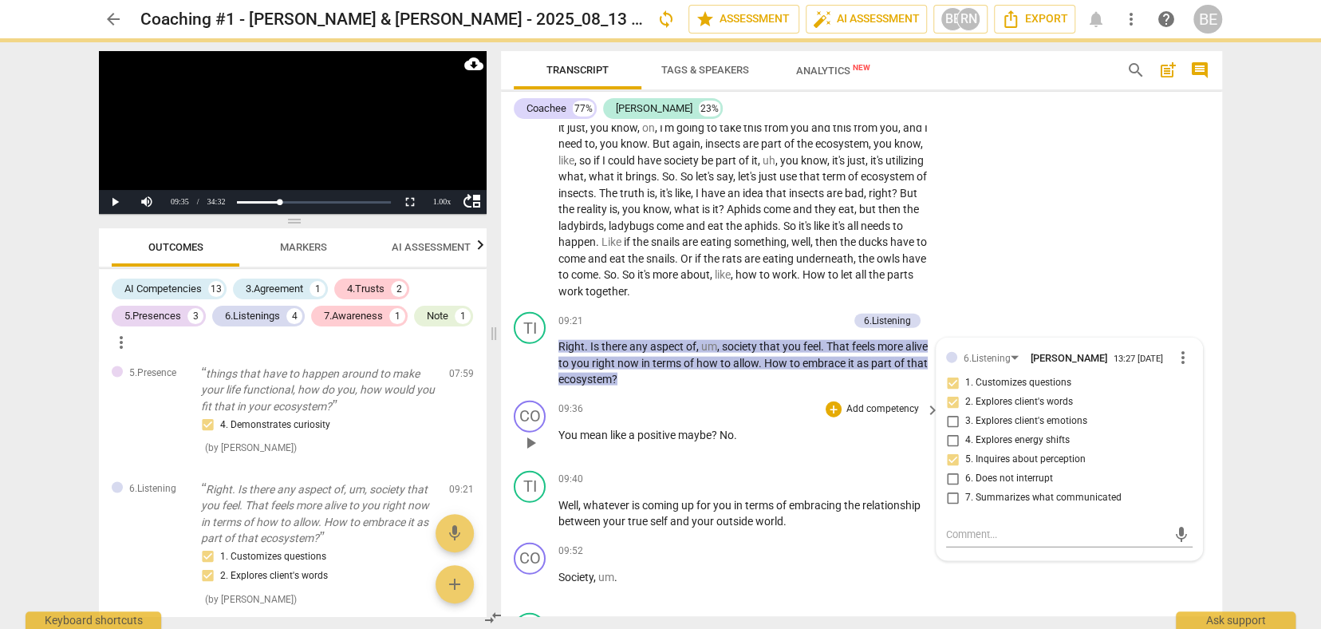
scroll to position [0, 0]
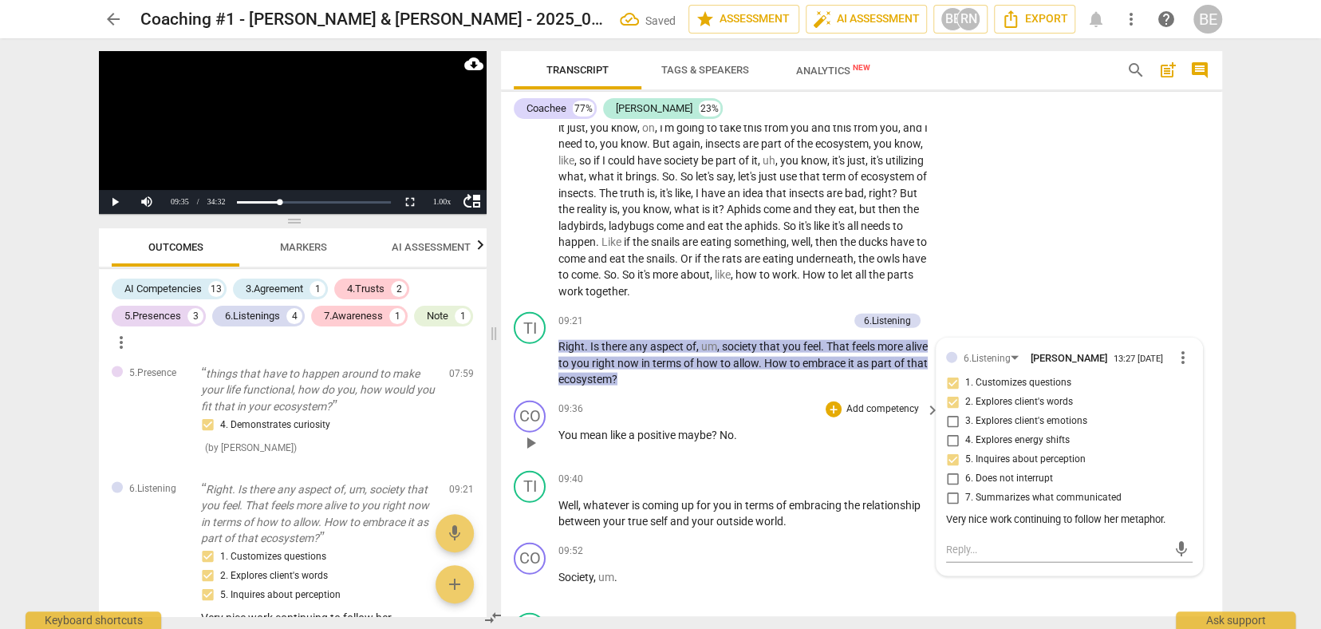
click at [529, 433] on span "play_arrow" at bounding box center [530, 442] width 19 height 19
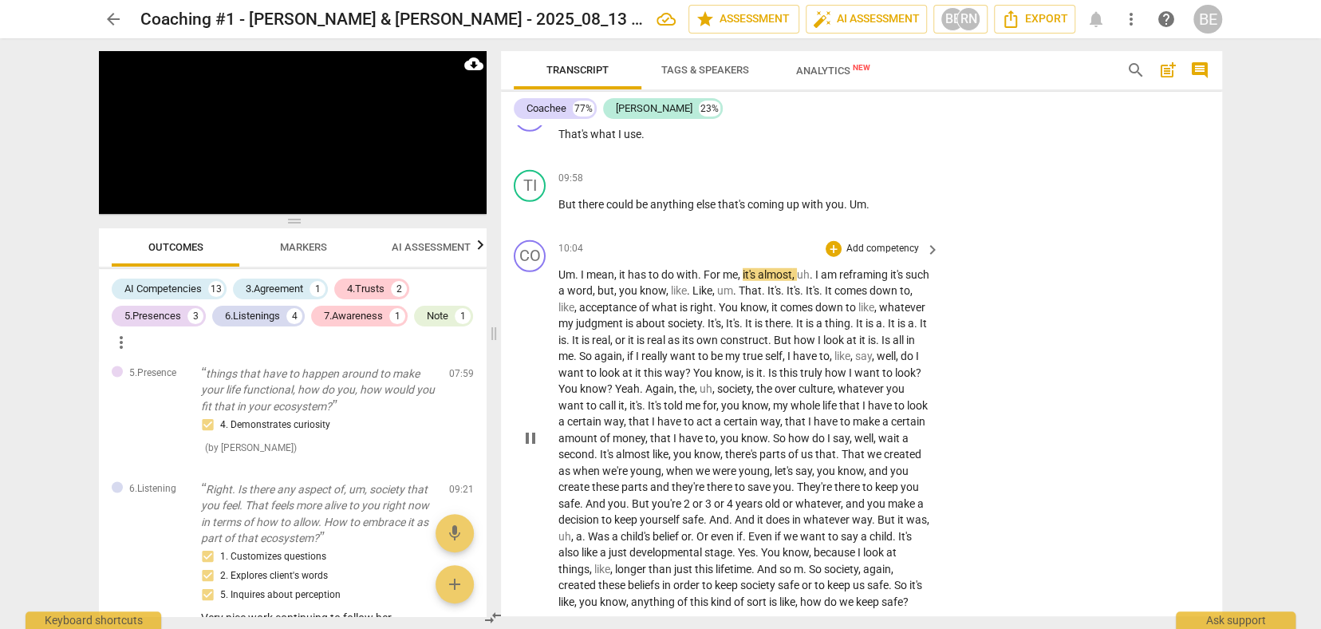
click at [620, 234] on div "CO play_arrow pause 10:04 + Add competency keyboard_arrow_right Um . I mean , i…" at bounding box center [861, 425] width 721 height 383
click at [530, 203] on span "pause" at bounding box center [530, 212] width 19 height 19
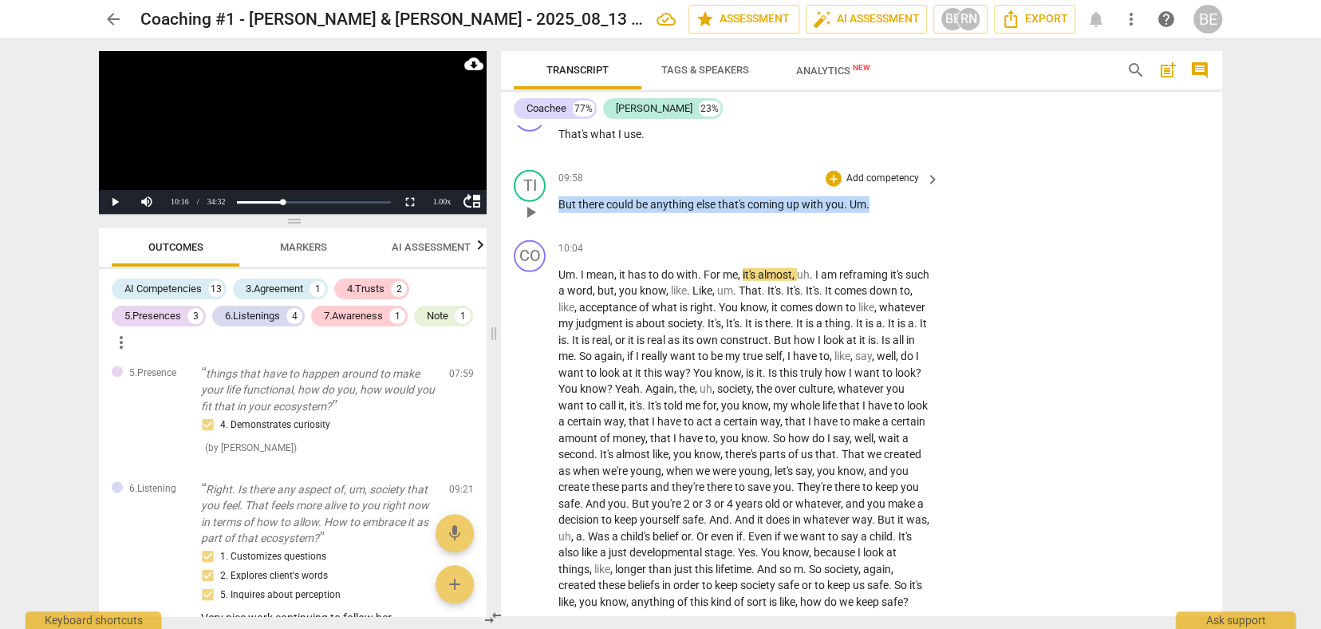
drag, startPoint x: 559, startPoint y: 169, endPoint x: 882, endPoint y: 176, distance: 322.4
click at [882, 196] on p "But there could be anything else that's coming up with you . Um ." at bounding box center [744, 204] width 373 height 17
click at [846, 172] on p "Add competency" at bounding box center [883, 179] width 76 height 14
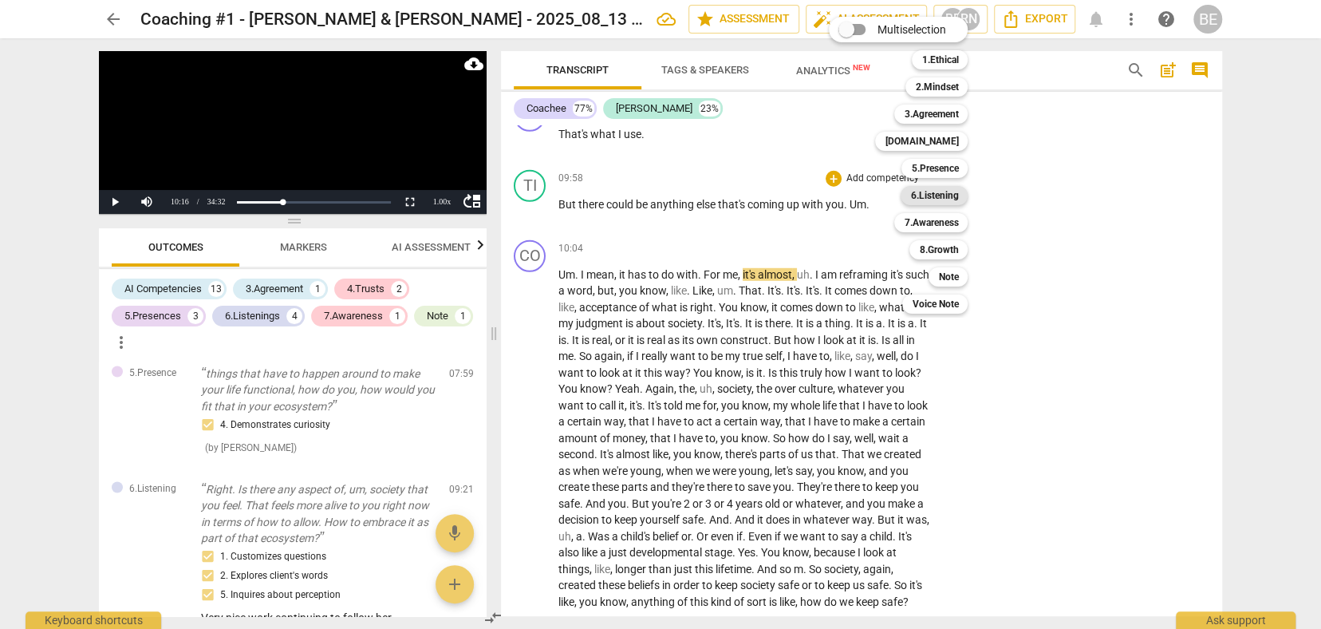
click at [943, 199] on b "6.Listening" at bounding box center [934, 195] width 48 height 19
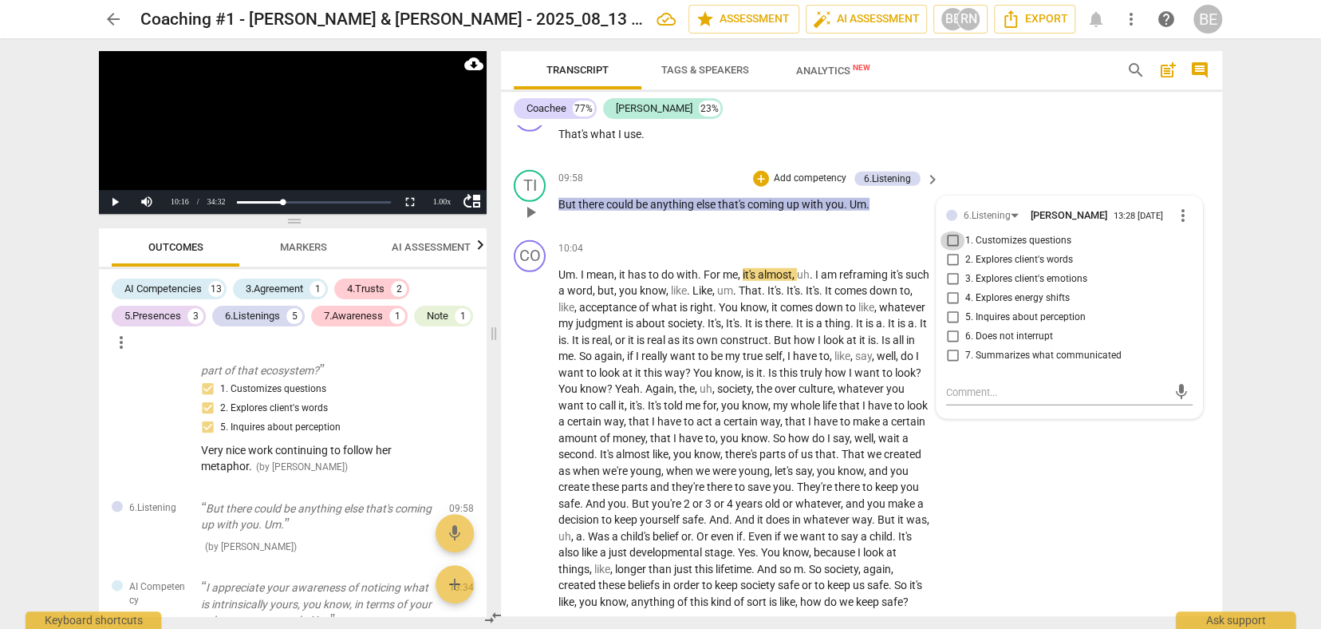
click at [954, 231] on input "1. Customizes questions" at bounding box center [953, 240] width 26 height 19
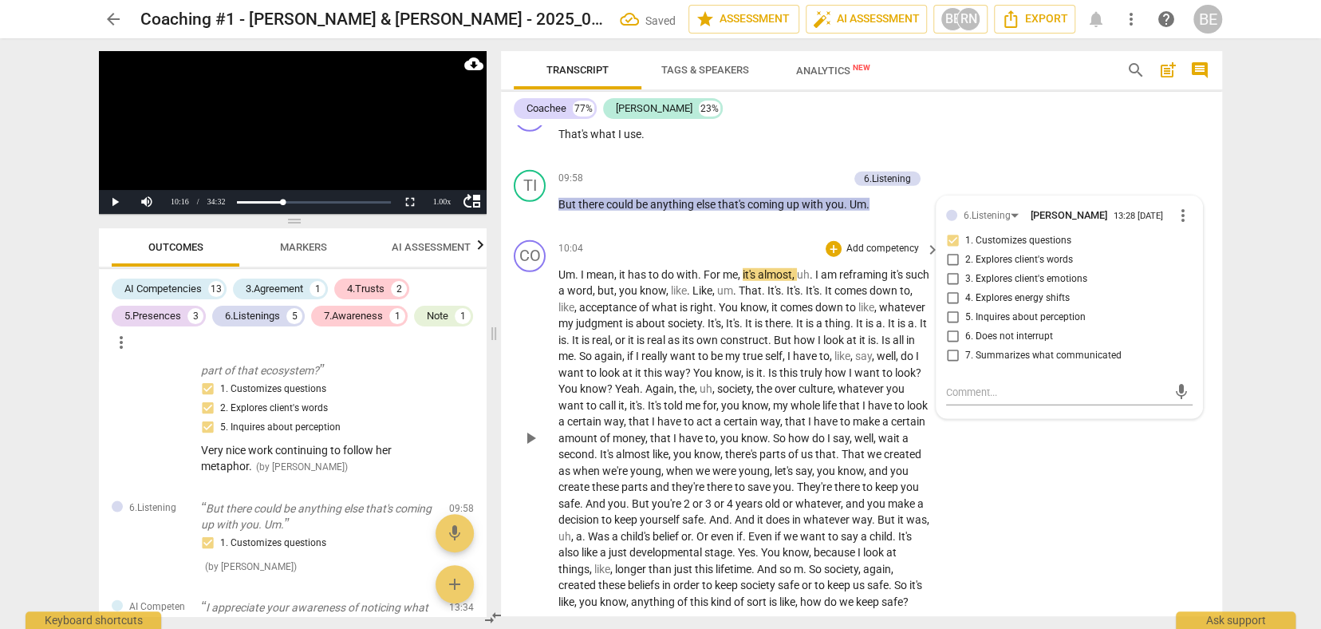
click at [1138, 441] on div "CO play_arrow pause 10:04 + Add competency keyboard_arrow_right Um . I mean , i…" at bounding box center [861, 425] width 721 height 383
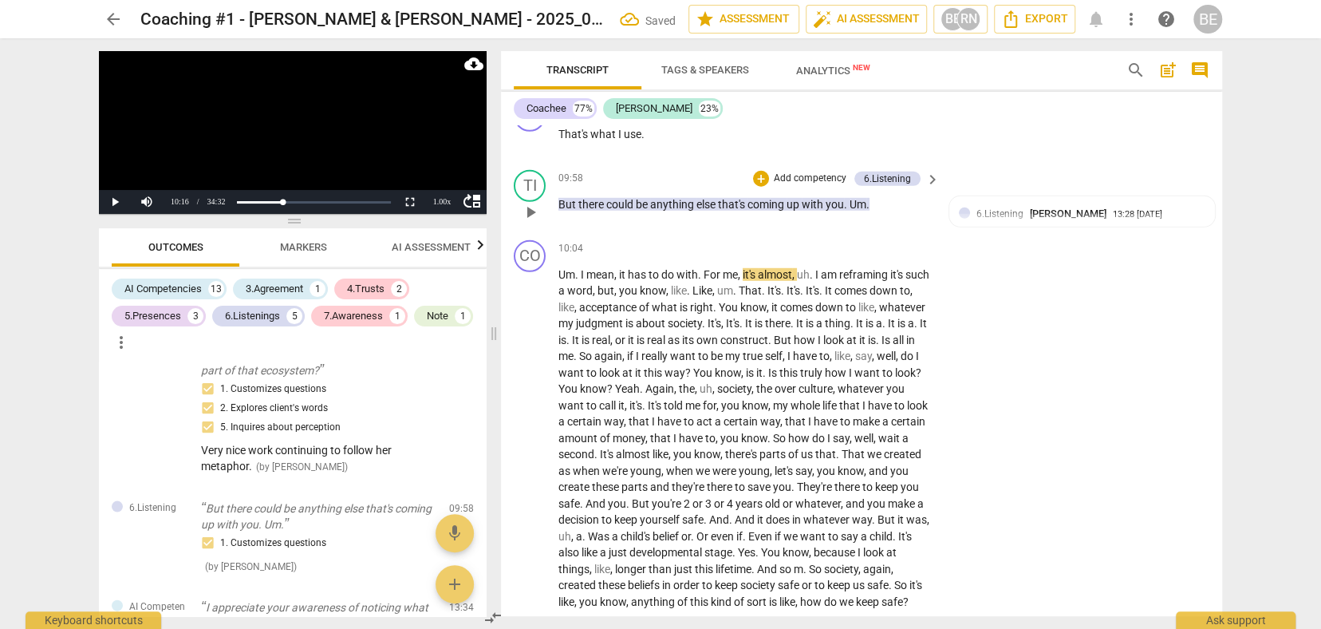
click at [792, 172] on p "Add competency" at bounding box center [810, 179] width 76 height 14
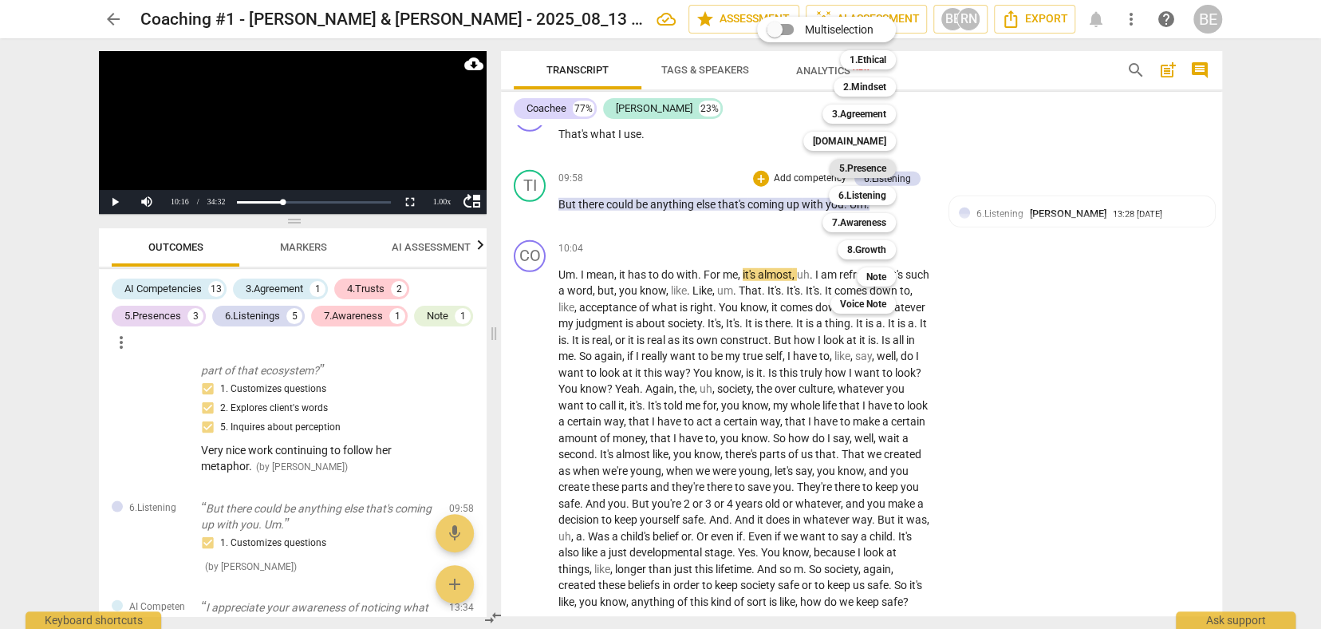
click at [867, 167] on b "5.Presence" at bounding box center [862, 168] width 47 height 19
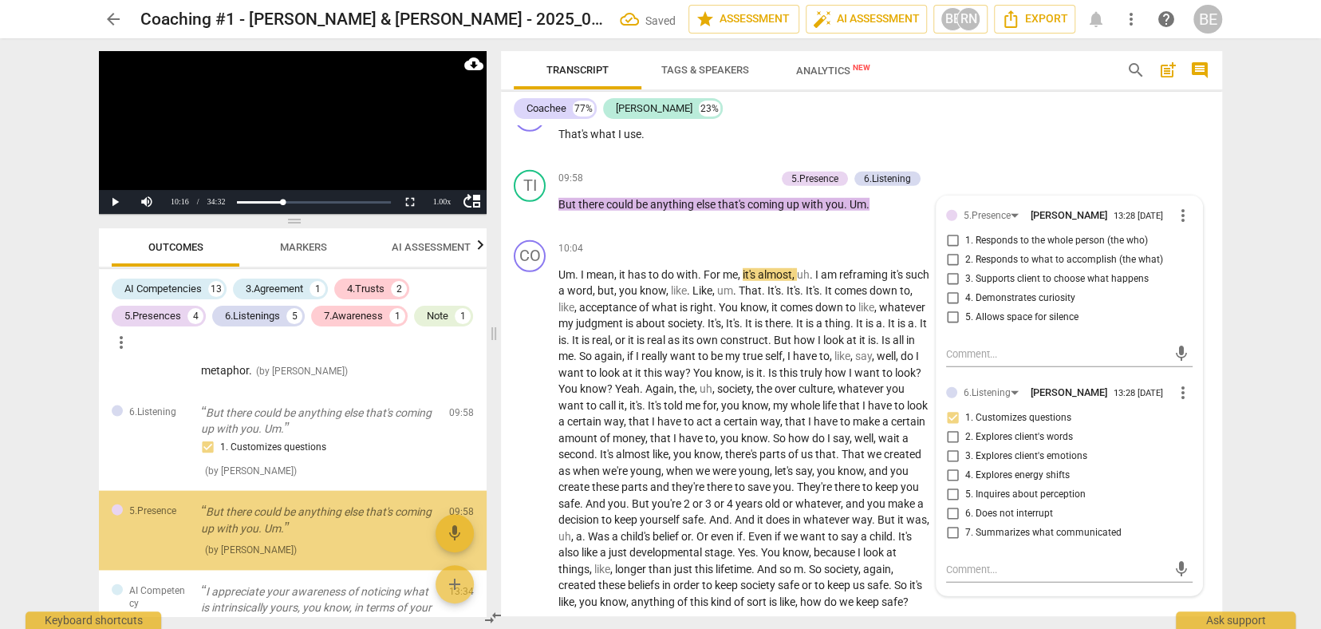
scroll to position [2271, 0]
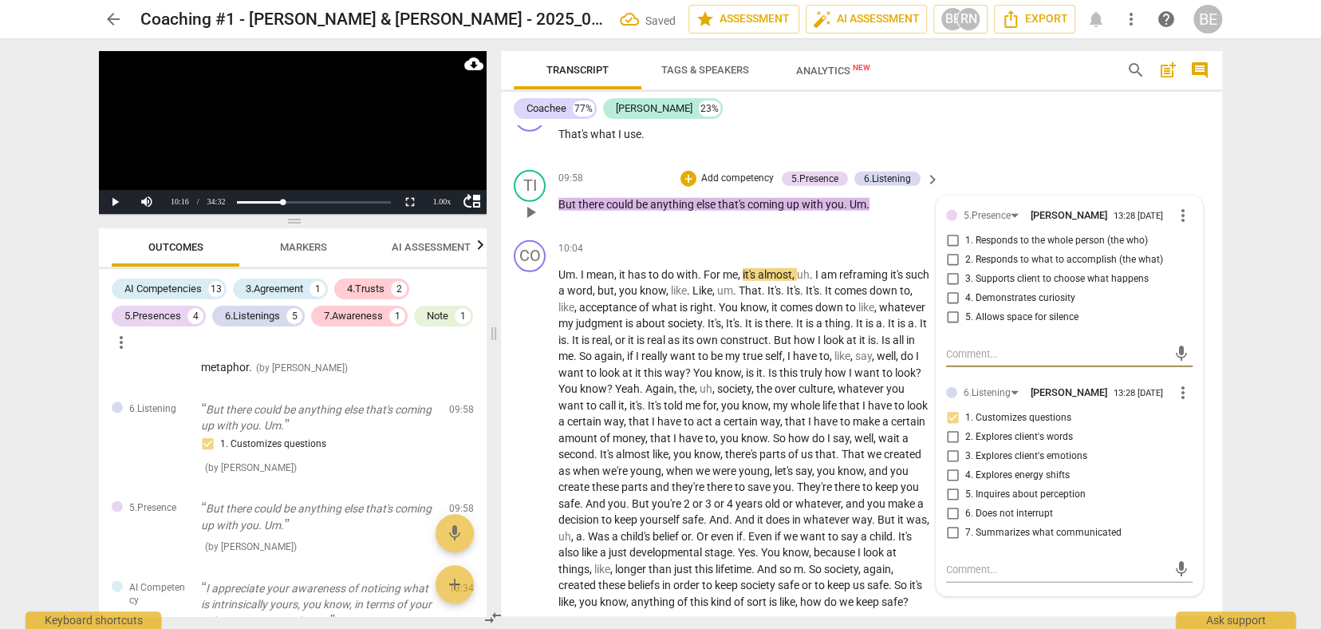
click at [951, 270] on input "3. Supports client to choose what happens" at bounding box center [953, 279] width 26 height 19
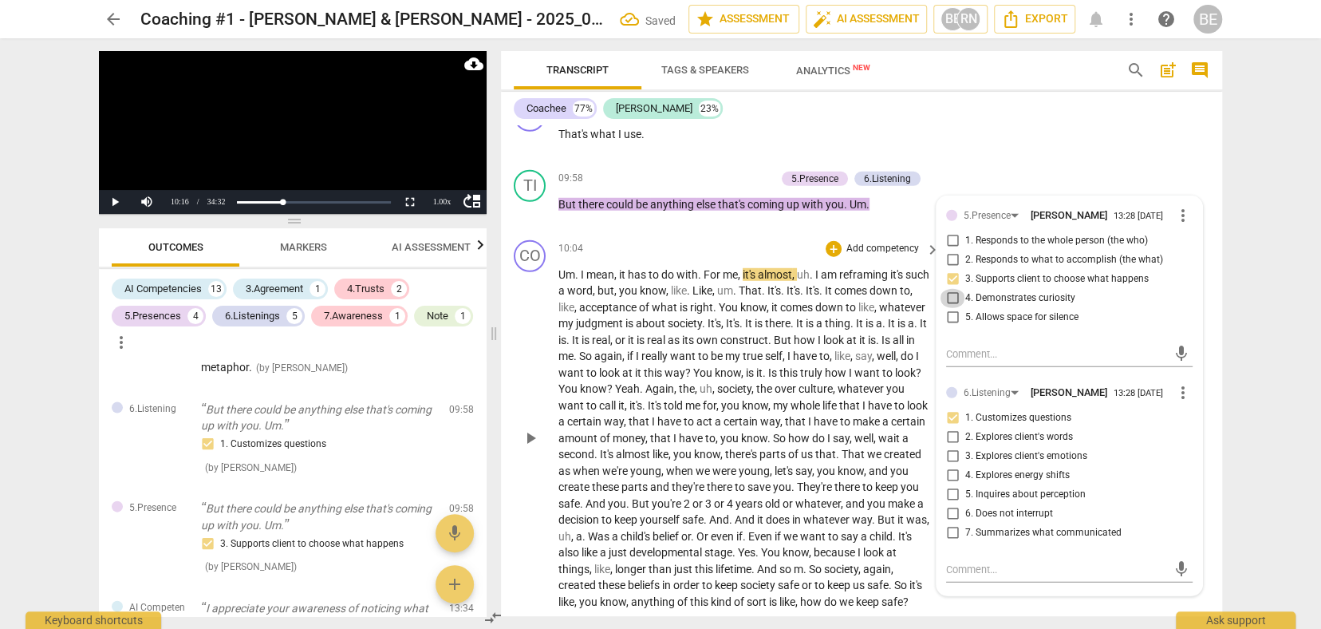
drag, startPoint x: 950, startPoint y: 265, endPoint x: 921, endPoint y: 229, distance: 46.5
click at [950, 289] on input "4. Demonstrates curiosity" at bounding box center [953, 298] width 26 height 19
click at [1080, 133] on div "CO play_arrow pause 09:57 + Add competency keyboard_arrow_right That's what I u…" at bounding box center [861, 128] width 721 height 70
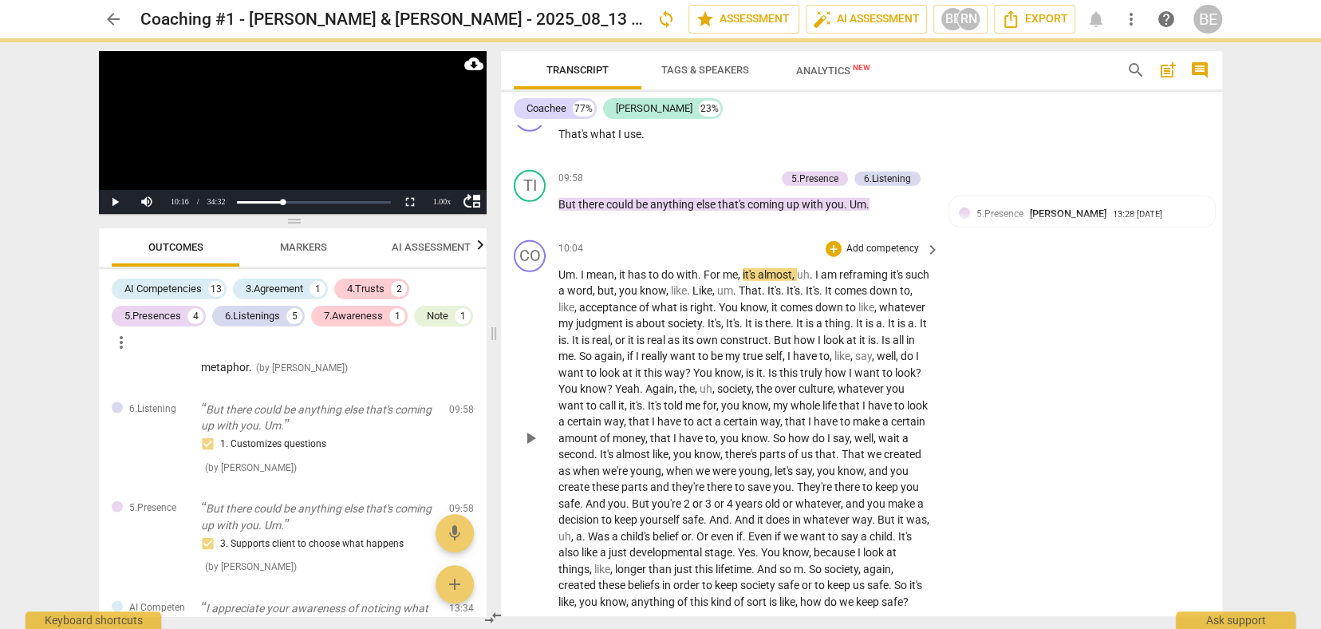
scroll to position [0, 0]
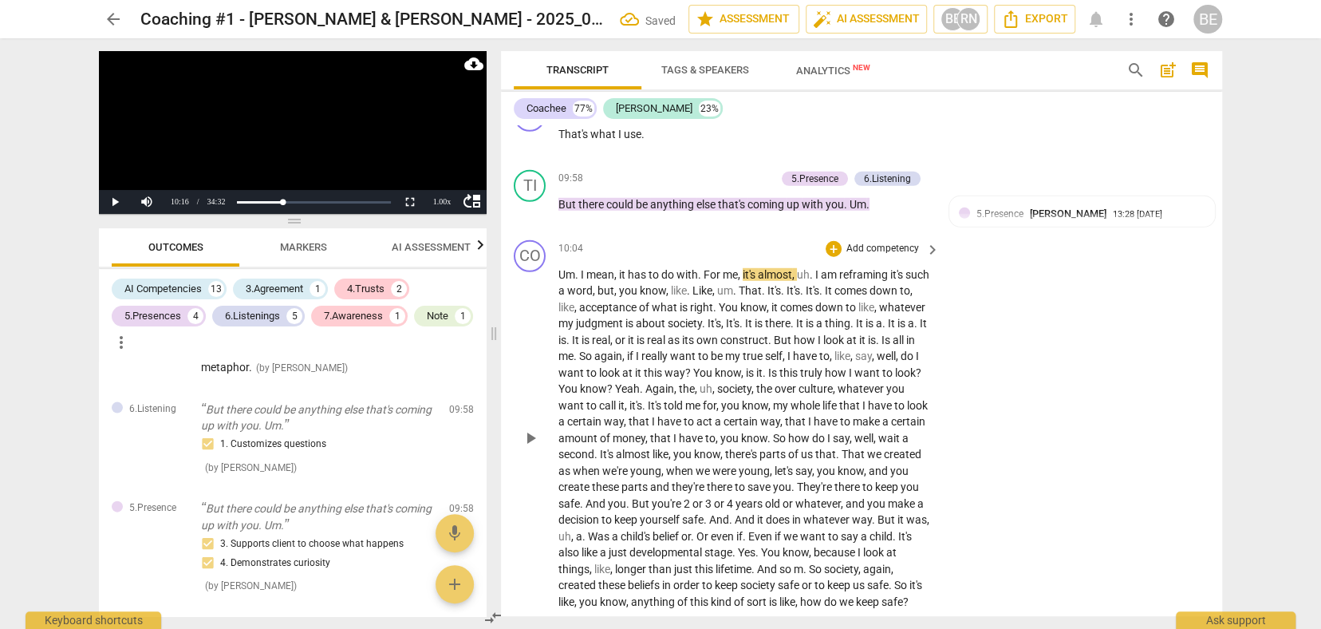
click at [532, 428] on span "play_arrow" at bounding box center [530, 437] width 19 height 19
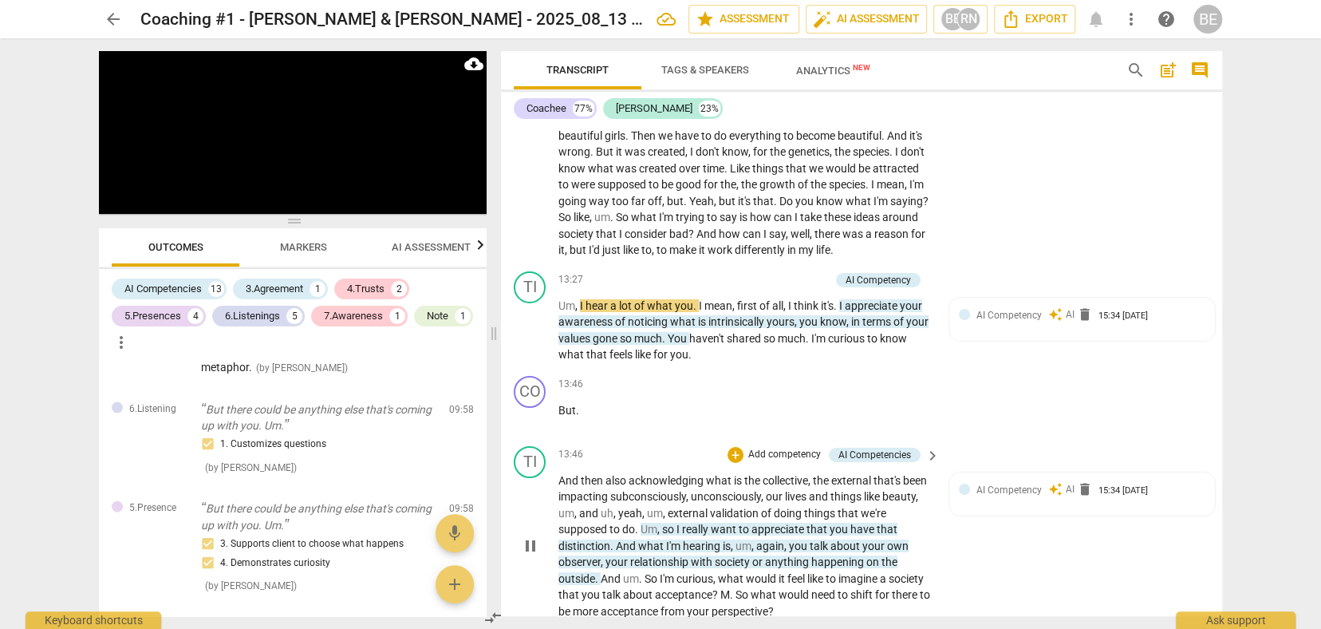
scroll to position [3497, 0]
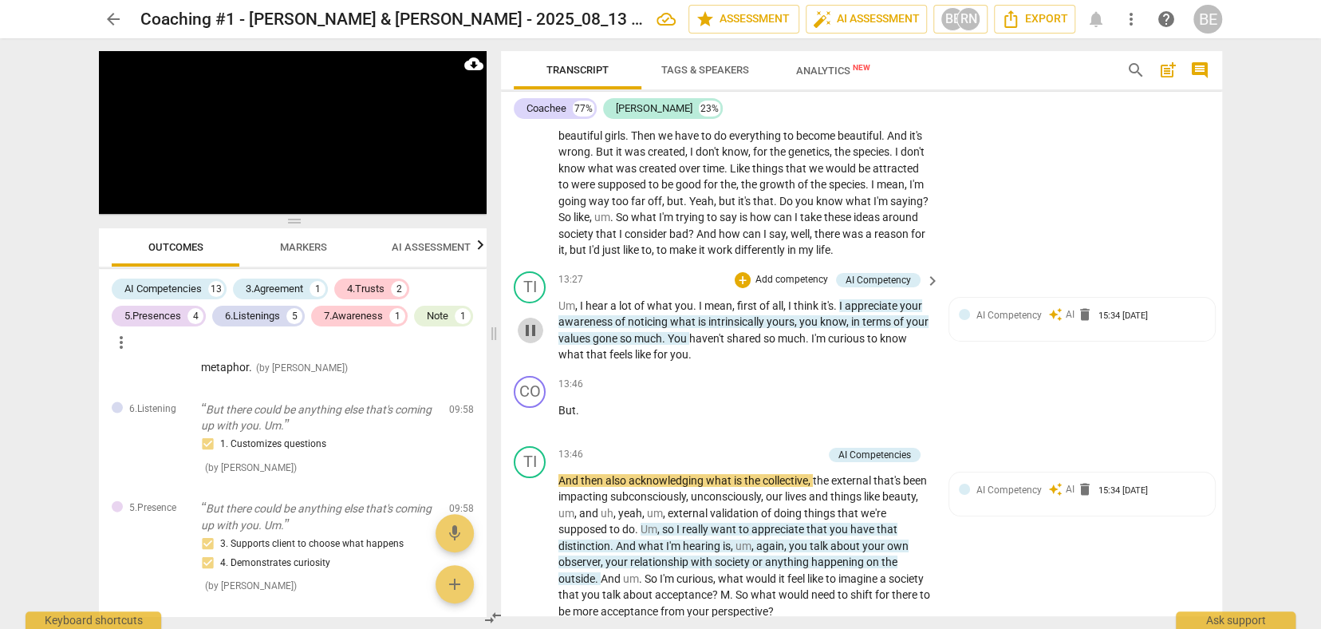
click at [536, 321] on span "pause" at bounding box center [530, 330] width 19 height 19
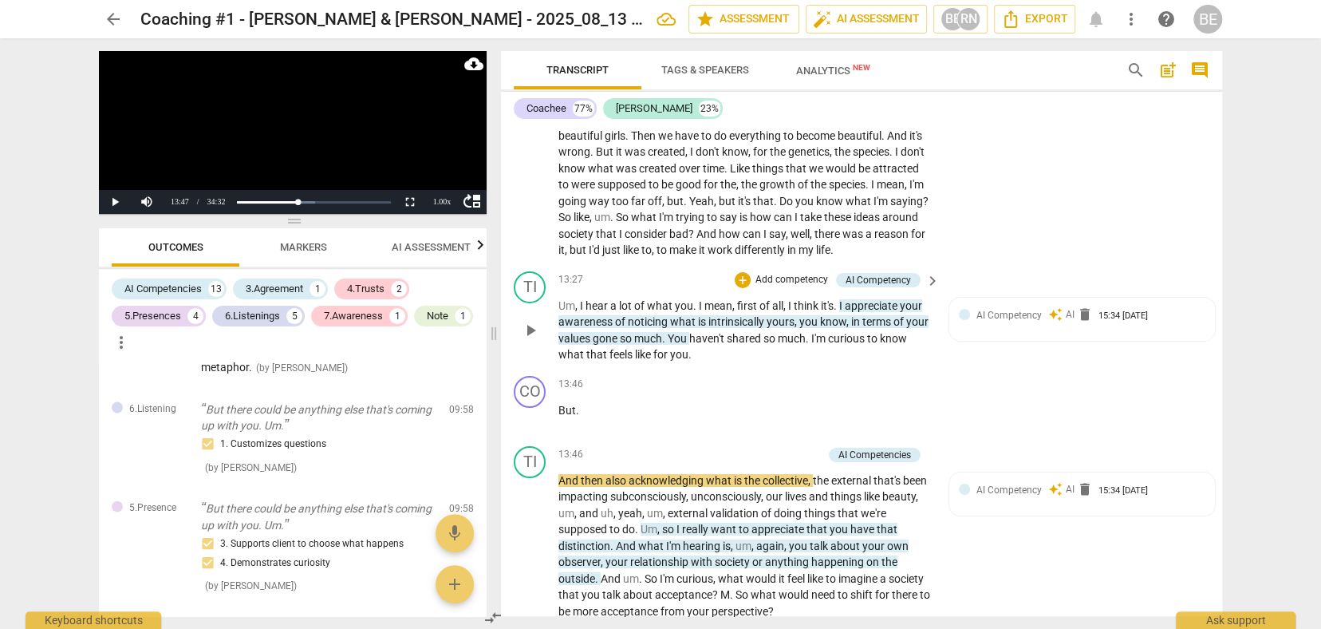
click at [801, 273] on p "Add competency" at bounding box center [792, 280] width 76 height 14
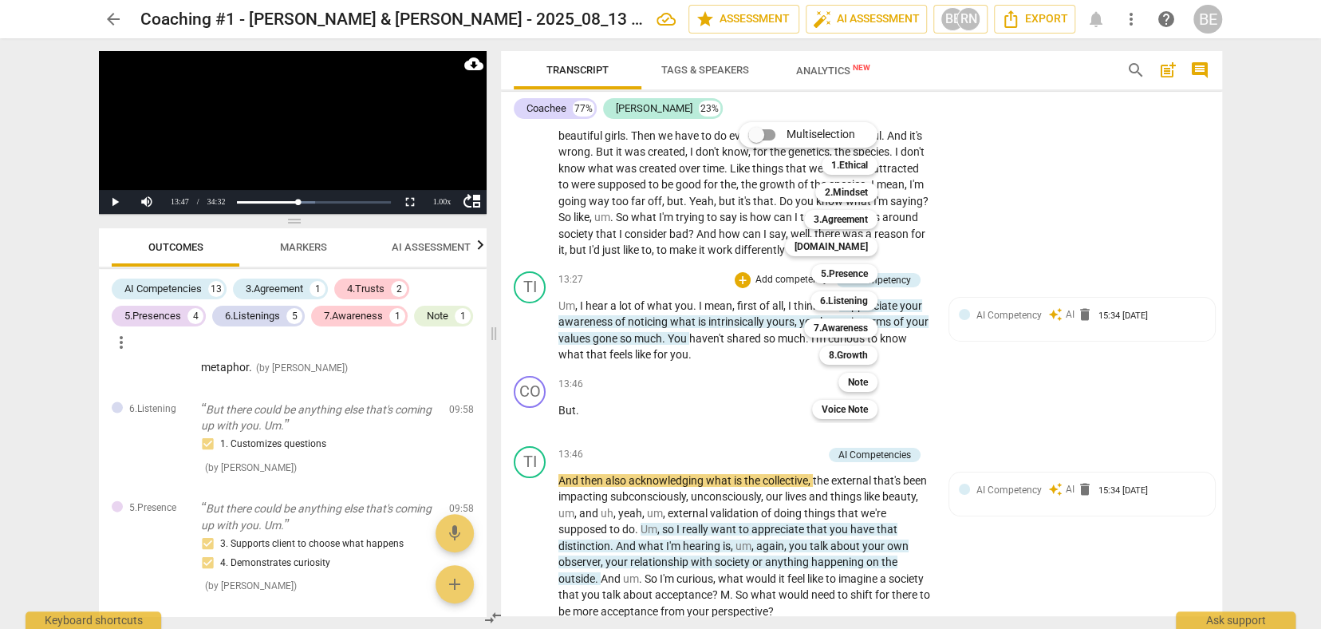
click at [656, 361] on div at bounding box center [660, 314] width 1321 height 629
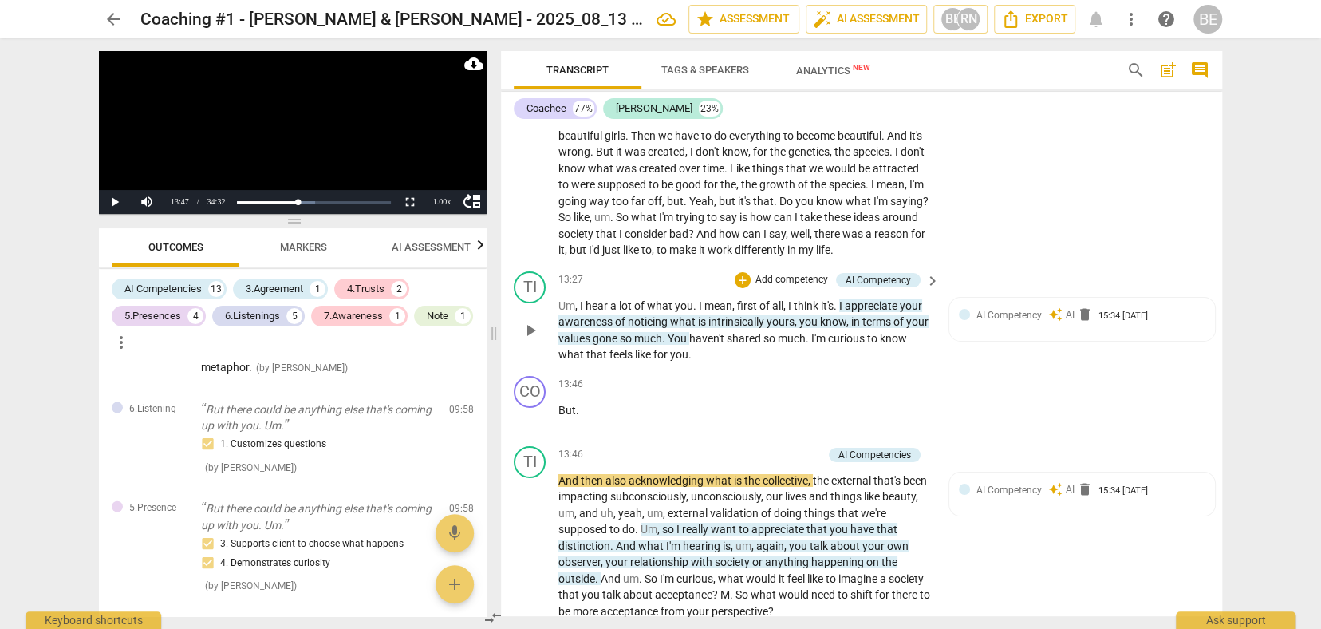
drag, startPoint x: 708, startPoint y: 362, endPoint x: 622, endPoint y: 311, distance: 100.8
click at [690, 351] on div "CO play_arrow pause 00:00 + Add competency keyboard_arrow_right Perfect . TI pl…" at bounding box center [861, 370] width 721 height 491
click at [559, 299] on span "Um" at bounding box center [566, 305] width 17 height 13
click at [776, 271] on div "+ Add competency AI Competency" at bounding box center [828, 280] width 186 height 18
click at [1020, 379] on div "CO play_arrow pause 13:46 + Add competency keyboard_arrow_right But ." at bounding box center [861, 404] width 721 height 70
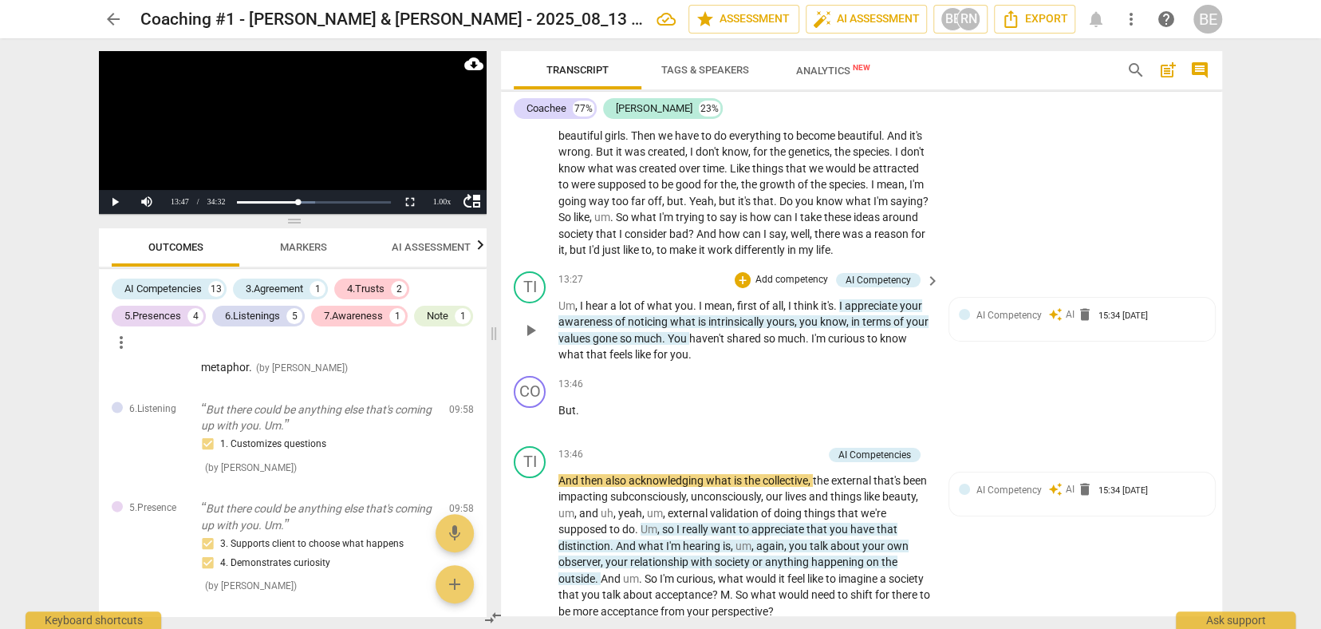
click at [803, 273] on p "Add competency" at bounding box center [792, 280] width 76 height 14
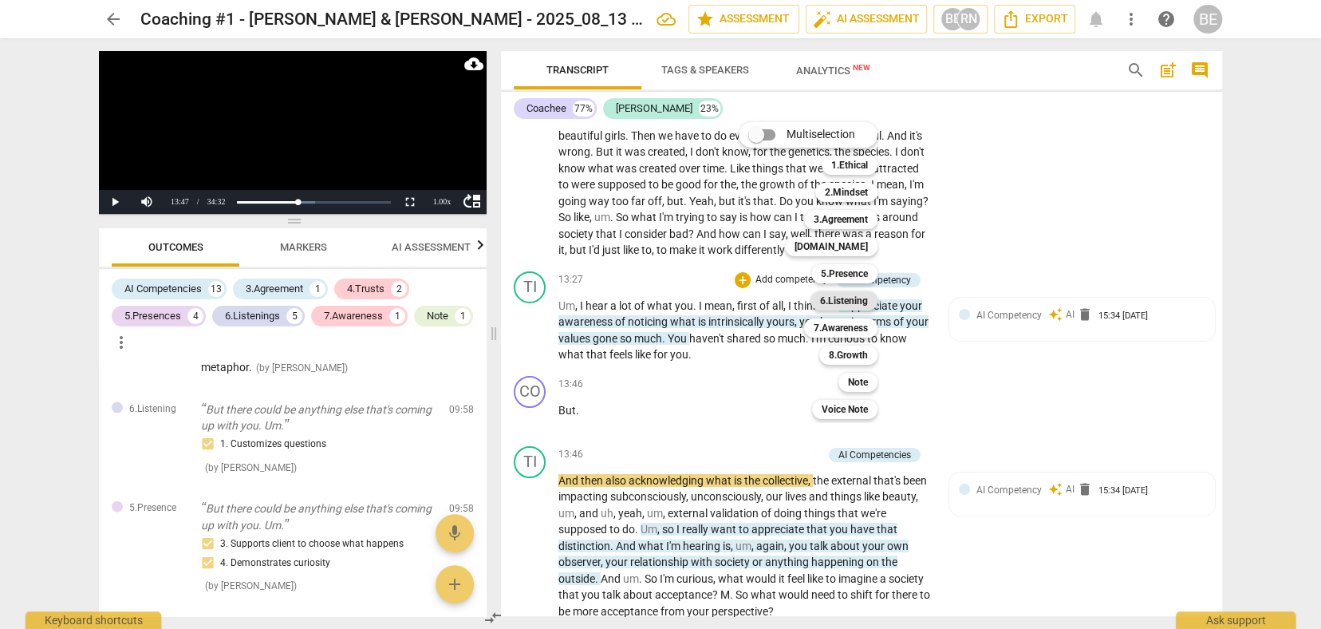
click at [867, 296] on b "6.Listening" at bounding box center [844, 300] width 48 height 19
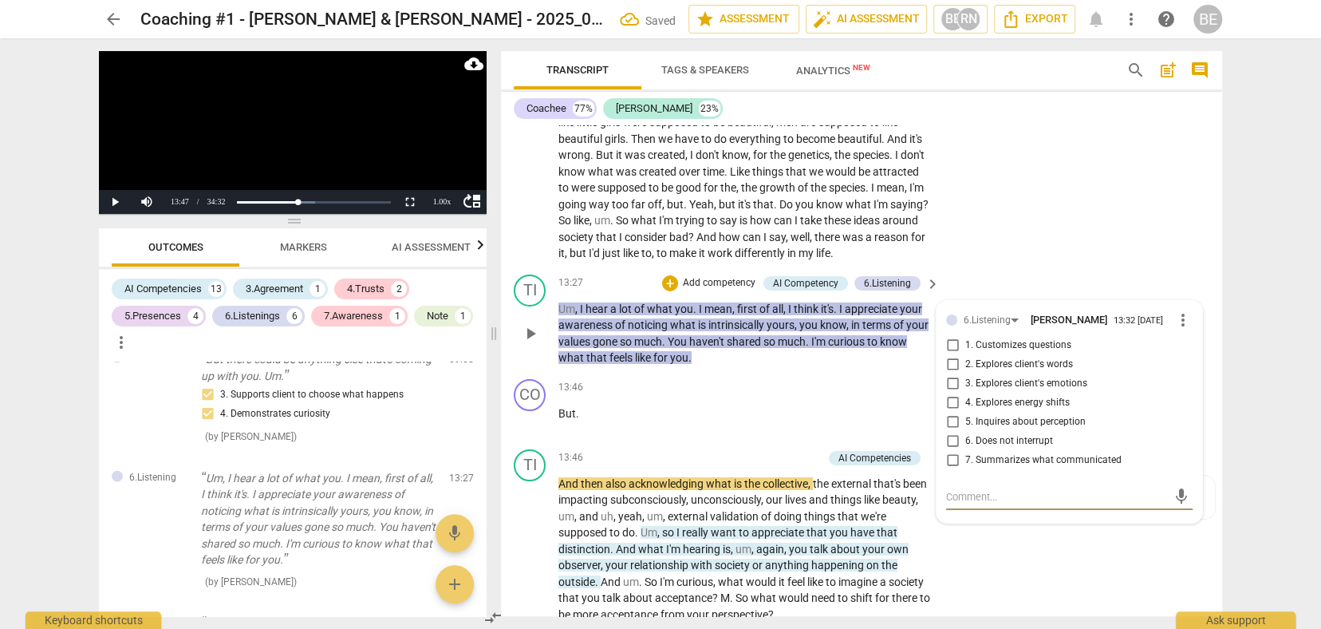
scroll to position [0, 0]
click at [951, 336] on input "1. Customizes questions" at bounding box center [953, 345] width 26 height 19
click at [854, 342] on p "Um , I hear a lot of what you . I mean , first of all , I think it's . I apprec…" at bounding box center [744, 333] width 373 height 65
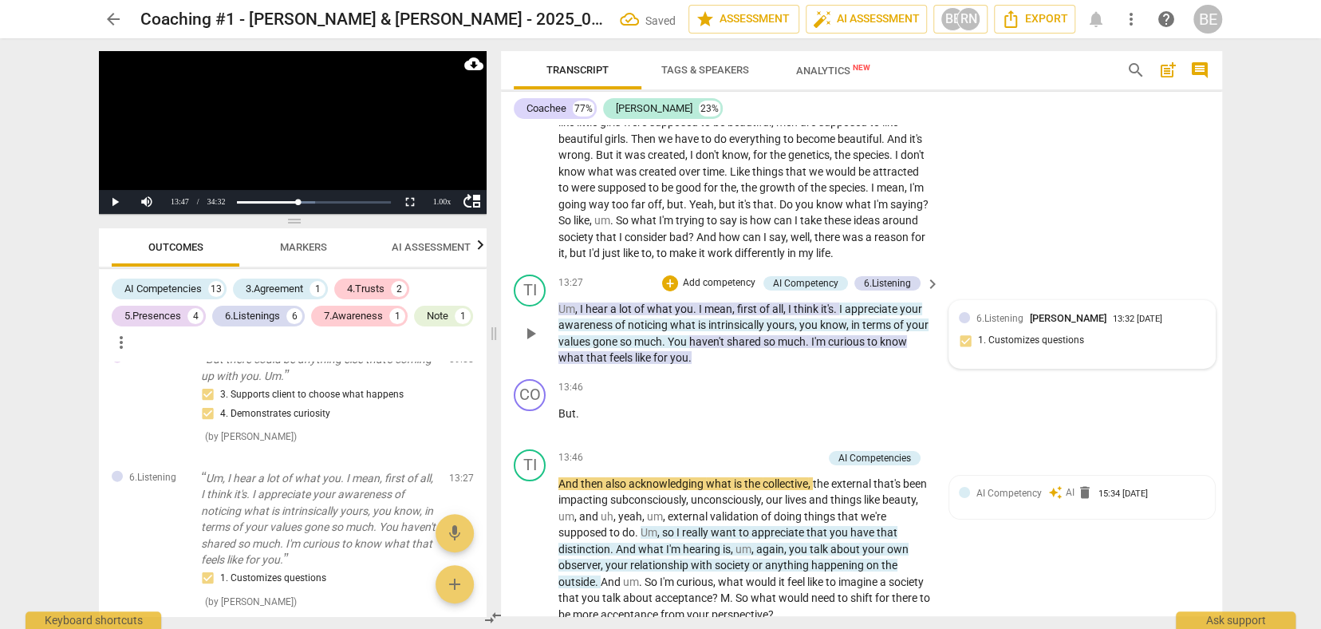
click at [1136, 317] on div "6.Listening [PERSON_NAME] 13:32 [DATE] 1. Customizes questions" at bounding box center [1082, 334] width 247 height 49
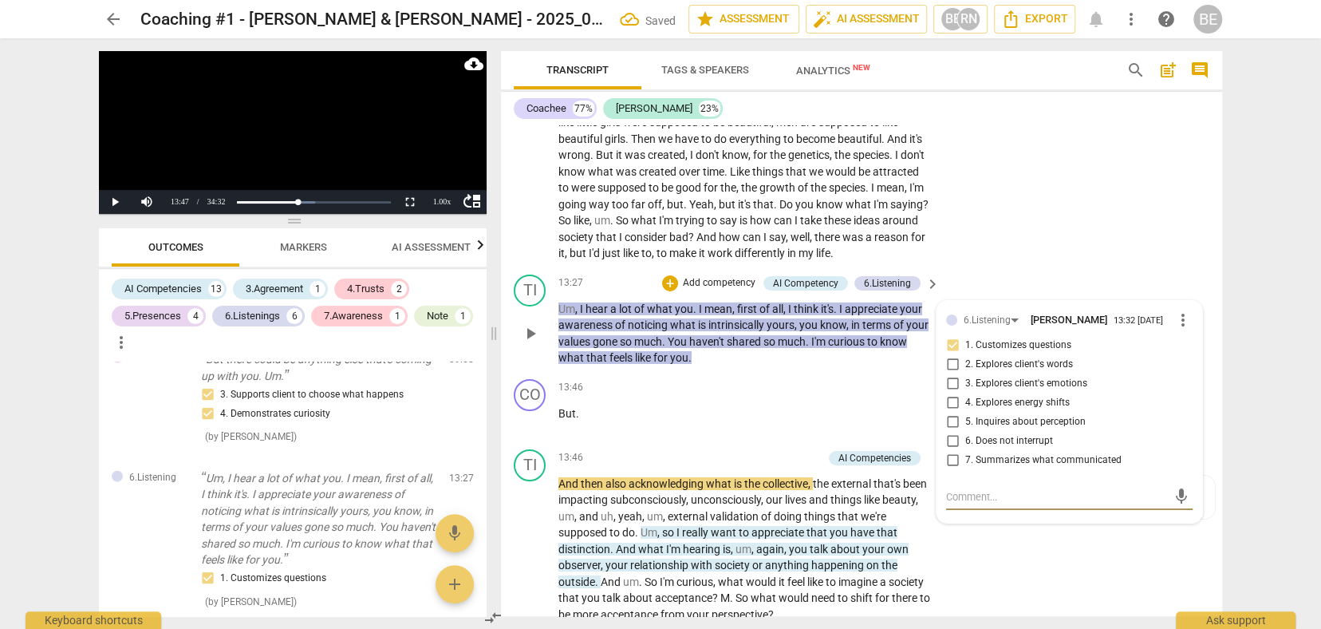
click at [1177, 301] on div "6.Listening [PERSON_NAME] 13:32 [DATE] more_vert 1. Customizes questions 2. Exp…" at bounding box center [1070, 412] width 266 height 222
click at [1180, 310] on span "more_vert" at bounding box center [1183, 319] width 19 height 19
click at [1186, 336] on li "Delete" at bounding box center [1195, 341] width 55 height 30
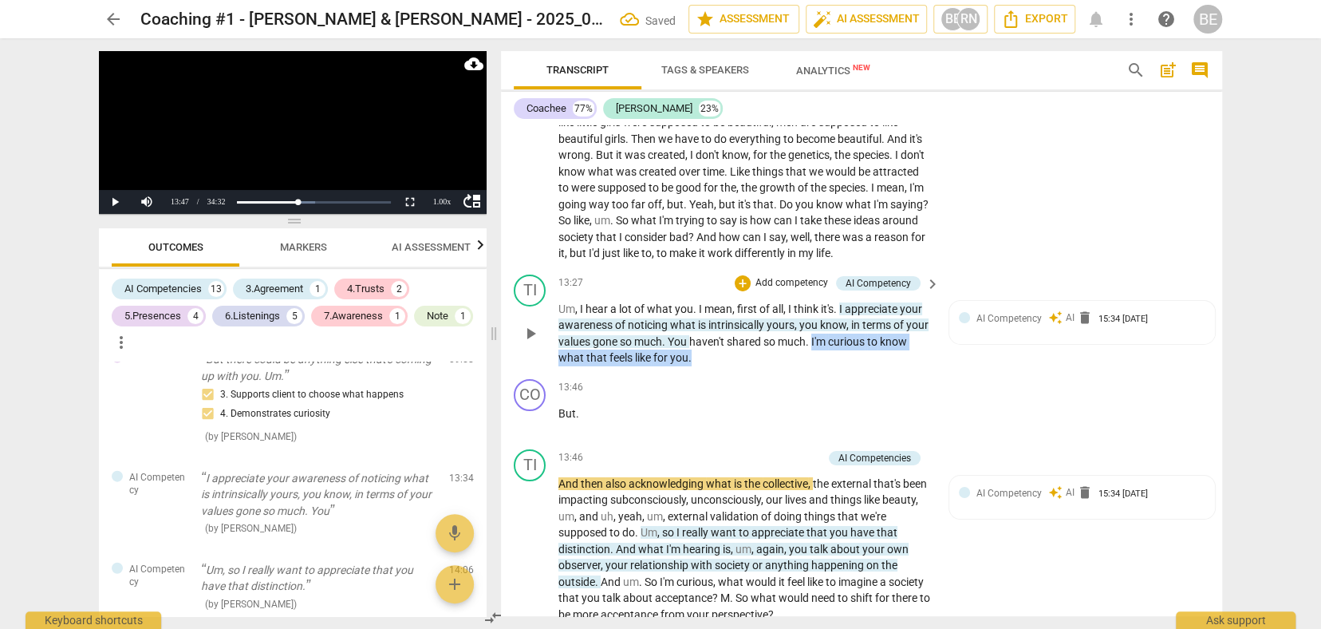
drag, startPoint x: 838, startPoint y: 330, endPoint x: 858, endPoint y: 343, distance: 23.7
click at [858, 343] on p "Um , I hear a lot of what you . I mean , first of all , I think it's . I apprec…" at bounding box center [744, 333] width 373 height 65
click at [757, 330] on icon "button" at bounding box center [757, 326] width 16 height 19
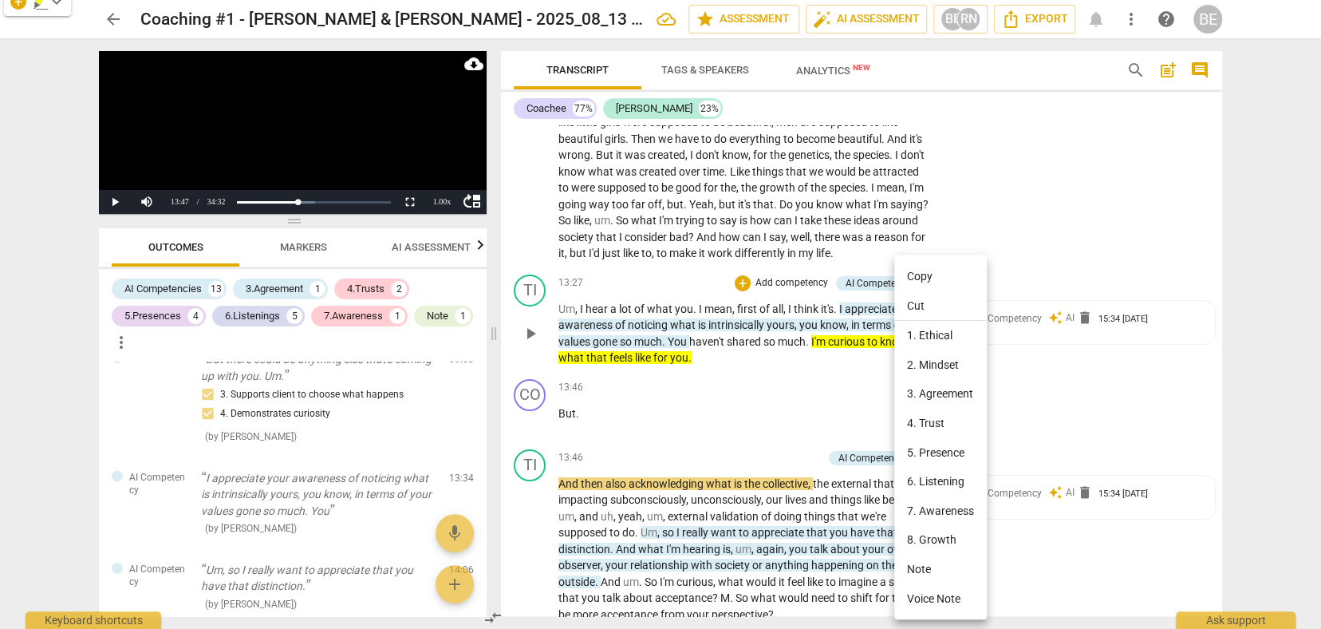
click at [941, 476] on li "6. Listening" at bounding box center [940, 482] width 93 height 30
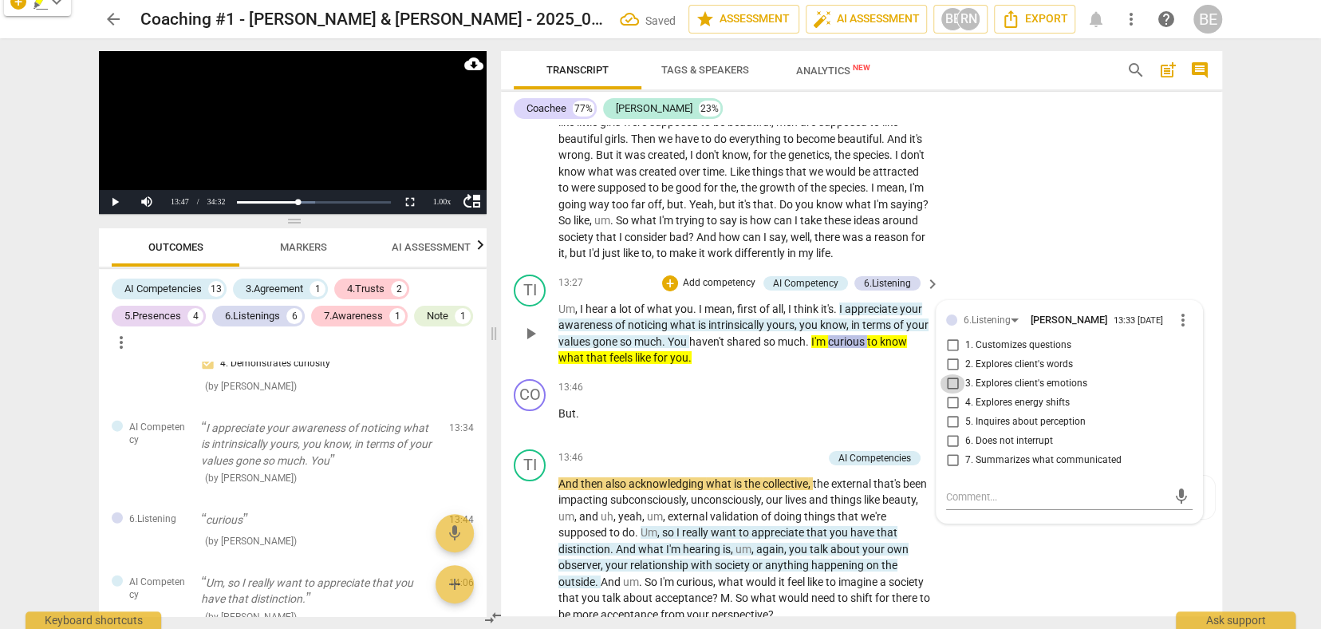
click at [953, 374] on input "3. Explores client's emotions" at bounding box center [953, 383] width 26 height 19
click at [937, 389] on div "6.Listening [PERSON_NAME] 13:33 [DATE] more_vert 1. Customizes questions 2. Exp…" at bounding box center [1070, 412] width 266 height 222
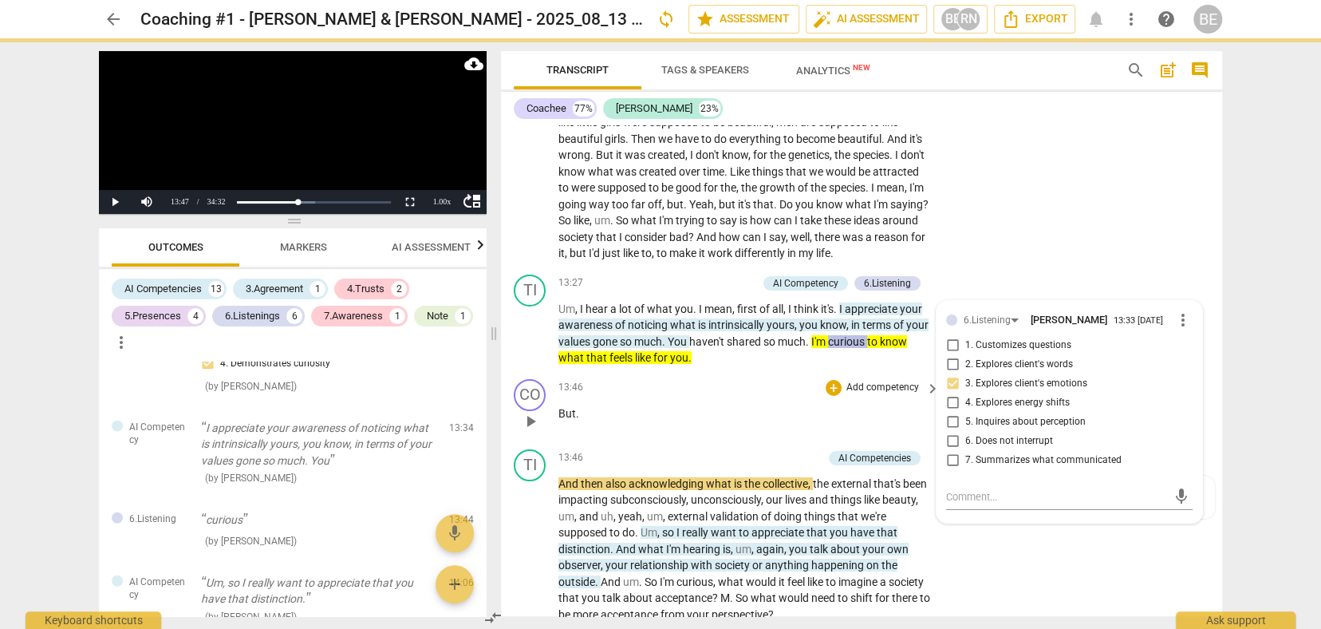
click at [873, 405] on p "But ." at bounding box center [744, 413] width 373 height 17
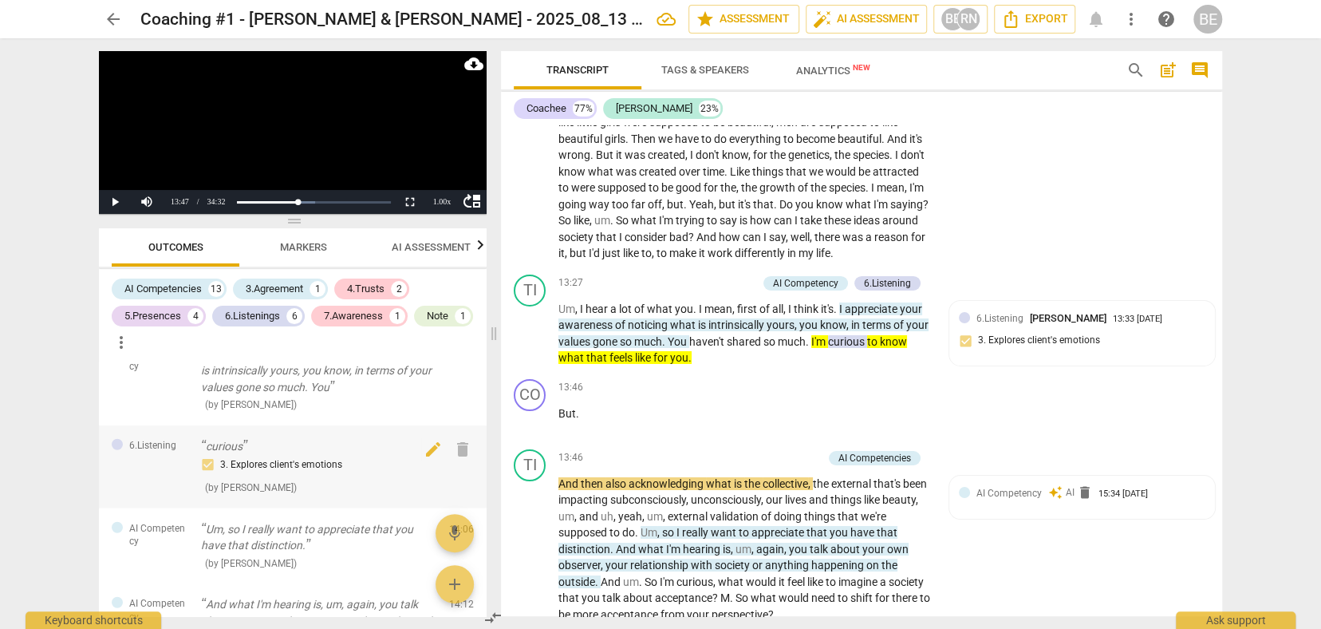
scroll to position [2544, 0]
click at [730, 379] on div "13:46 + Add competency keyboard_arrow_right" at bounding box center [749, 388] width 383 height 18
drag, startPoint x: 880, startPoint y: 328, endPoint x: 1060, endPoint y: 298, distance: 182.8
click at [867, 335] on span "curious" at bounding box center [847, 341] width 39 height 13
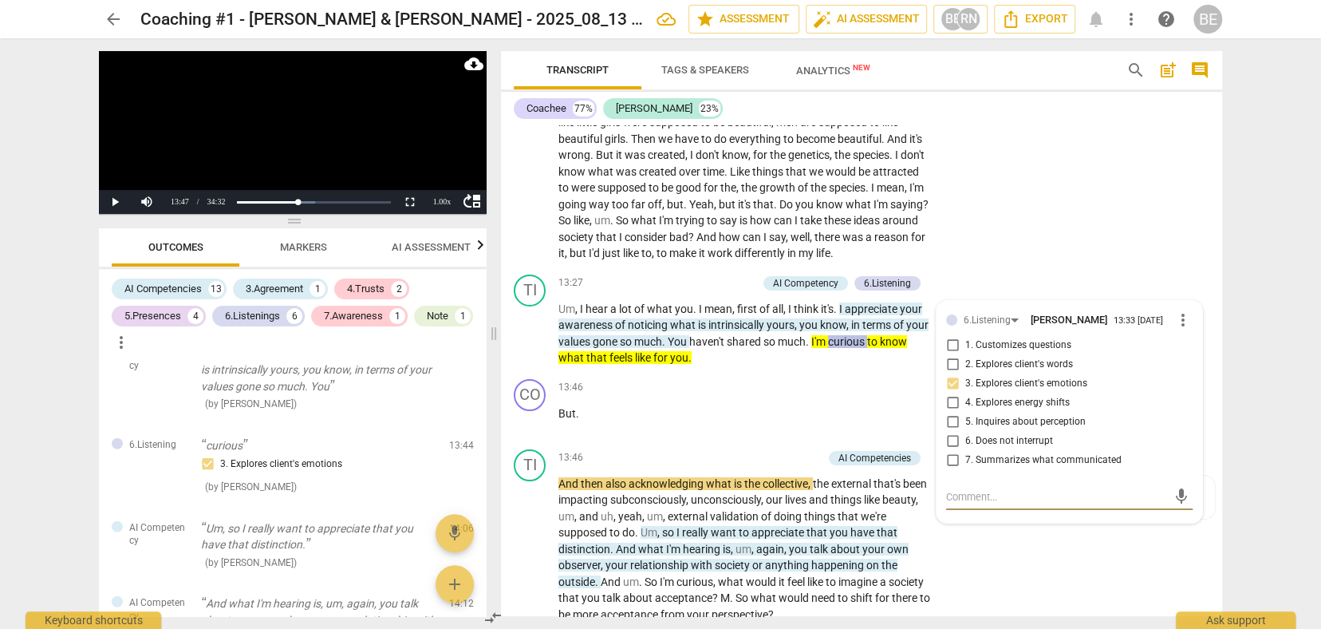
click at [1175, 310] on span "more_vert" at bounding box center [1183, 319] width 19 height 19
click at [1187, 337] on li "Delete" at bounding box center [1195, 341] width 55 height 30
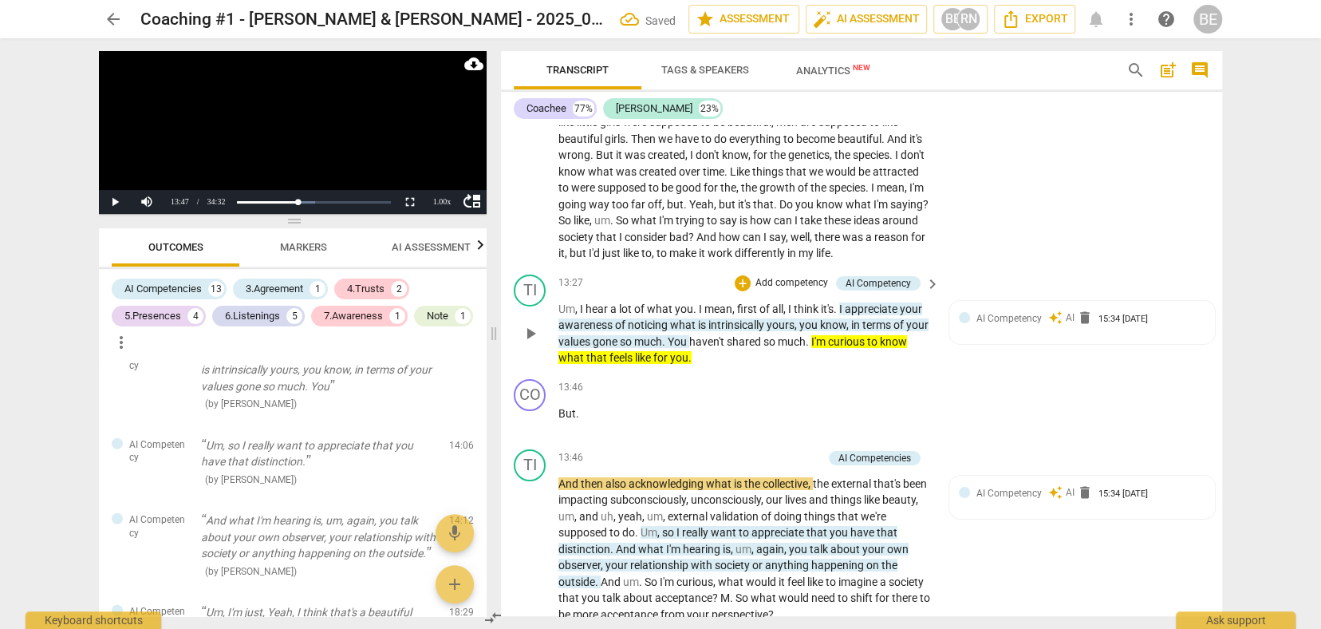
scroll to position [0, 0]
click at [802, 358] on div "TI play_arrow pause 13:27 + Add competency AI Competency keyboard_arrow_right U…" at bounding box center [861, 320] width 721 height 105
drag, startPoint x: 835, startPoint y: 335, endPoint x: 854, endPoint y: 356, distance: 28.8
click at [854, 356] on div "TI play_arrow pause 13:27 + Add competency AI Competency keyboard_arrow_right U…" at bounding box center [861, 320] width 721 height 105
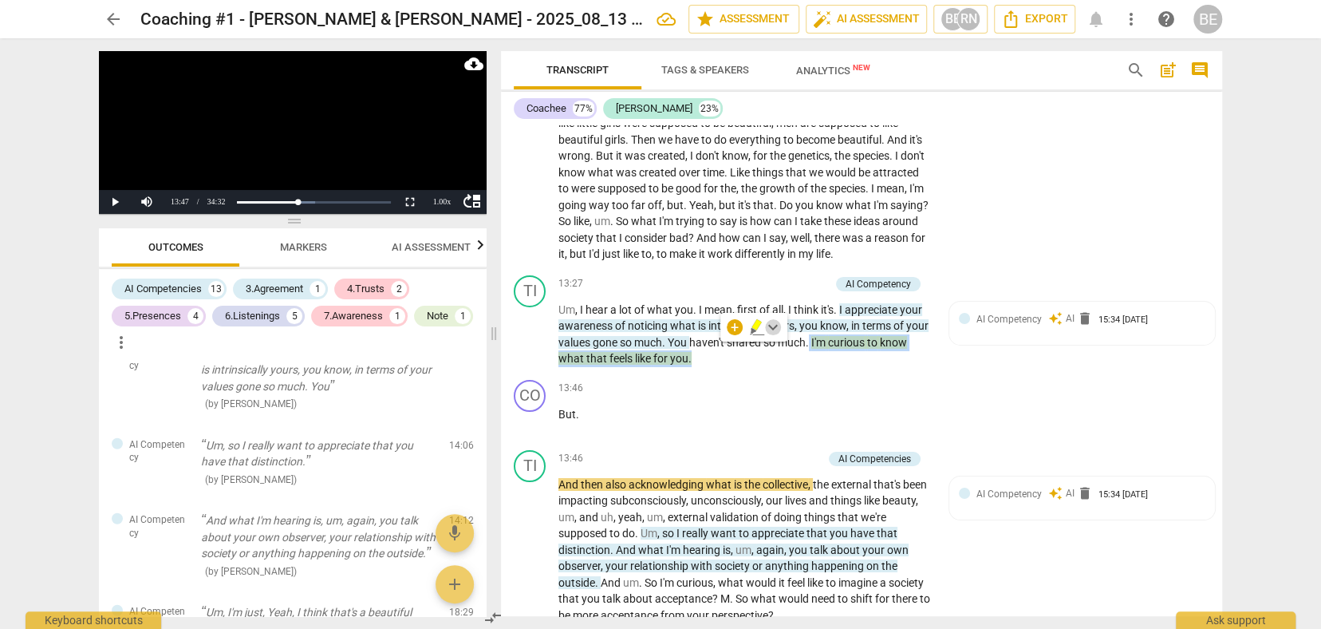
click at [772, 327] on span "keyboard_arrow_down" at bounding box center [773, 327] width 19 height 19
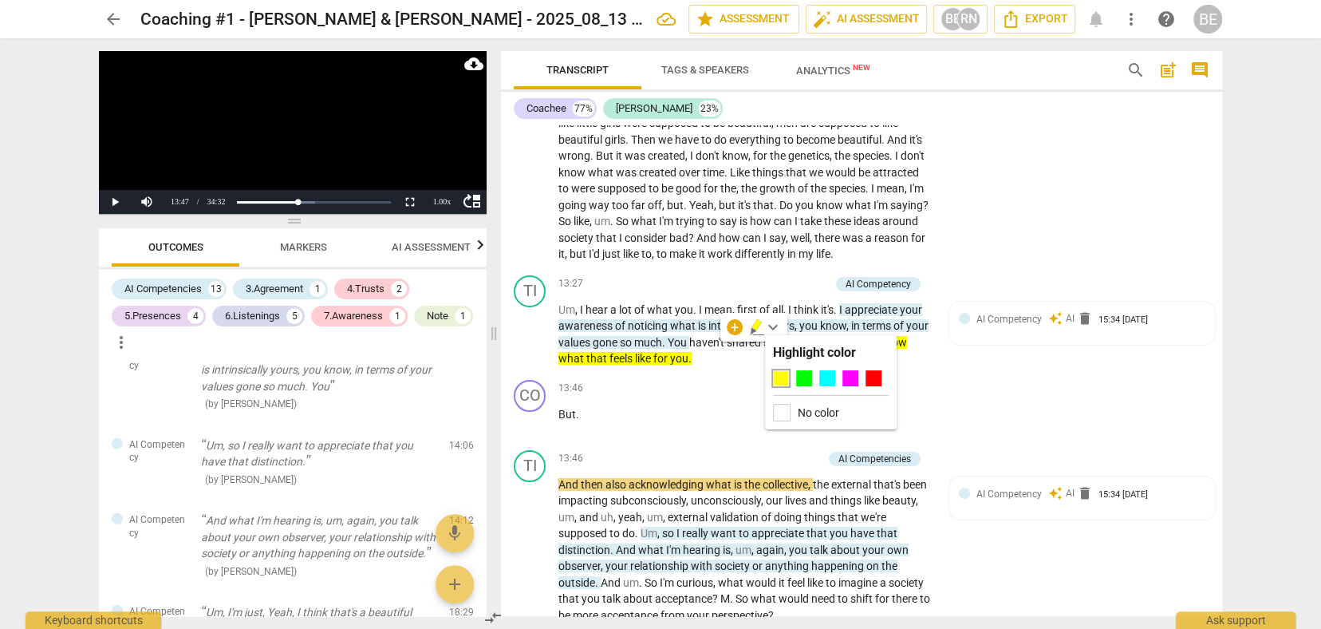
click at [786, 377] on div at bounding box center [781, 378] width 16 height 16
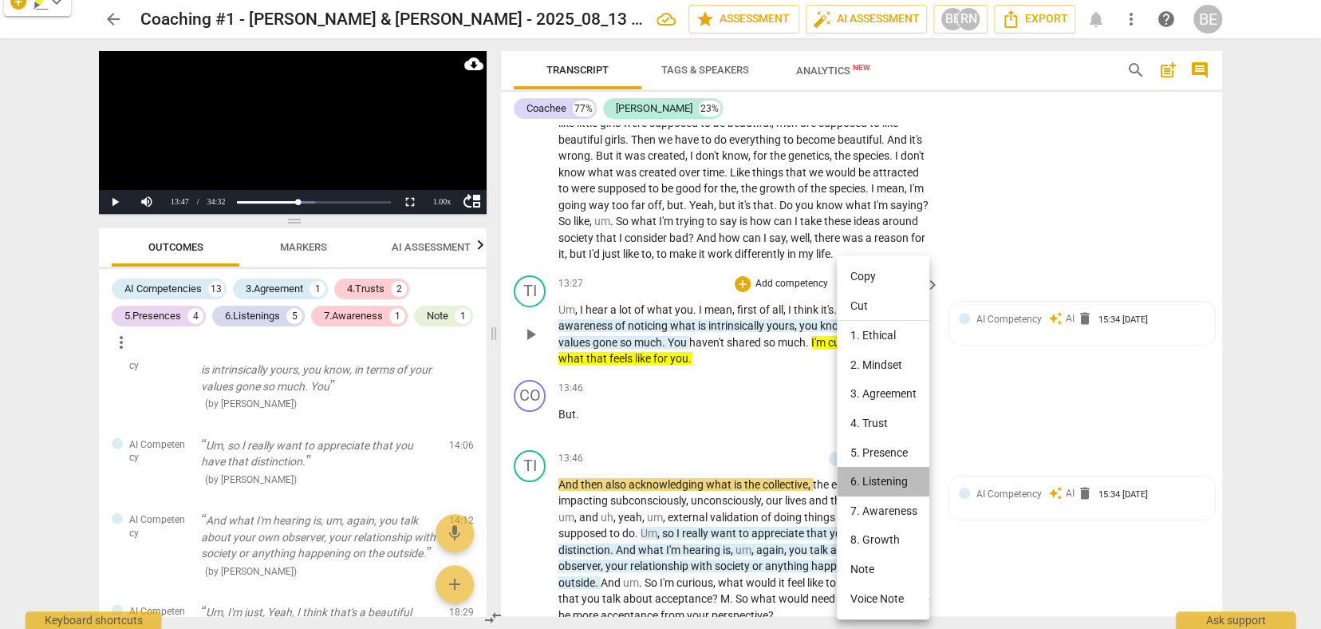
click at [894, 470] on li "6. Listening" at bounding box center [883, 482] width 93 height 30
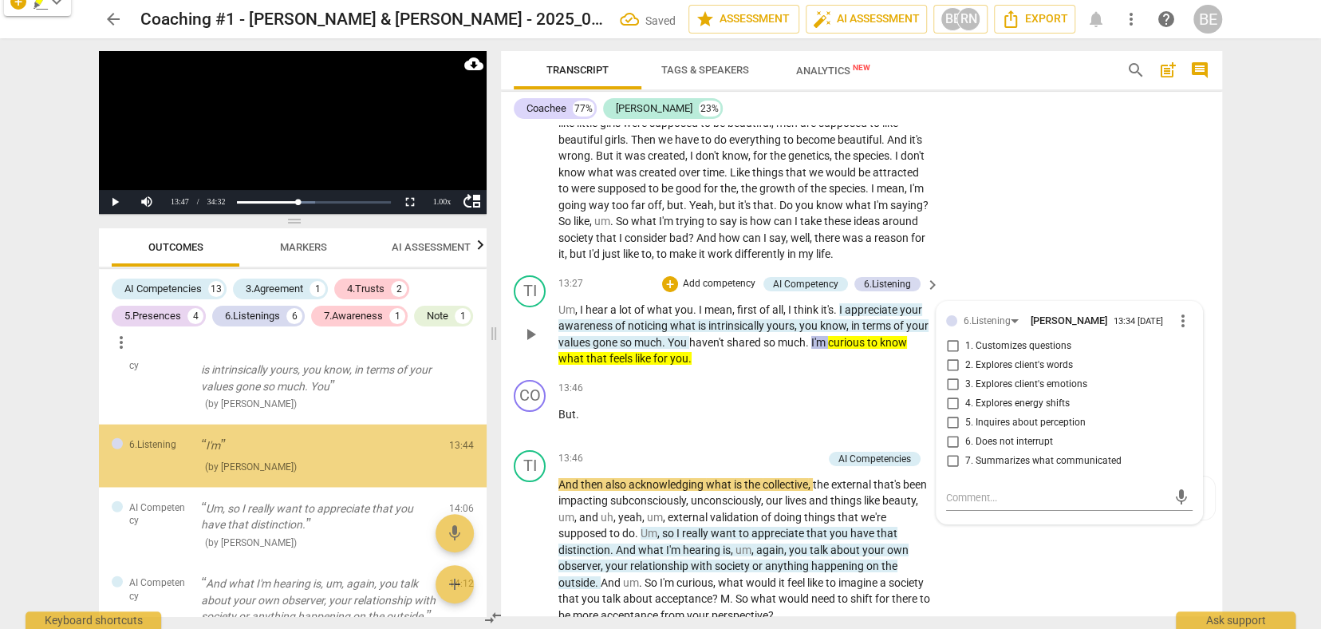
scroll to position [2470, 0]
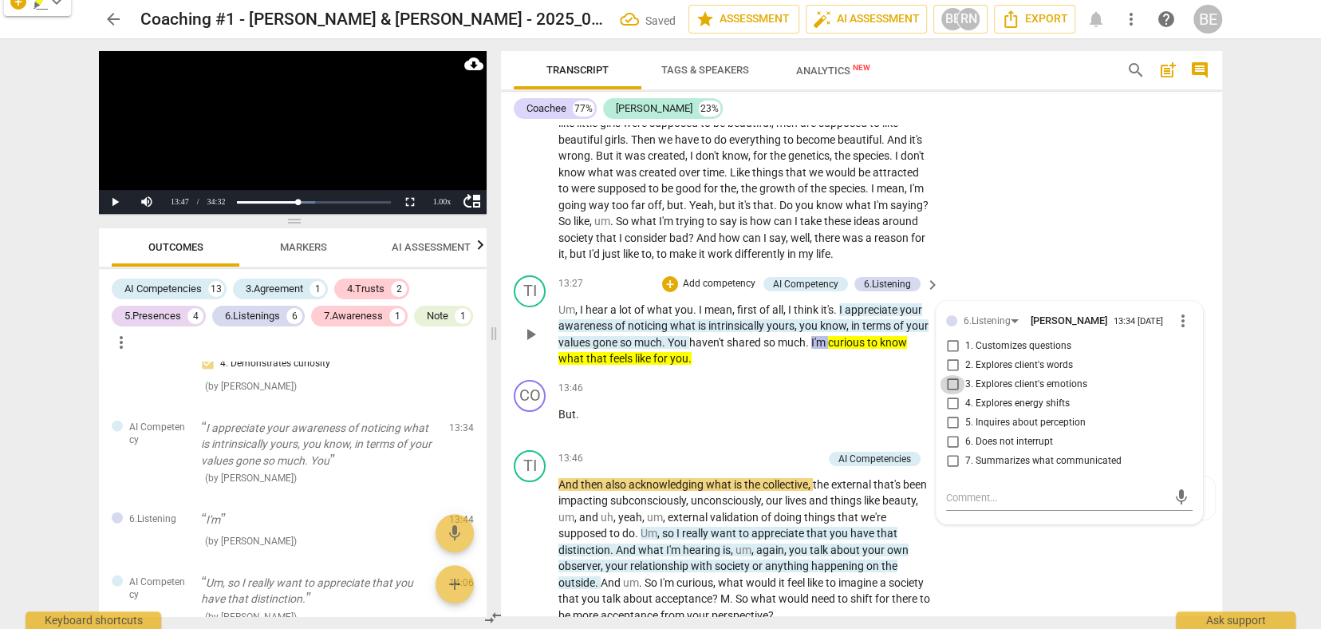
click at [953, 375] on input "3. Explores client's emotions" at bounding box center [953, 384] width 26 height 19
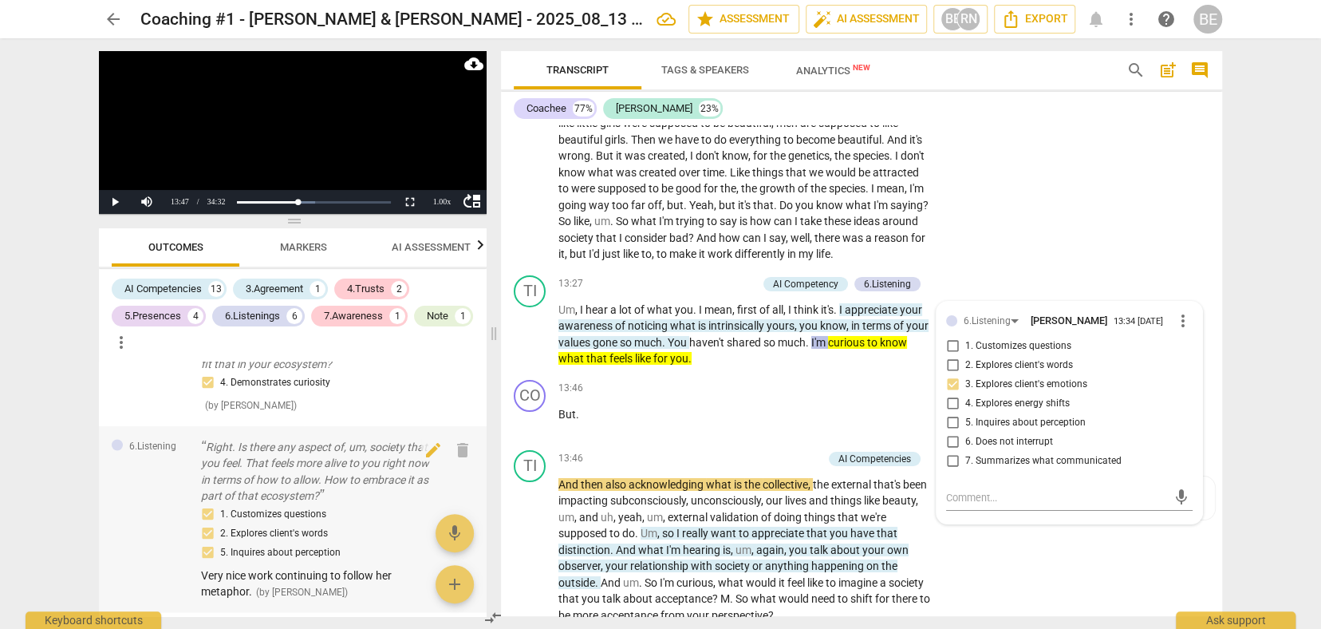
scroll to position [2041, 0]
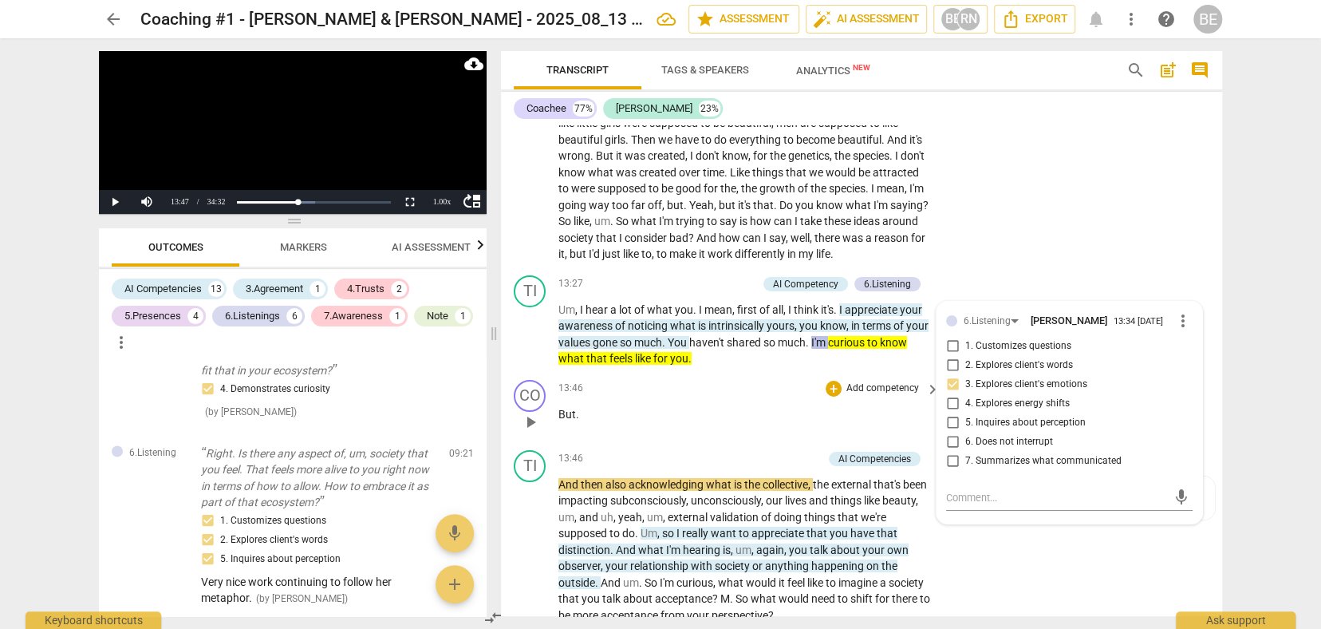
click at [775, 423] on div "13:46 + Add competency keyboard_arrow_right But ." at bounding box center [749, 408] width 383 height 57
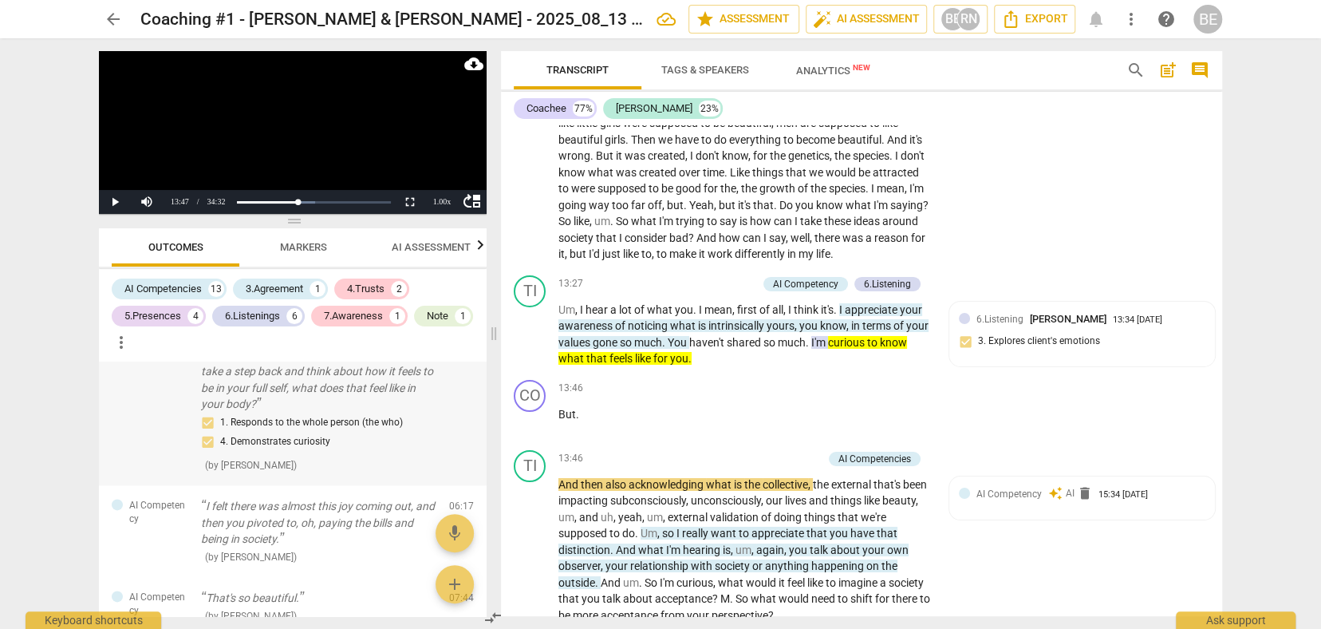
scroll to position [1312, 0]
click at [294, 243] on span "Markers" at bounding box center [303, 247] width 47 height 12
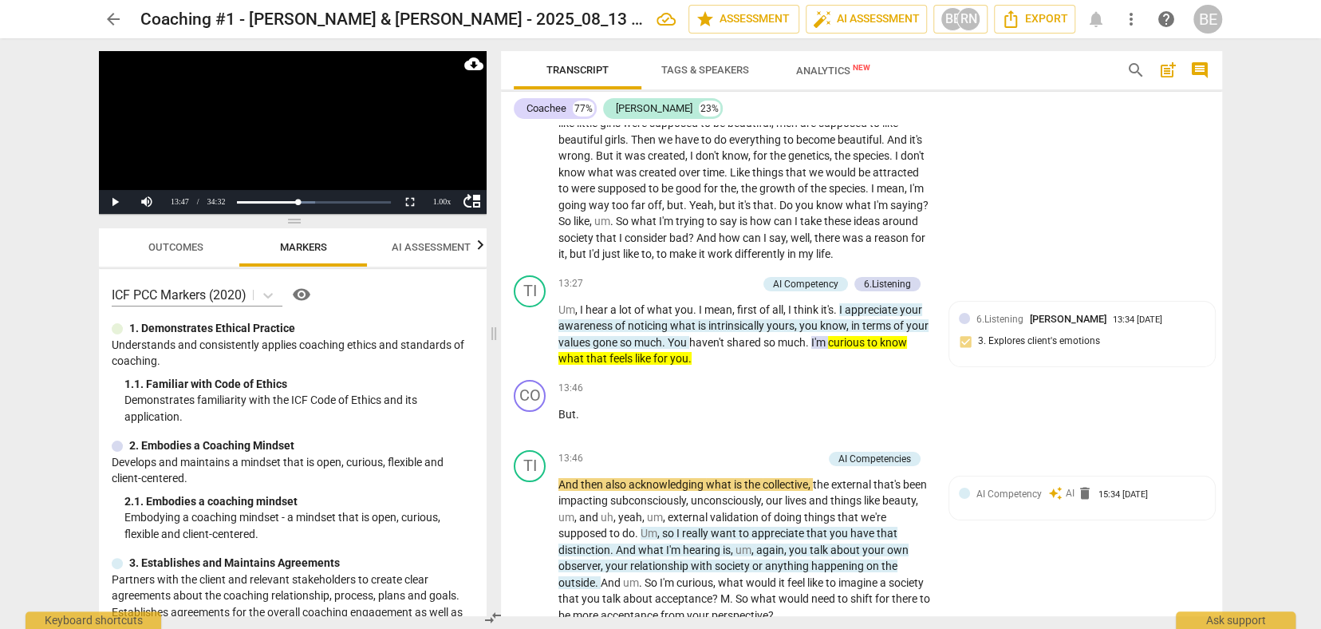
scroll to position [0, 1]
click at [168, 239] on span "Outcomes" at bounding box center [174, 248] width 93 height 22
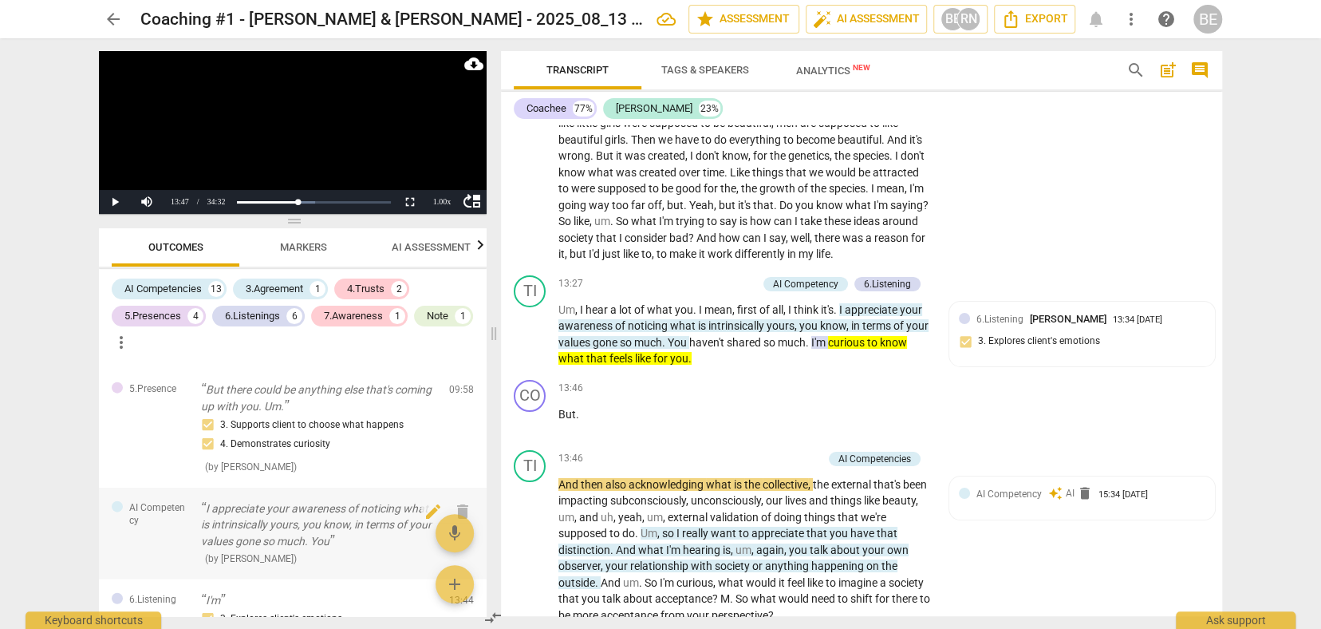
scroll to position [0, 0]
click at [943, 271] on div "TI play_arrow pause 13:27 + Add competency AI Competency 6.Listening keyboard_a…" at bounding box center [861, 321] width 721 height 105
click at [1119, 382] on div "CO play_arrow pause 13:46 + Add competency keyboard_arrow_right But ." at bounding box center [861, 408] width 721 height 70
click at [941, 269] on div "TI play_arrow pause 13:27 + Add competency AI Competency 6.Listening keyboard_a…" at bounding box center [861, 321] width 721 height 105
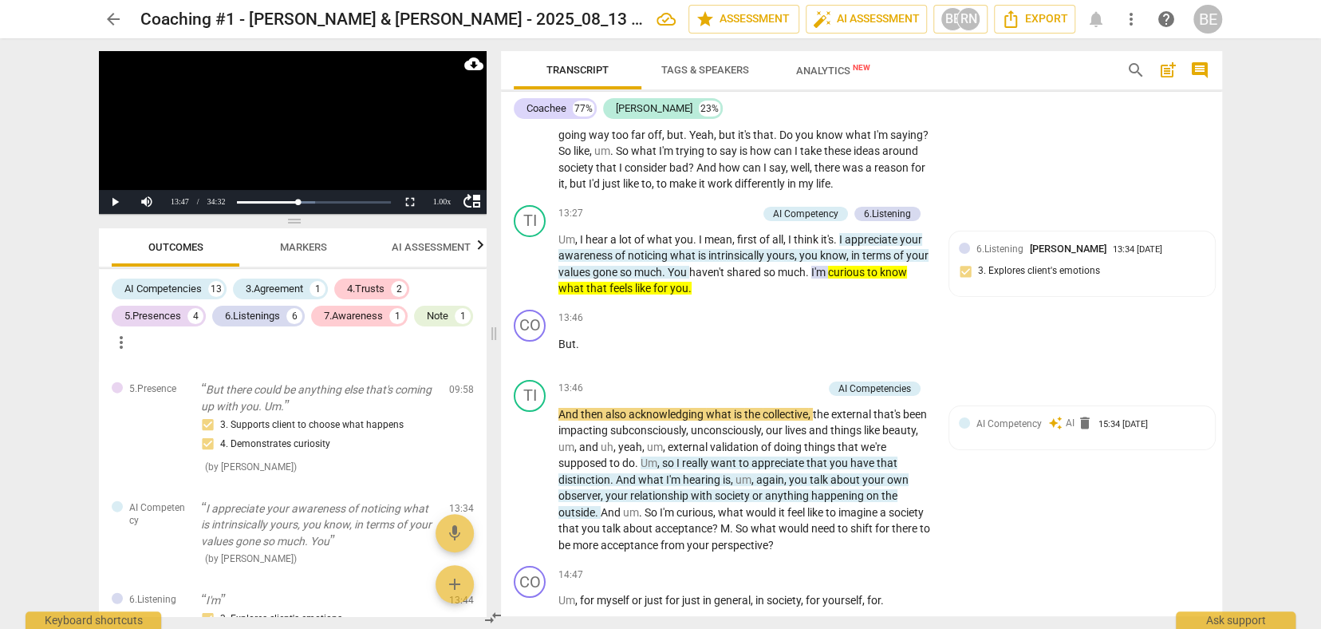
click at [929, 206] on span "keyboard_arrow_right" at bounding box center [932, 214] width 19 height 19
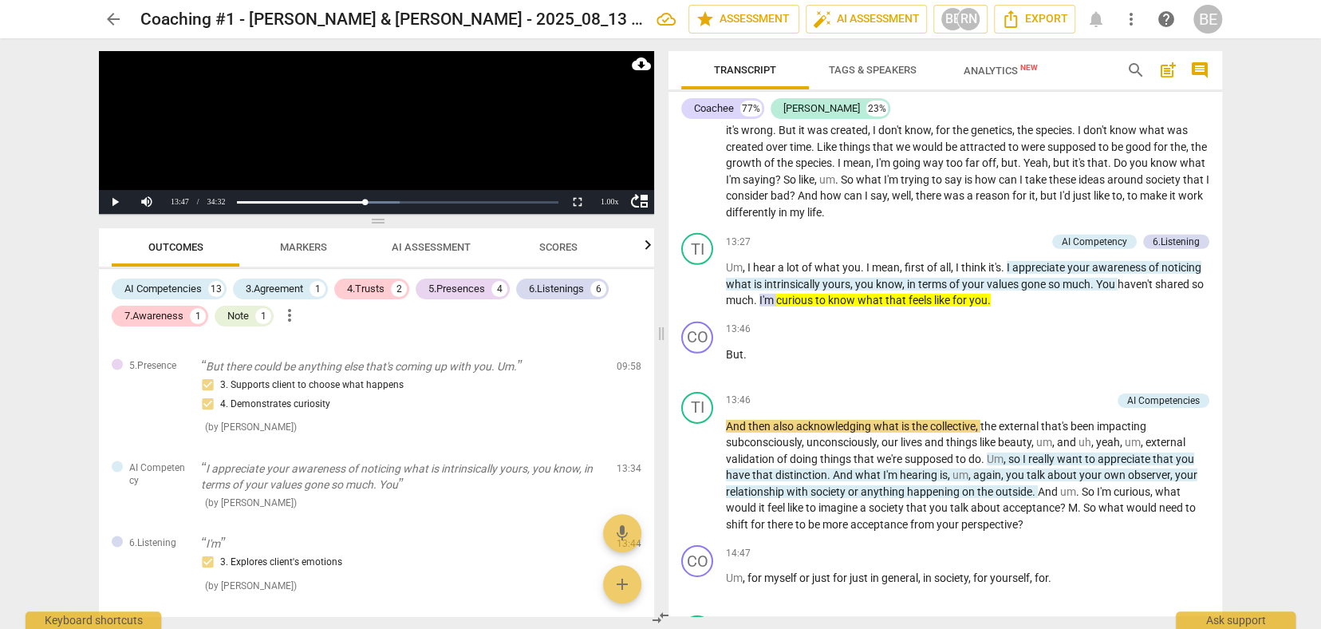
scroll to position [3097, 0]
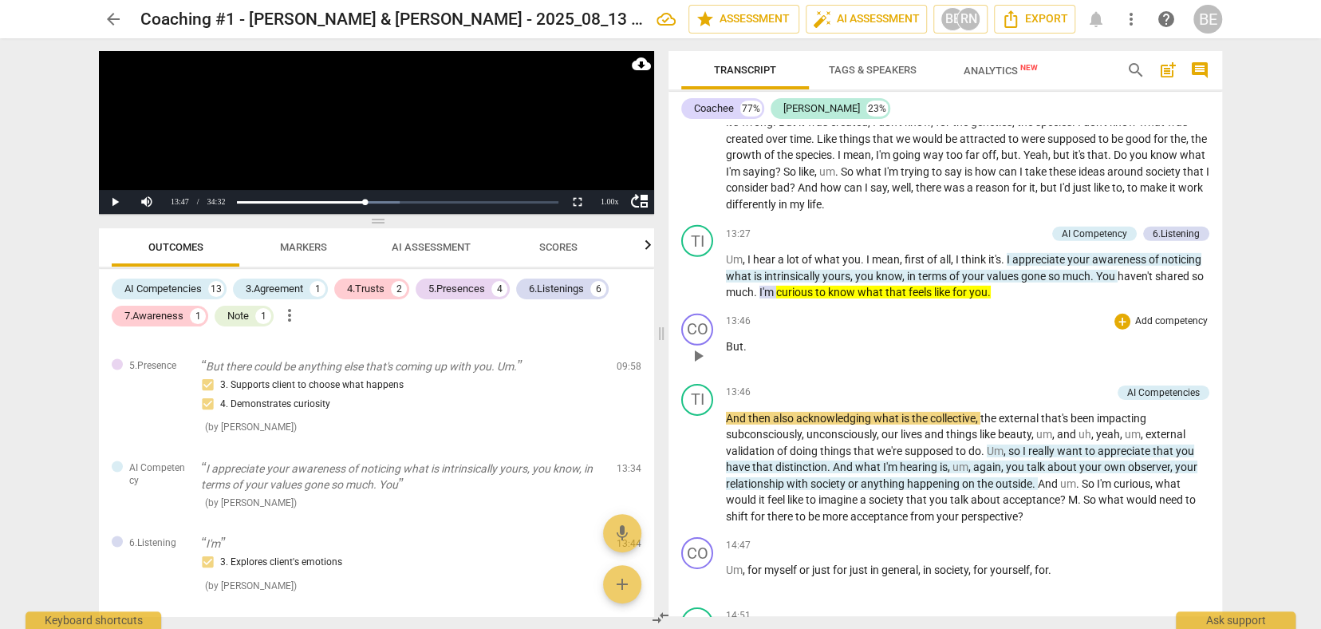
click at [830, 338] on p "But ." at bounding box center [967, 346] width 483 height 17
click at [775, 286] on span "I'm" at bounding box center [768, 292] width 17 height 13
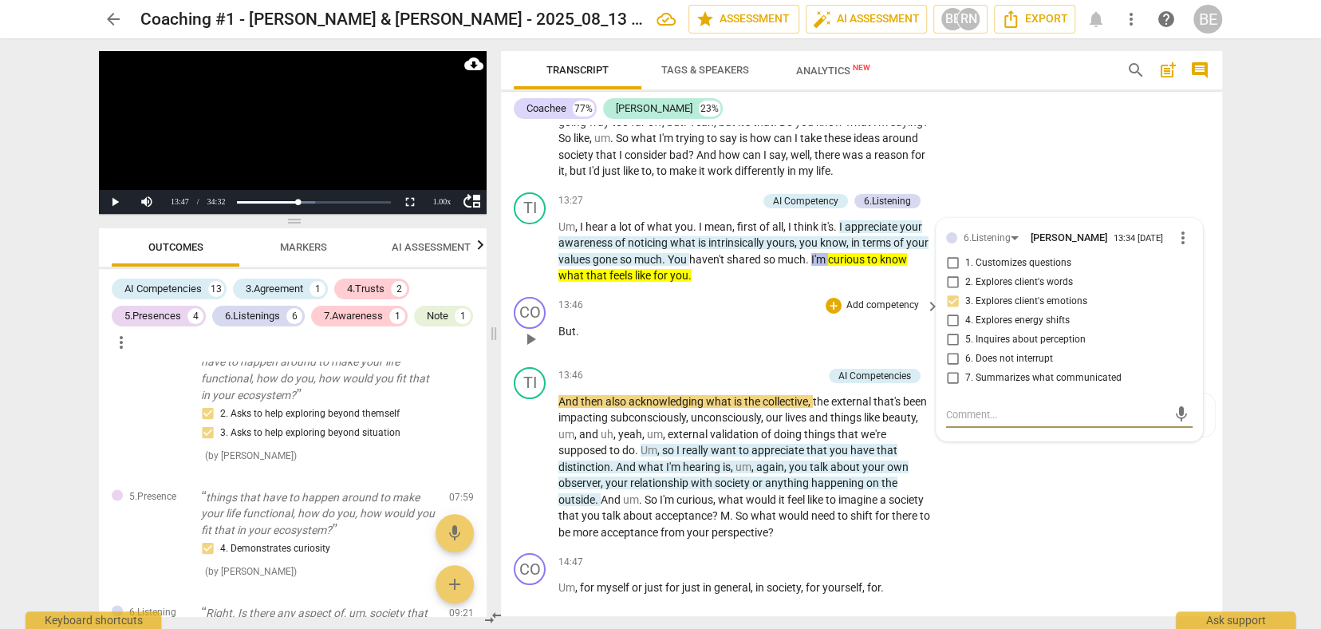
scroll to position [3573, 0]
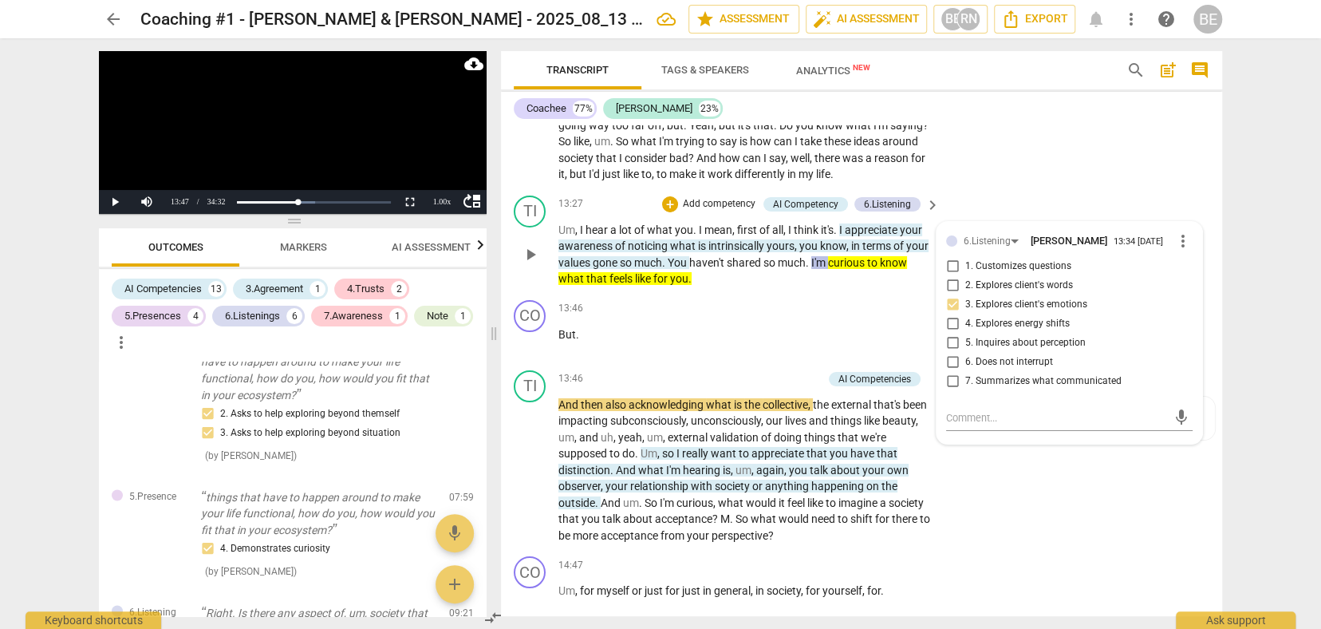
click at [786, 278] on div "TI play_arrow pause 13:27 + Add competency AI Competency 6.Listening keyboard_a…" at bounding box center [861, 241] width 721 height 105
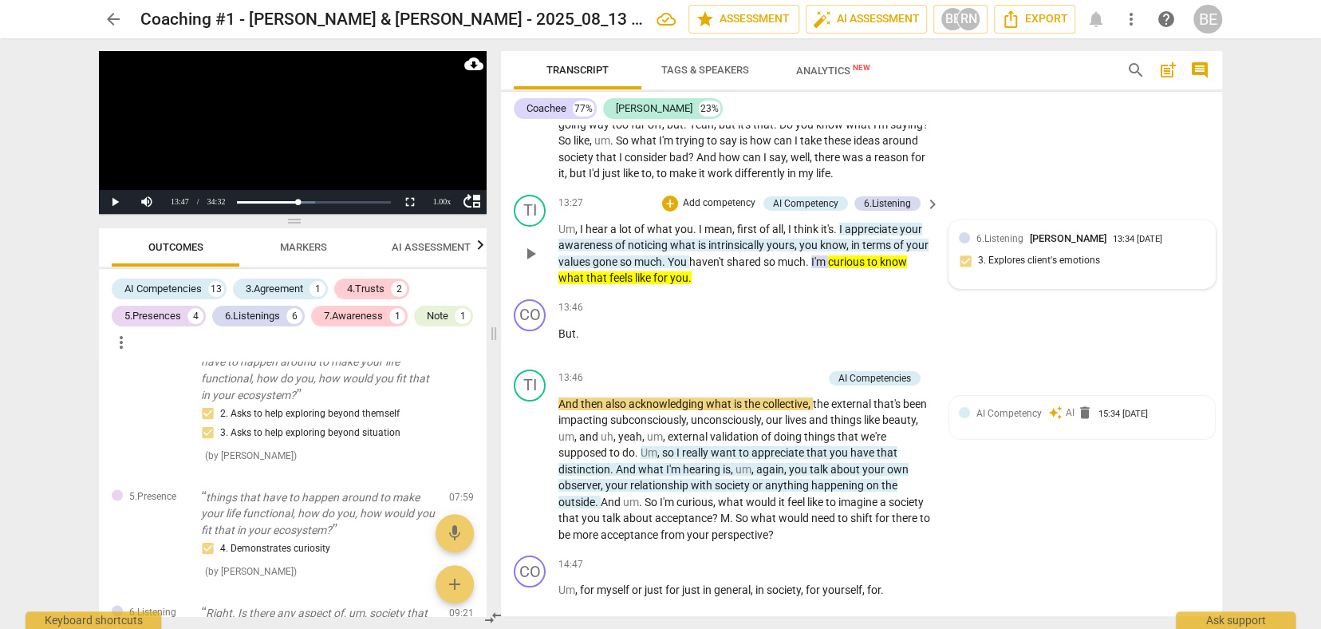
scroll to position [3574, 0]
click at [1113, 242] on div "6.Listening [PERSON_NAME] 13:34 [DATE] 3. Explores client's emotions" at bounding box center [1082, 254] width 247 height 49
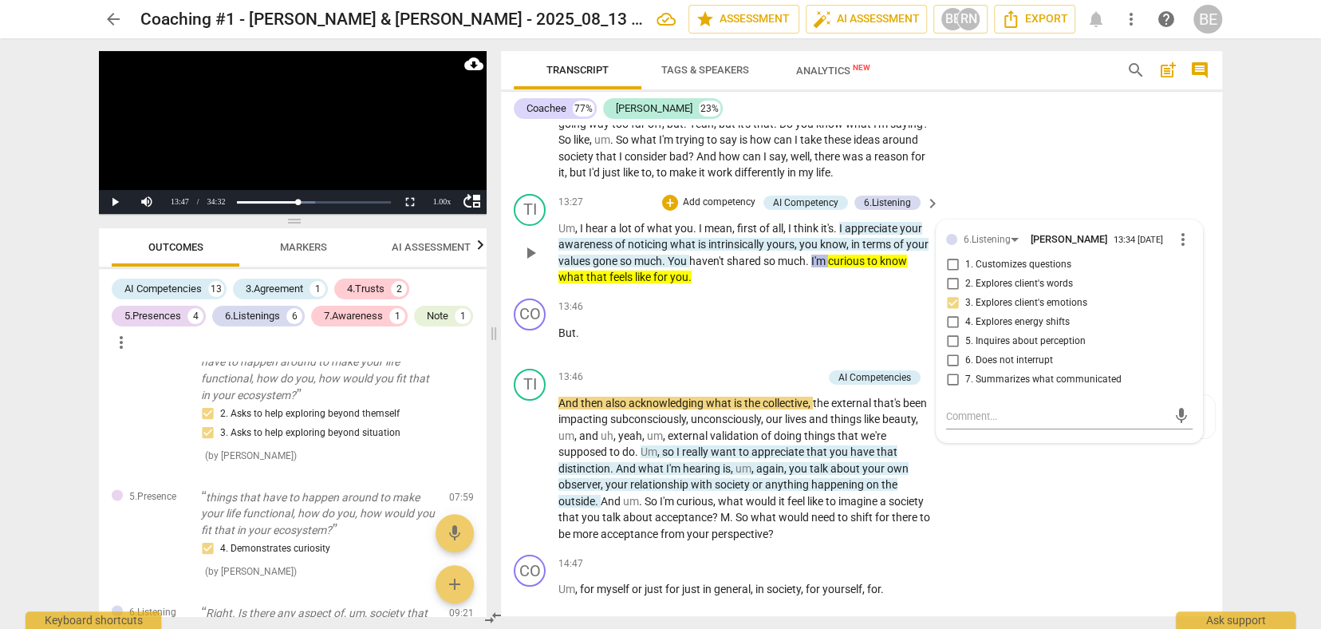
click at [1145, 334] on label "5. Inquires about perception" at bounding box center [1063, 341] width 247 height 19
click at [965, 334] on input "5. Inquires about perception" at bounding box center [953, 341] width 26 height 19
click at [933, 194] on span "keyboard_arrow_right" at bounding box center [932, 203] width 19 height 19
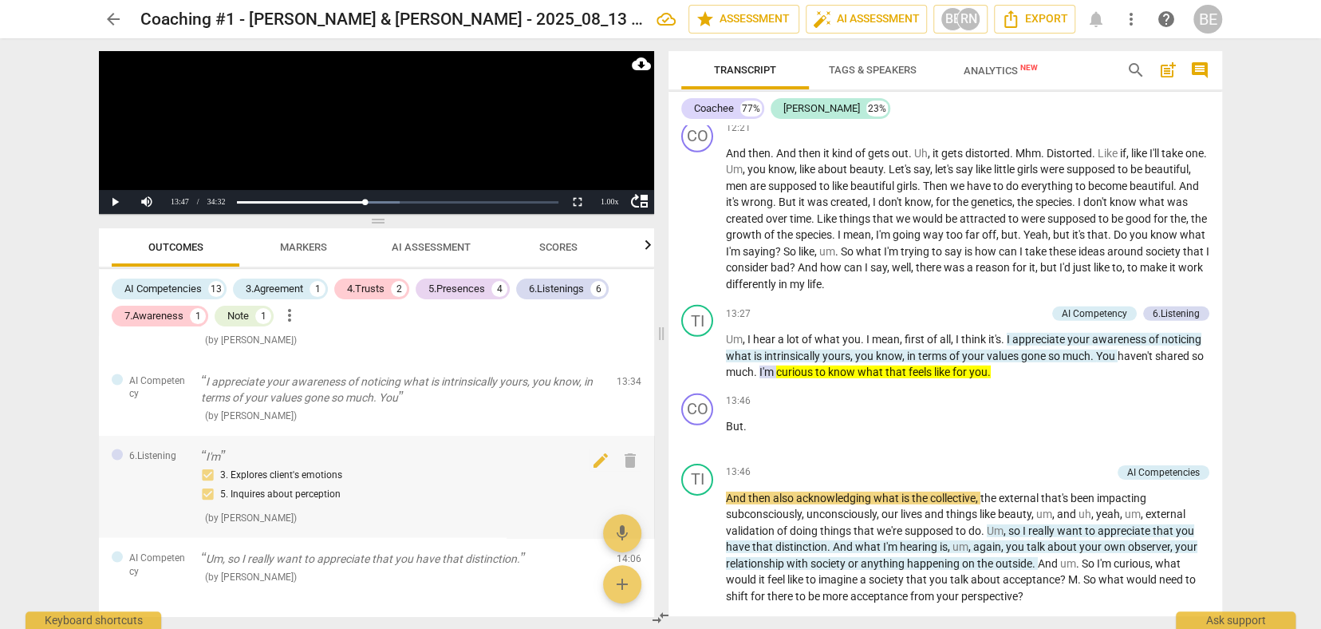
scroll to position [1971, 0]
click at [884, 418] on p "But ." at bounding box center [967, 426] width 483 height 17
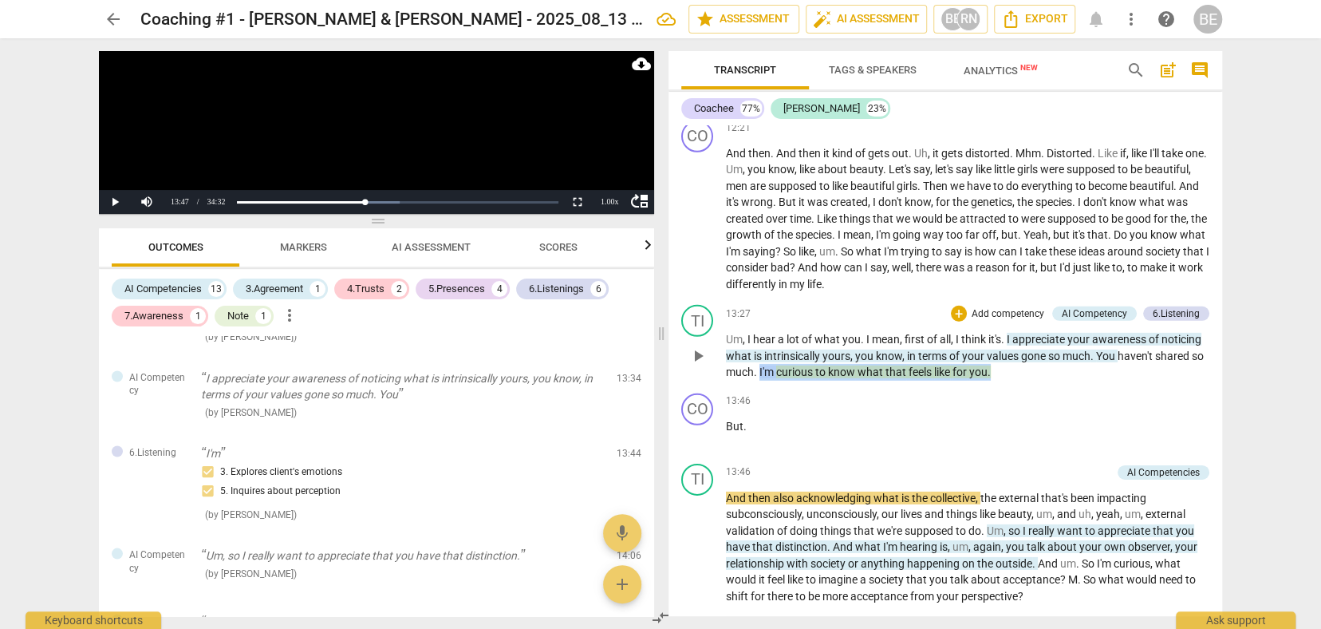
drag, startPoint x: 774, startPoint y: 337, endPoint x: 1012, endPoint y: 345, distance: 237.9
click at [1012, 345] on p "Um , I hear a lot of what you . I mean , first of all , I think it's . I apprec…" at bounding box center [967, 355] width 483 height 49
click at [1021, 321] on div "+" at bounding box center [1020, 321] width 16 height 16
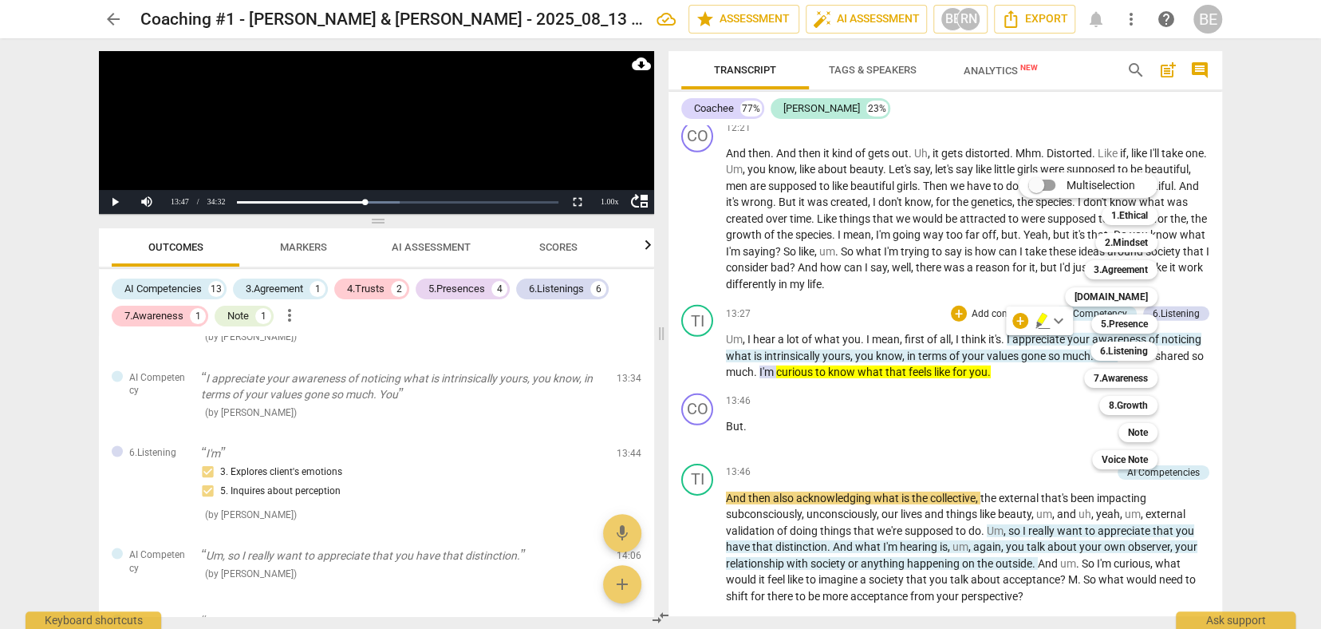
click at [990, 384] on div at bounding box center [660, 314] width 1321 height 629
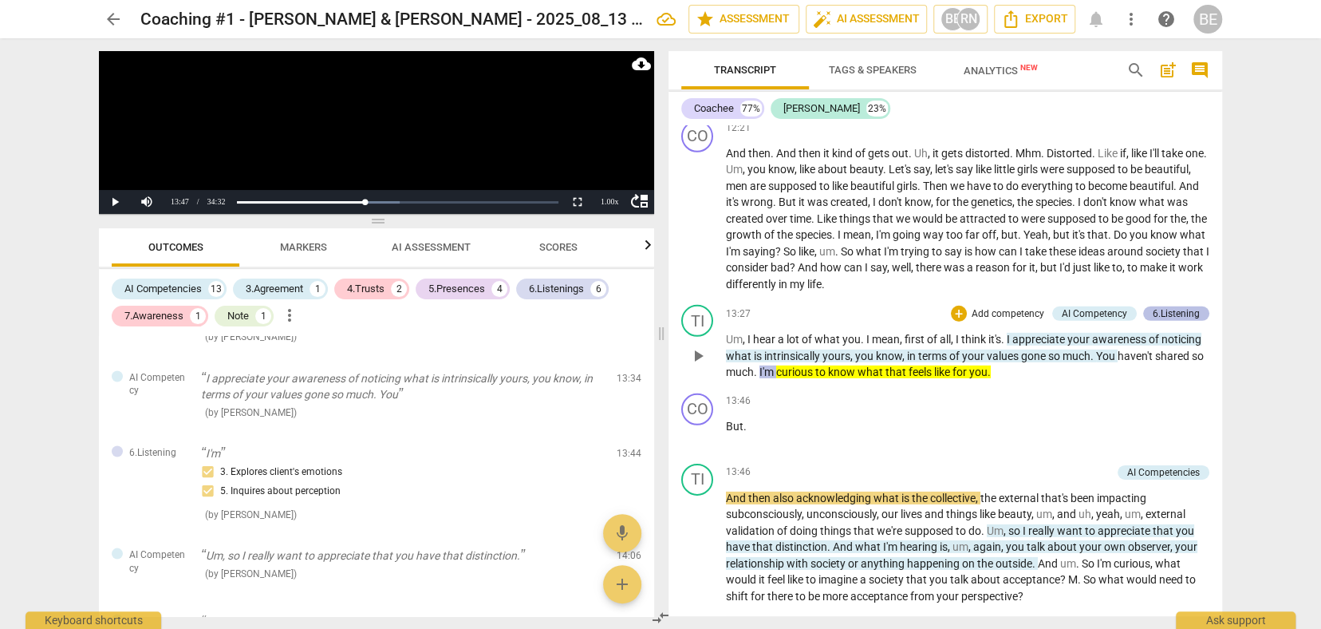
click at [1170, 306] on div "6.Listening" at bounding box center [1176, 313] width 47 height 14
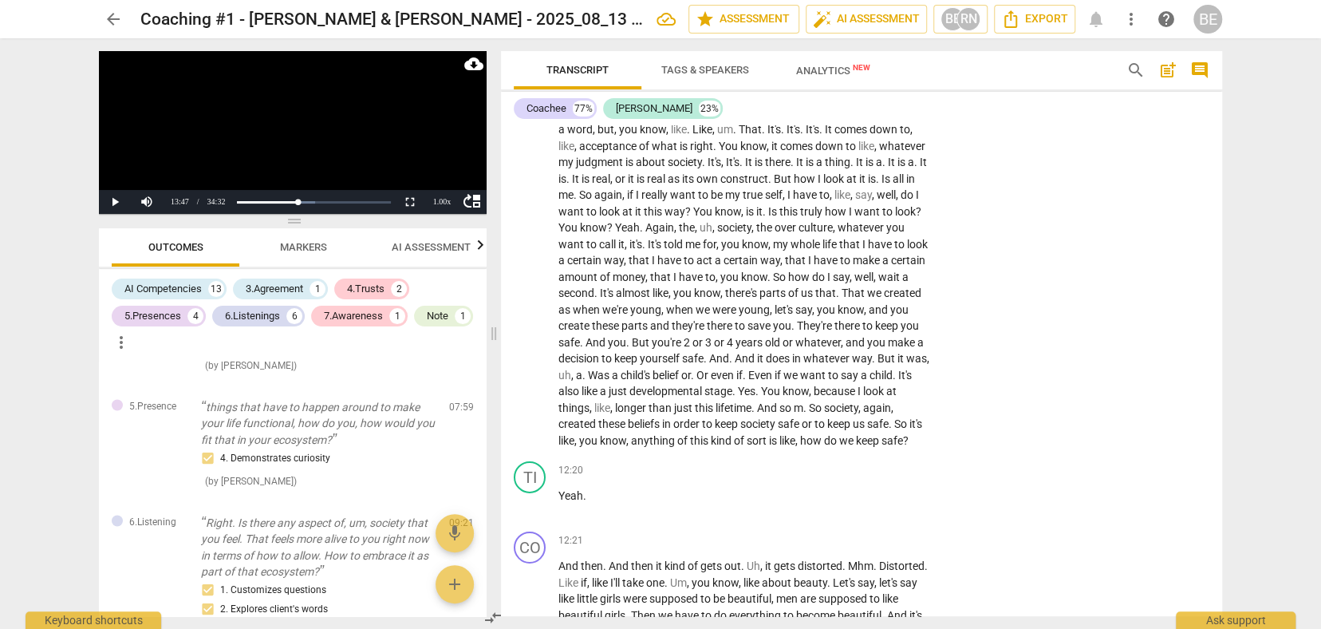
scroll to position [1951, 0]
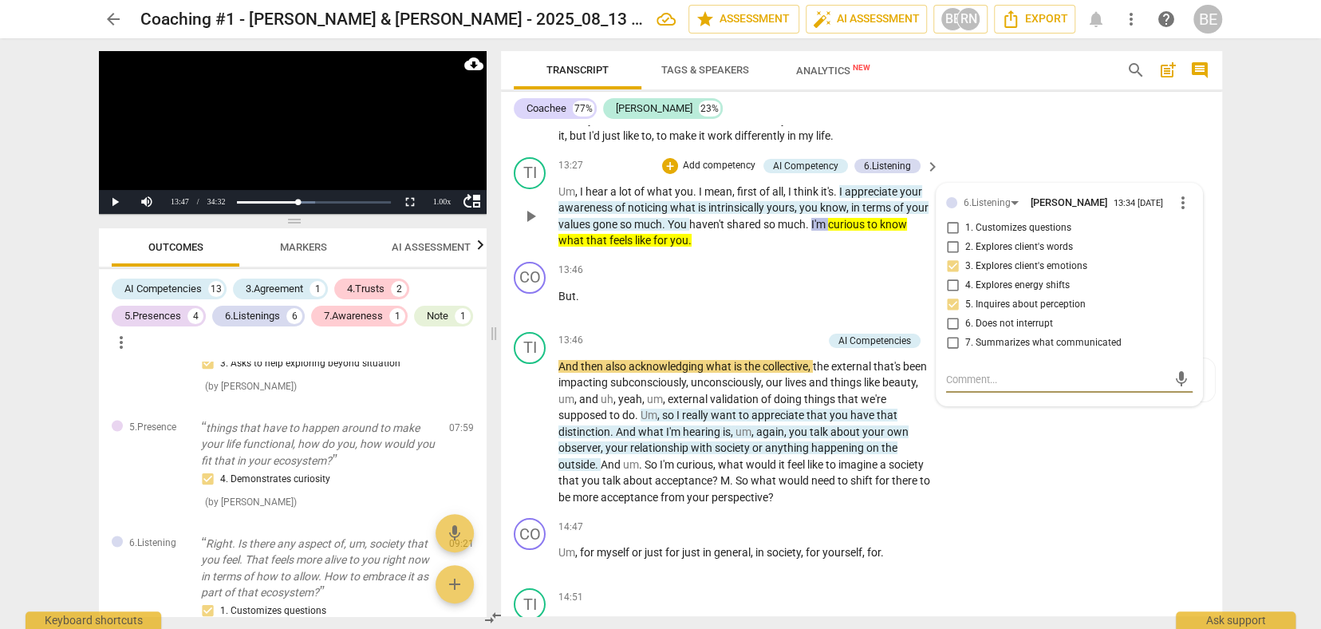
click at [1179, 193] on span "more_vert" at bounding box center [1183, 202] width 19 height 19
click at [1196, 220] on li "Delete" at bounding box center [1195, 223] width 55 height 30
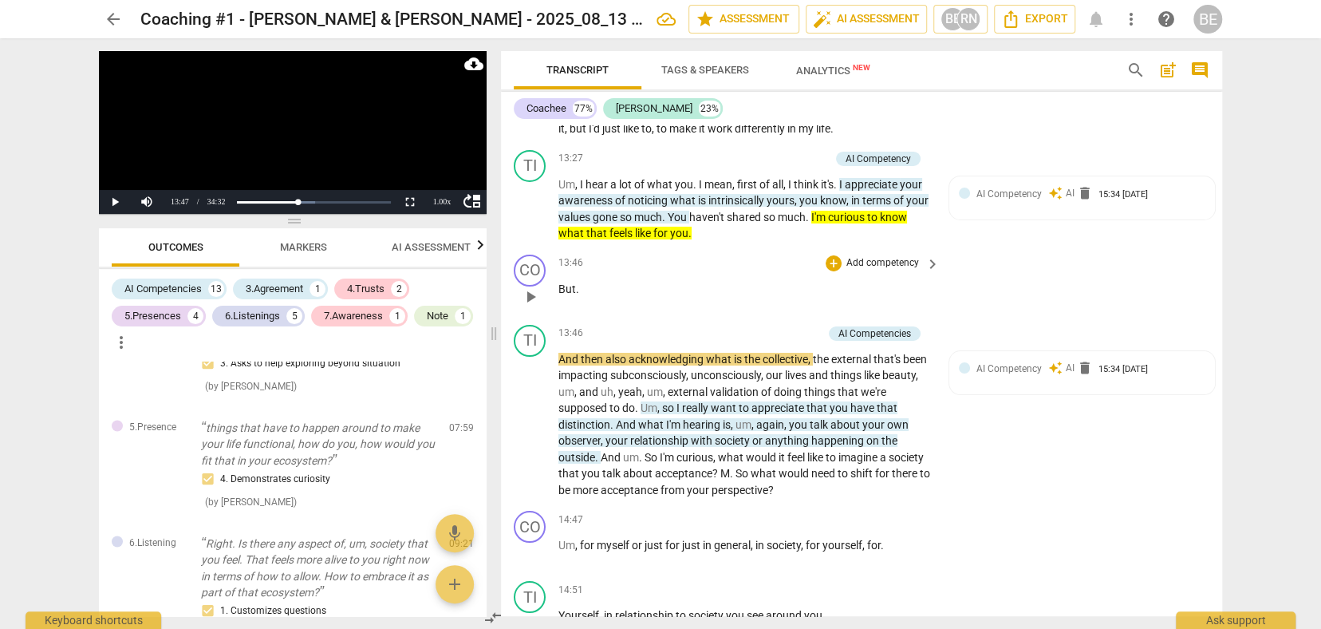
scroll to position [3617, 0]
click at [880, 212] on span "to" at bounding box center [873, 217] width 13 height 13
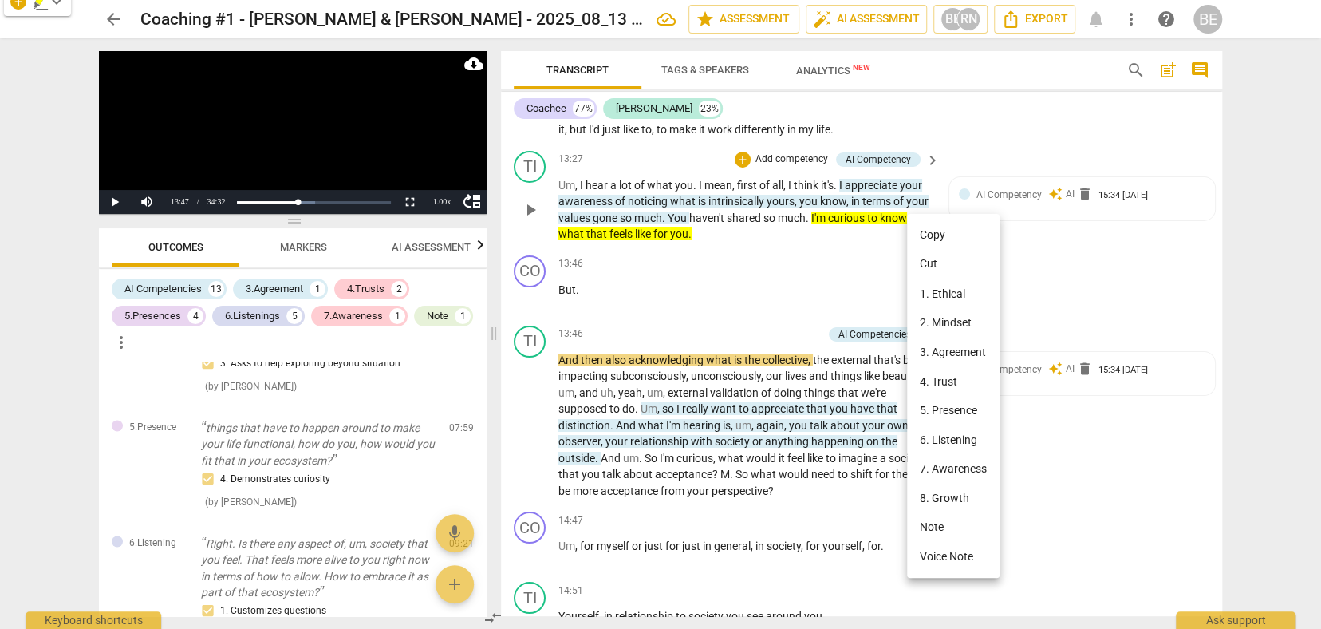
click at [1040, 249] on div at bounding box center [660, 314] width 1321 height 629
click at [941, 431] on li "6. Listening" at bounding box center [940, 440] width 93 height 30
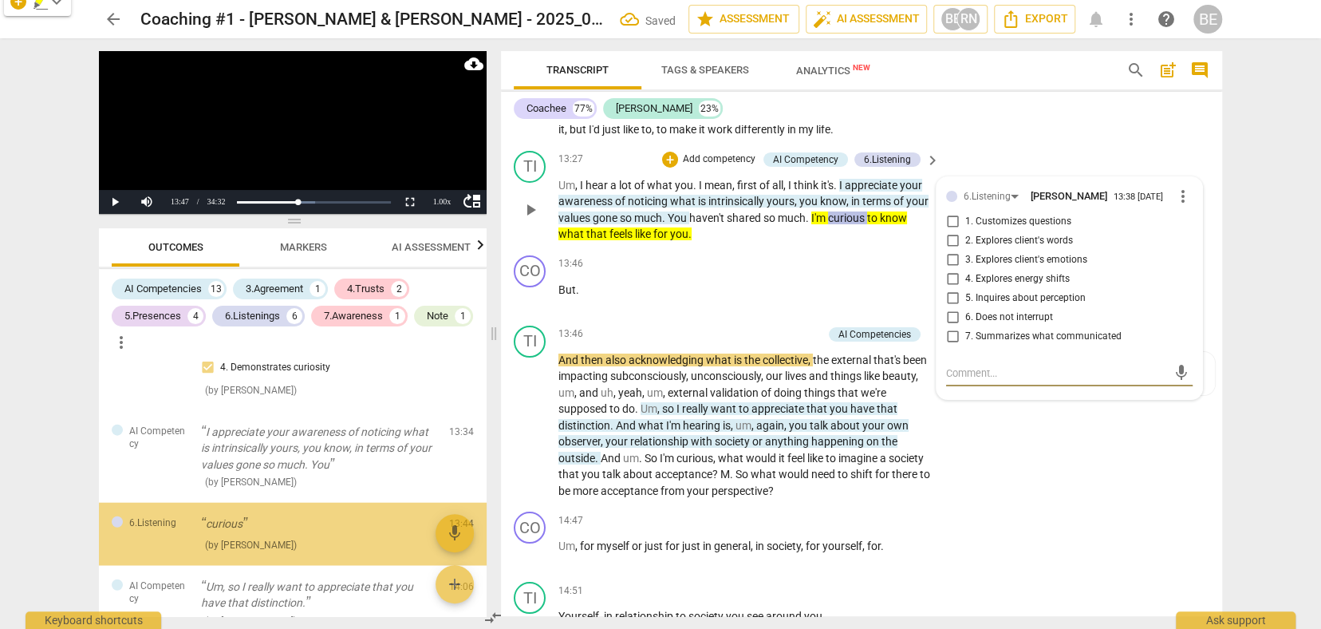
scroll to position [2470, 0]
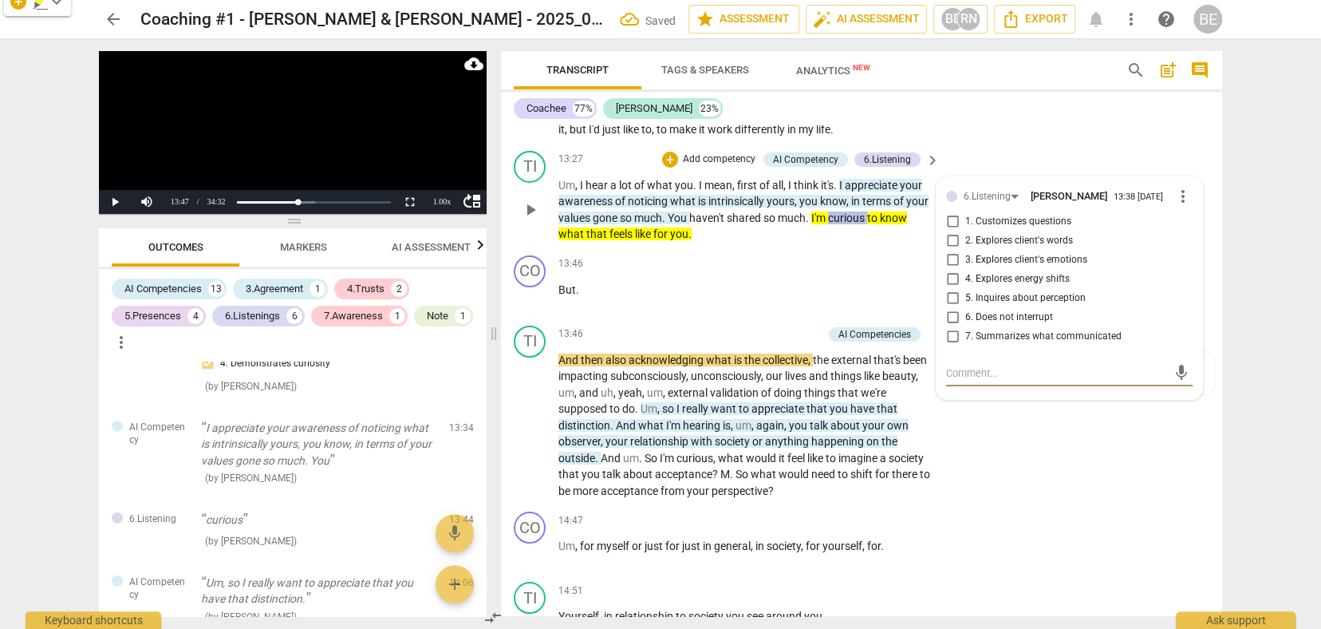
click at [952, 251] on input "3. Explores client's emotions" at bounding box center [953, 260] width 26 height 19
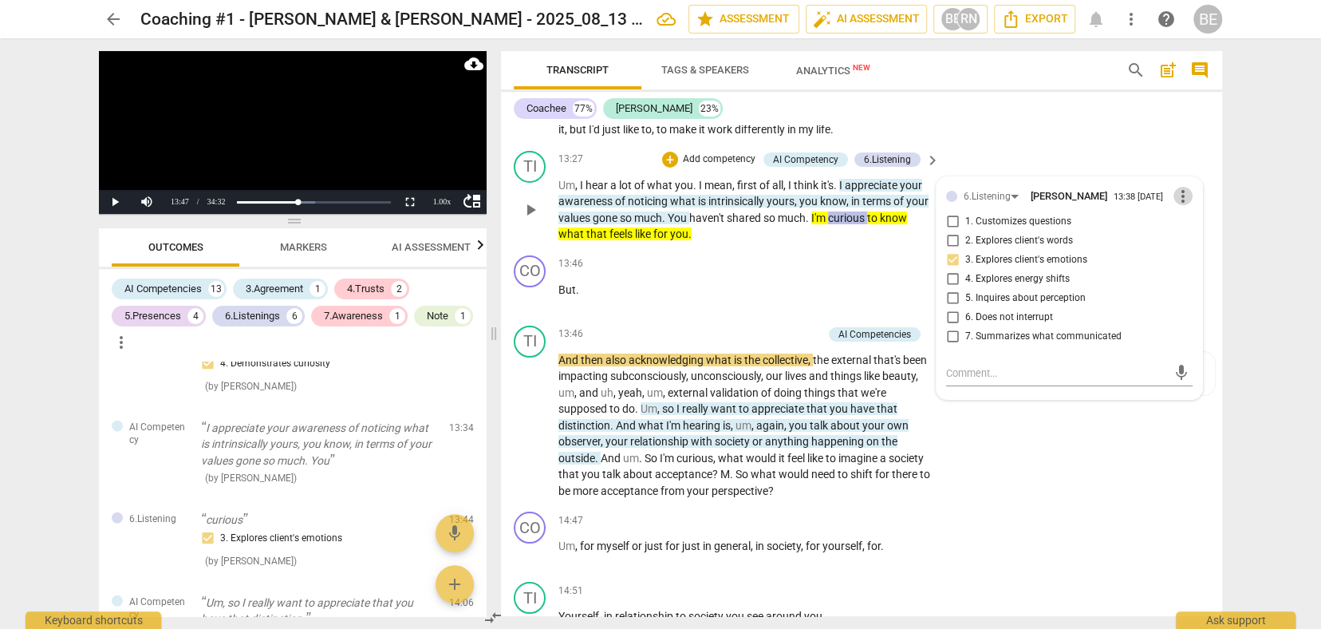
click at [1179, 187] on span "more_vert" at bounding box center [1183, 196] width 19 height 19
click at [1181, 215] on li "Delete" at bounding box center [1195, 216] width 55 height 30
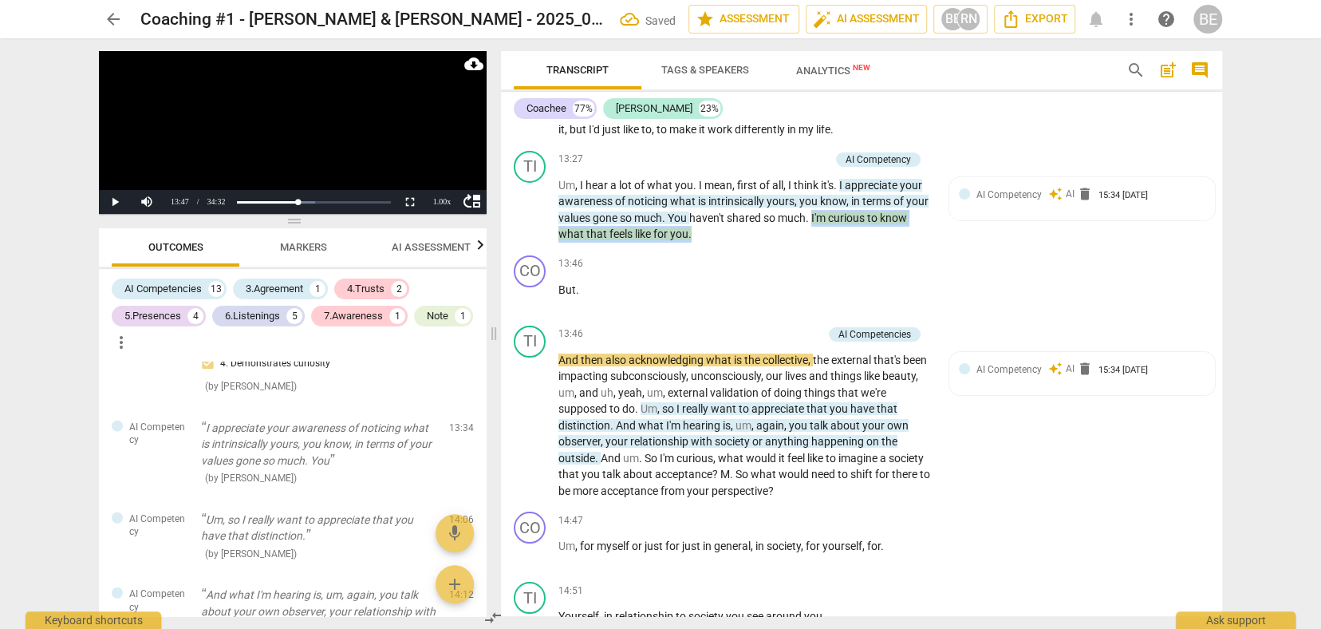
drag, startPoint x: 836, startPoint y: 207, endPoint x: 846, endPoint y: 228, distance: 22.8
click at [846, 228] on p "Um , I hear a lot of what you . I mean , first of all , I think it's . I apprec…" at bounding box center [744, 209] width 373 height 65
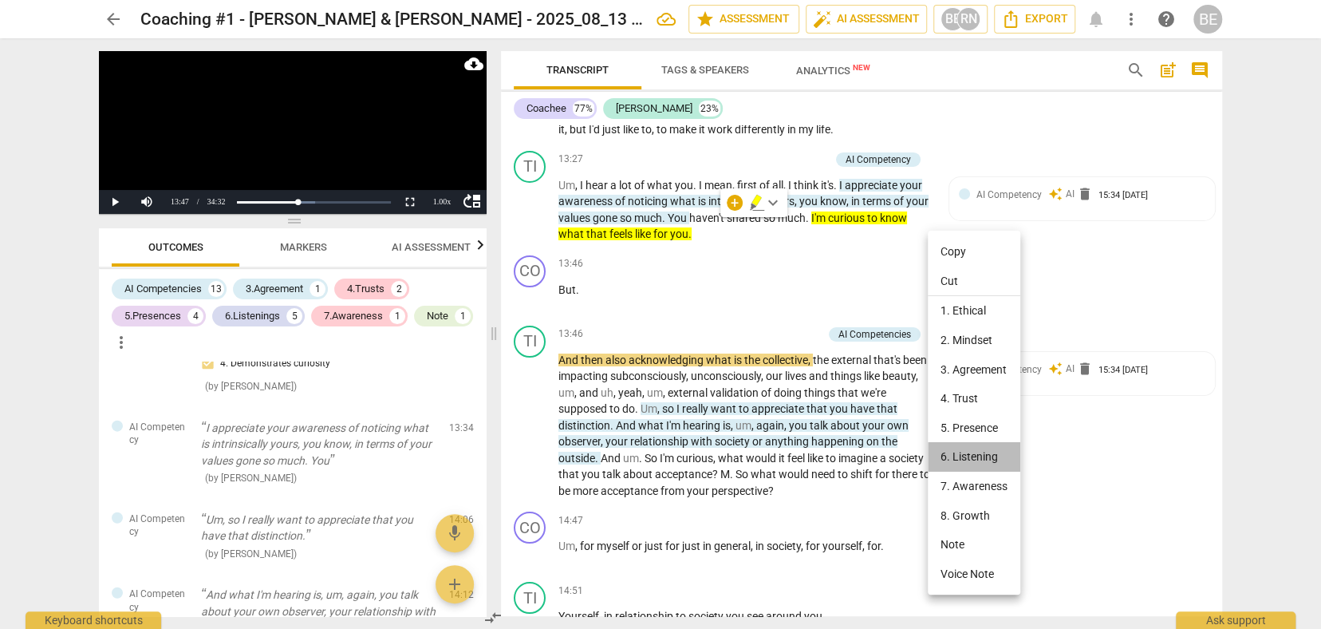
click at [987, 450] on li "6. Listening" at bounding box center [974, 457] width 93 height 30
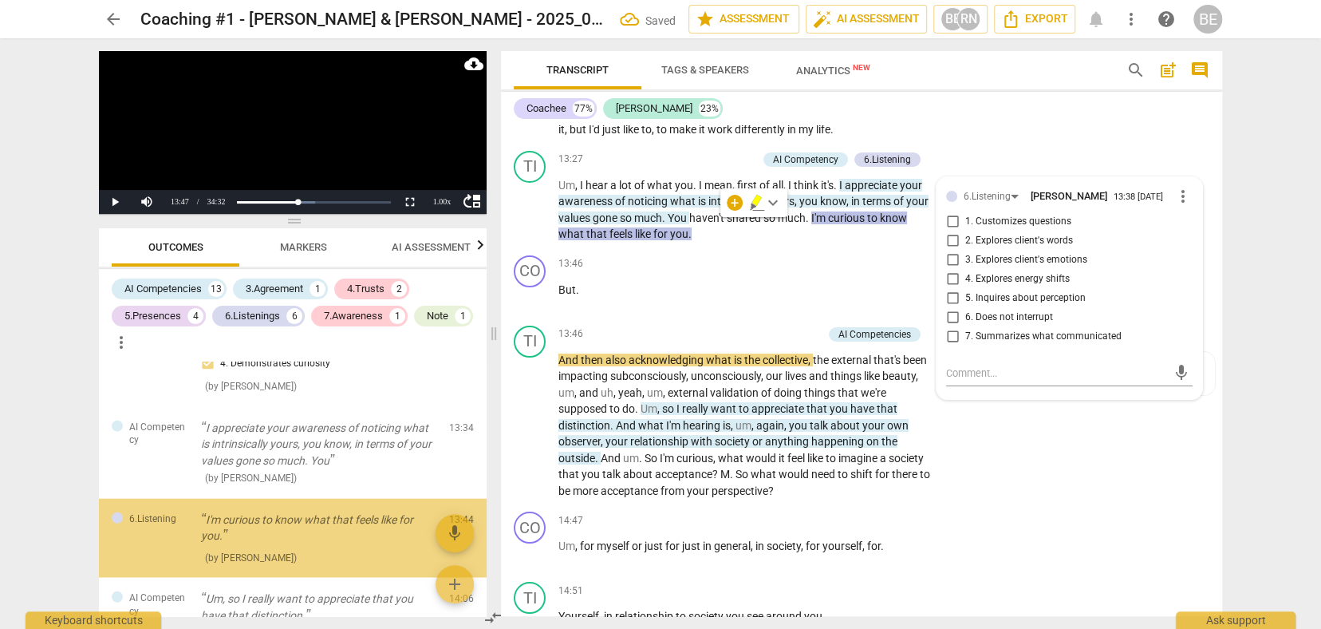
scroll to position [2478, 0]
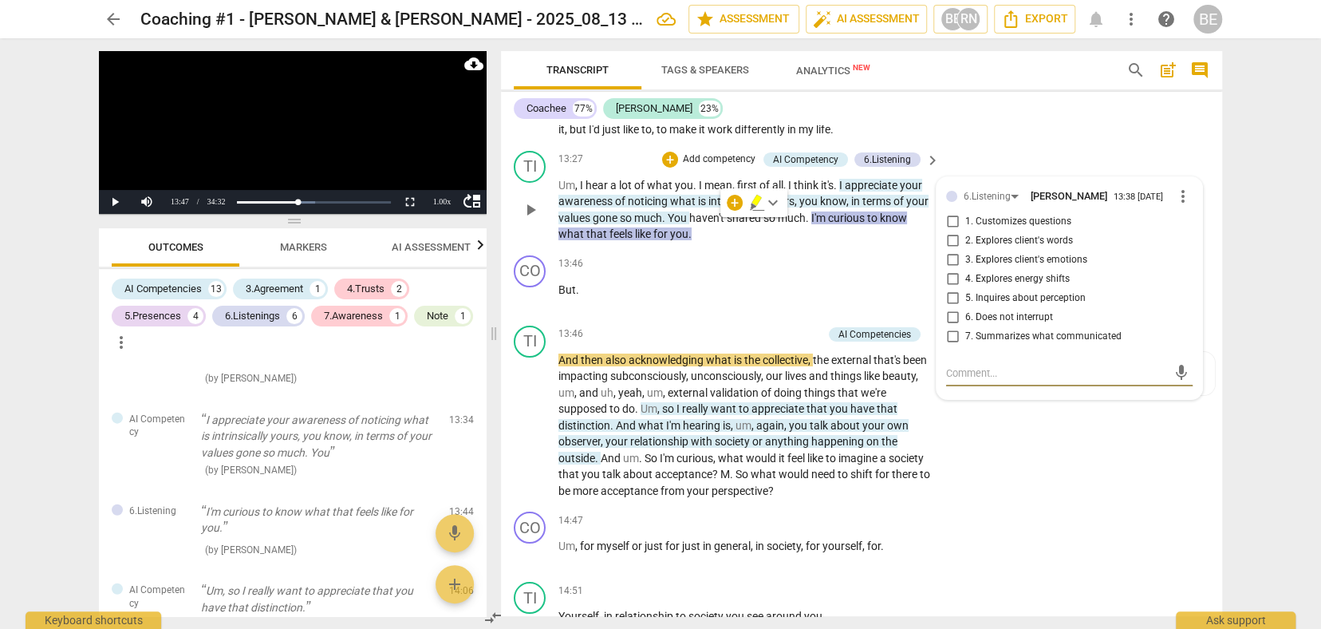
click at [952, 251] on input "3. Explores client's emotions" at bounding box center [953, 260] width 26 height 19
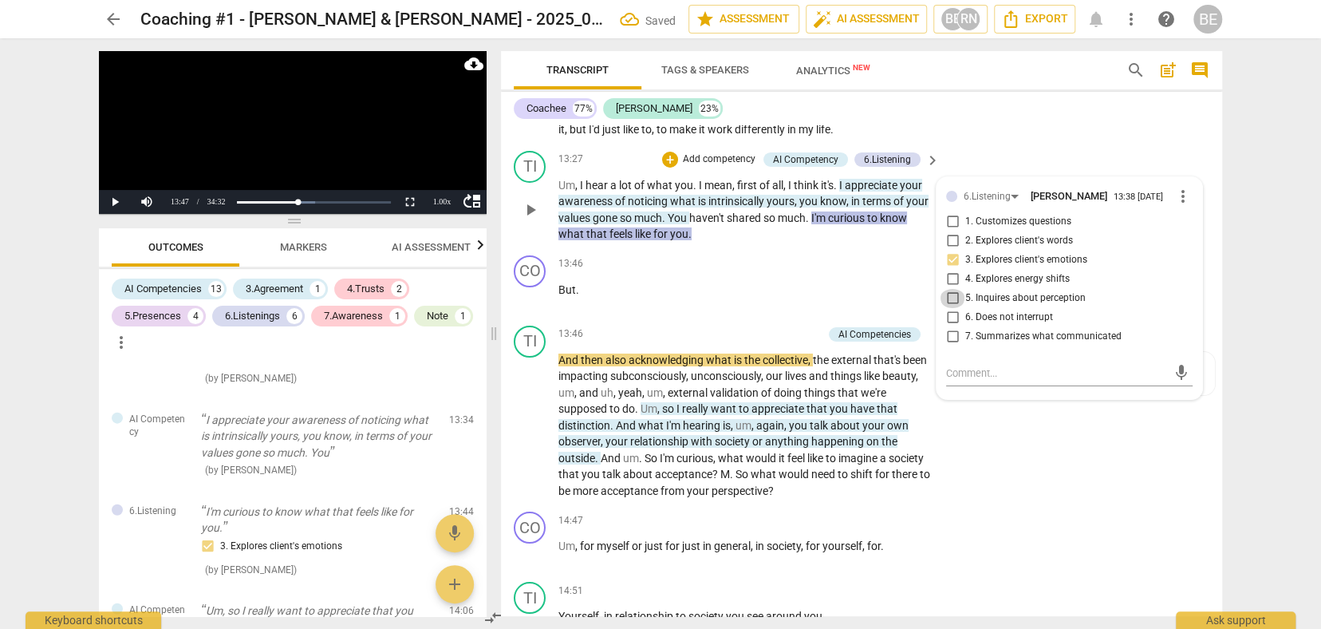
click at [952, 289] on input "5. Inquires about perception" at bounding box center [953, 298] width 26 height 19
click at [982, 423] on div "TI play_arrow pause 13:46 + Add competency AI Competencies keyboard_arrow_right…" at bounding box center [861, 412] width 721 height 187
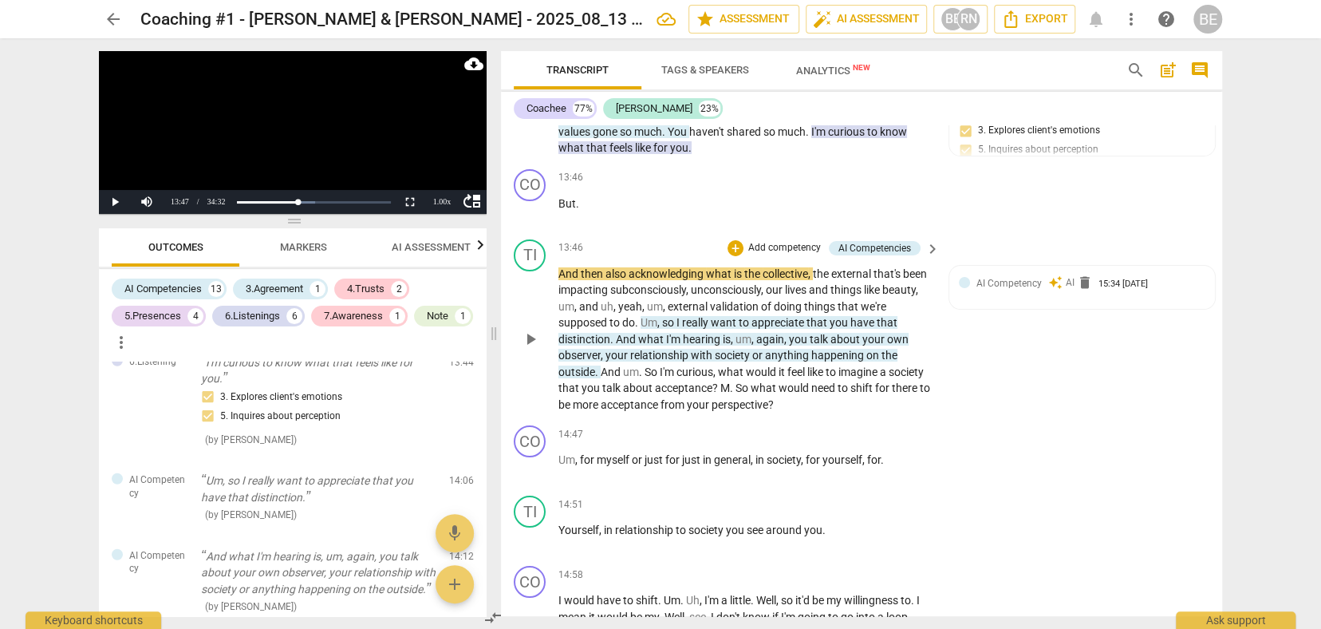
scroll to position [3707, 0]
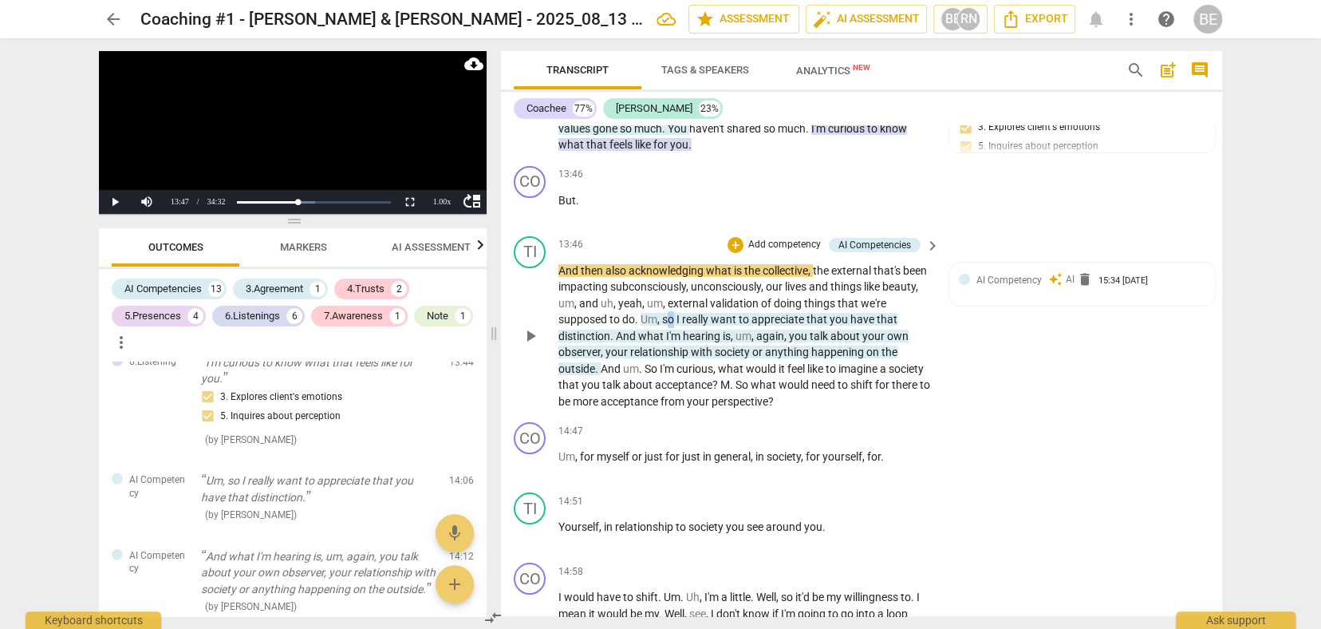
drag, startPoint x: 666, startPoint y: 304, endPoint x: 672, endPoint y: 314, distance: 11.1
click at [672, 314] on span "so" at bounding box center [669, 319] width 14 height 13
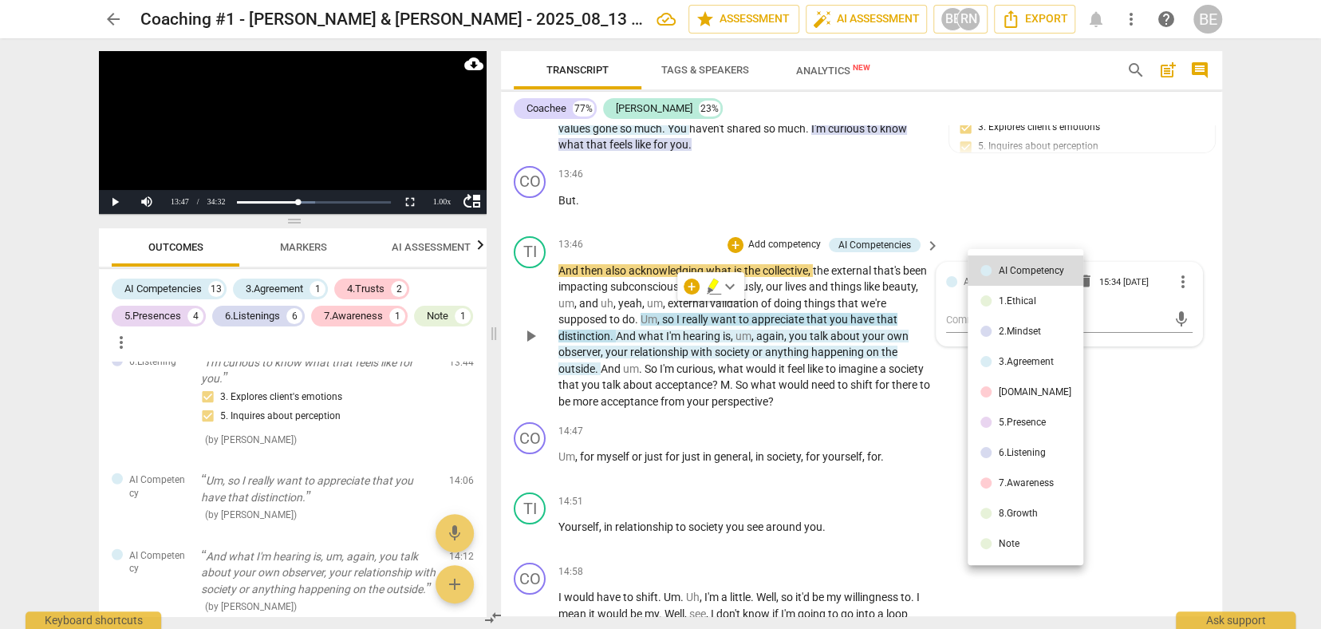
click at [654, 303] on div at bounding box center [660, 314] width 1321 height 629
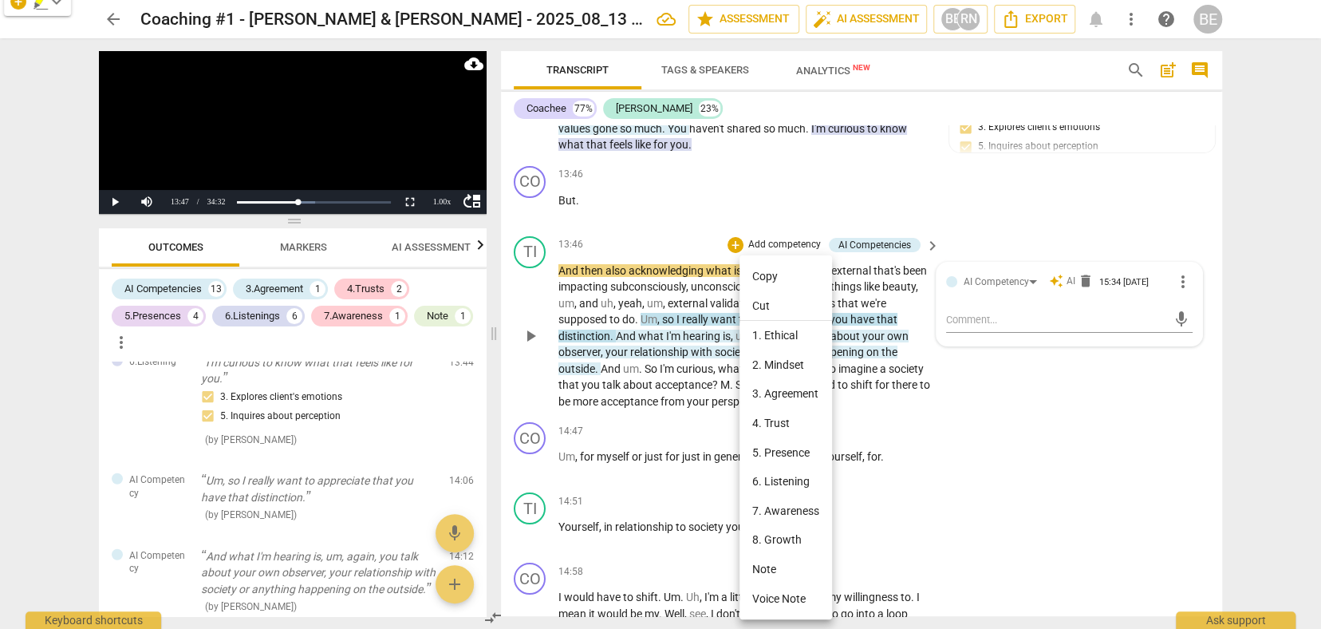
click at [792, 448] on li "5. Presence" at bounding box center [786, 453] width 93 height 30
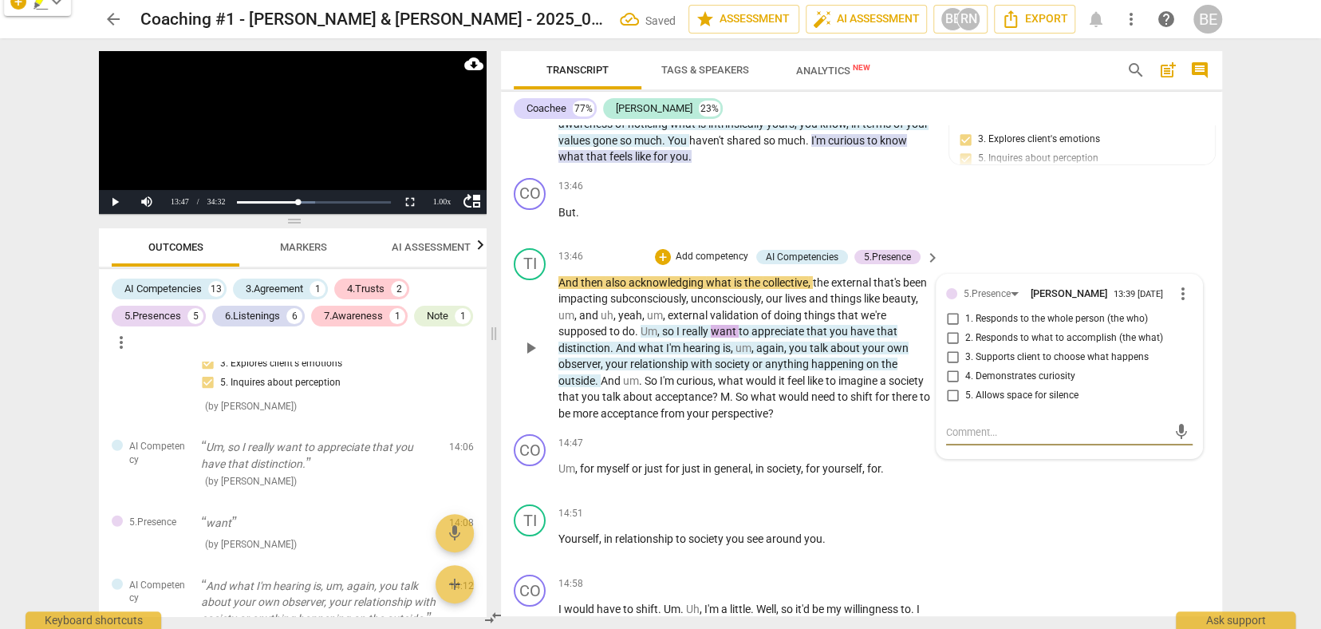
scroll to position [0, 0]
click at [884, 428] on div "CO play_arrow pause 14:47 + Add competency keyboard_arrow_right Um , for myself…" at bounding box center [861, 463] width 721 height 70
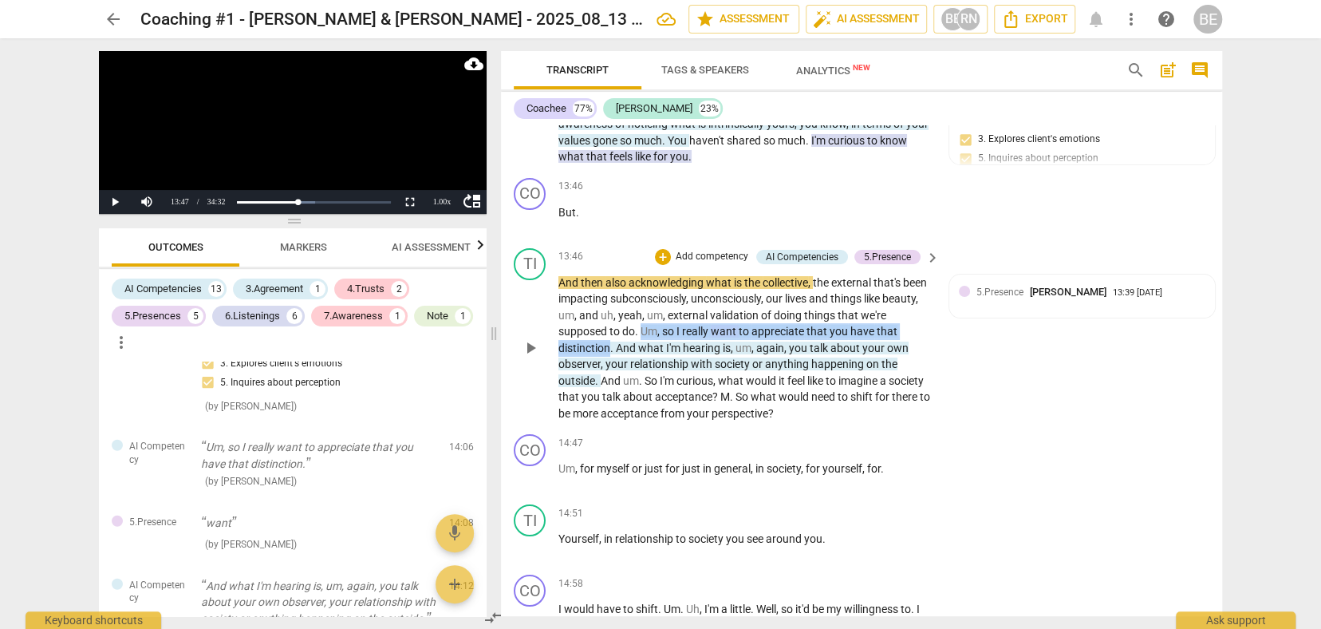
drag, startPoint x: 643, startPoint y: 315, endPoint x: 610, endPoint y: 337, distance: 40.3
click at [610, 337] on p "And then also acknowledging what is the collective , the external that's been i…" at bounding box center [744, 348] width 373 height 148
click at [627, 308] on div "+" at bounding box center [625, 314] width 16 height 16
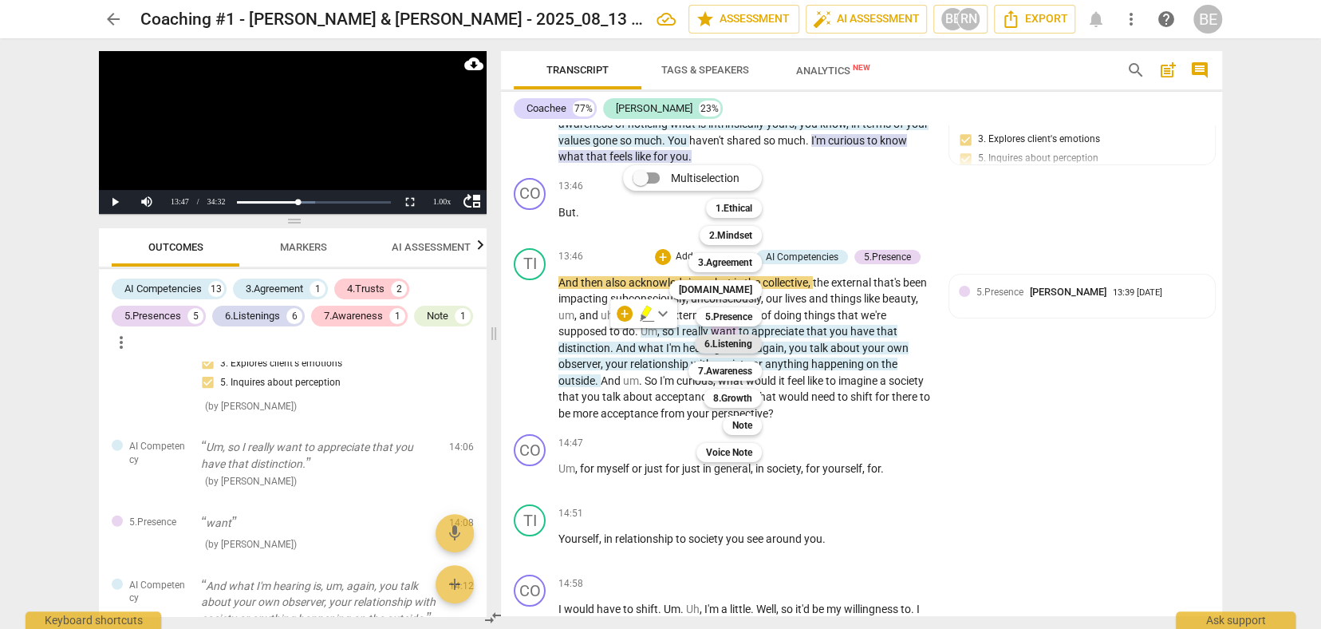
click at [728, 341] on b "6.Listening" at bounding box center [728, 343] width 48 height 19
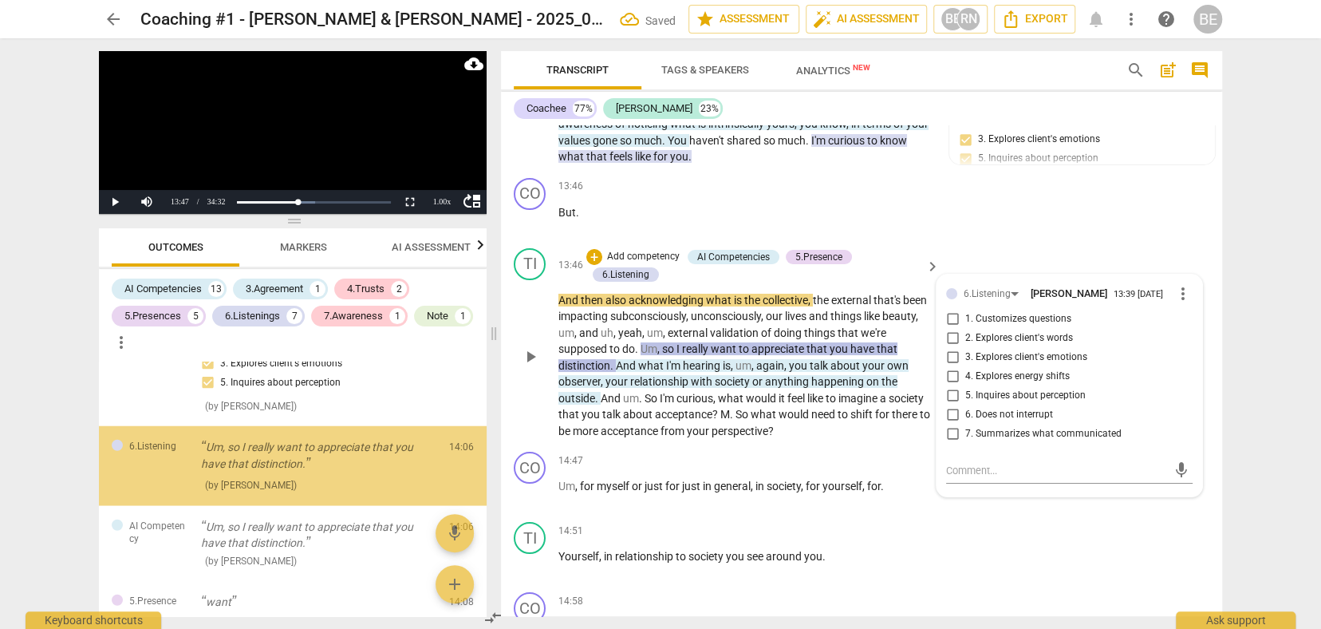
scroll to position [2595, 0]
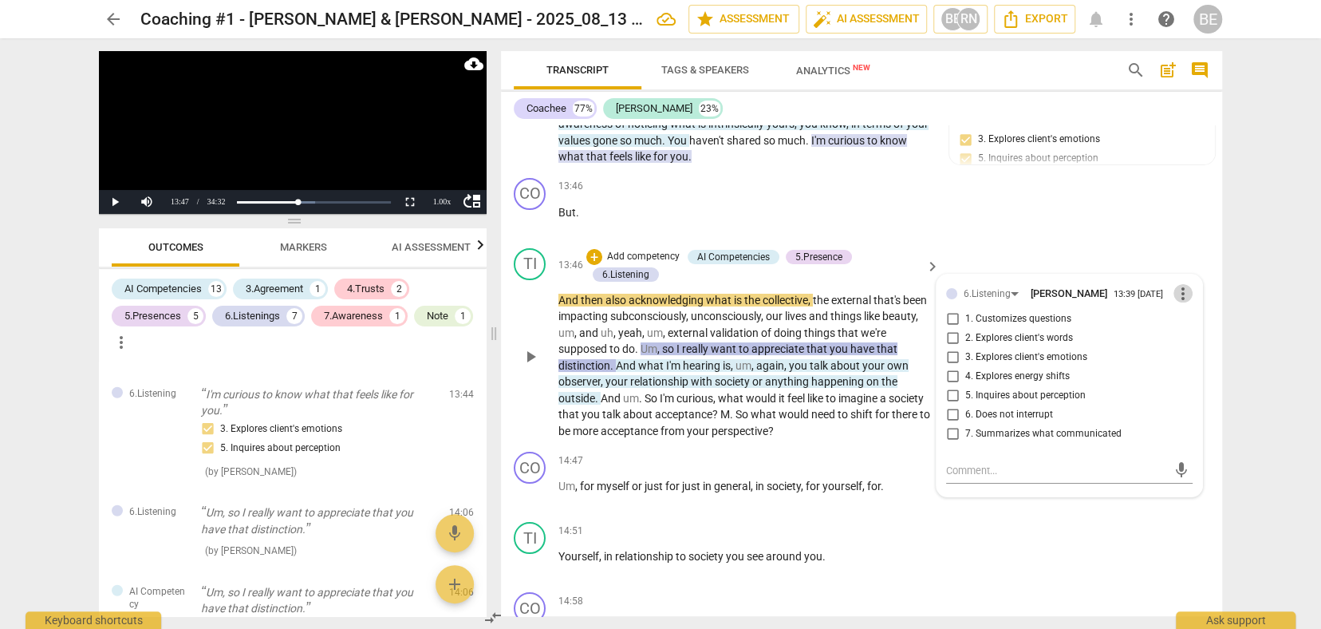
click at [1178, 284] on span "more_vert" at bounding box center [1183, 293] width 19 height 19
click at [1190, 310] on li "Delete" at bounding box center [1195, 312] width 55 height 30
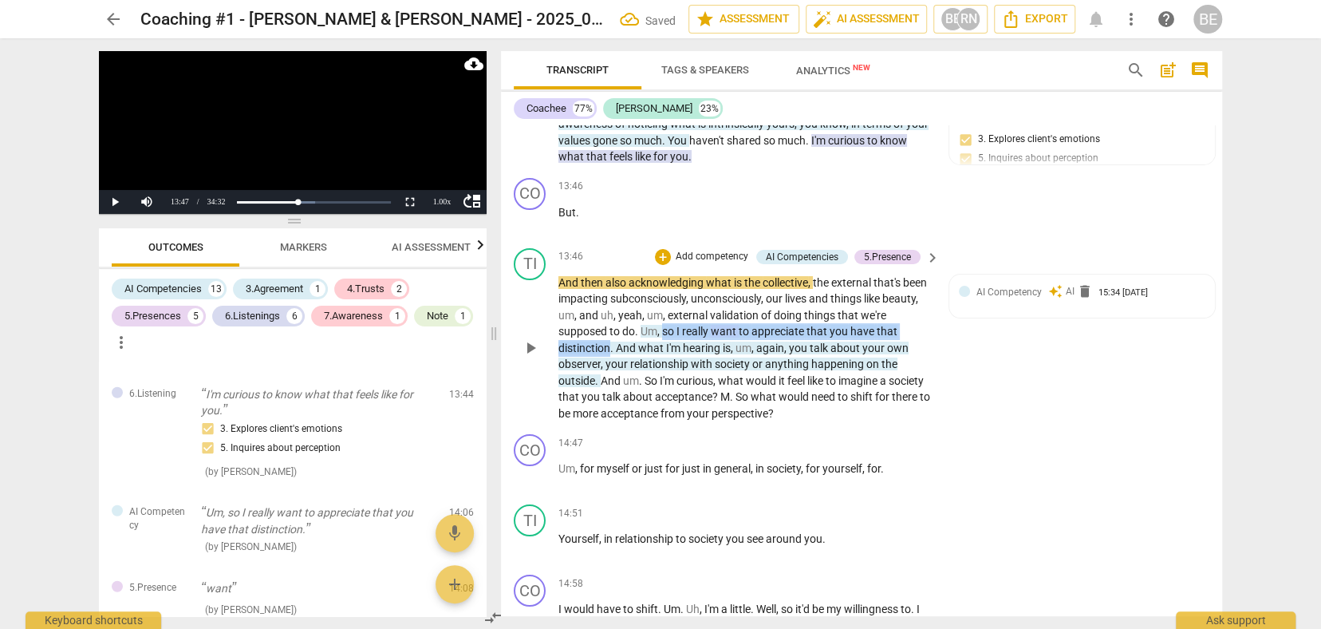
drag, startPoint x: 661, startPoint y: 314, endPoint x: 610, endPoint y: 335, distance: 55.9
click at [610, 335] on p "And then also acknowledging what is the collective , the external that's been i…" at bounding box center [744, 348] width 373 height 148
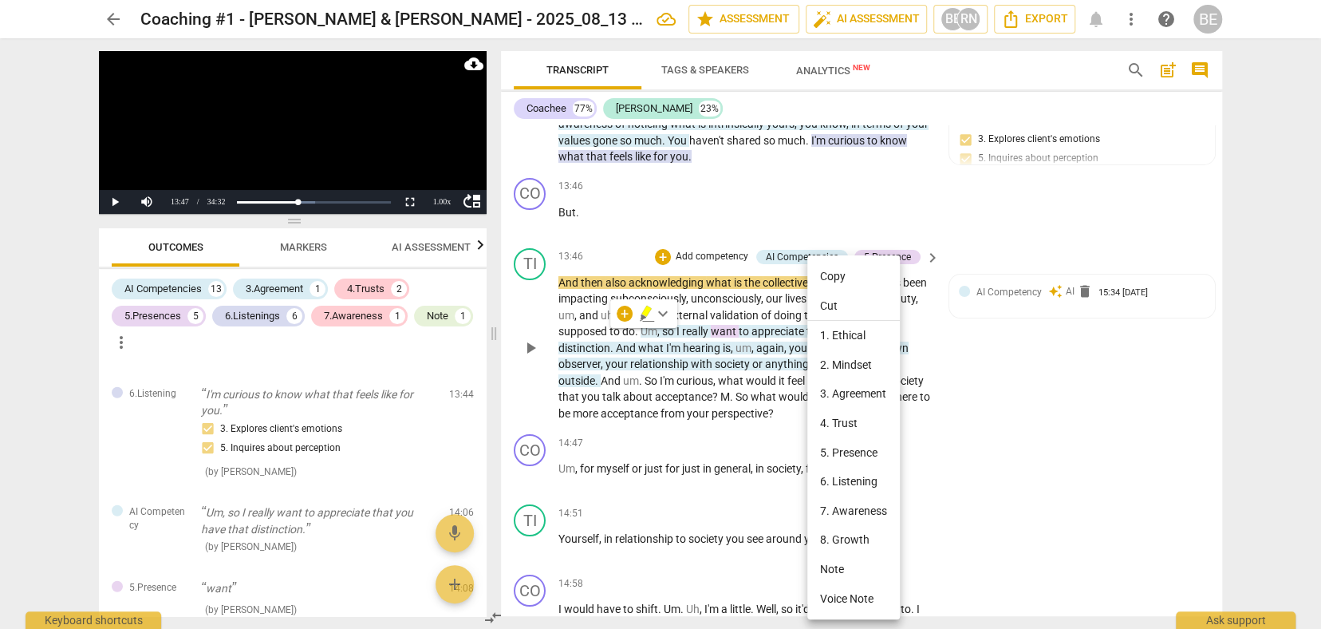
click at [956, 351] on div at bounding box center [660, 314] width 1321 height 629
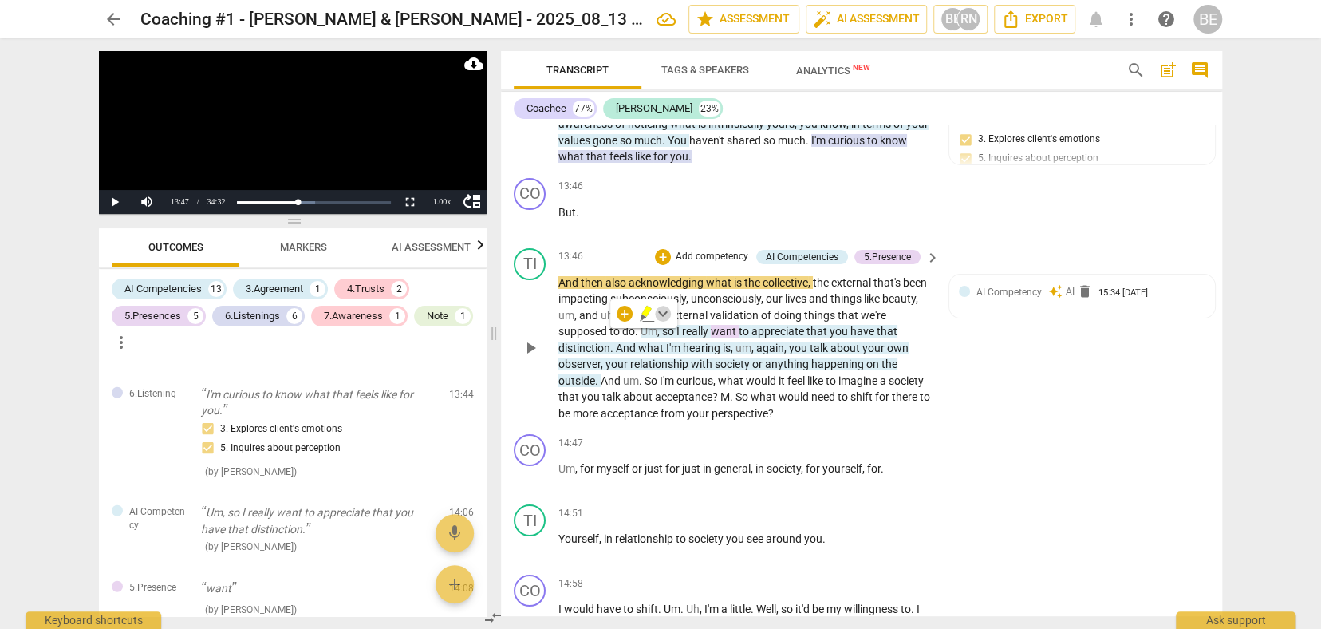
click at [672, 322] on span "keyboard_arrow_down" at bounding box center [662, 313] width 19 height 19
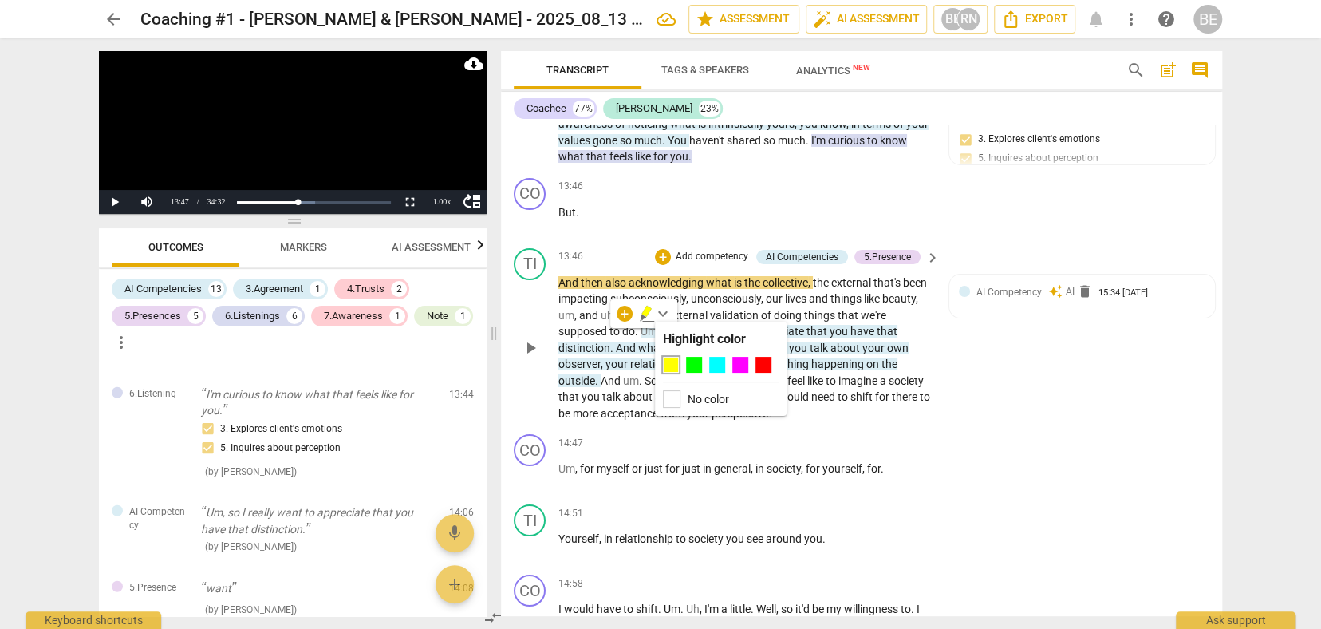
click at [1021, 405] on div "TI play_arrow pause 13:46 + Add competency AI Competencies 5.Presence keyboard_…" at bounding box center [861, 335] width 721 height 187
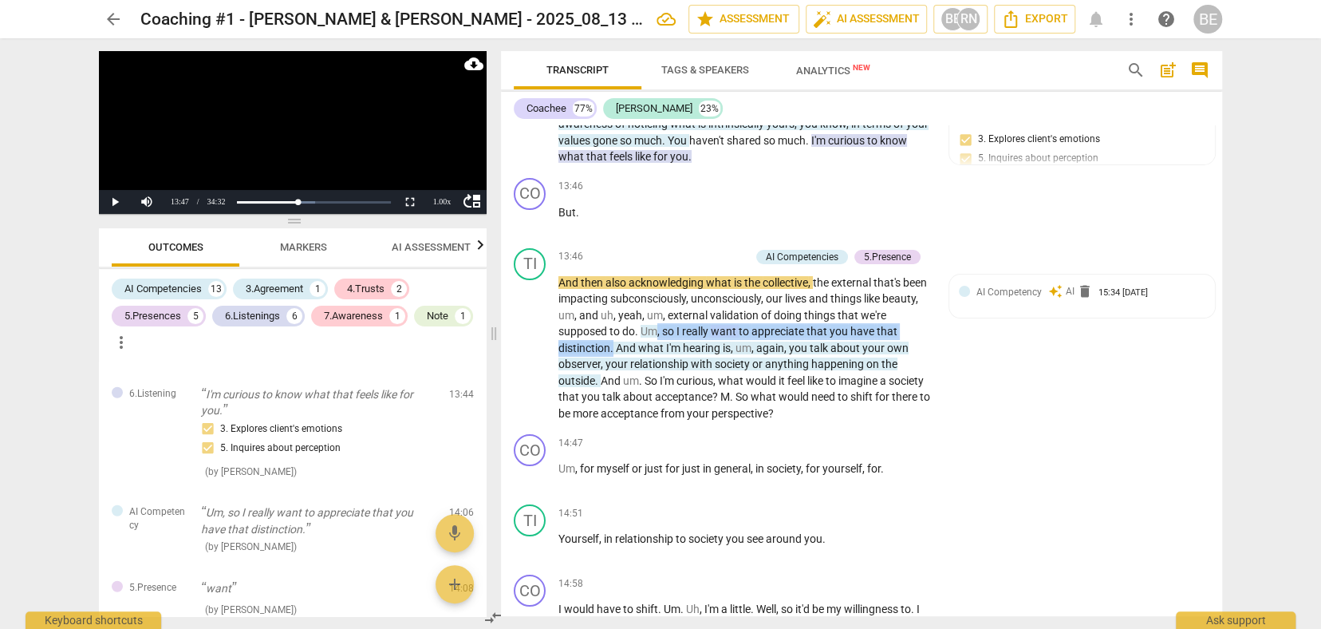
drag, startPoint x: 658, startPoint y: 317, endPoint x: 614, endPoint y: 335, distance: 48.3
click at [614, 335] on p "And then also acknowledging what is the collective , the external that's been i…" at bounding box center [744, 348] width 373 height 148
click at [633, 310] on div "+" at bounding box center [630, 314] width 16 height 16
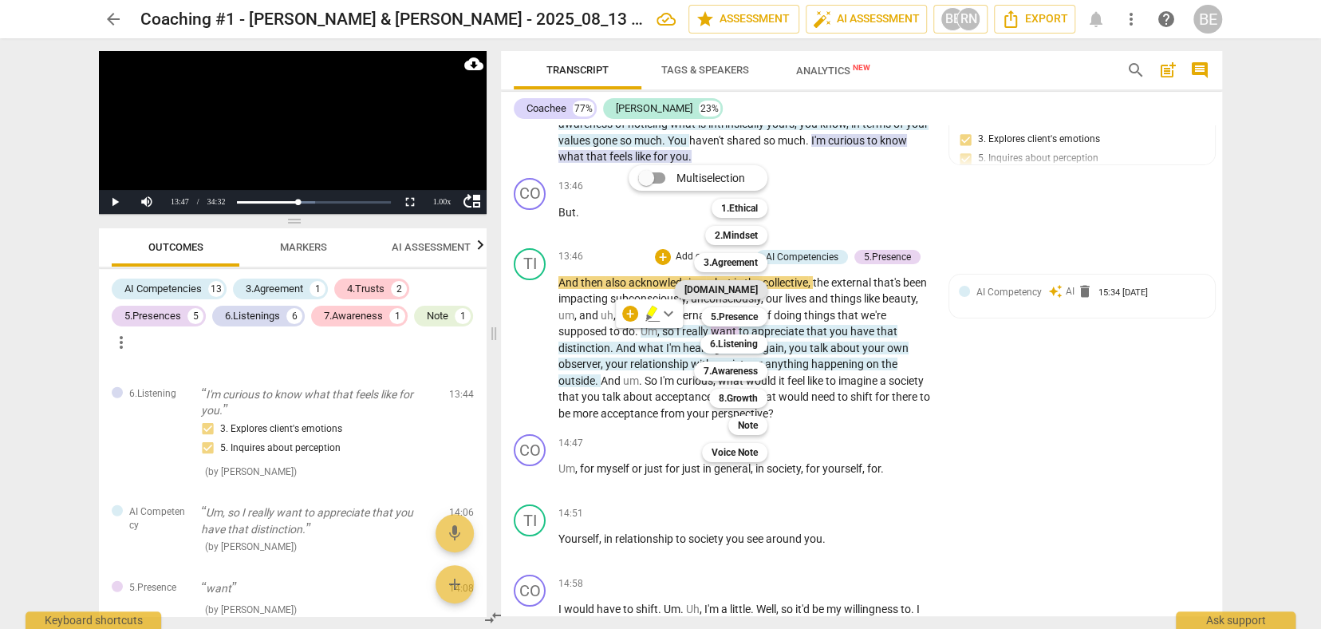
click at [738, 286] on b "[DOMAIN_NAME]" at bounding box center [721, 289] width 73 height 19
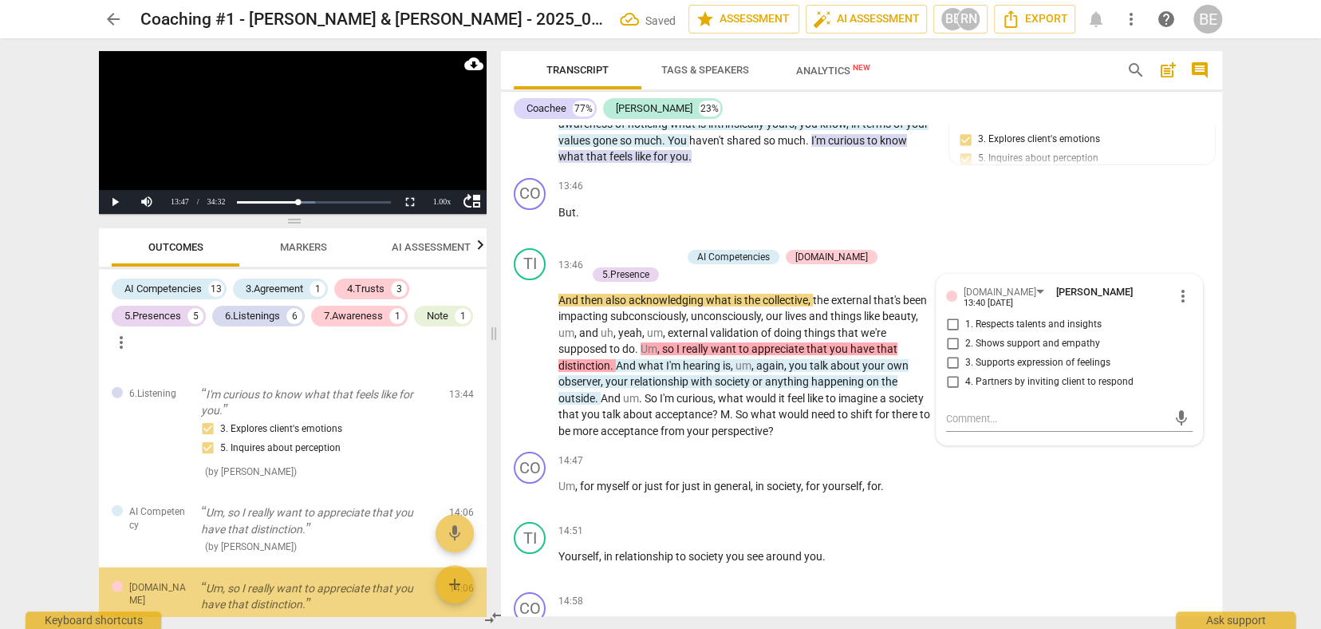
scroll to position [2670, 0]
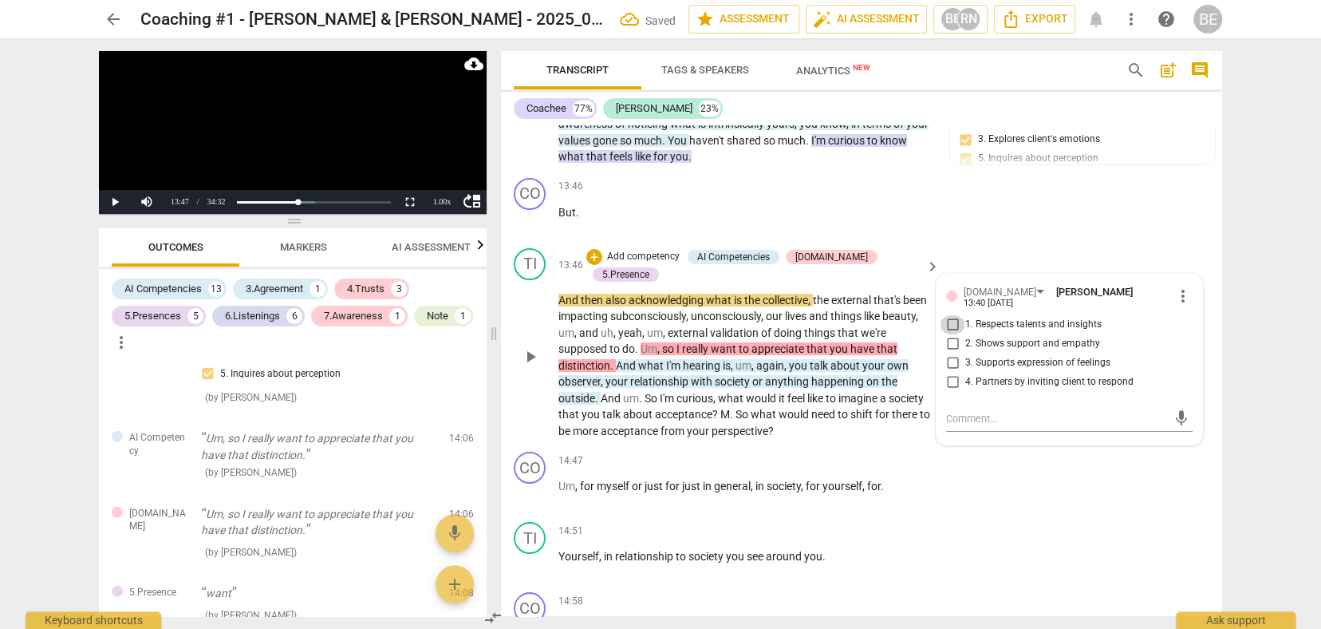
click at [952, 315] on input "1. Respects talents and insights" at bounding box center [953, 324] width 26 height 19
click at [950, 334] on input "2. Shows support and empathy" at bounding box center [953, 343] width 26 height 19
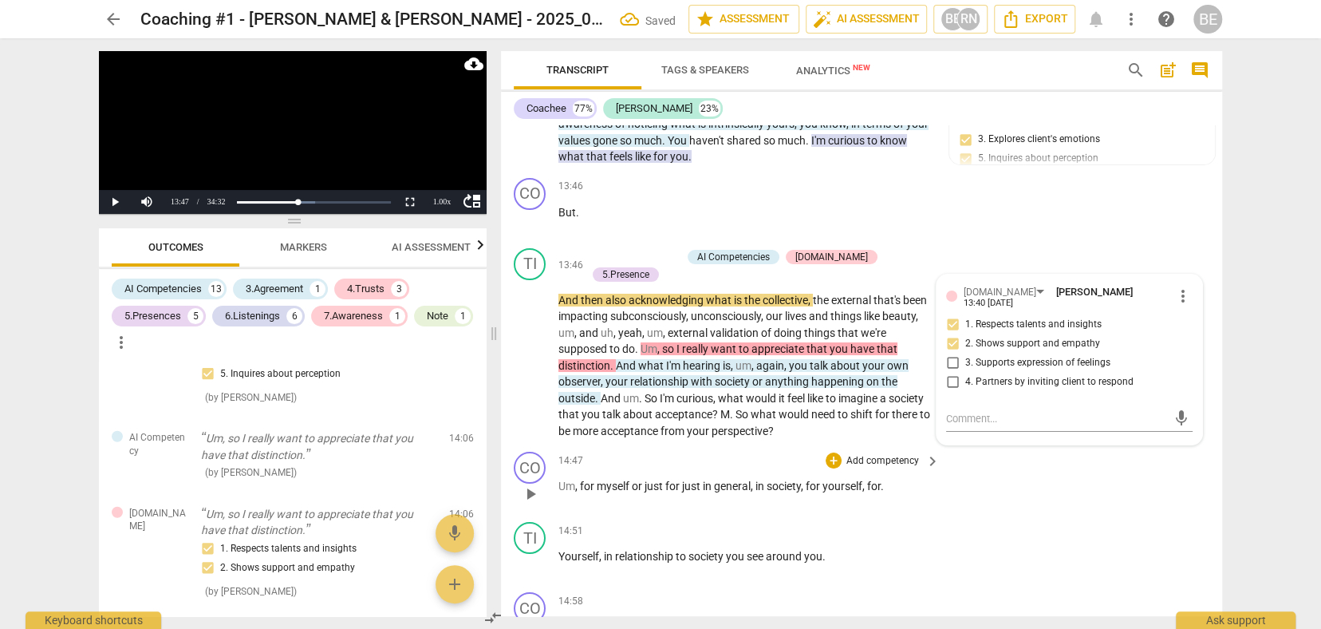
click at [949, 452] on div "CO play_arrow pause 14:47 + Add competency keyboard_arrow_right Um , for myself…" at bounding box center [861, 480] width 721 height 70
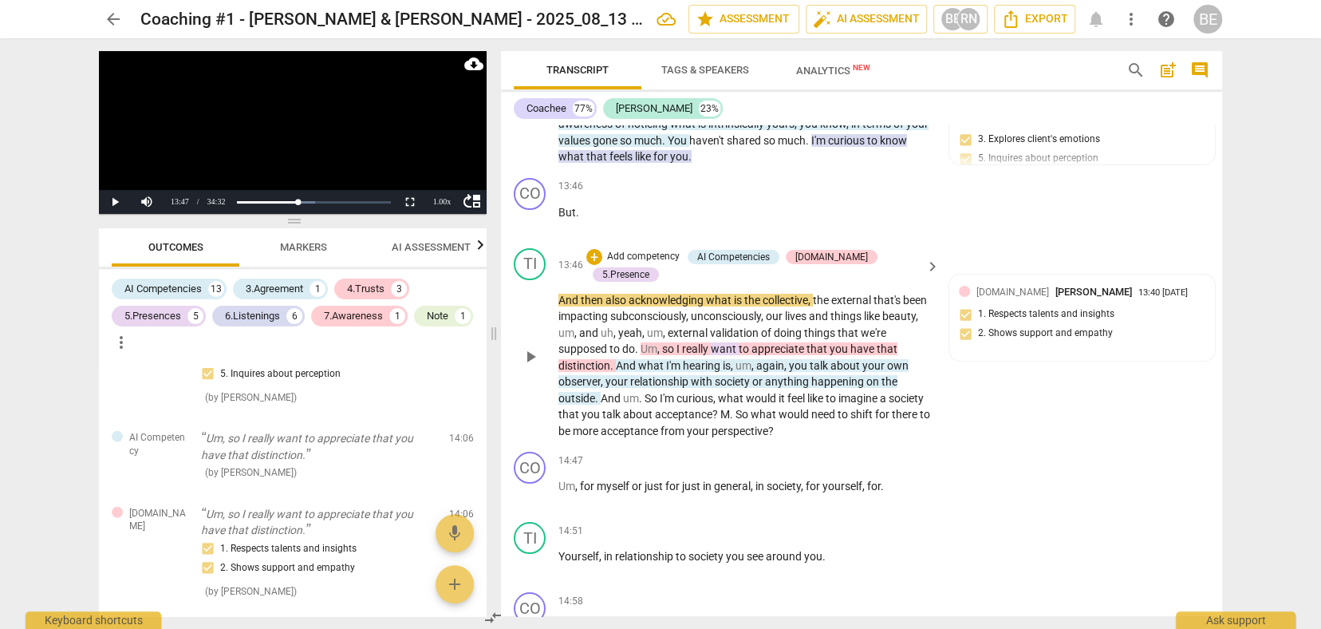
click at [790, 294] on span "collective" at bounding box center [785, 300] width 45 height 13
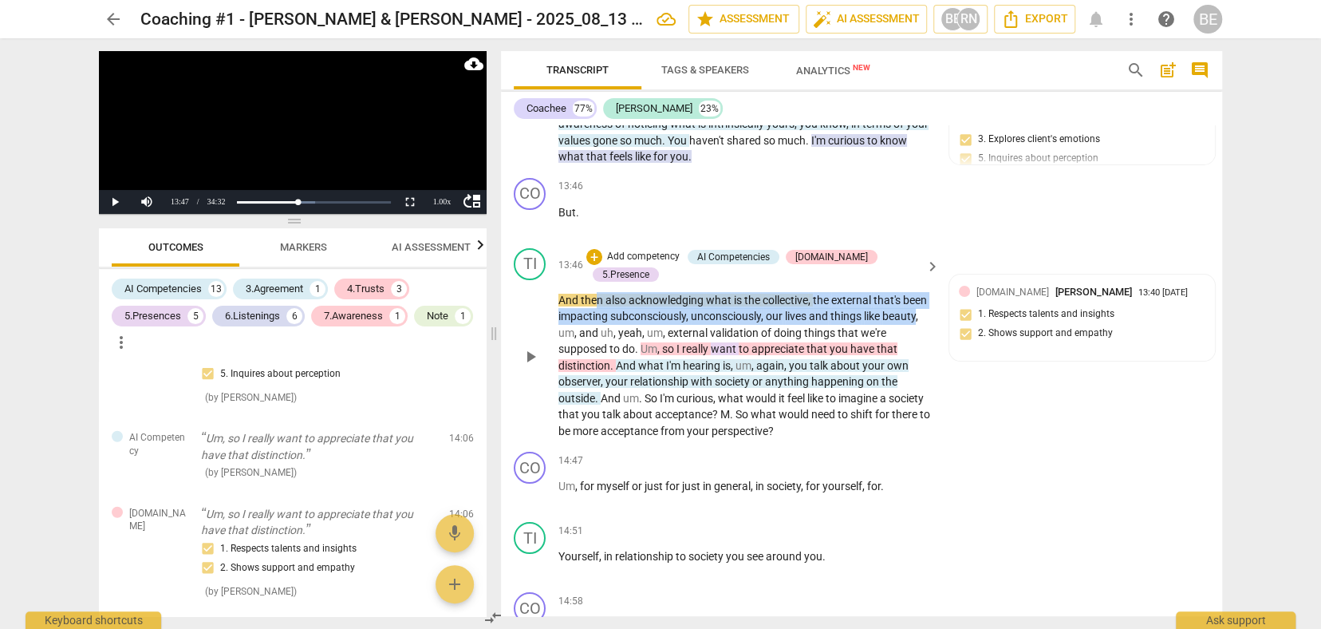
drag, startPoint x: 626, startPoint y: 270, endPoint x: 590, endPoint y: 303, distance: 49.2
click at [590, 303] on p "And then also acknowledging what is the collective , the external that's been i…" at bounding box center [744, 366] width 373 height 148
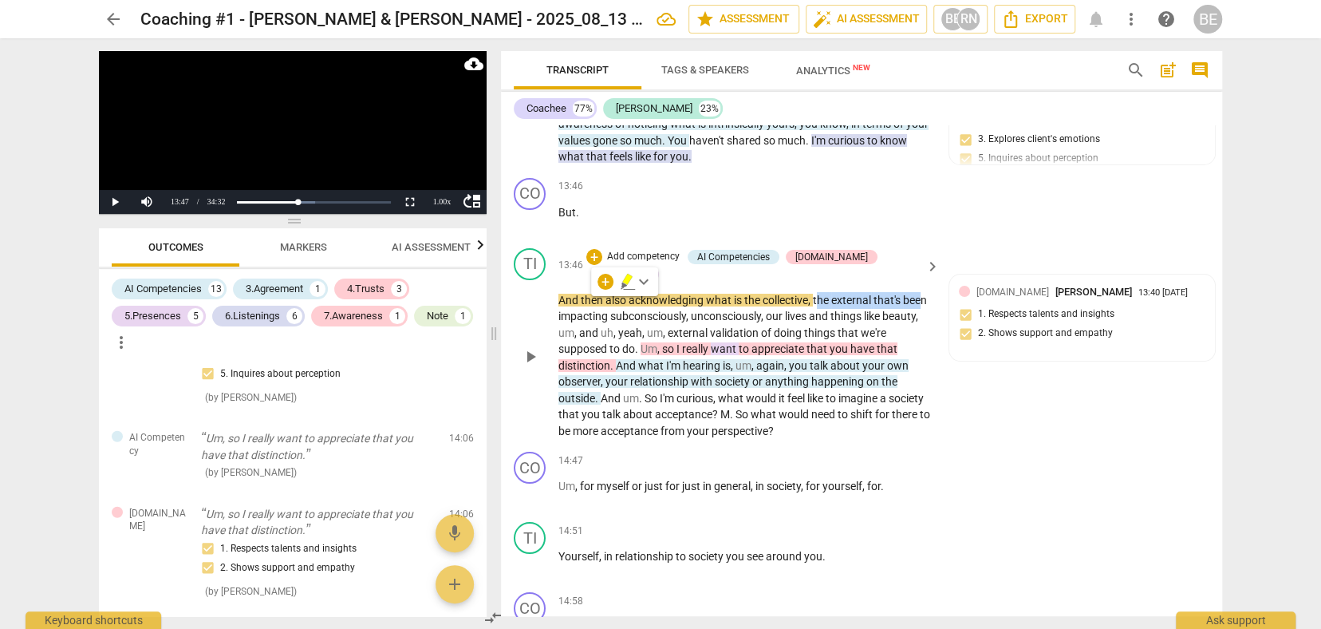
drag, startPoint x: 818, startPoint y: 274, endPoint x: 578, endPoint y: 278, distance: 240.2
click at [578, 292] on p "And then also acknowledging what is the collective , the external that's been i…" at bounding box center [744, 366] width 373 height 148
drag, startPoint x: 557, startPoint y: 272, endPoint x: 817, endPoint y: 274, distance: 260.1
click at [817, 274] on div "TI play_arrow pause 13:46 + Add competency AI Competencies [DOMAIN_NAME] 5.Pres…" at bounding box center [861, 344] width 721 height 204
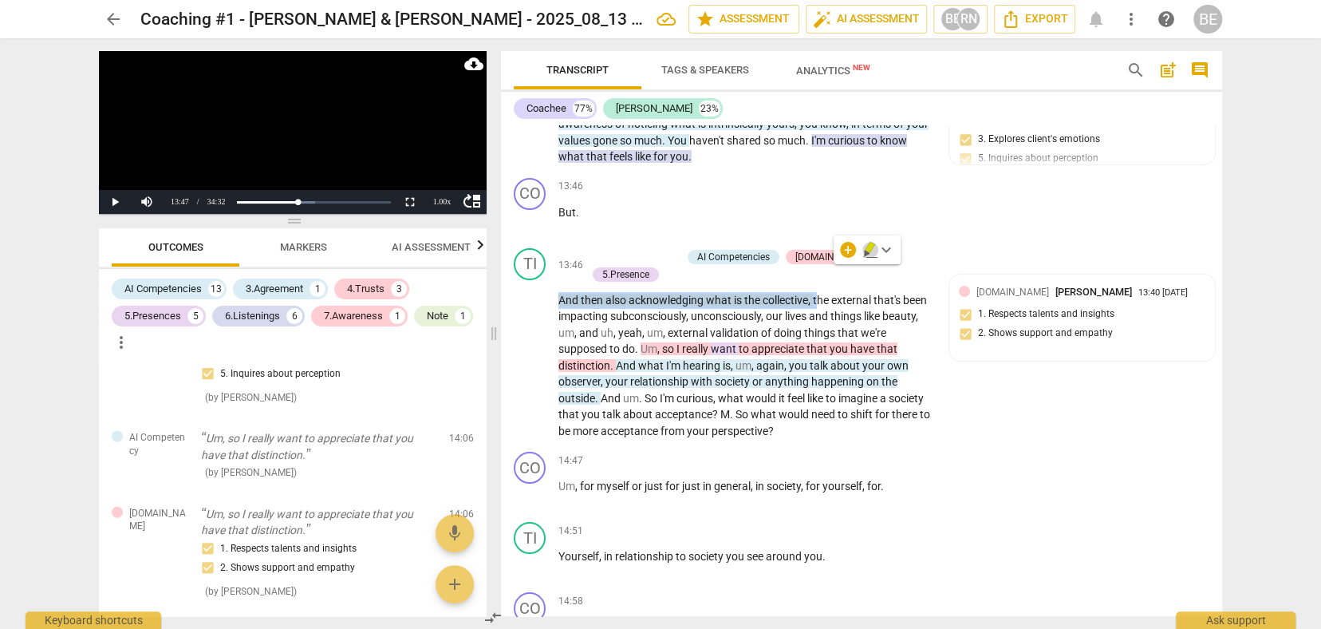
click at [873, 255] on icon "button" at bounding box center [870, 249] width 16 height 19
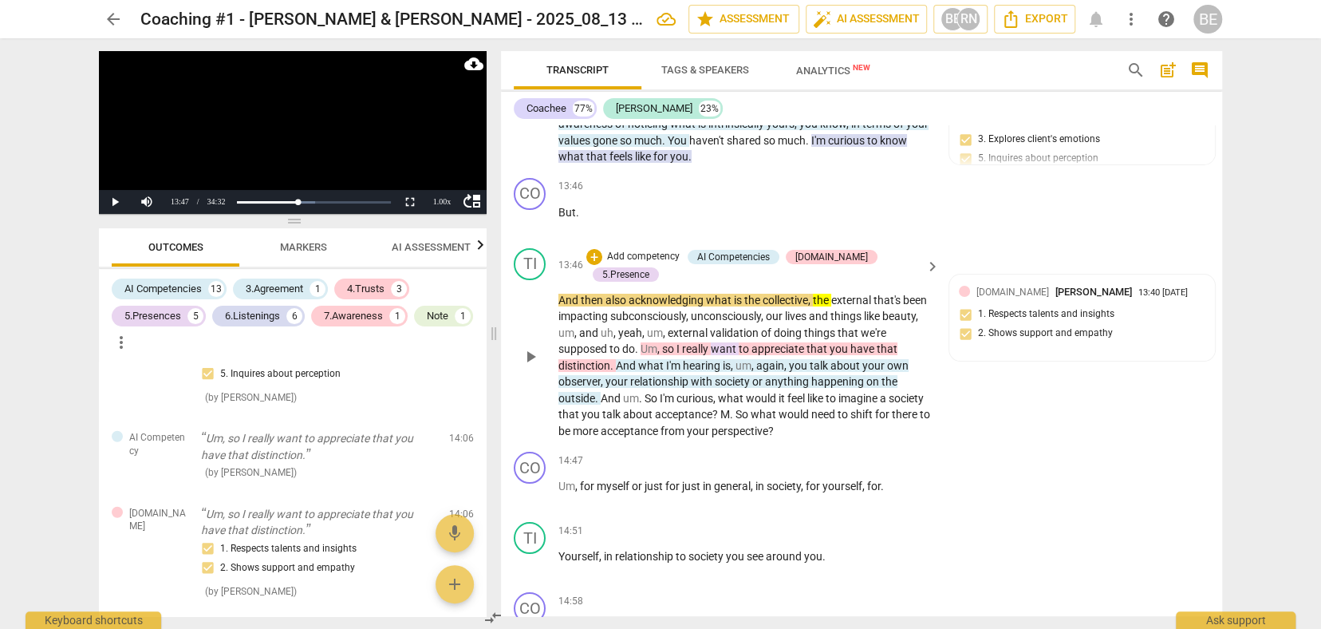
scroll to position [3699, 0]
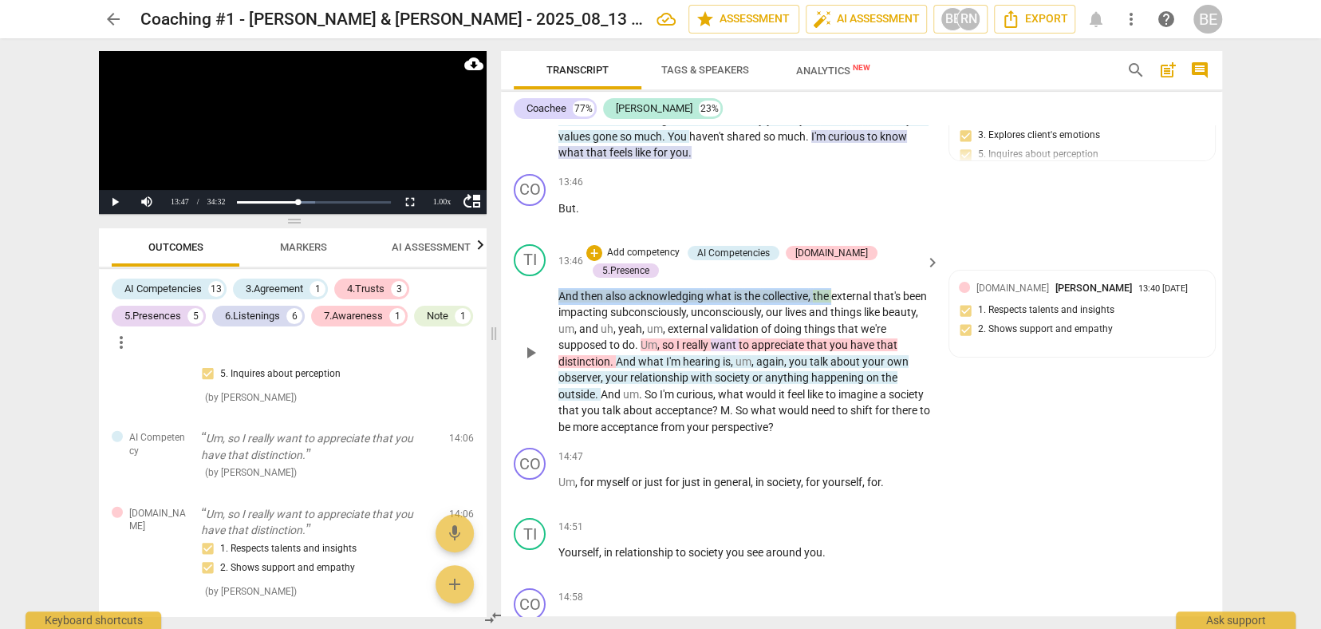
drag, startPoint x: 834, startPoint y: 267, endPoint x: 551, endPoint y: 271, distance: 282.5
click at [551, 271] on div "TI play_arrow pause 13:46 + Add competency AI Competencies [DOMAIN_NAME] 5.Pres…" at bounding box center [861, 340] width 721 height 204
click at [887, 246] on span "keyboard_arrow_down" at bounding box center [886, 248] width 19 height 19
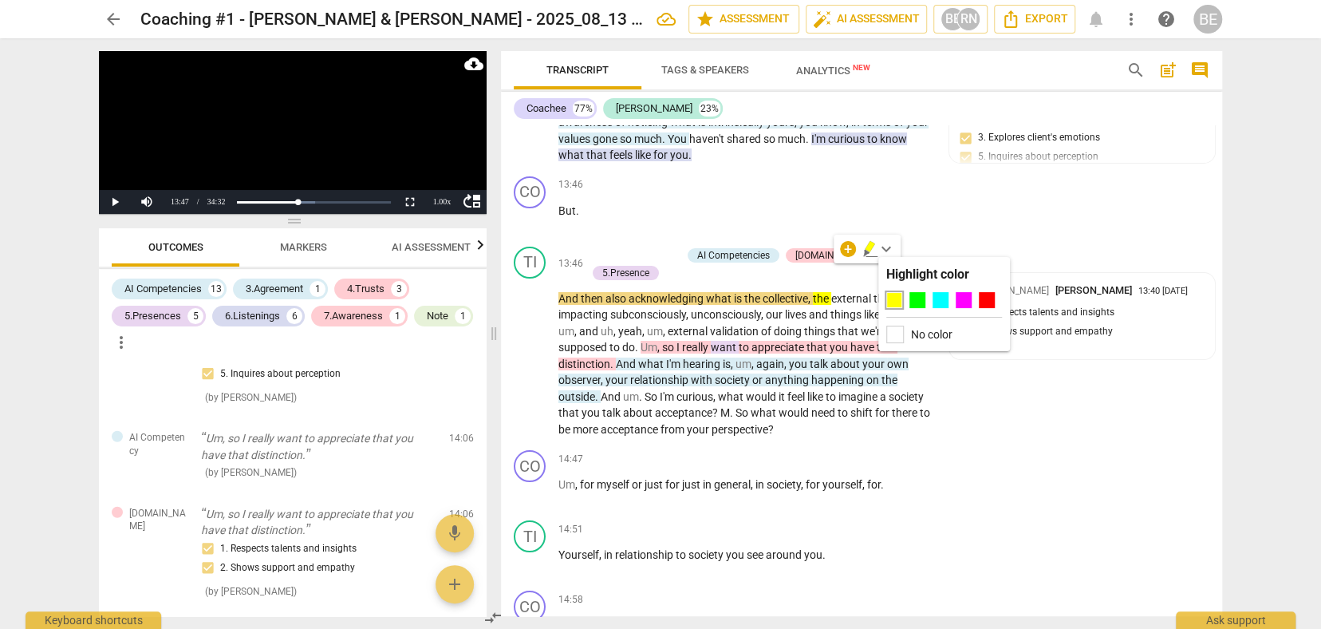
click at [908, 330] on div "No color" at bounding box center [944, 335] width 116 height 18
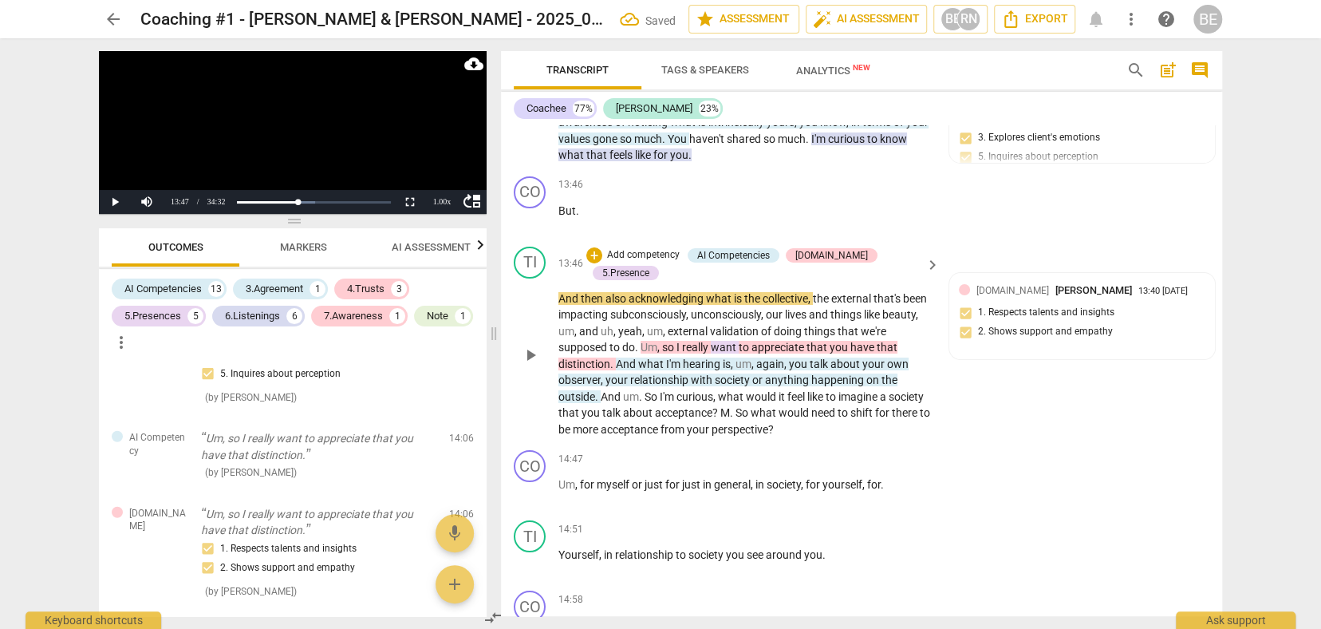
click at [779, 292] on span "collective" at bounding box center [785, 298] width 45 height 13
click at [552, 278] on div "play_arrow pause" at bounding box center [538, 355] width 41 height 155
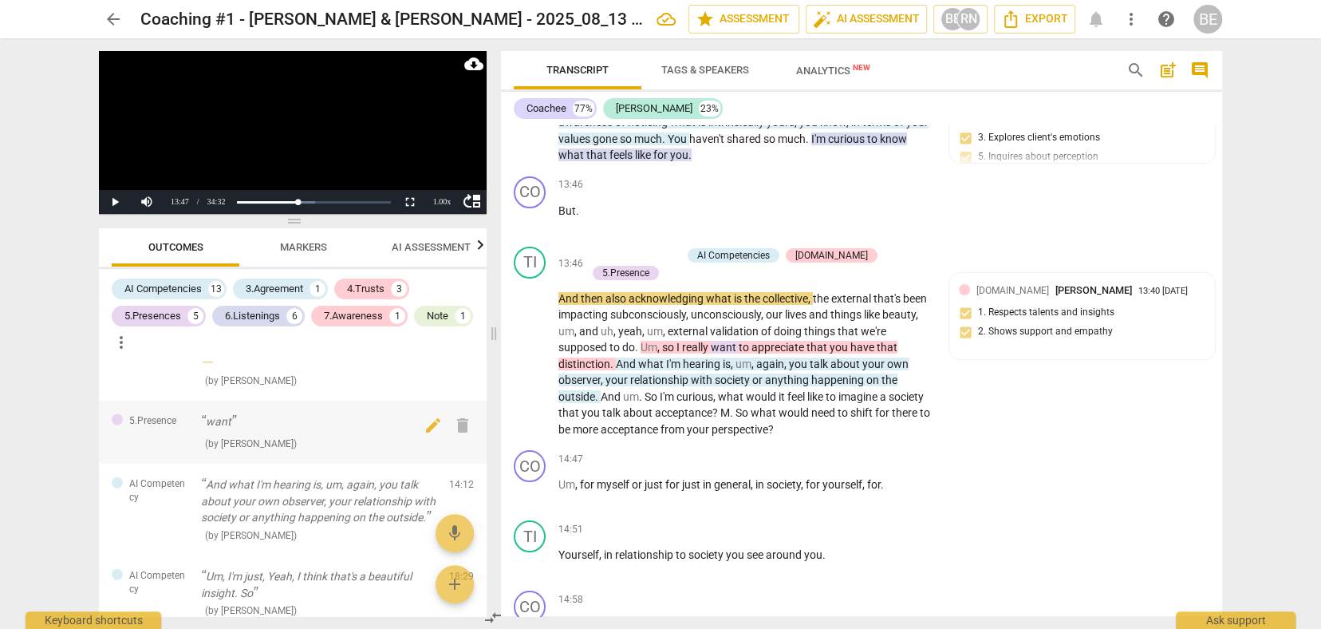
scroll to position [2881, 0]
click at [760, 444] on div "CO play_arrow pause 14:47 + Add competency keyboard_arrow_right Um , for myself…" at bounding box center [861, 479] width 721 height 70
click at [957, 357] on div "TI play_arrow pause 13:46 + Add competency AI Competencies [DOMAIN_NAME] 5.Pres…" at bounding box center [861, 342] width 721 height 204
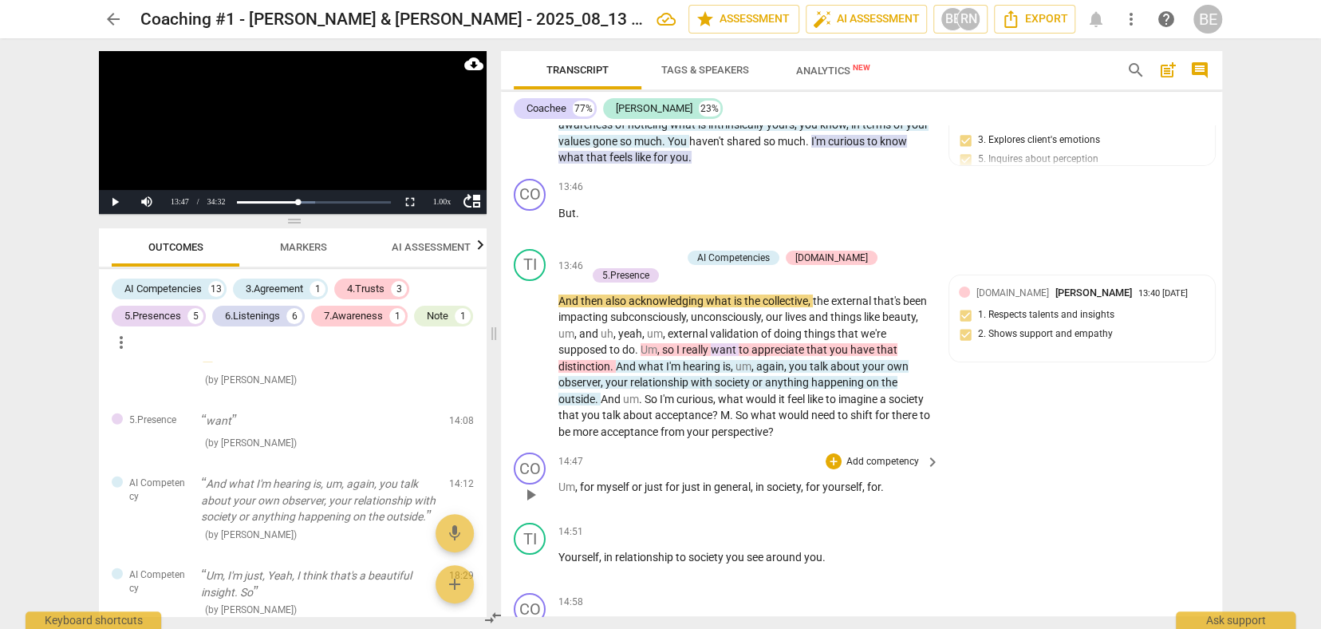
scroll to position [3693, 0]
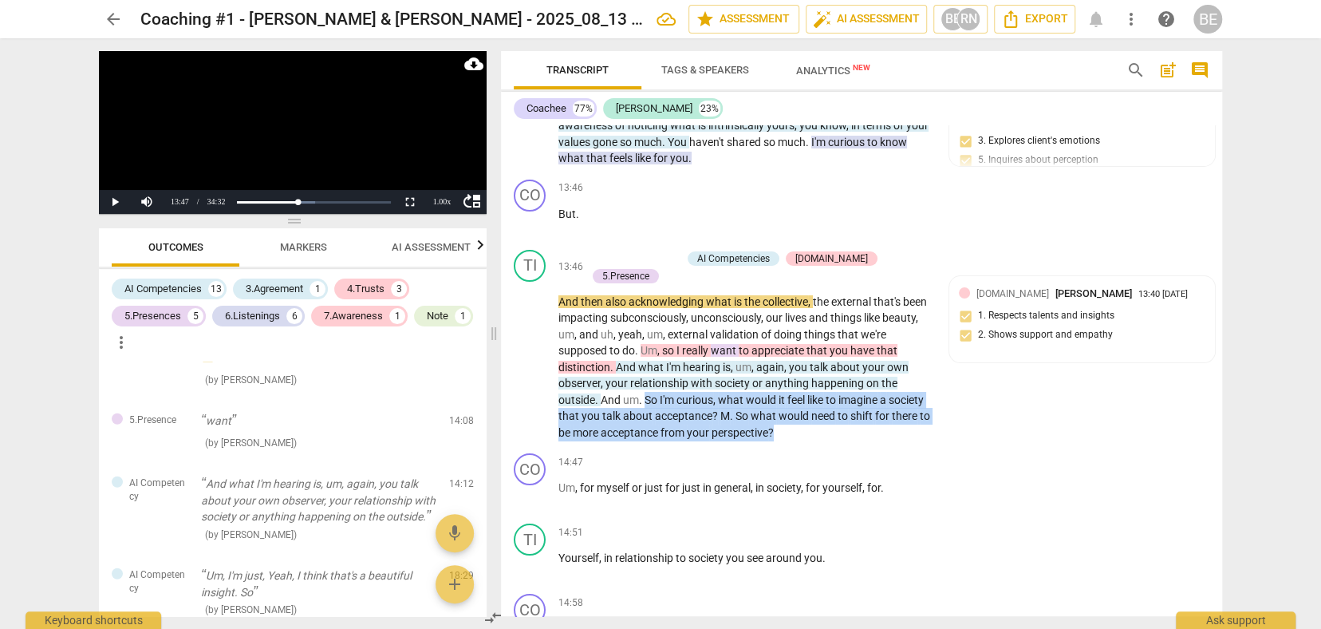
drag, startPoint x: 648, startPoint y: 369, endPoint x: 829, endPoint y: 401, distance: 184.0
click at [829, 401] on p "And then also acknowledging what is the collective , the external that's been i…" at bounding box center [744, 368] width 373 height 148
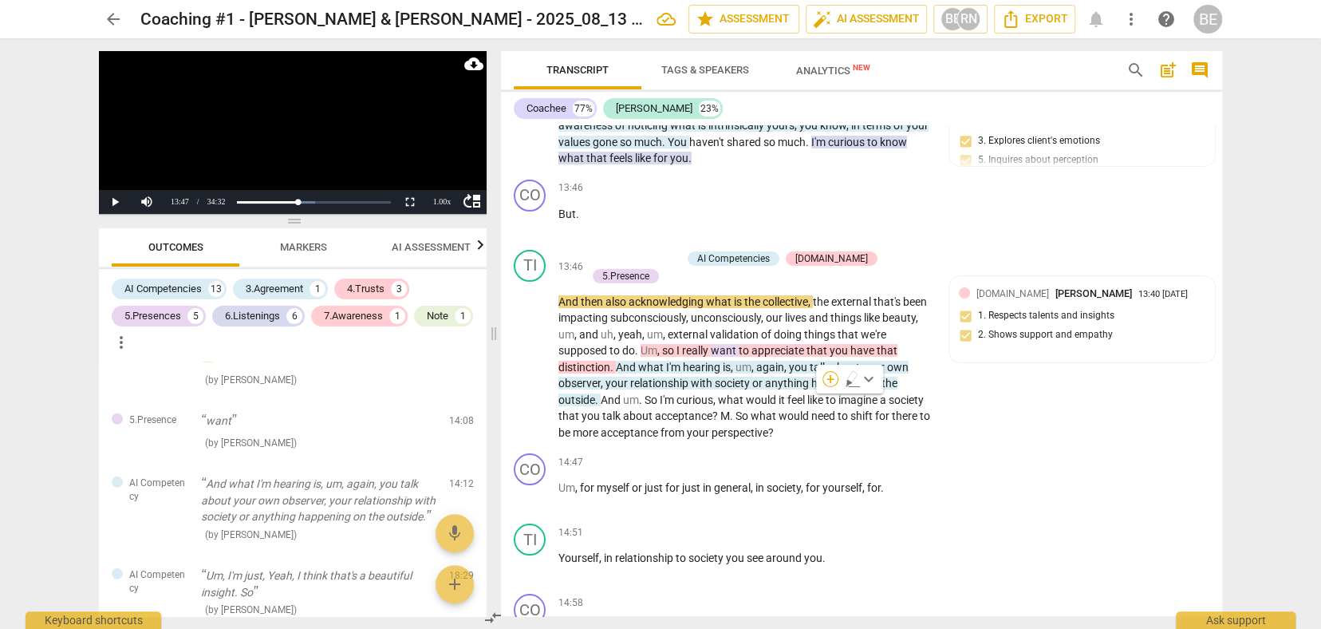
click at [828, 376] on div "+" at bounding box center [831, 379] width 16 height 16
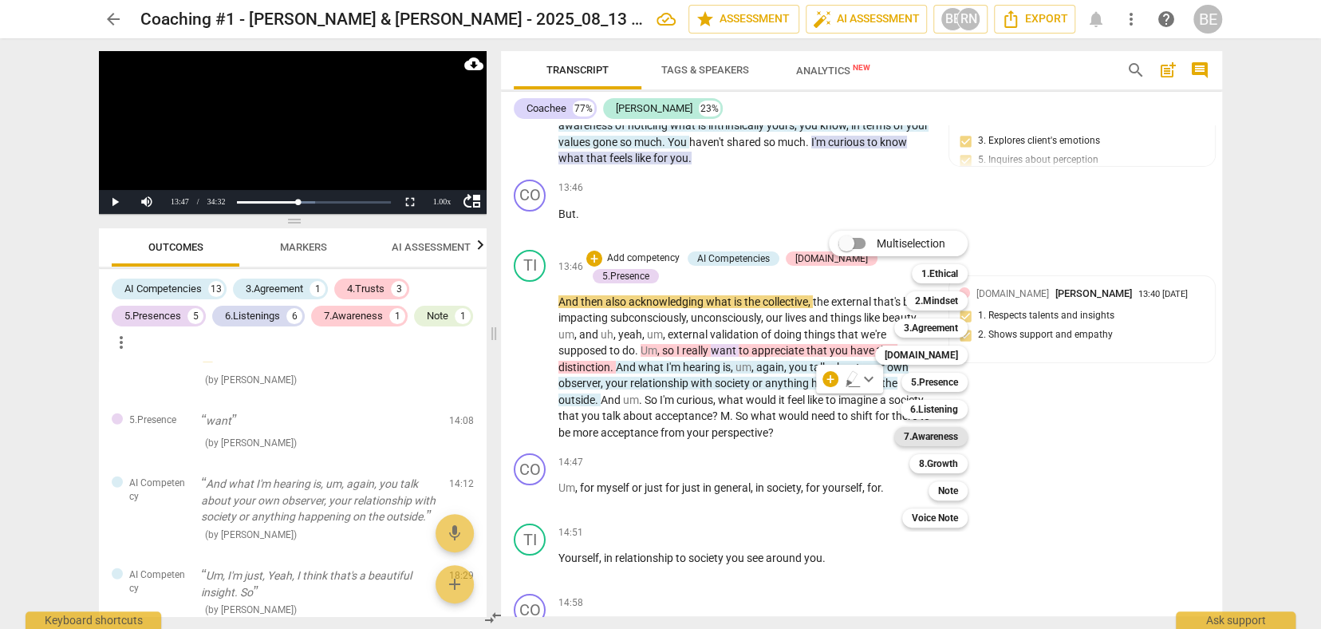
click at [953, 436] on b "7.Awareness" at bounding box center [931, 436] width 54 height 19
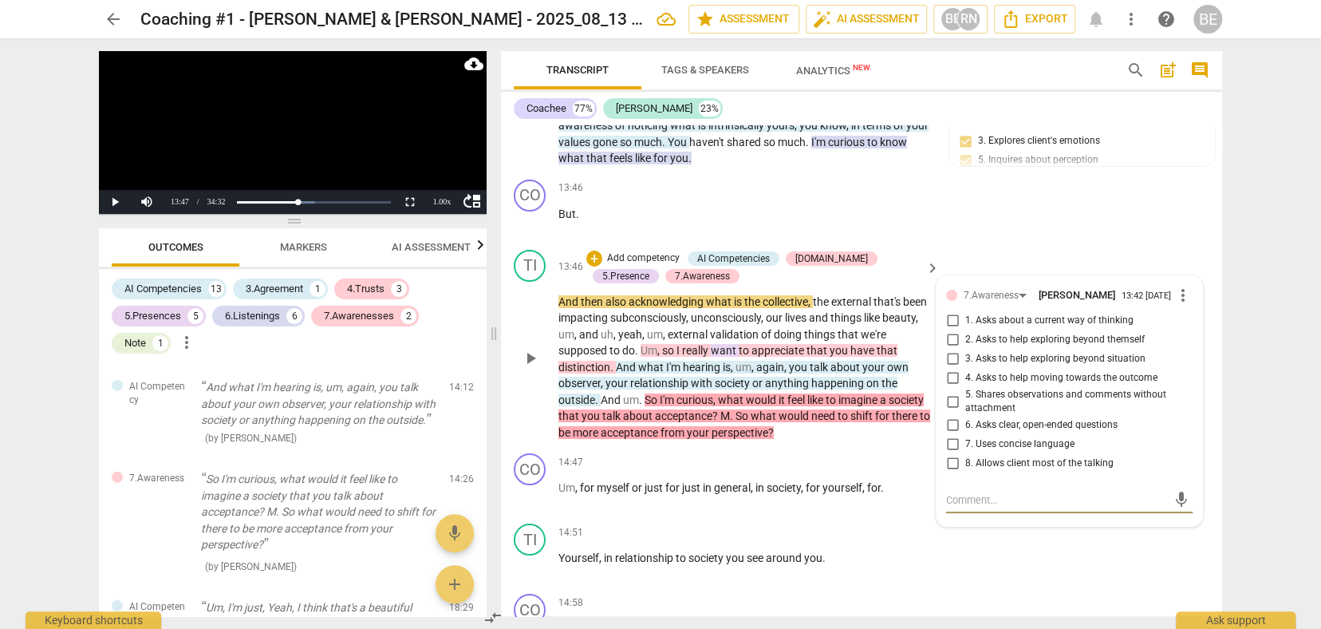
scroll to position [0, 0]
click at [951, 349] on input "3. Asks to help exploring beyond situation" at bounding box center [953, 358] width 26 height 19
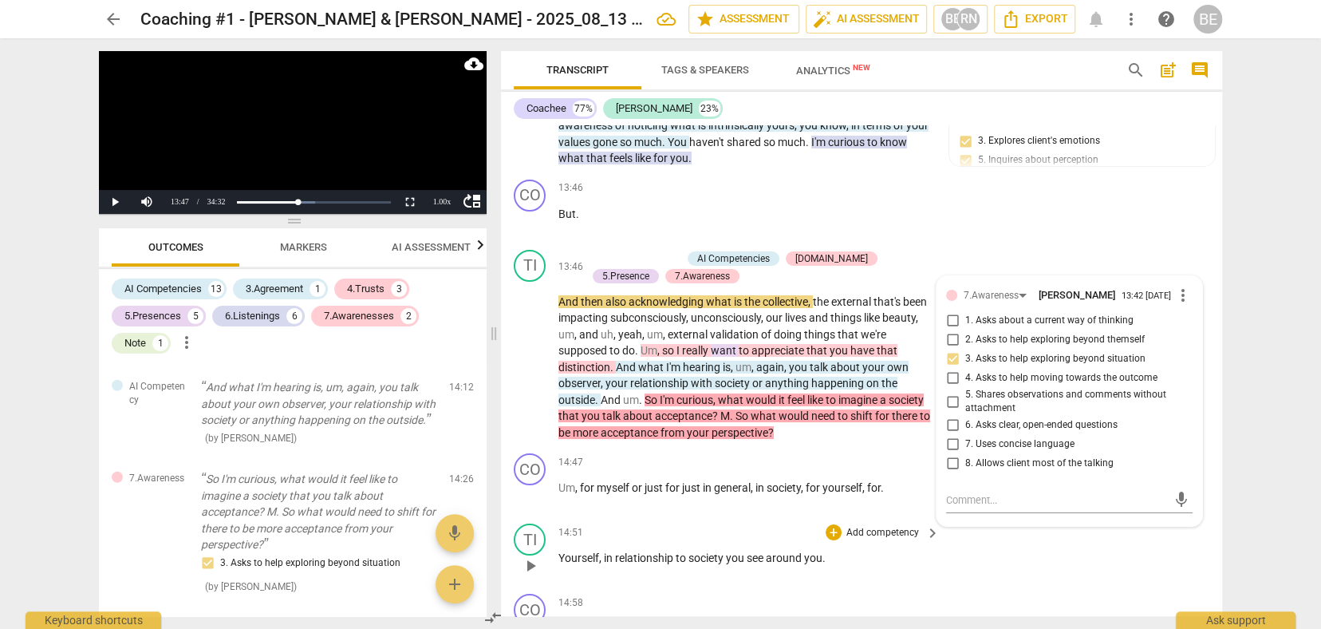
click at [905, 526] on p "Add competency" at bounding box center [883, 533] width 76 height 14
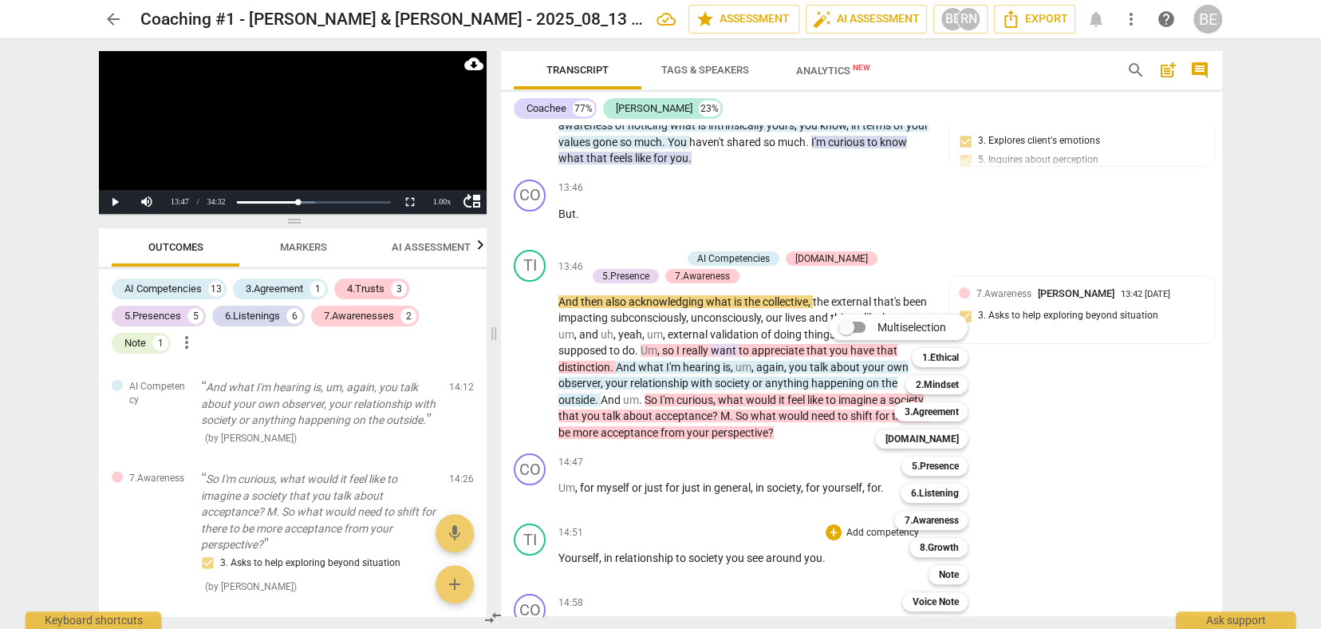
click at [1124, 468] on div at bounding box center [660, 314] width 1321 height 629
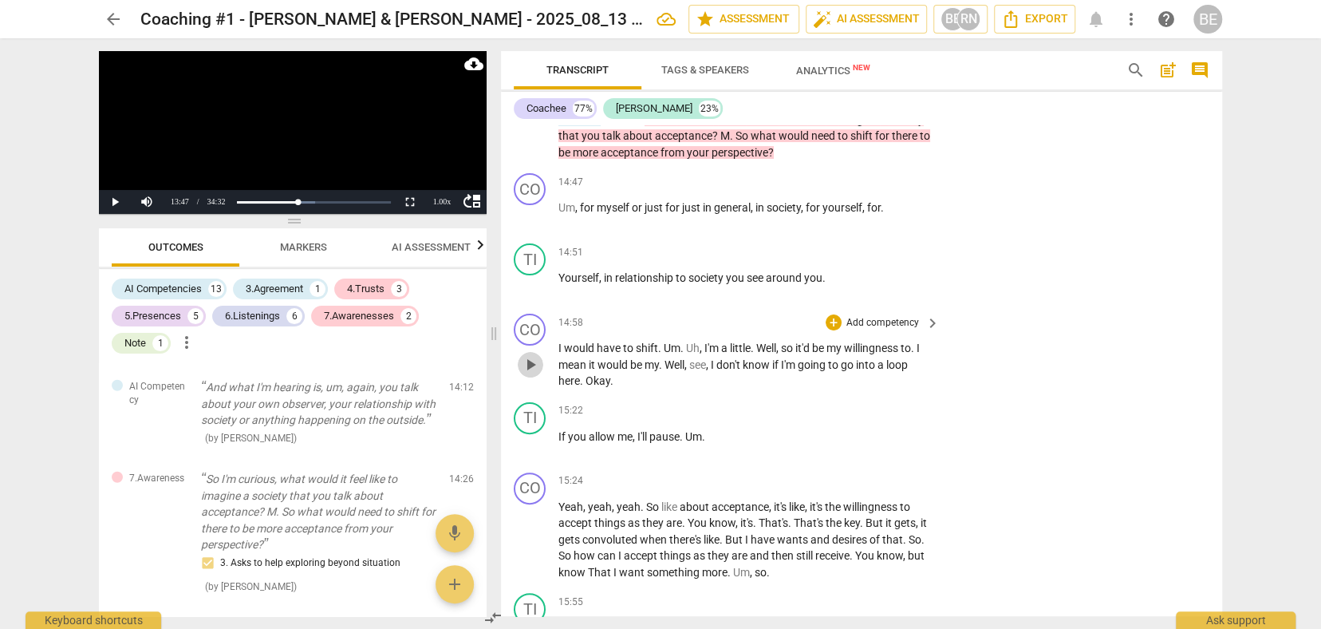
click at [527, 355] on span "play_arrow" at bounding box center [530, 364] width 19 height 19
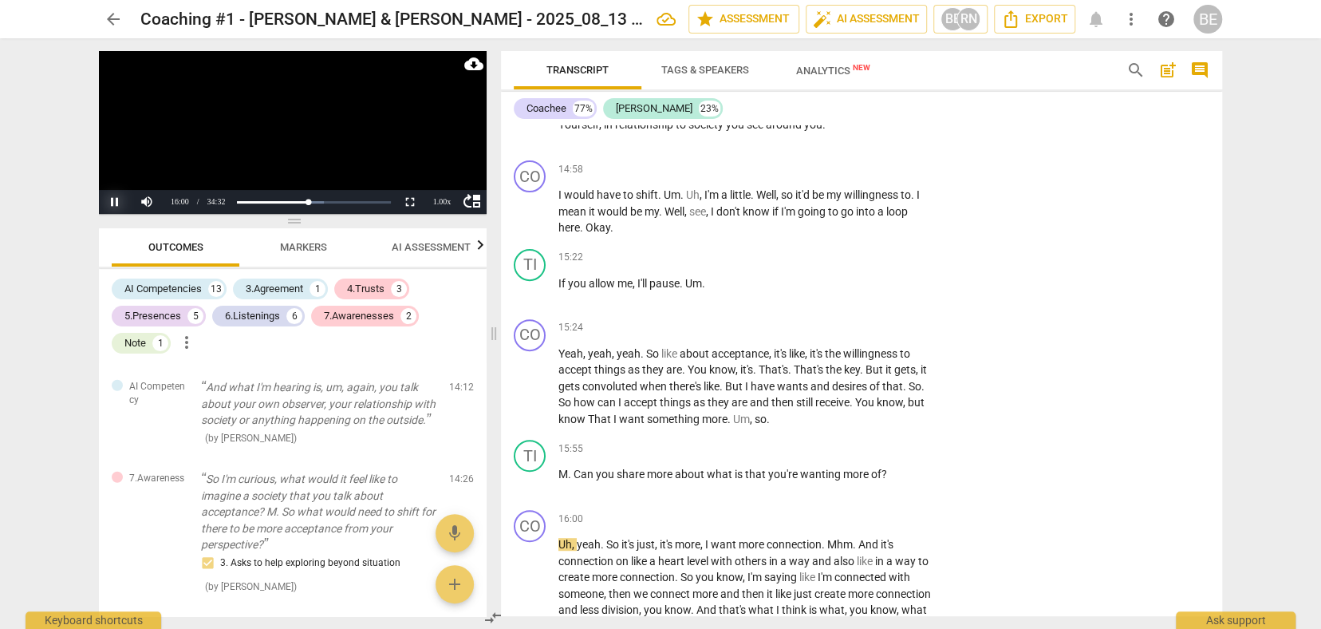
click at [111, 196] on button "Pause" at bounding box center [115, 202] width 32 height 24
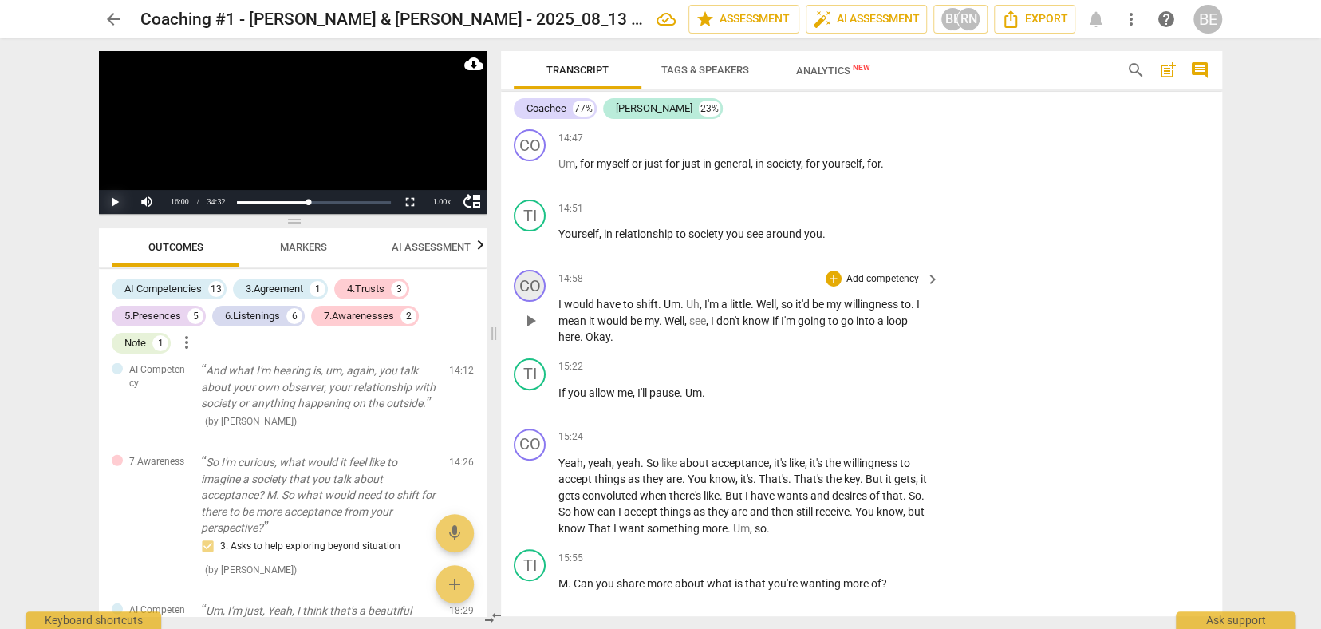
scroll to position [4021, 0]
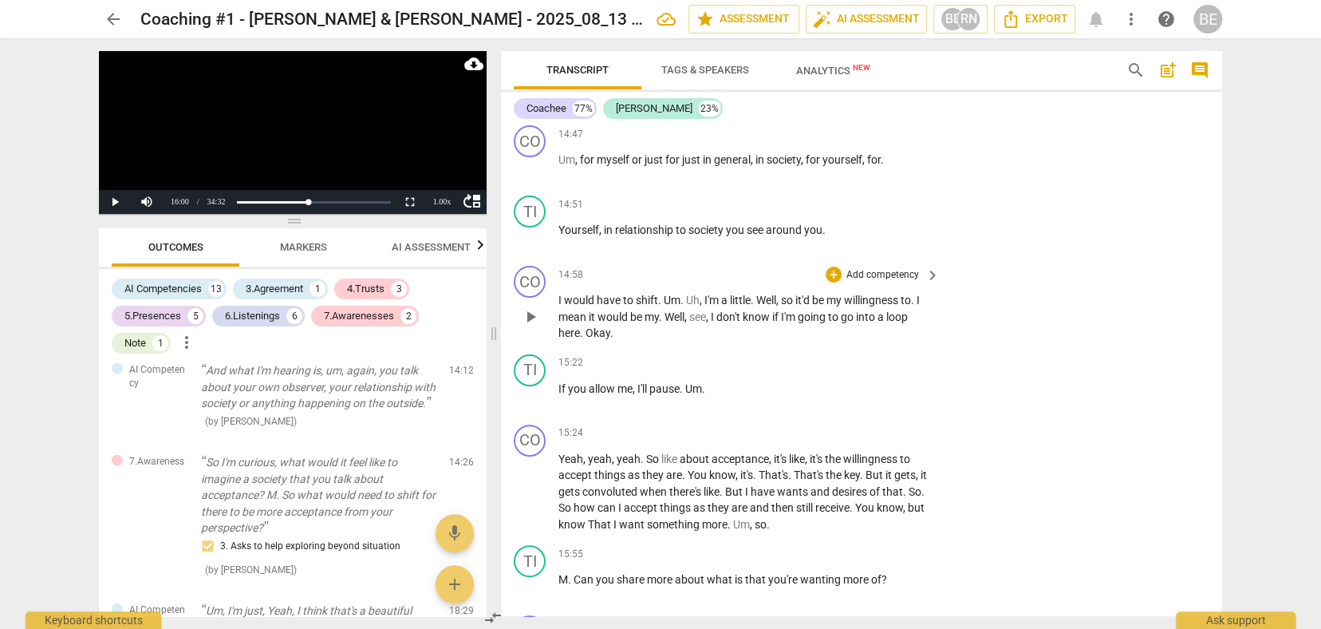
click at [530, 307] on span "play_arrow" at bounding box center [530, 316] width 19 height 19
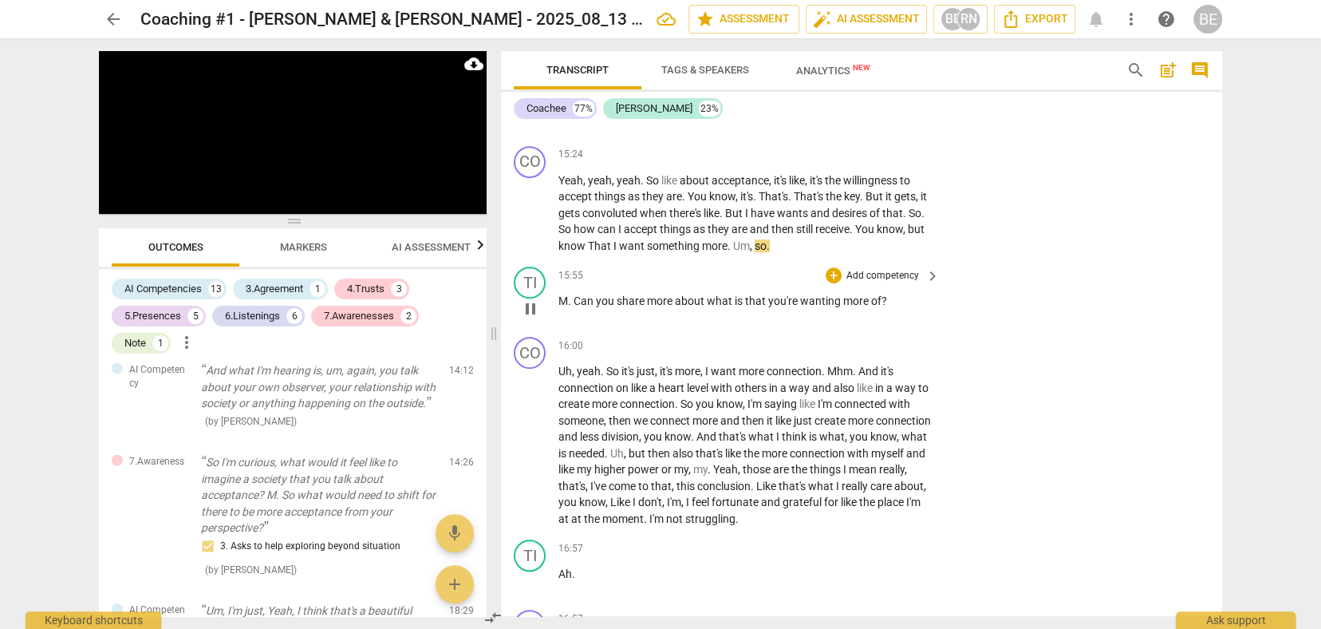
scroll to position [4336, 0]
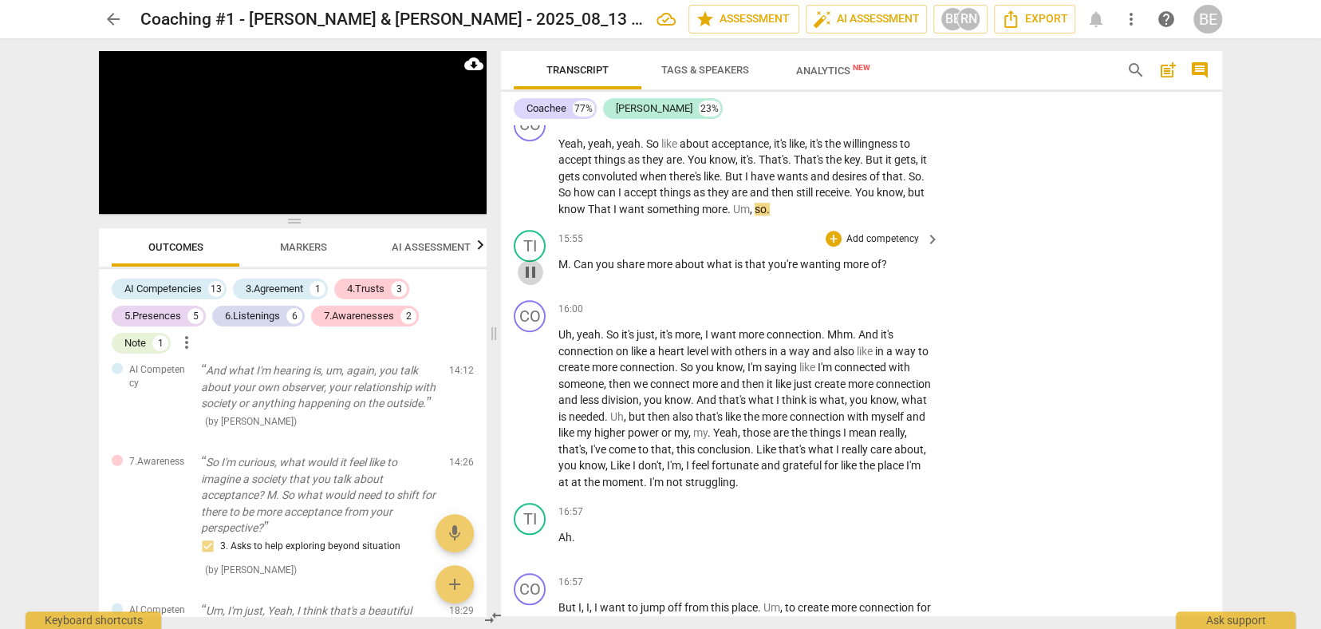
click at [531, 262] on span "pause" at bounding box center [530, 271] width 19 height 19
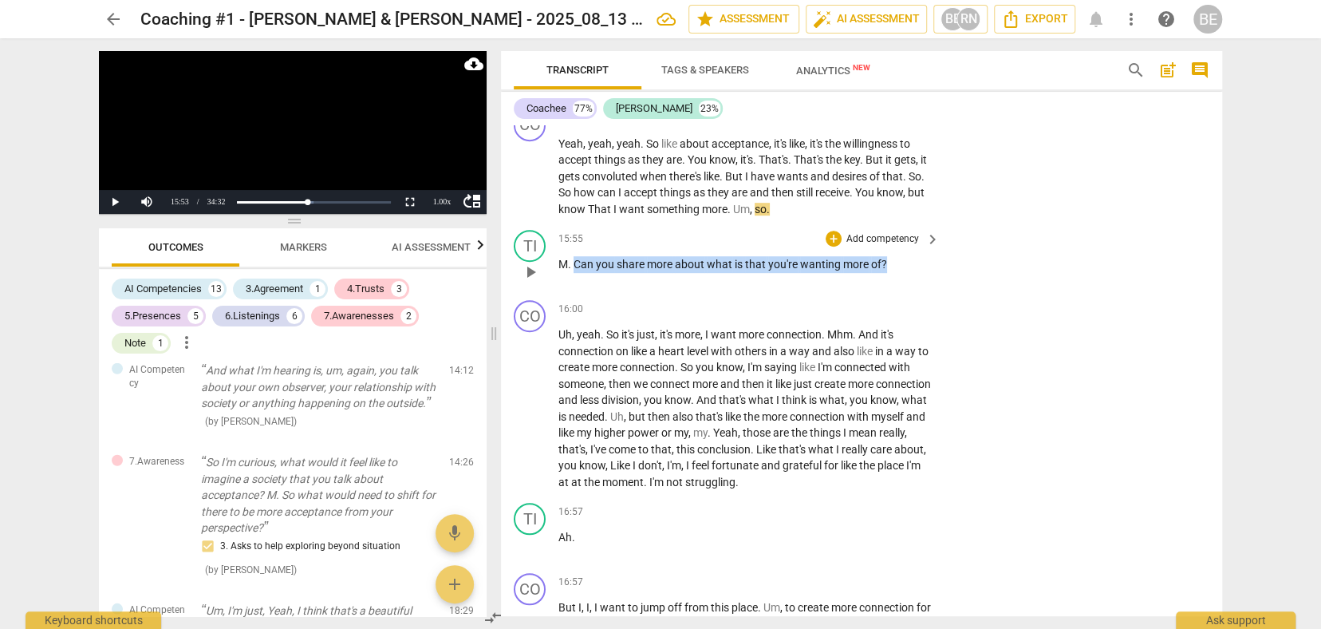
drag, startPoint x: 574, startPoint y: 243, endPoint x: 843, endPoint y: 255, distance: 269.1
click at [843, 255] on div "15:55 + Add competency keyboard_arrow_right M . Can you share more about what i…" at bounding box center [749, 258] width 383 height 57
click at [898, 232] on p "Add competency" at bounding box center [883, 239] width 76 height 14
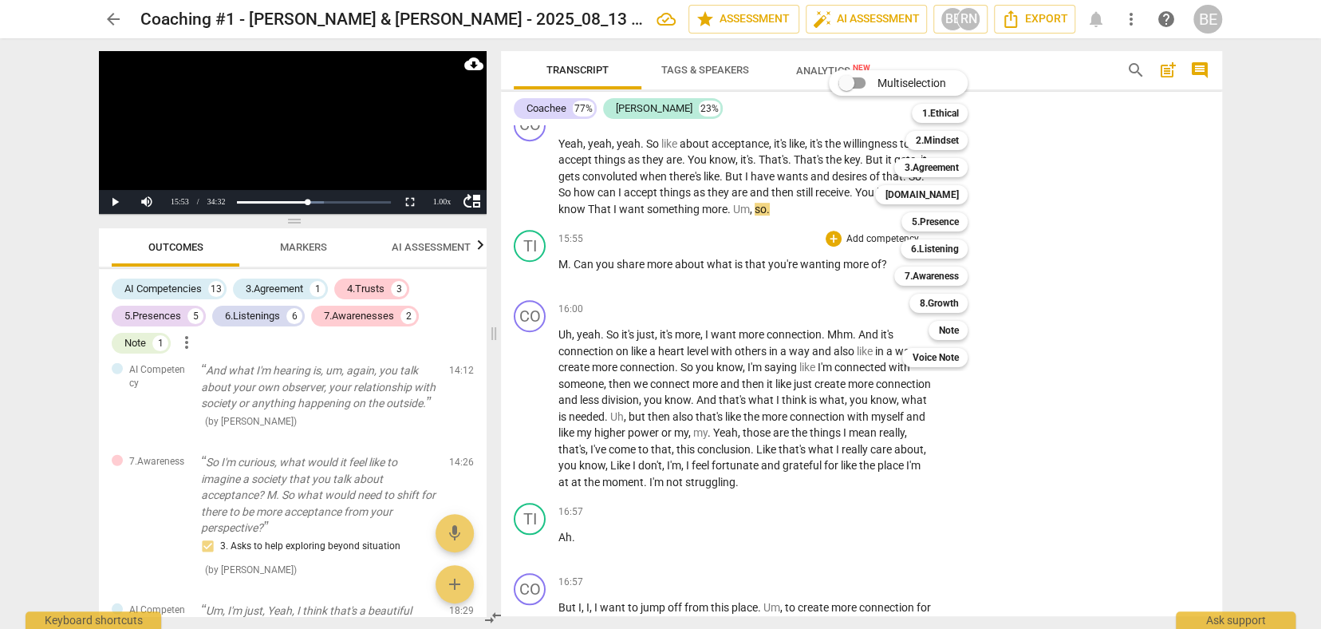
click at [858, 267] on div "Multiselection m 1.Ethical 1 2.Mindset 2 3.Agreement 3 [DOMAIN_NAME] 4 5.Presen…" at bounding box center [911, 218] width 176 height 305
drag, startPoint x: 569, startPoint y: 238, endPoint x: 723, endPoint y: 243, distance: 154.1
click at [723, 243] on div at bounding box center [660, 314] width 1321 height 629
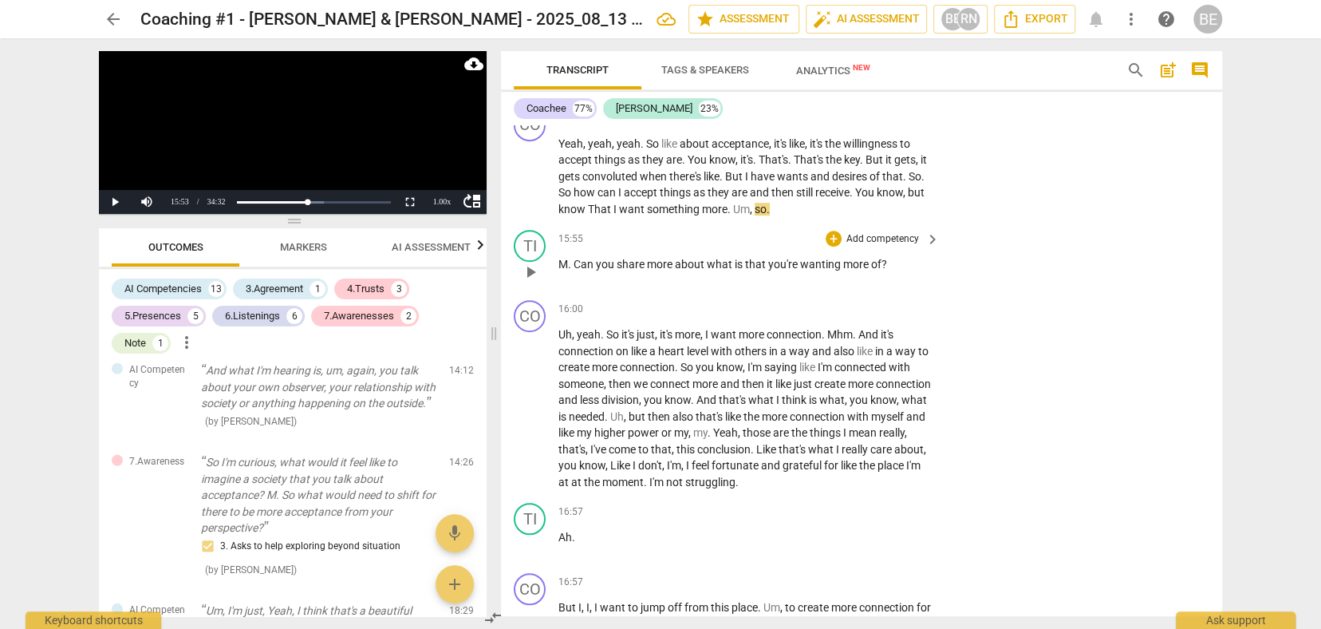
click at [862, 232] on p "Add competency" at bounding box center [883, 239] width 76 height 14
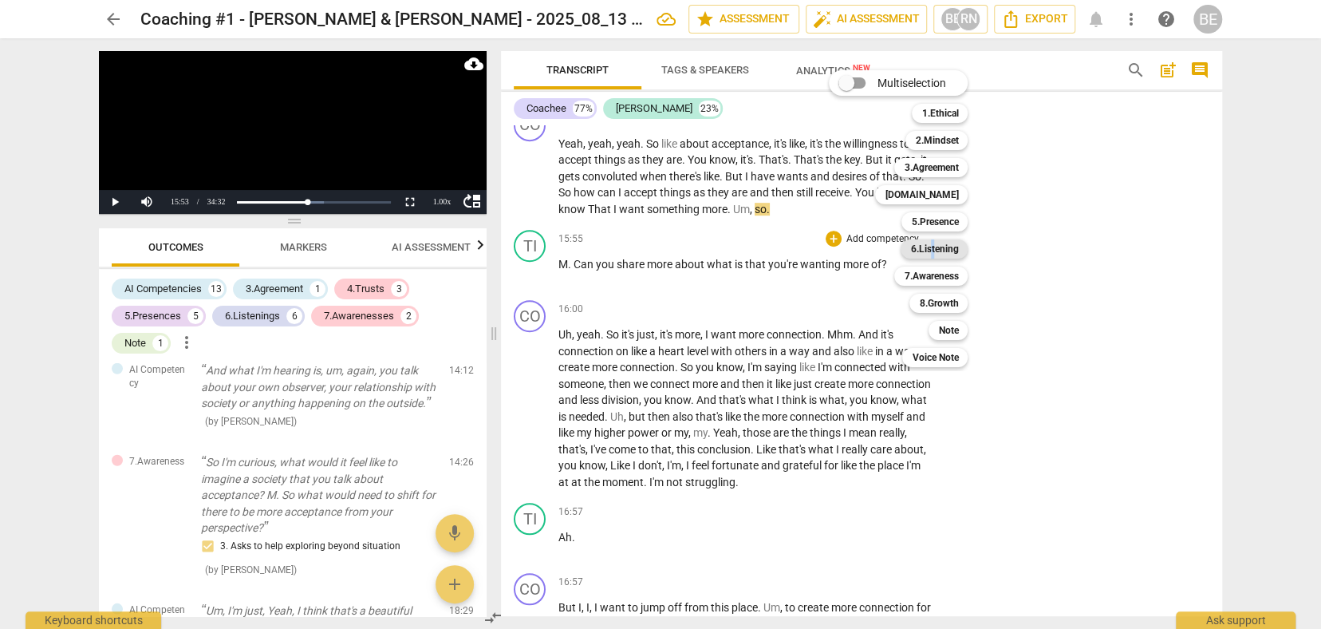
click at [933, 247] on b "6.Listening" at bounding box center [934, 248] width 48 height 19
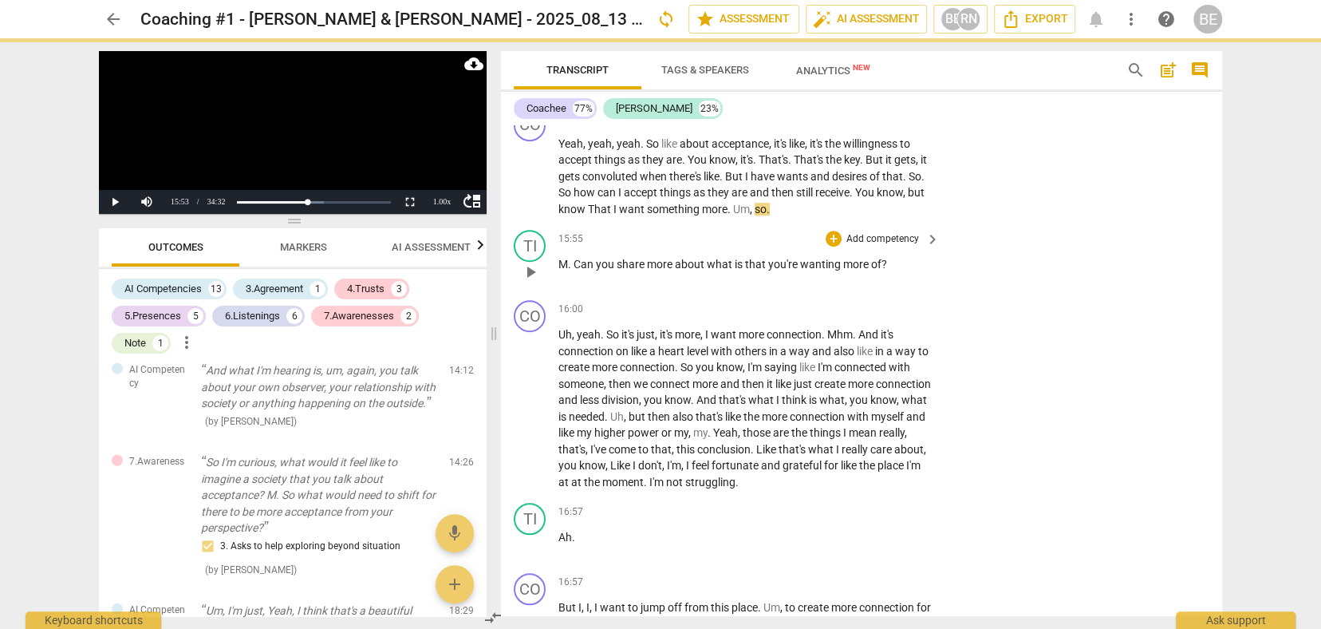
click at [899, 232] on p "Add competency" at bounding box center [883, 239] width 76 height 14
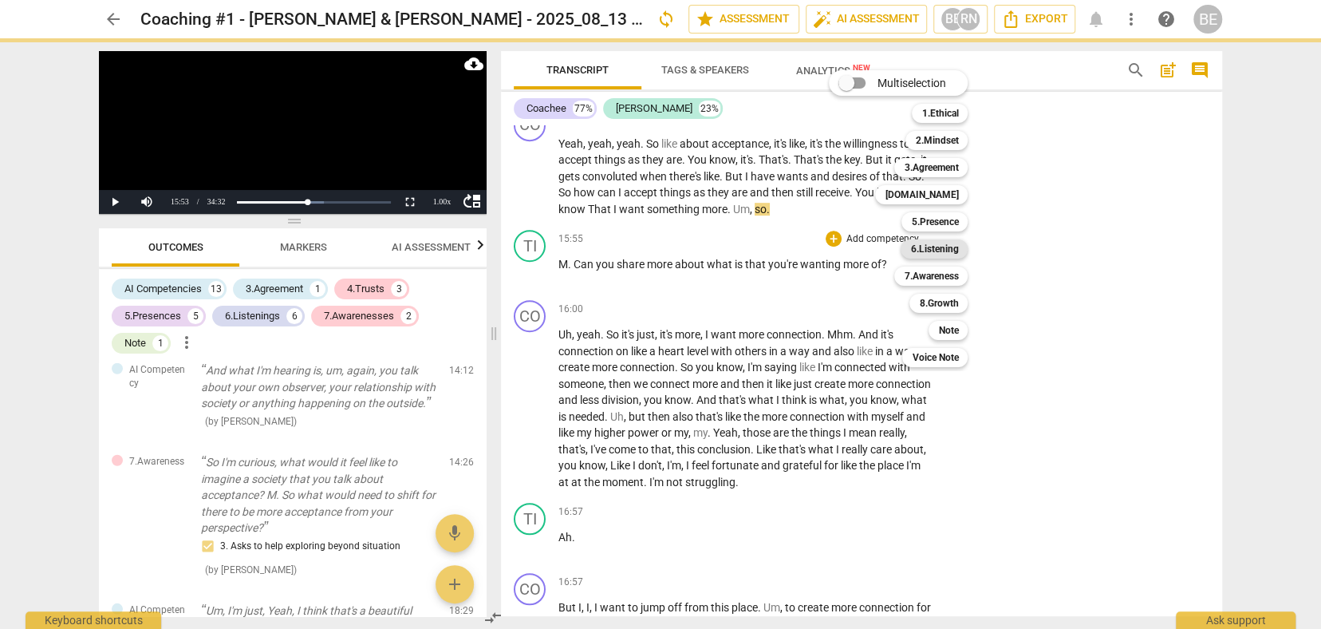
click at [950, 248] on b "6.Listening" at bounding box center [934, 248] width 48 height 19
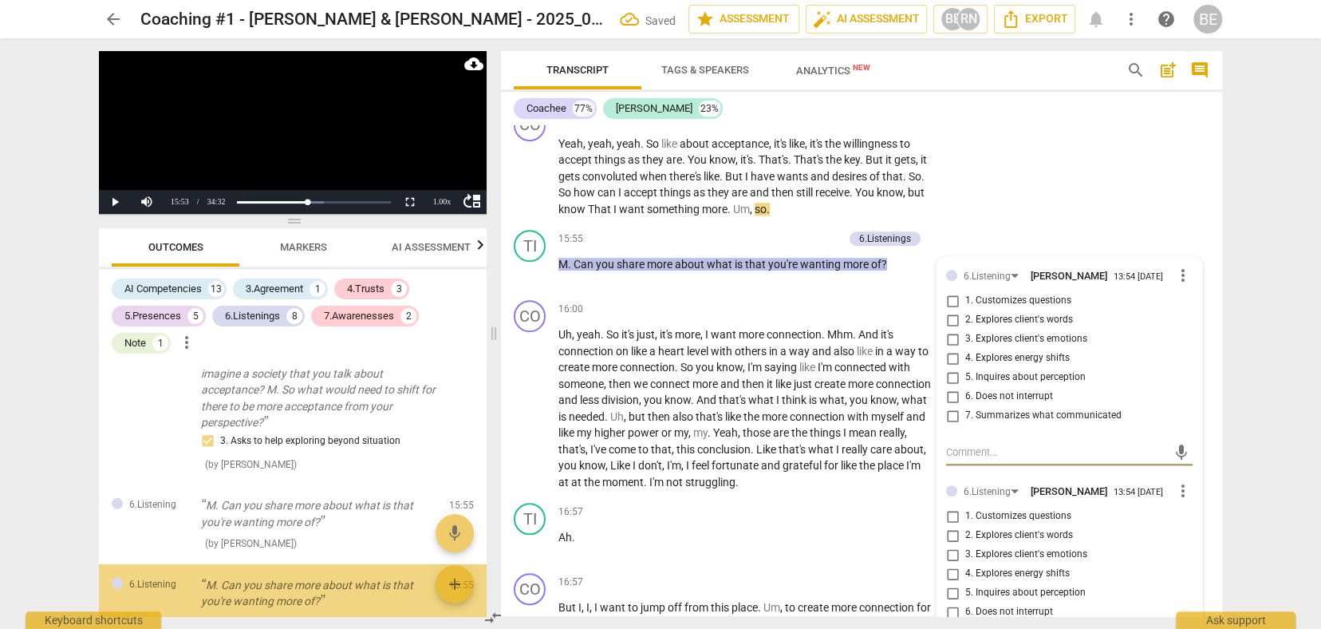
scroll to position [3180, 0]
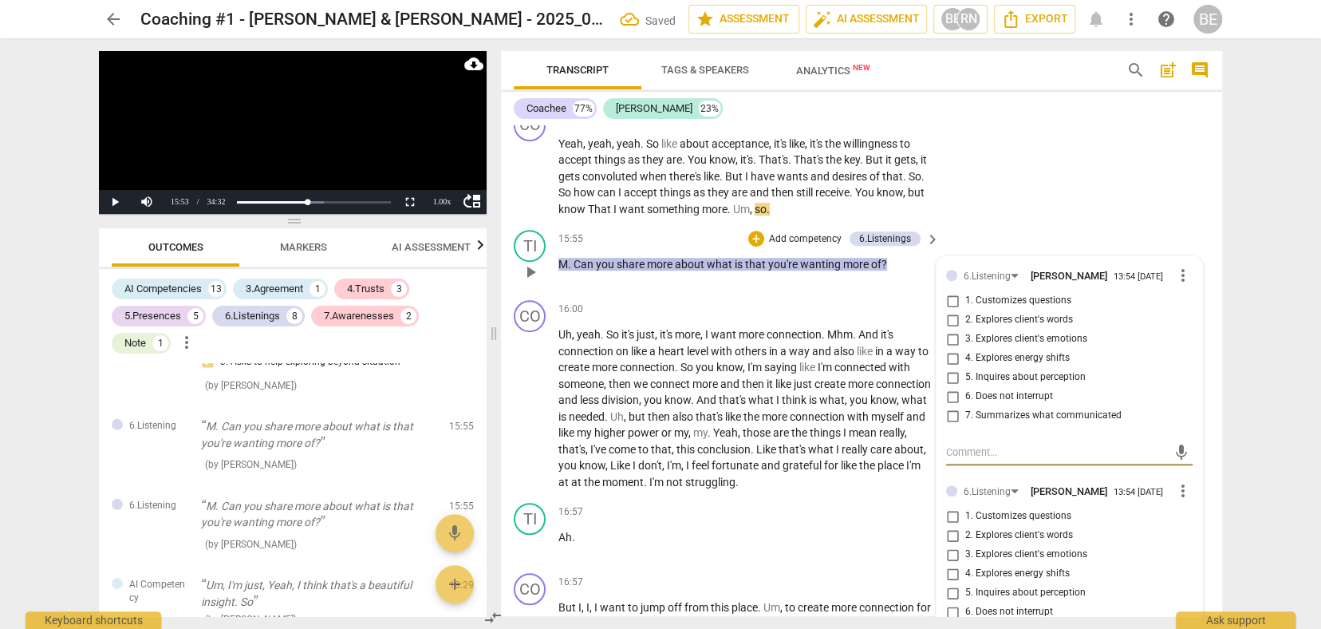
click at [949, 291] on input "1. Customizes questions" at bounding box center [953, 300] width 26 height 19
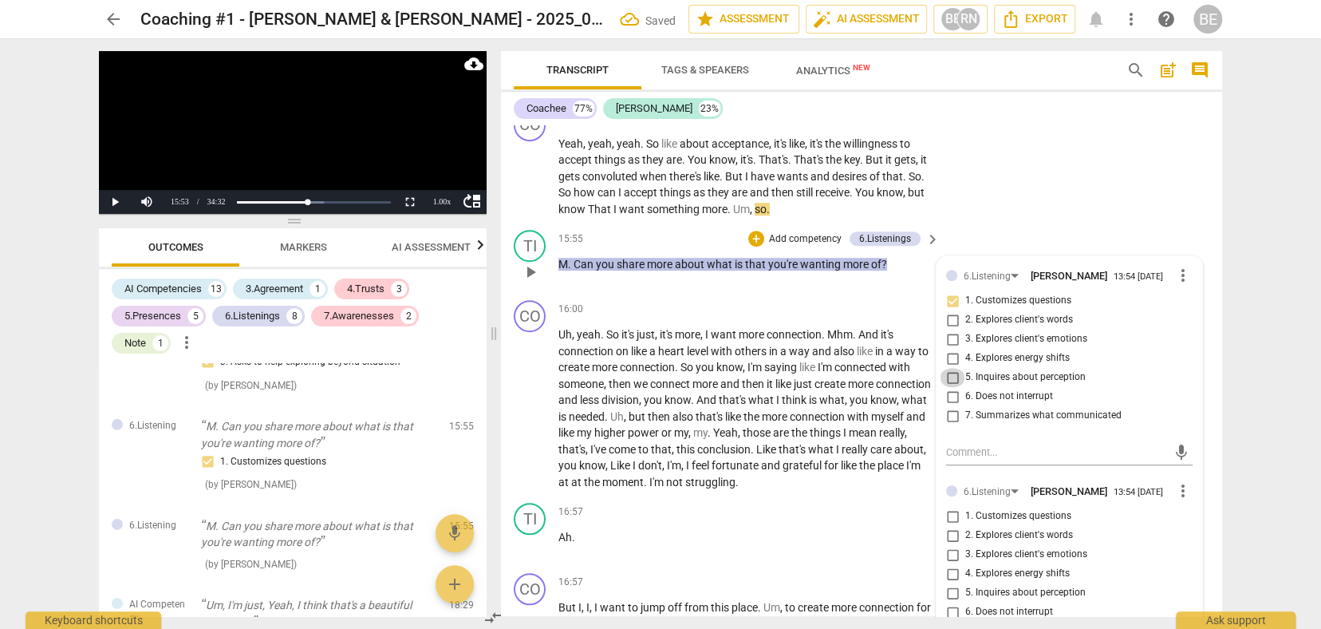
click at [953, 368] on input "5. Inquires about perception" at bounding box center [953, 377] width 26 height 19
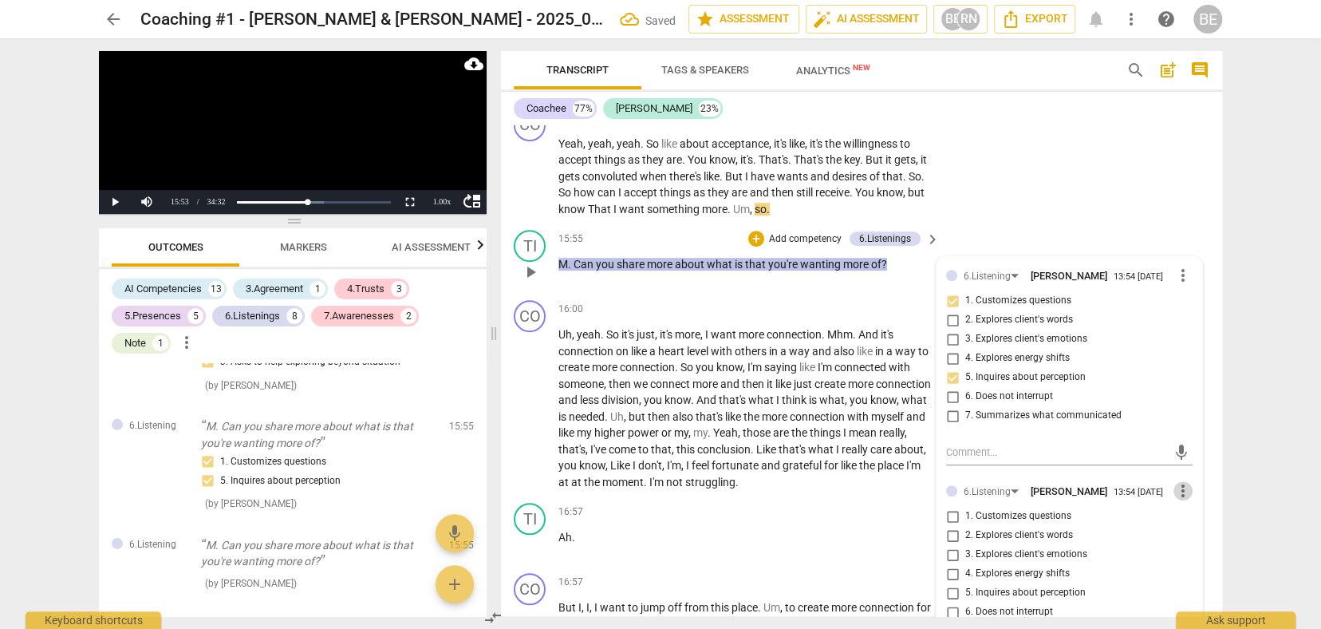
click at [1176, 481] on span "more_vert" at bounding box center [1183, 490] width 19 height 19
click at [1184, 499] on li "Delete" at bounding box center [1195, 501] width 55 height 30
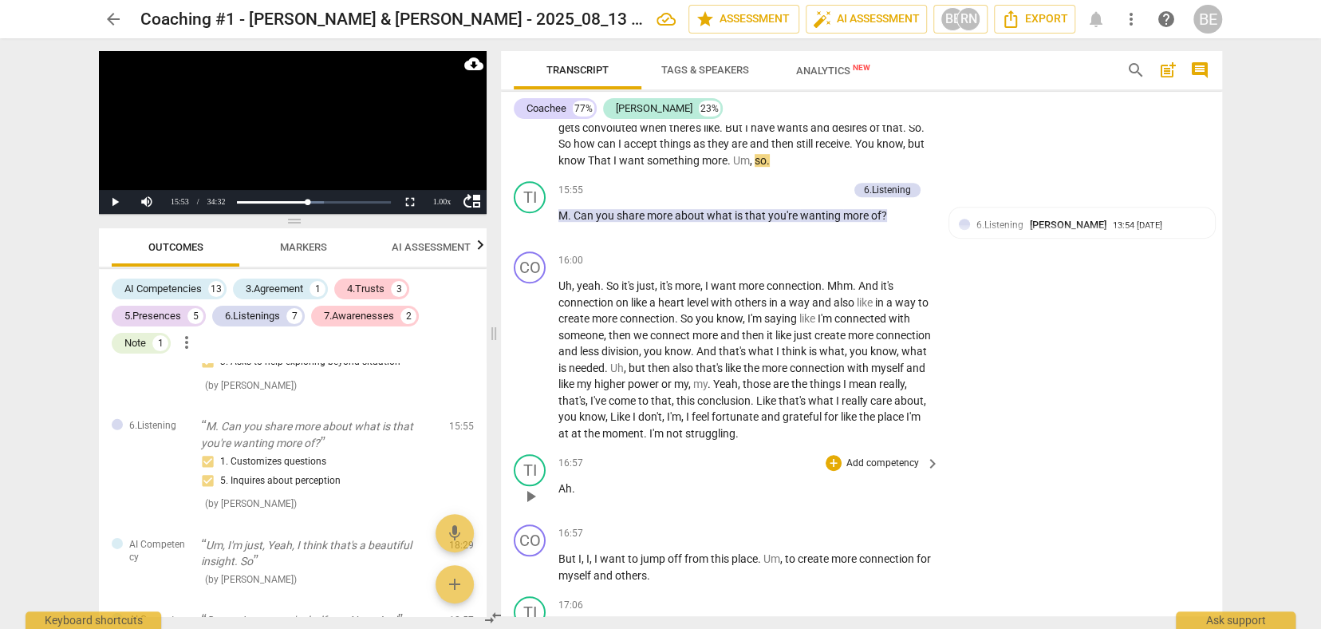
scroll to position [4379, 0]
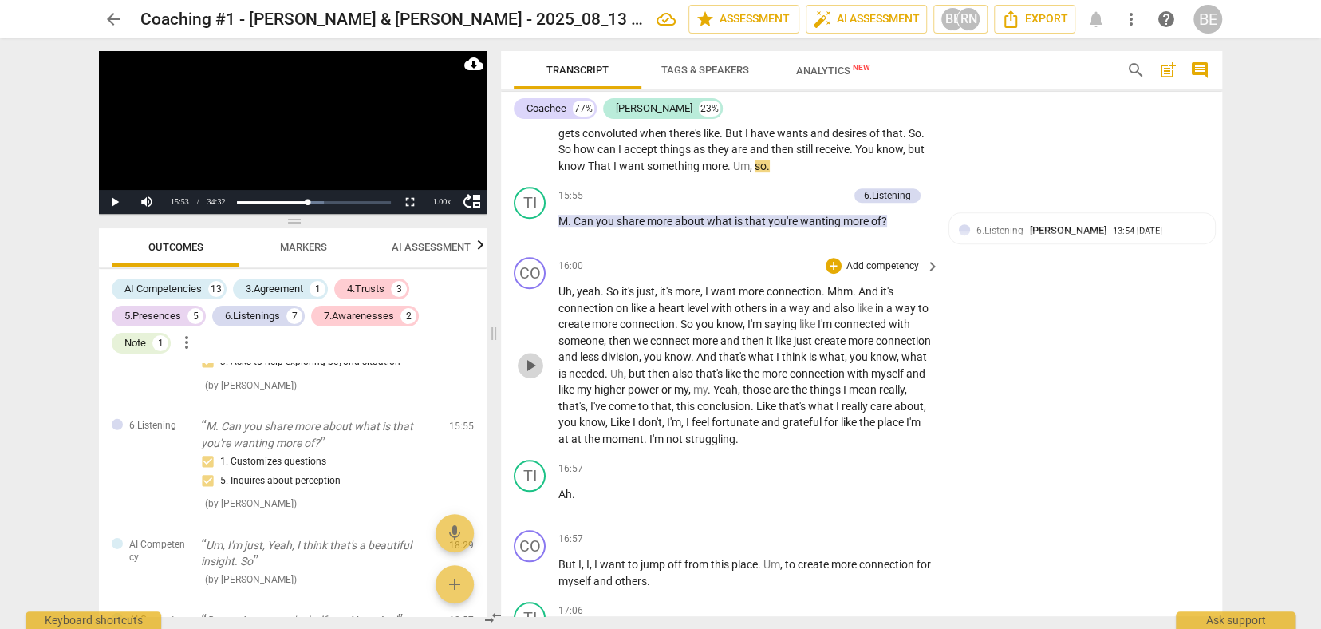
click at [530, 356] on span "play_arrow" at bounding box center [530, 365] width 19 height 19
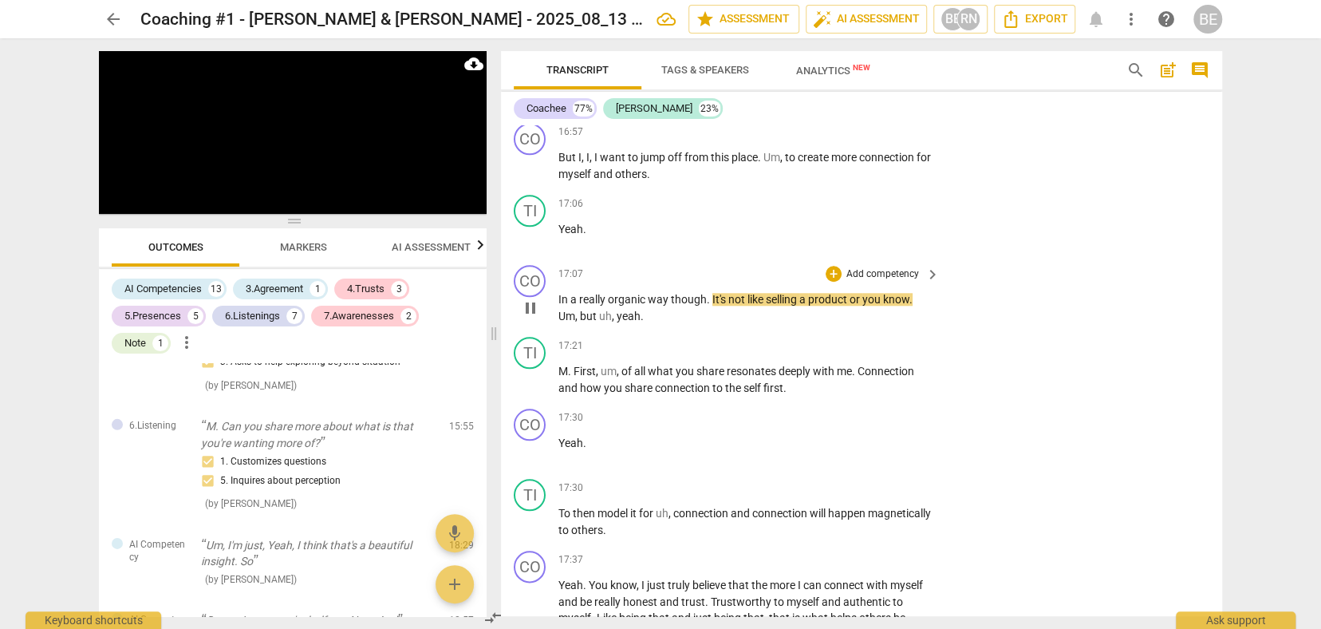
scroll to position [4789, 0]
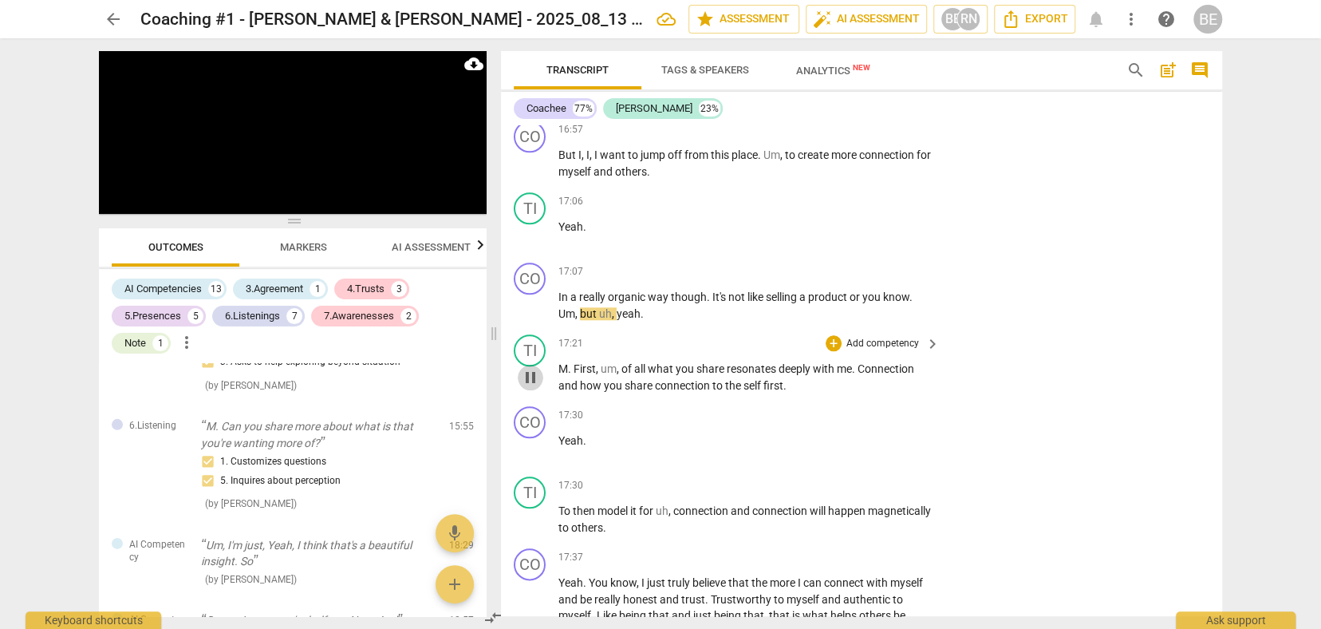
click at [537, 368] on span "pause" at bounding box center [530, 377] width 19 height 19
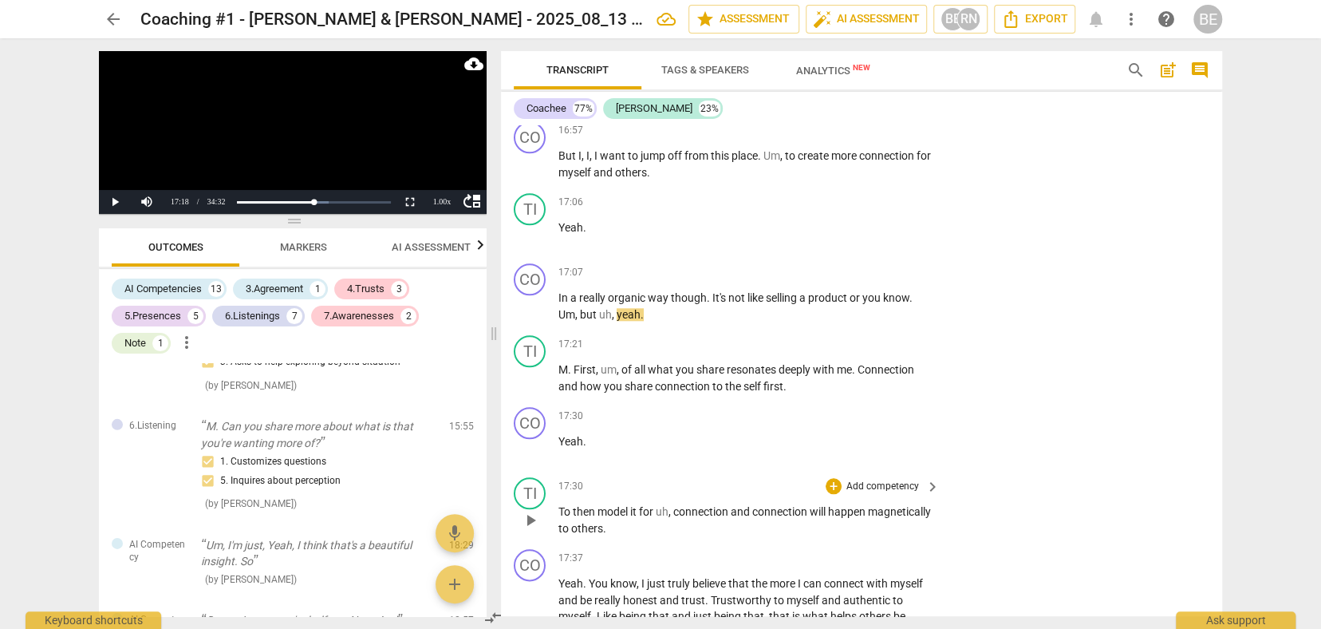
scroll to position [4794, 0]
